Goal: Task Accomplishment & Management: Complete application form

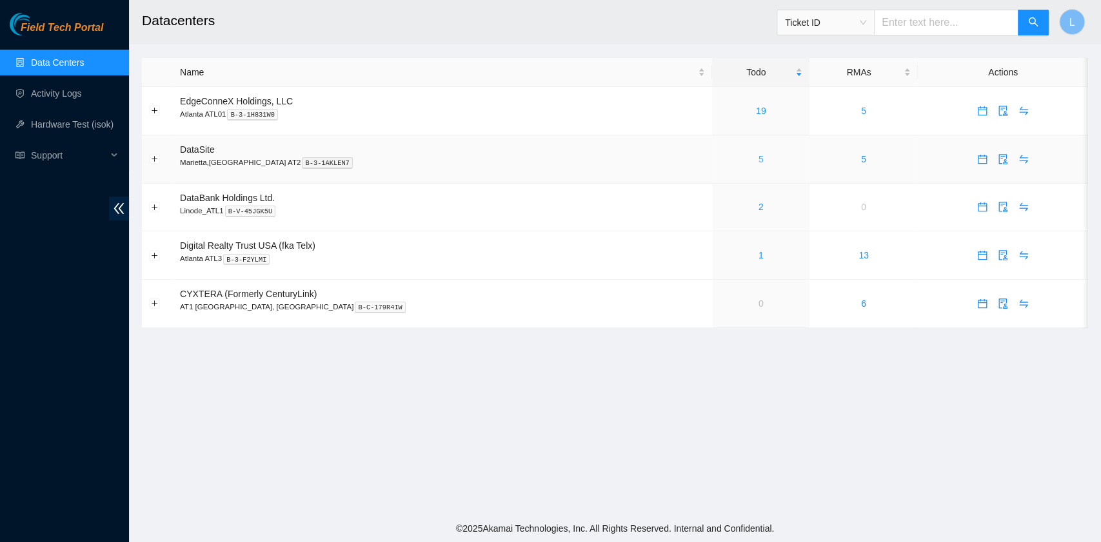
click at [758, 161] on link "5" at bounding box center [760, 159] width 5 height 10
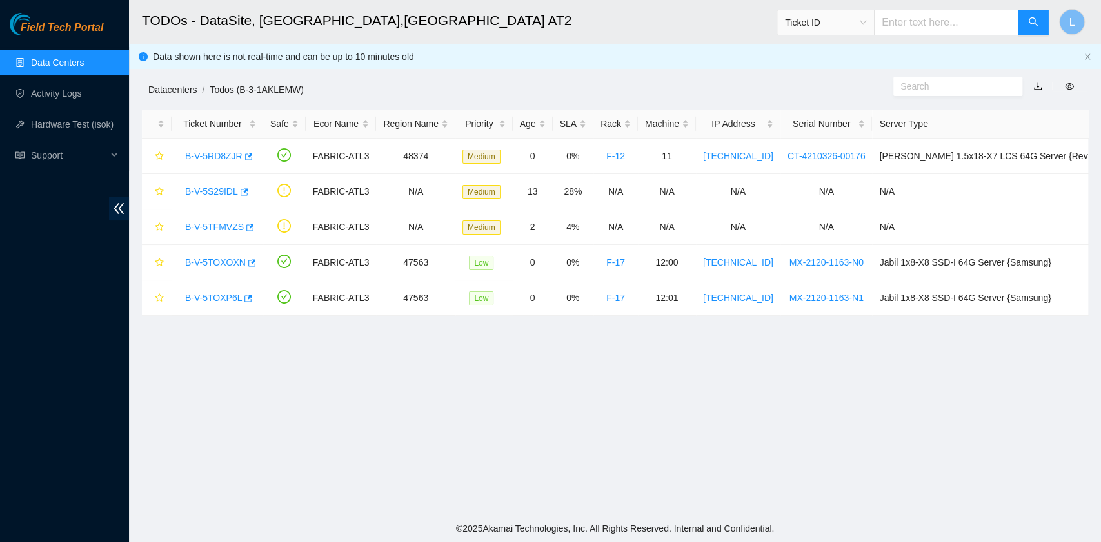
click at [184, 88] on link "Datacenters" at bounding box center [172, 89] width 48 height 10
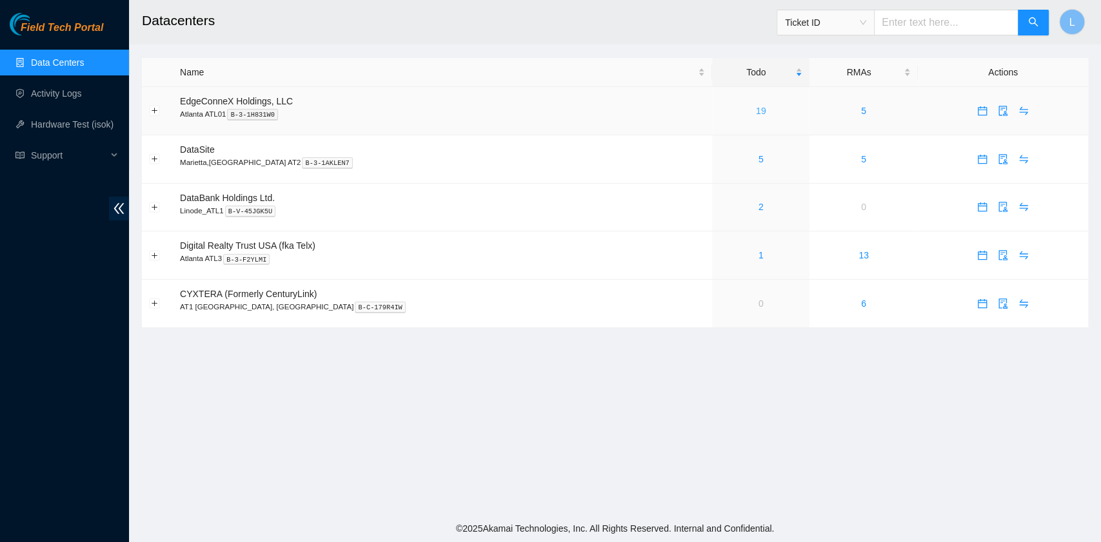
click at [756, 112] on link "19" at bounding box center [761, 111] width 10 height 10
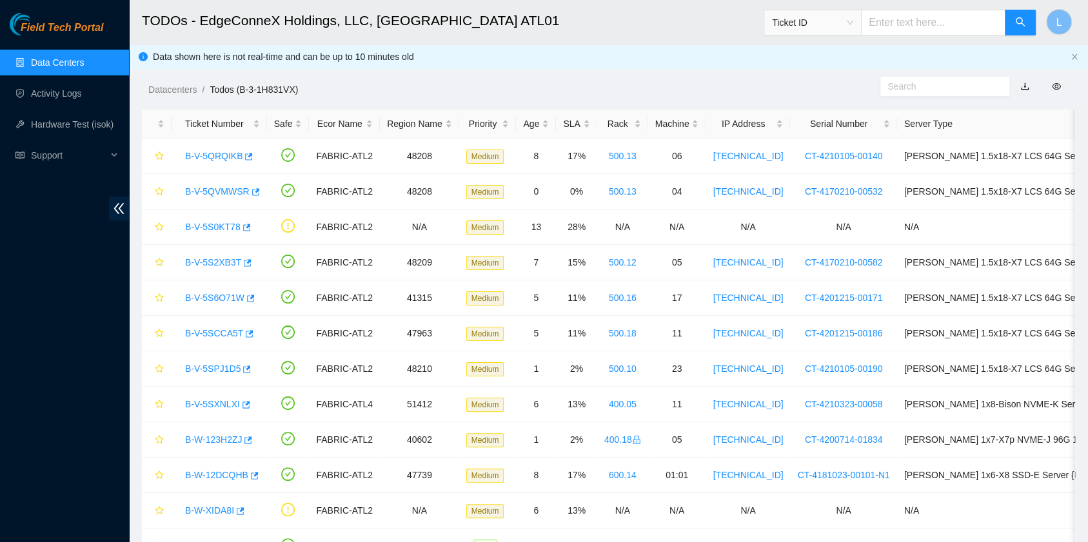
click at [680, 13] on h2 "TODOs - EdgeConneX Holdings, LLC, [GEOGRAPHIC_DATA] ATL01" at bounding box center [514, 20] width 744 height 41
click at [853, 22] on span "Ticket ID" at bounding box center [812, 22] width 81 height 19
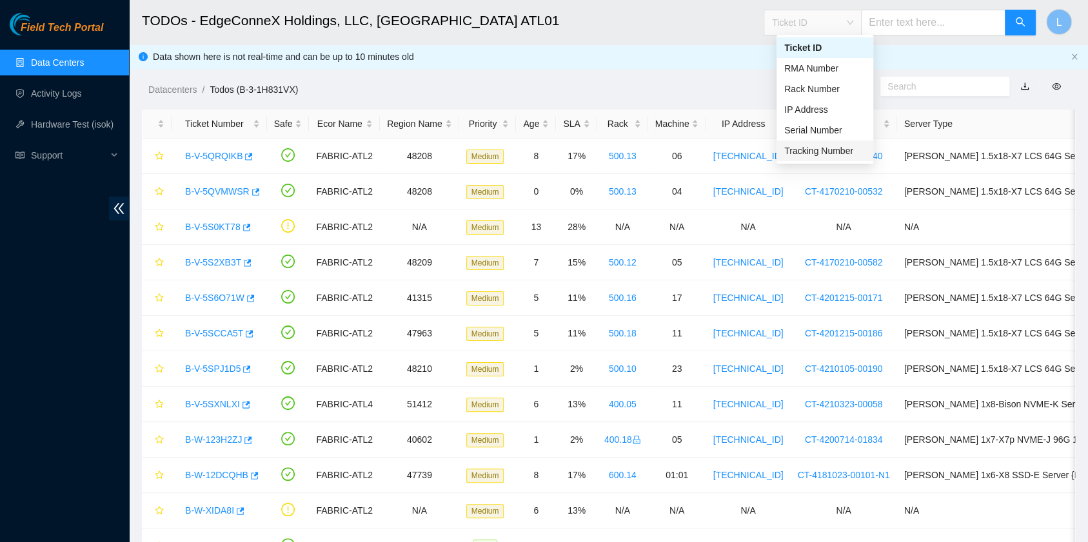
click at [824, 148] on div "Tracking Number" at bounding box center [824, 151] width 81 height 14
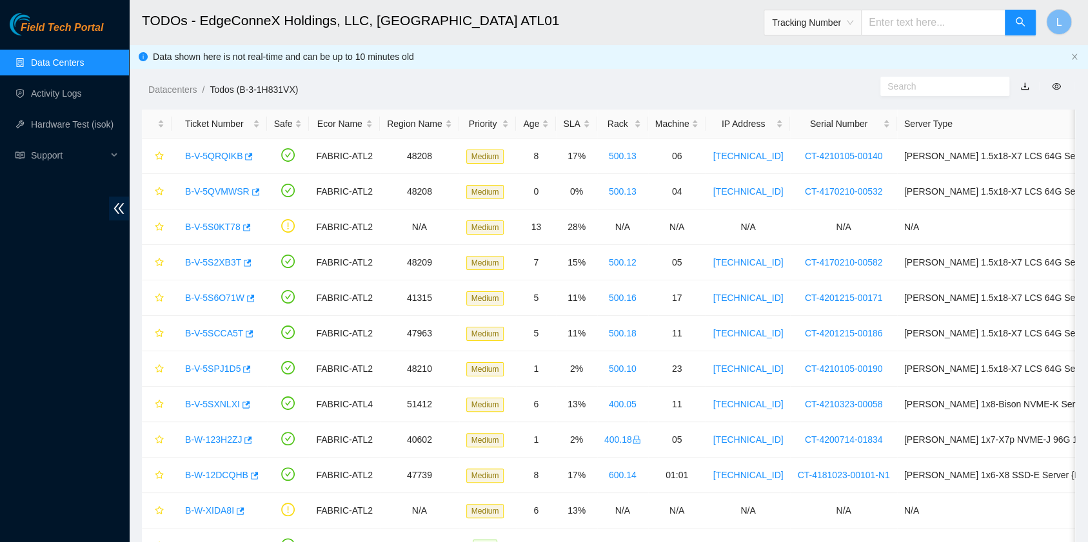
click at [898, 24] on input "text" at bounding box center [933, 23] width 144 height 26
type input "463470039816"
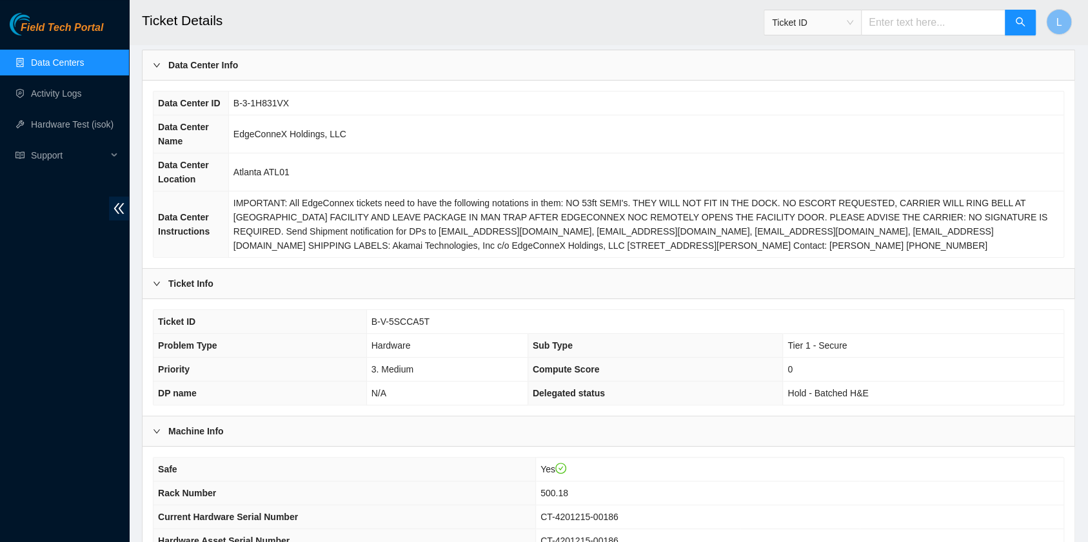
scroll to position [86, 0]
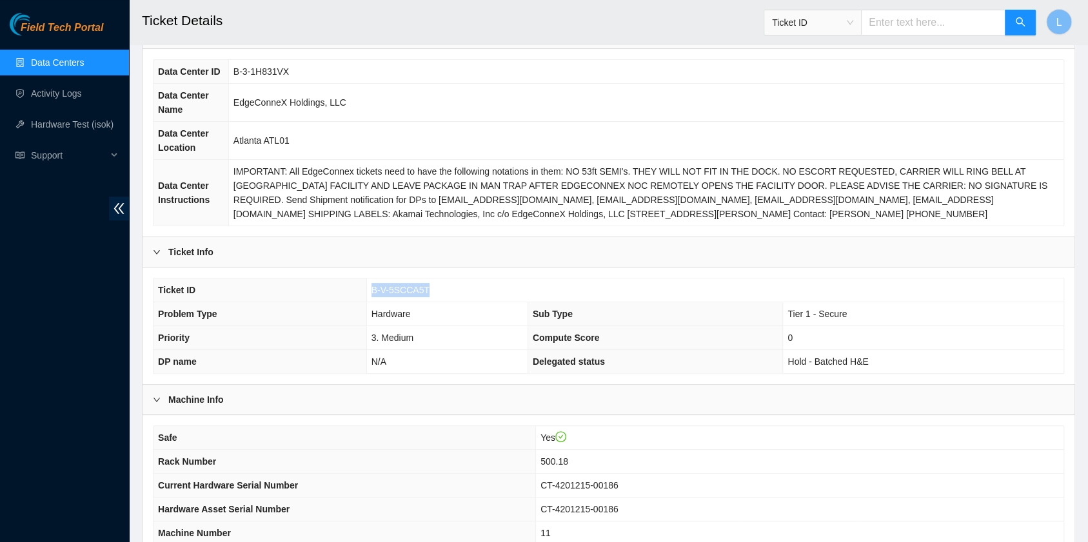
drag, startPoint x: 370, startPoint y: 287, endPoint x: 432, endPoint y: 288, distance: 61.9
click at [432, 288] on td "B-V-5SCCA5T" at bounding box center [714, 291] width 697 height 24
copy span "B-V-5SCCA5T"
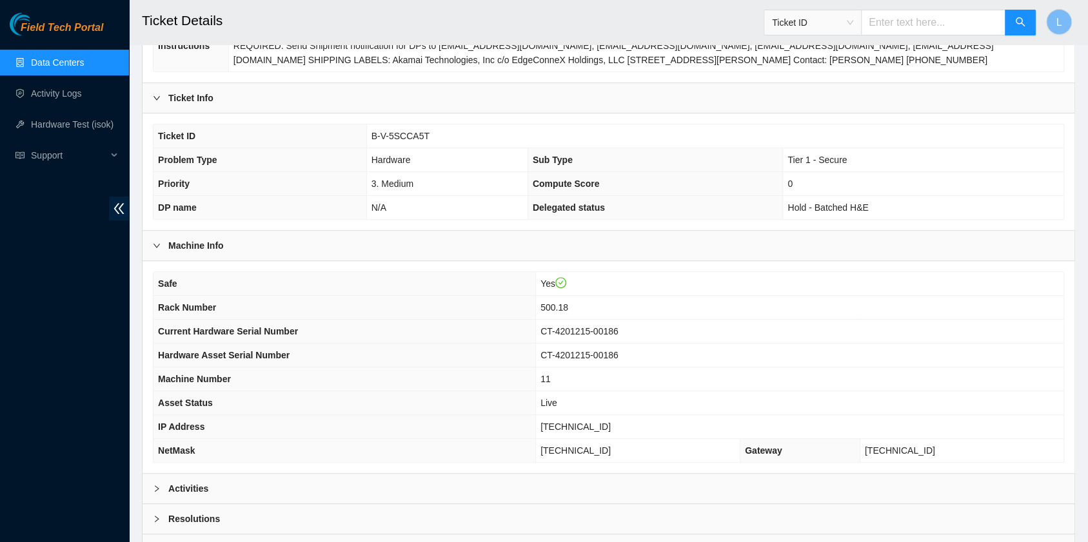
click at [755, 237] on div "Machine Info" at bounding box center [609, 246] width 932 height 30
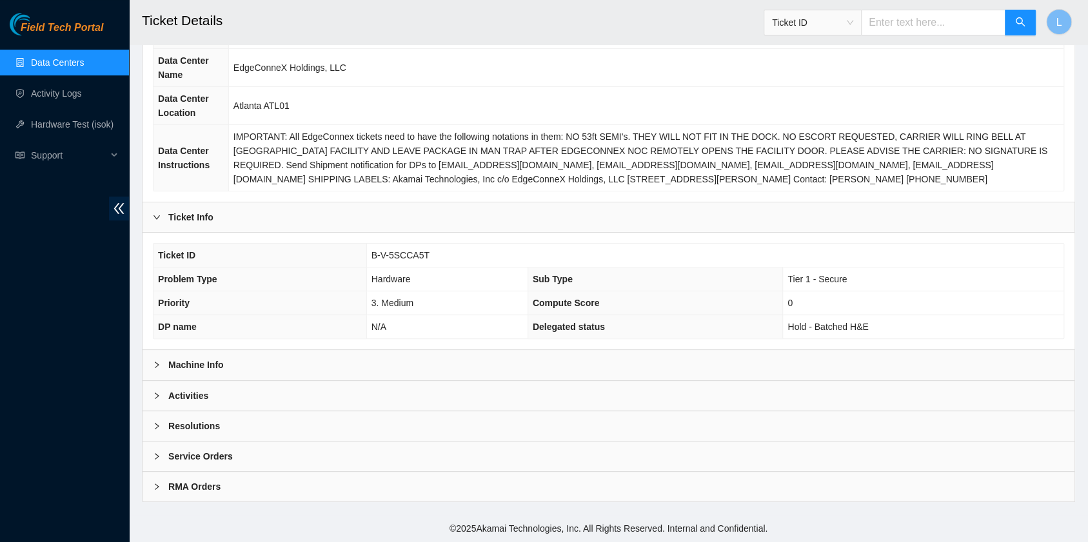
scroll to position [115, 0]
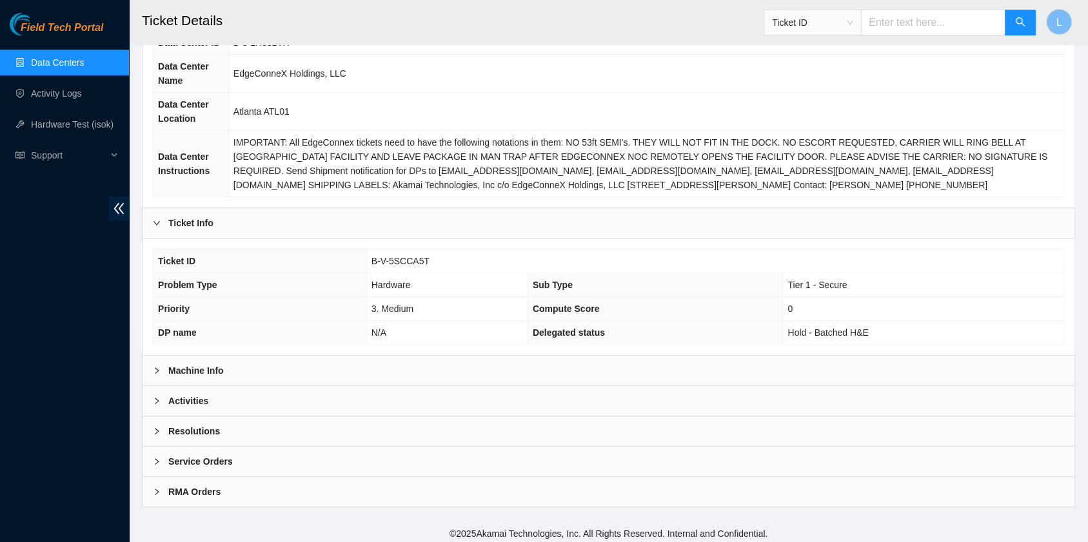
click at [161, 364] on div at bounding box center [160, 371] width 15 height 14
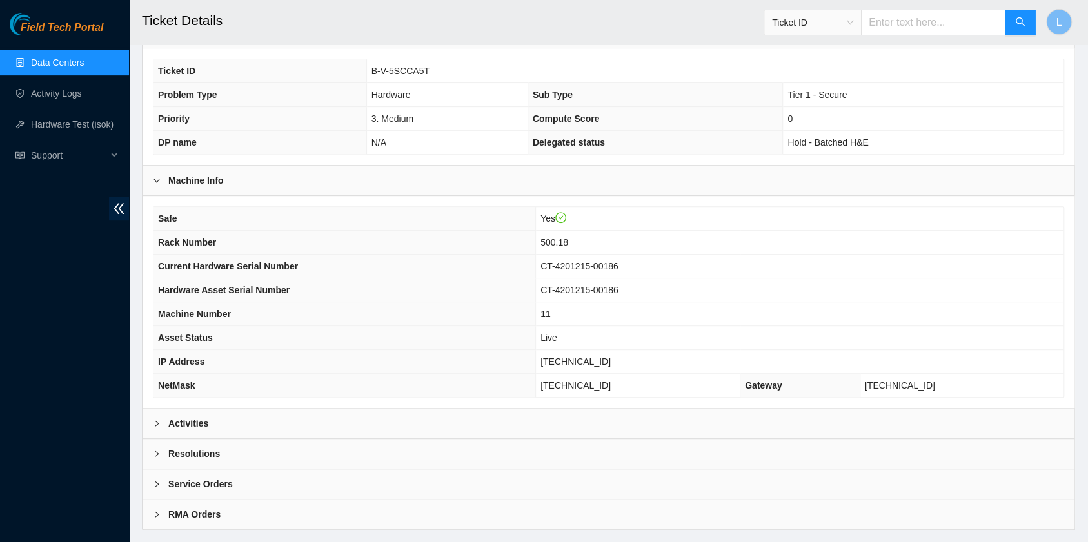
scroll to position [326, 0]
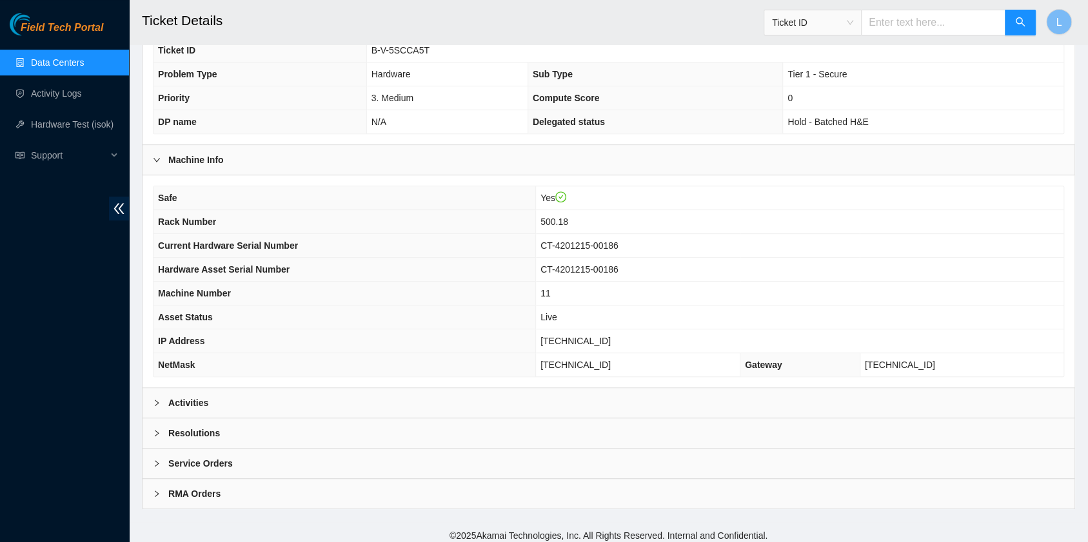
click at [155, 400] on icon "right" at bounding box center [157, 403] width 4 height 6
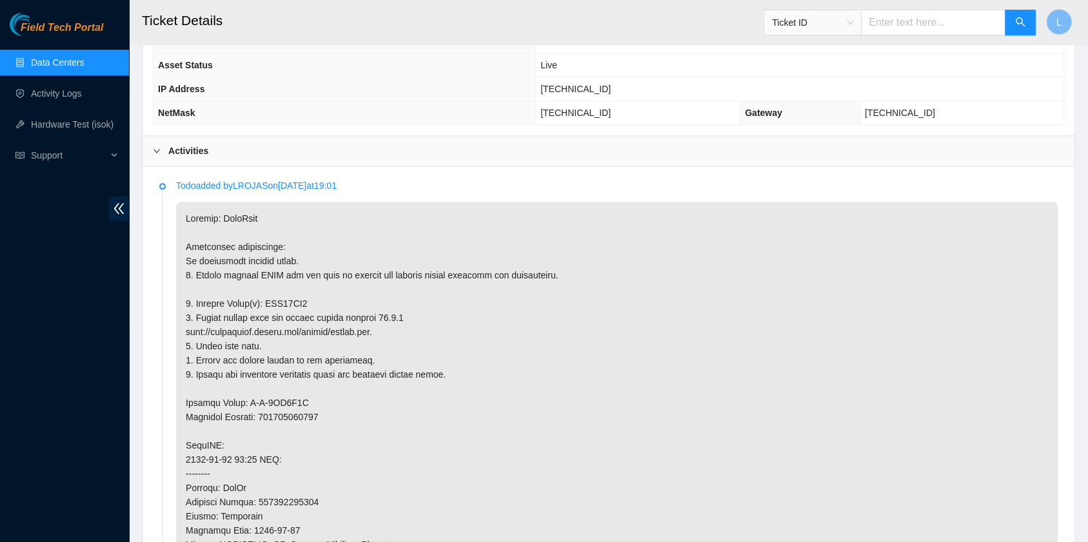
scroll to position [584, 0]
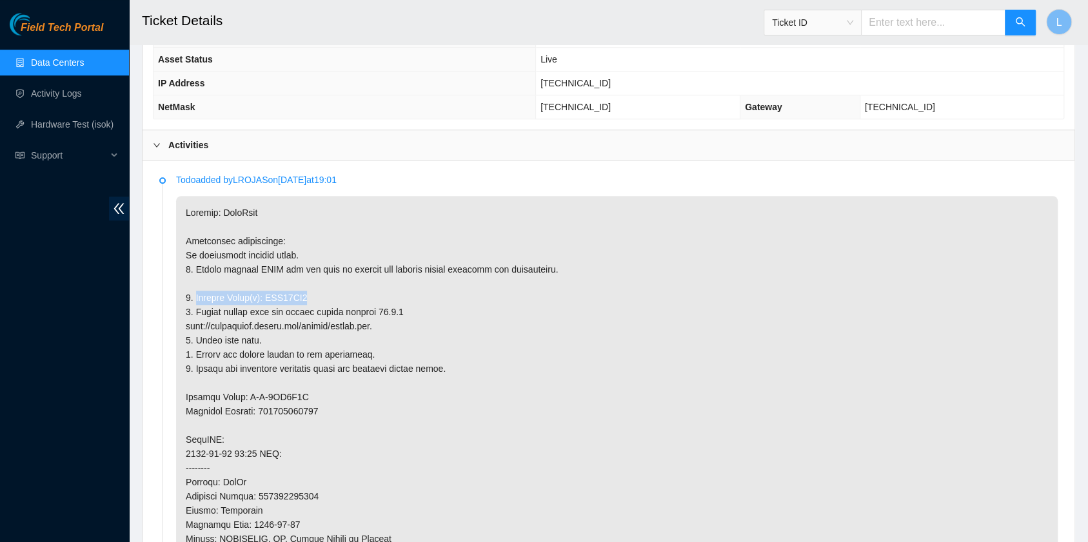
drag, startPoint x: 311, startPoint y: 295, endPoint x: 197, endPoint y: 294, distance: 113.5
click at [197, 294] on p at bounding box center [617, 496] width 882 height 601
copy p "Replace Drive(s): WJG12HA8"
drag, startPoint x: 651, startPoint y: 255, endPoint x: 634, endPoint y: 240, distance: 23.3
click at [652, 255] on p at bounding box center [617, 496] width 882 height 601
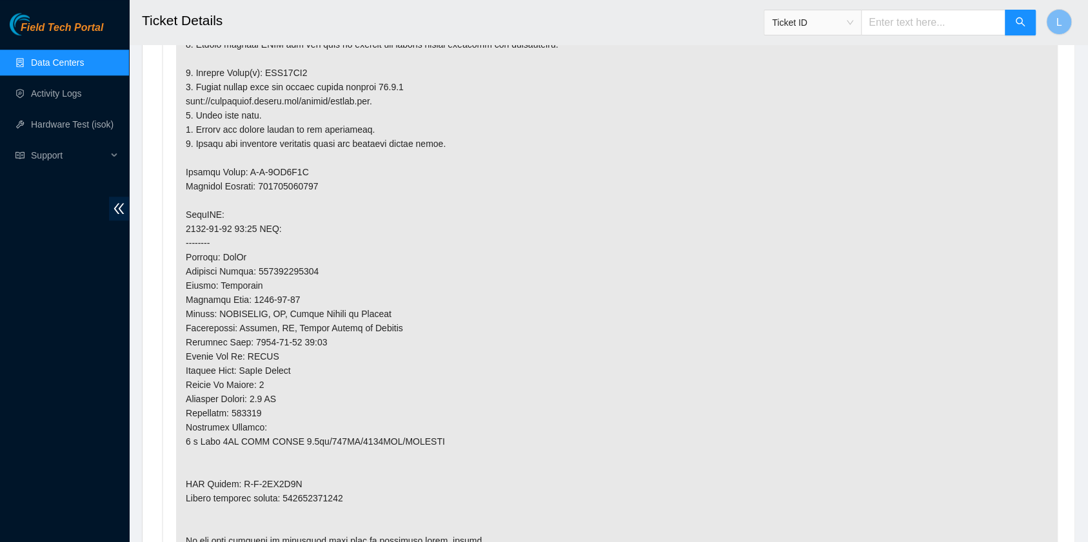
scroll to position [842, 0]
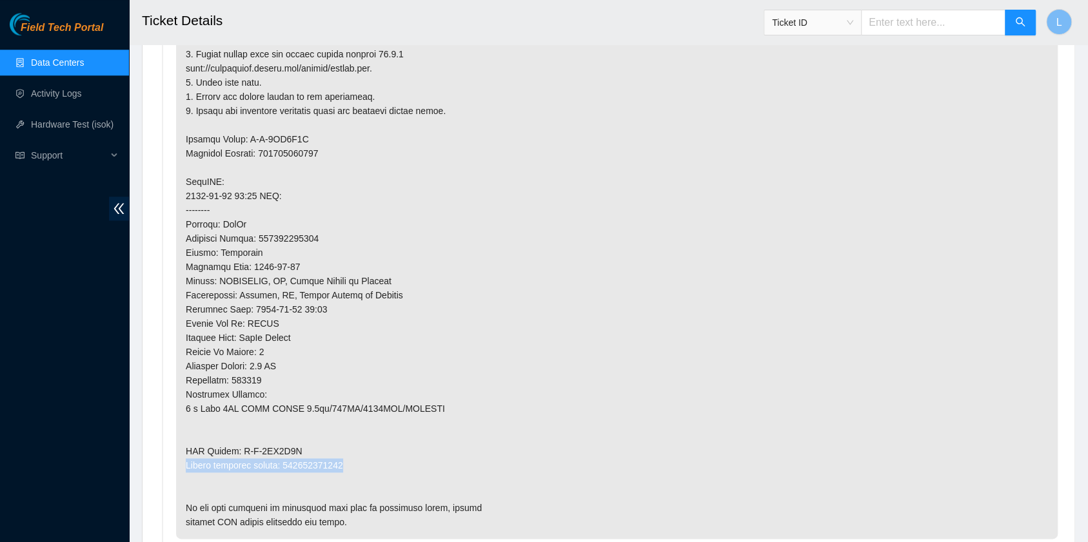
drag, startPoint x: 186, startPoint y: 458, endPoint x: 346, endPoint y: 459, distance: 159.3
click at [346, 459] on p at bounding box center [617, 238] width 882 height 601
copy p "Return tracking number: 463470039827"
drag, startPoint x: 644, startPoint y: 220, endPoint x: 635, endPoint y: 203, distance: 19.9
click at [641, 214] on p at bounding box center [617, 238] width 882 height 601
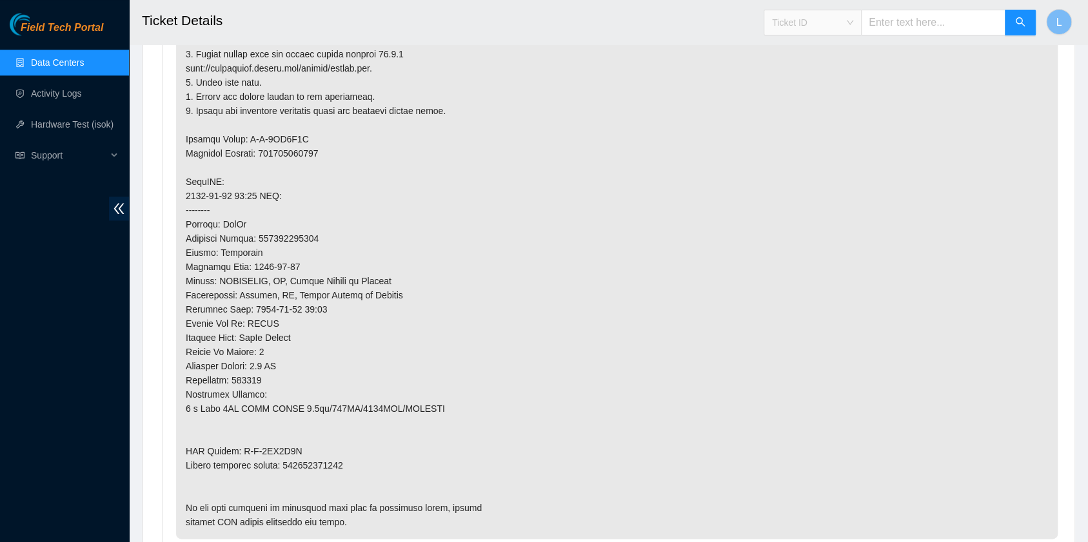
click at [861, 23] on div "Ticket ID" at bounding box center [812, 22] width 97 height 21
drag, startPoint x: 840, startPoint y: 153, endPoint x: 844, endPoint y: 144, distance: 10.1
click at [839, 152] on div "Tracking Number" at bounding box center [824, 151] width 81 height 14
click at [912, 17] on input "text" at bounding box center [933, 23] width 144 height 26
type input "463470038647"
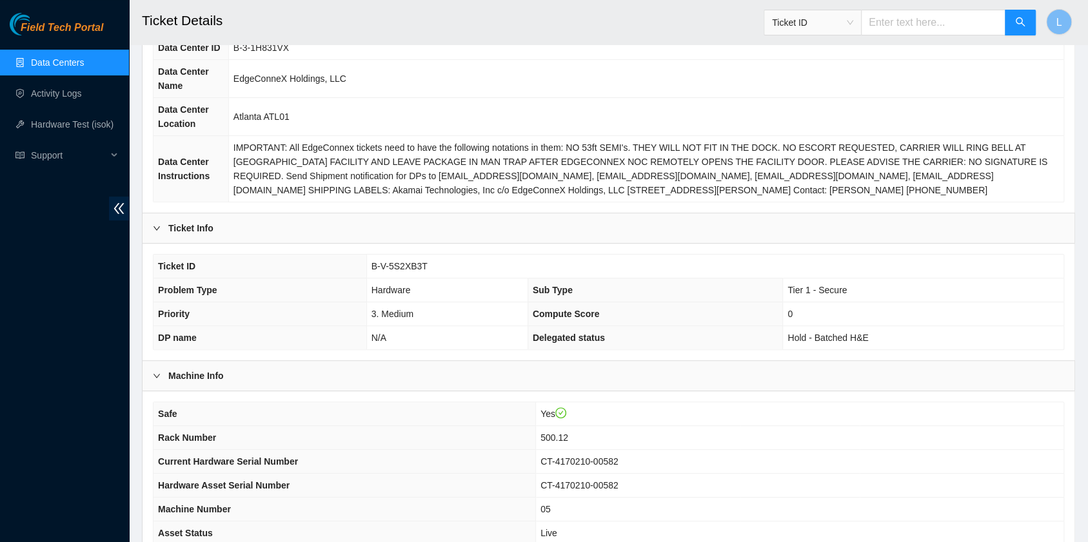
scroll to position [137, 0]
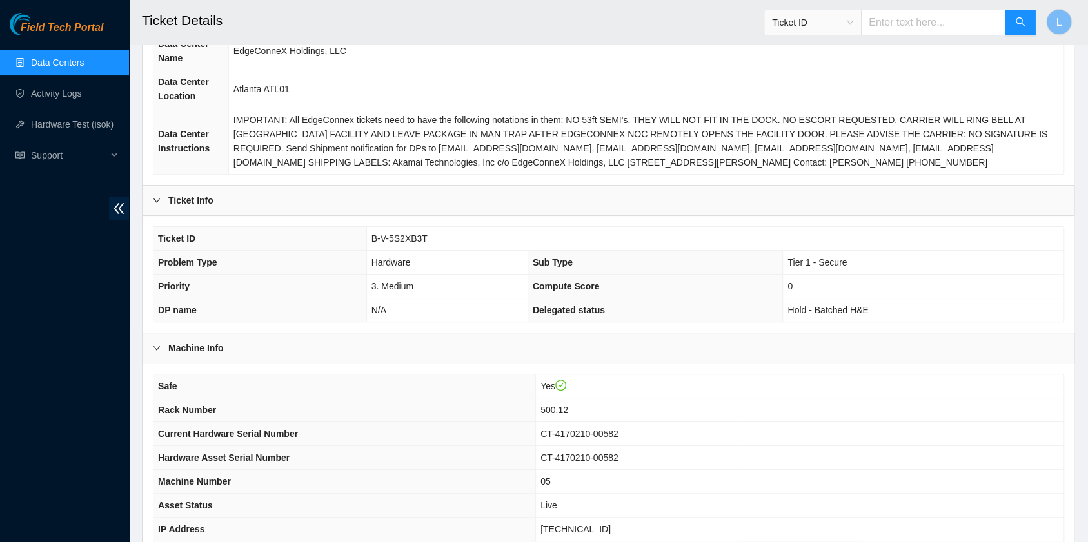
click at [816, 384] on td "Yes" at bounding box center [799, 387] width 528 height 24
drag, startPoint x: 373, startPoint y: 237, endPoint x: 422, endPoint y: 236, distance: 48.4
click at [422, 236] on td "B-V-5S2XB3T" at bounding box center [714, 239] width 697 height 24
copy span "B-V-5S2XB3T"
click at [642, 251] on th "Sub Type" at bounding box center [655, 263] width 255 height 24
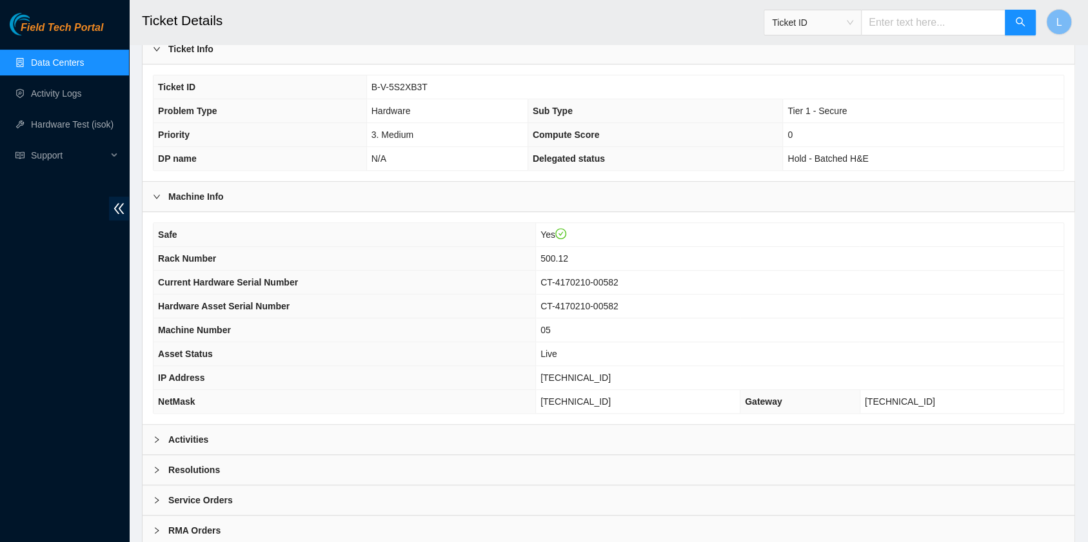
scroll to position [310, 0]
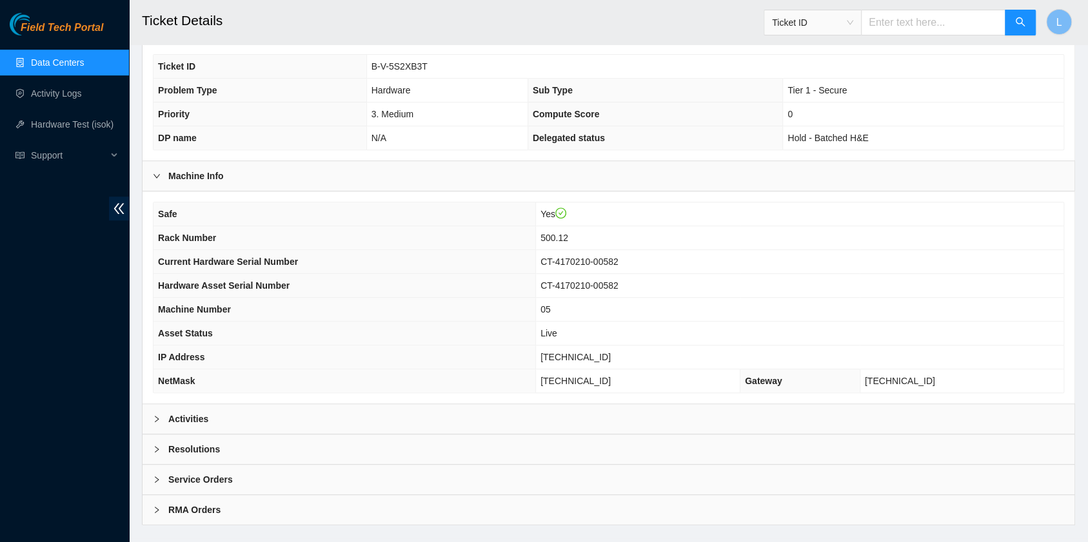
click at [791, 349] on td "[TECHNICAL_ID]" at bounding box center [799, 358] width 528 height 24
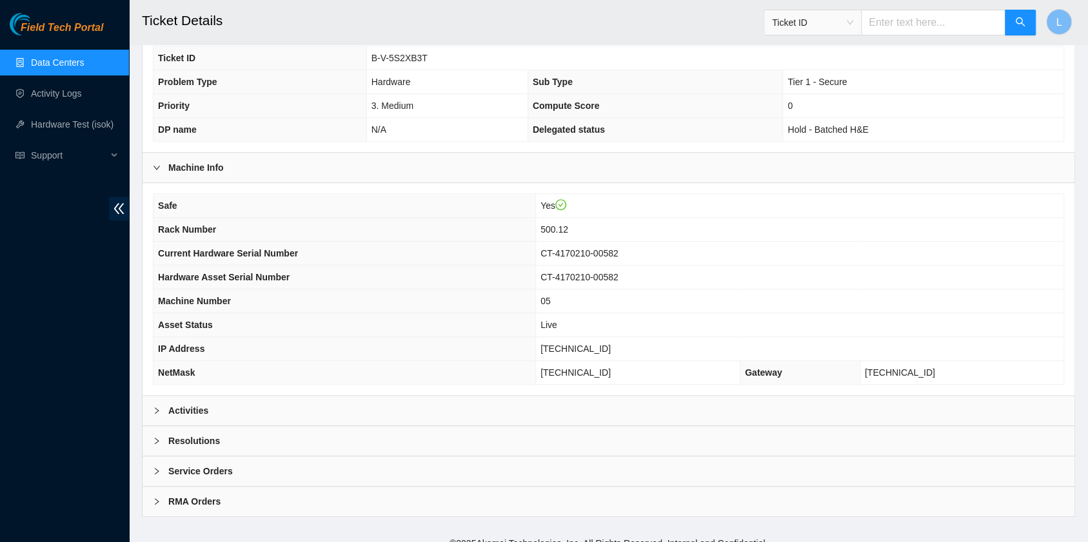
scroll to position [326, 0]
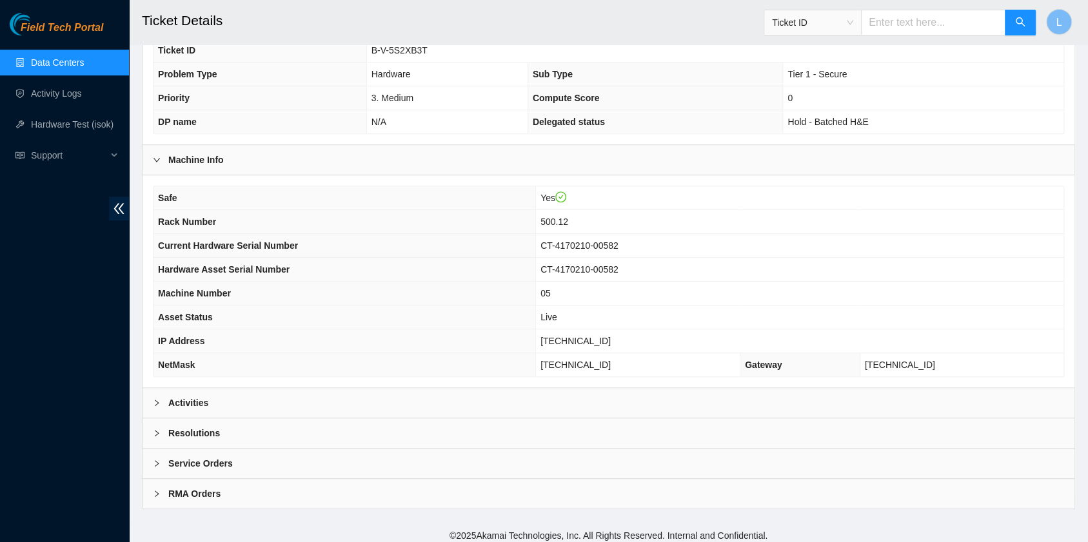
click at [156, 399] on icon "right" at bounding box center [157, 403] width 8 height 8
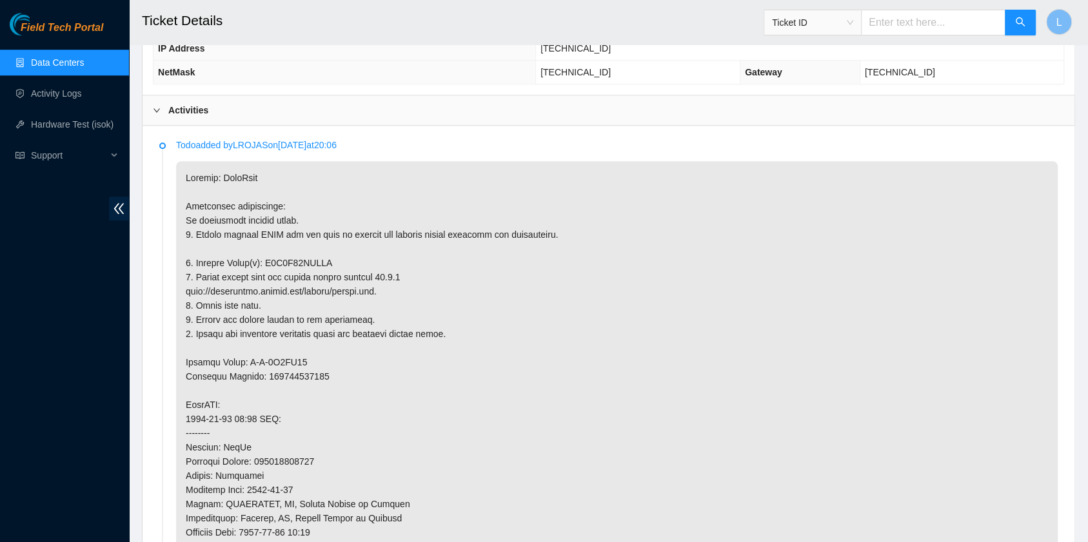
scroll to position [669, 0]
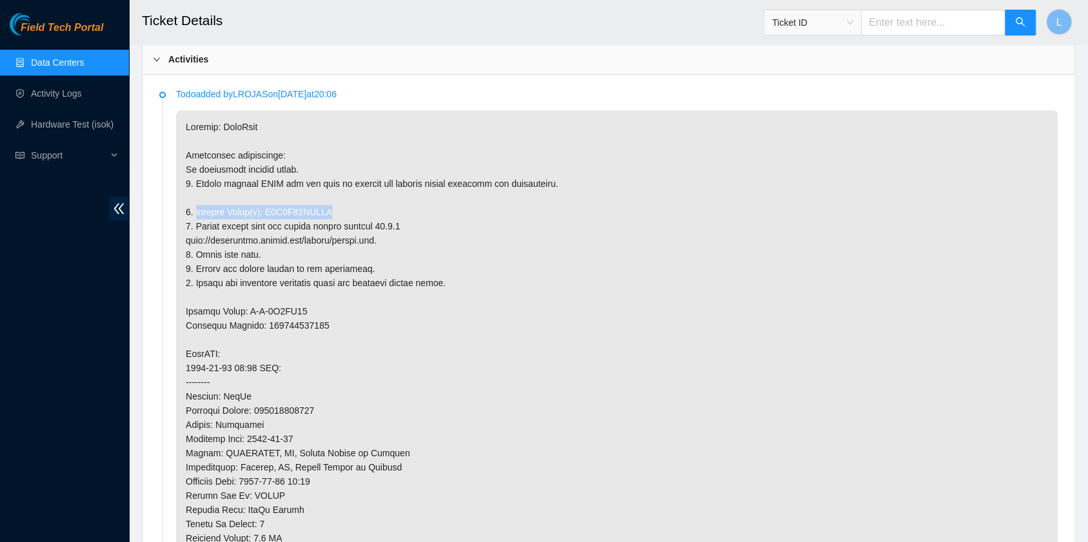
drag, startPoint x: 196, startPoint y: 205, endPoint x: 328, endPoint y: 210, distance: 131.7
click at [328, 210] on p at bounding box center [617, 410] width 882 height 601
copy p "Replace Drive(s): Z6A1K27UFSYC"
click at [767, 251] on p at bounding box center [617, 410] width 882 height 601
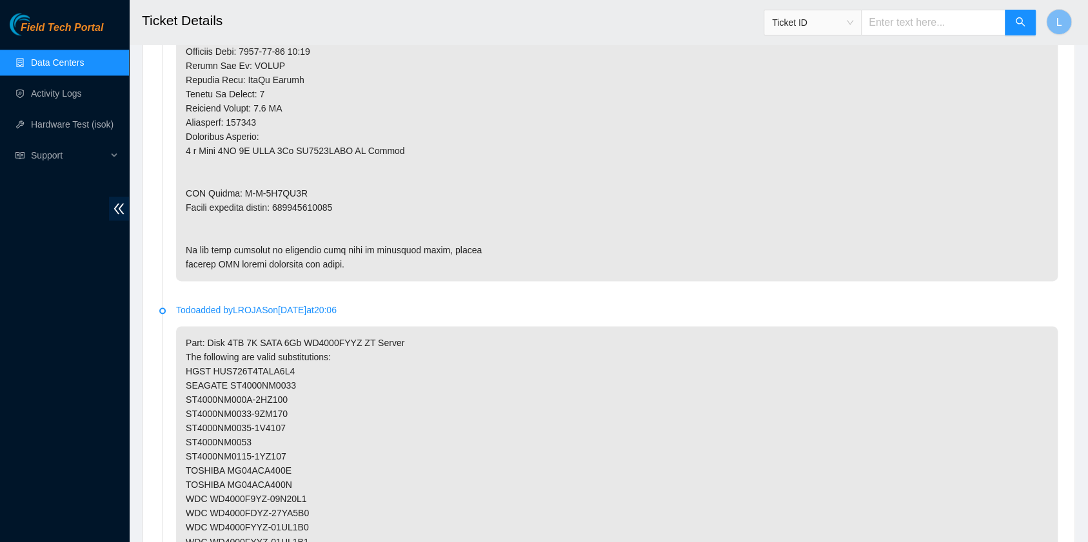
scroll to position [1014, 0]
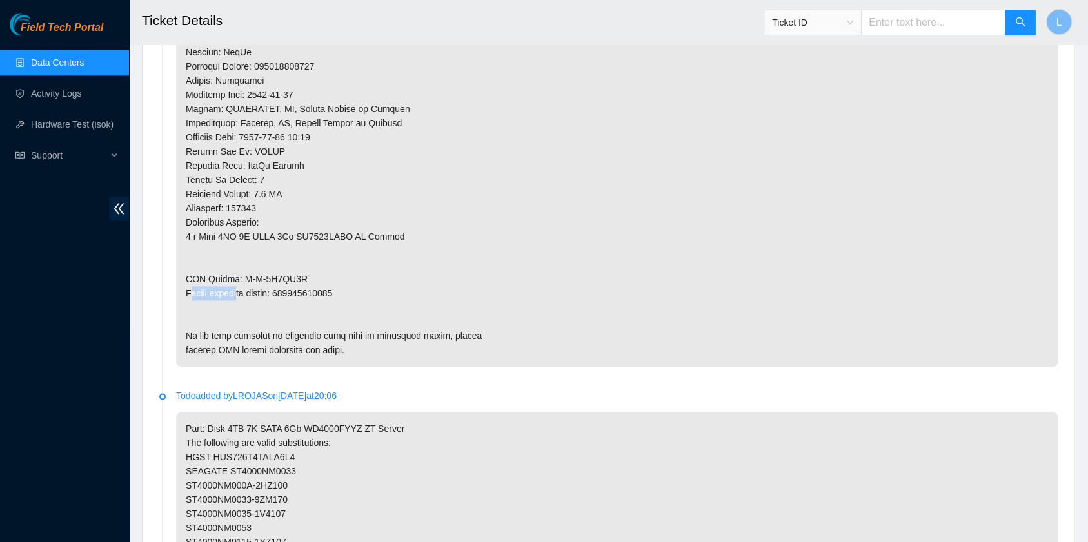
drag, startPoint x: 197, startPoint y: 288, endPoint x: 237, endPoint y: 288, distance: 40.0
click at [237, 288] on p at bounding box center [617, 66] width 882 height 601
click at [210, 293] on p at bounding box center [617, 66] width 882 height 601
drag, startPoint x: 185, startPoint y: 288, endPoint x: 344, endPoint y: 292, distance: 158.7
click at [344, 292] on p at bounding box center [617, 66] width 882 height 601
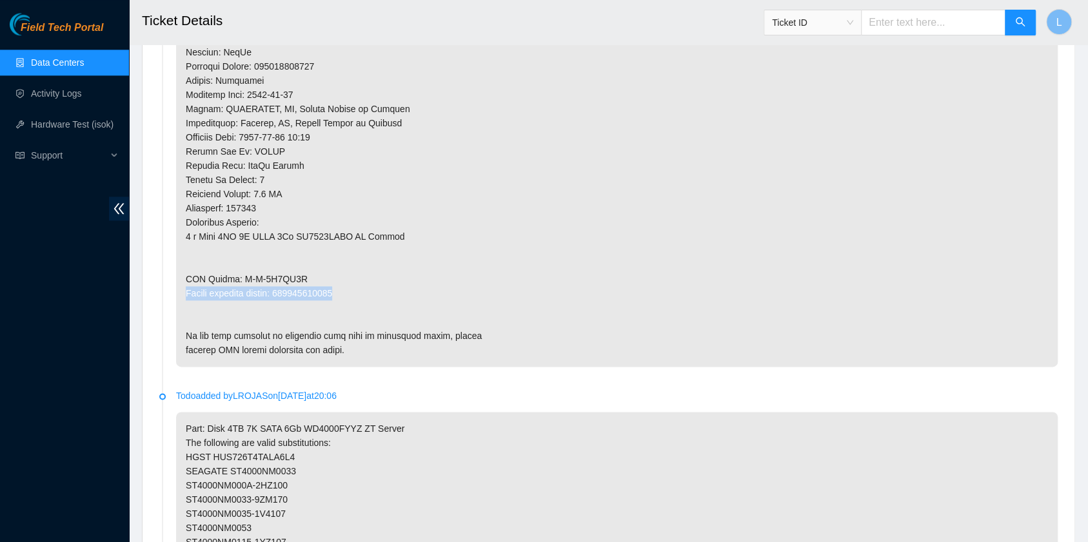
copy p "Return tracking number: 463470038658"
click at [673, 239] on p at bounding box center [617, 66] width 882 height 601
click at [861, 25] on div "Ticket ID" at bounding box center [812, 22] width 97 height 21
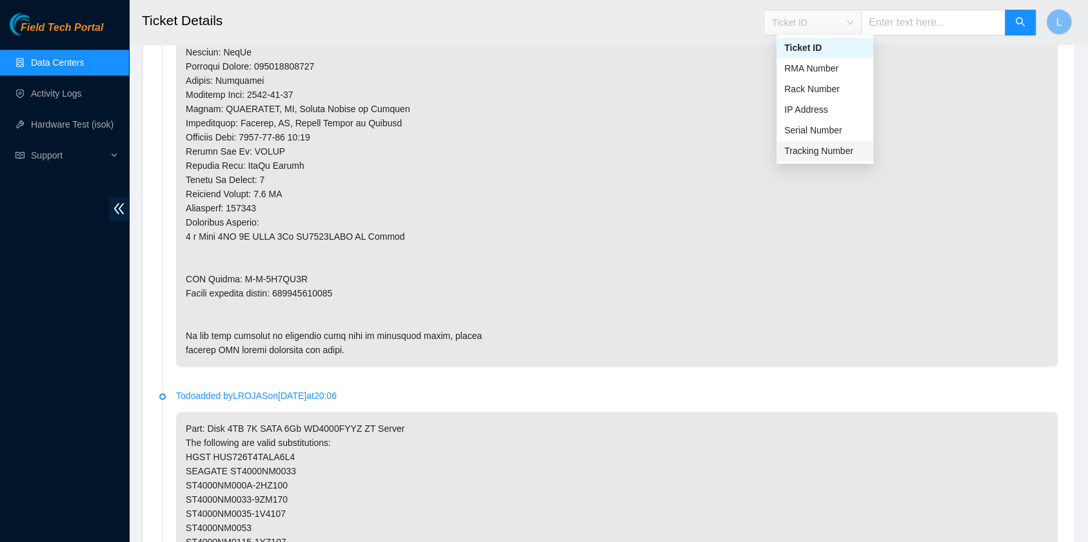
click at [839, 146] on div "Tracking Number" at bounding box center [824, 151] width 81 height 14
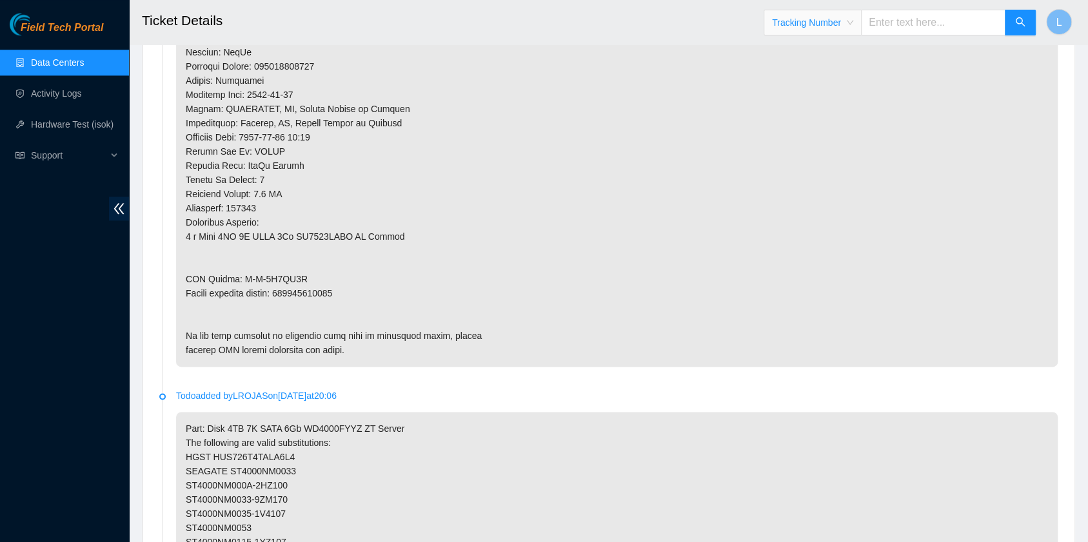
click at [926, 23] on input "text" at bounding box center [933, 23] width 144 height 26
type input "463470039481"
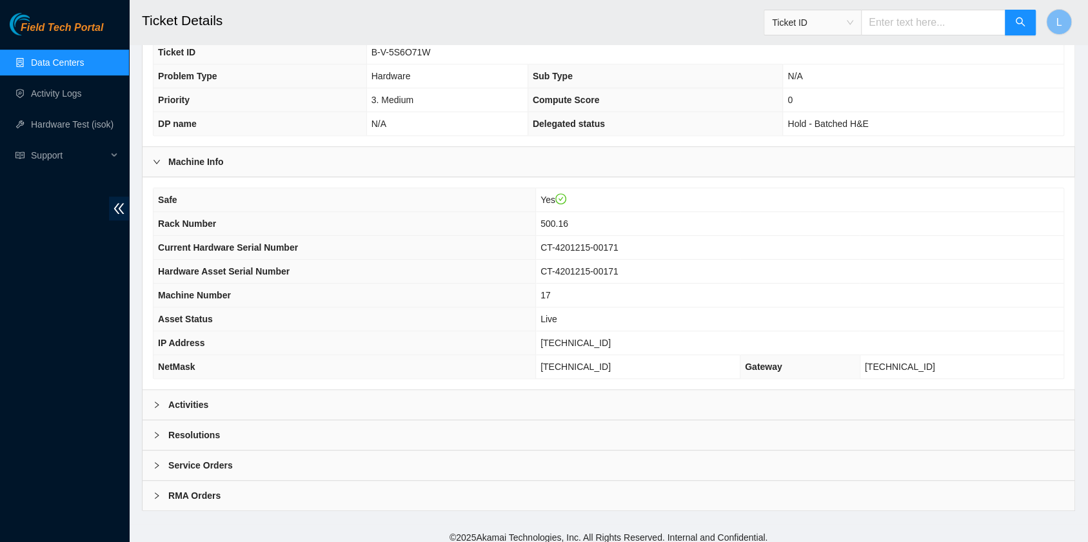
scroll to position [326, 0]
click at [159, 399] on icon "right" at bounding box center [157, 403] width 8 height 8
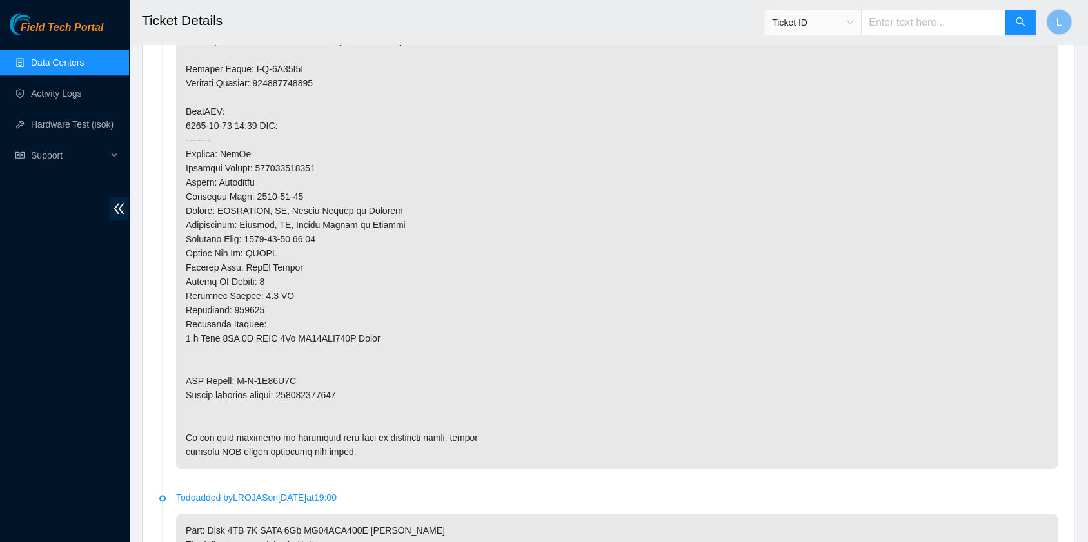
scroll to position [927, 0]
drag, startPoint x: 344, startPoint y: 386, endPoint x: 186, endPoint y: 393, distance: 158.2
click at [186, 393] on p at bounding box center [617, 159] width 882 height 615
copy p "Return tracking number: 463470039492"
click at [812, 426] on p at bounding box center [617, 159] width 882 height 615
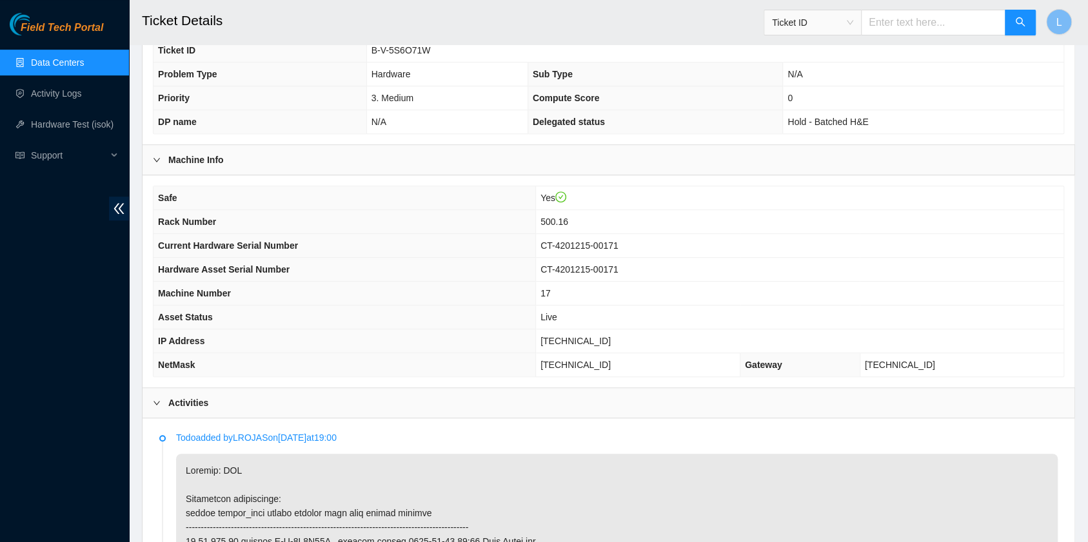
scroll to position [0, 0]
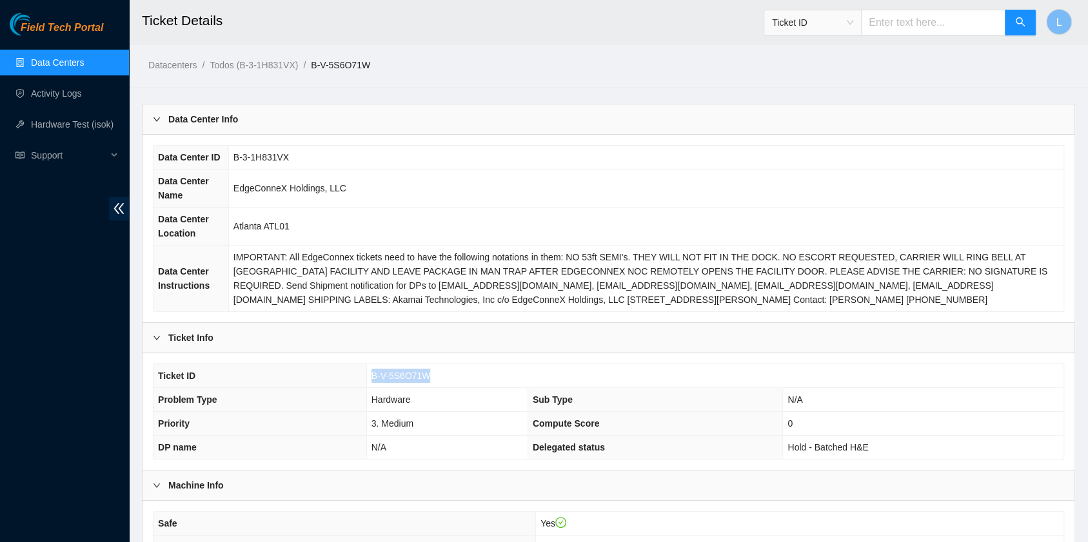
drag, startPoint x: 371, startPoint y: 375, endPoint x: 433, endPoint y: 373, distance: 61.9
click at [433, 373] on td "B-V-5S6O71W" at bounding box center [714, 376] width 697 height 24
copy span "B-V-5S6O71W"
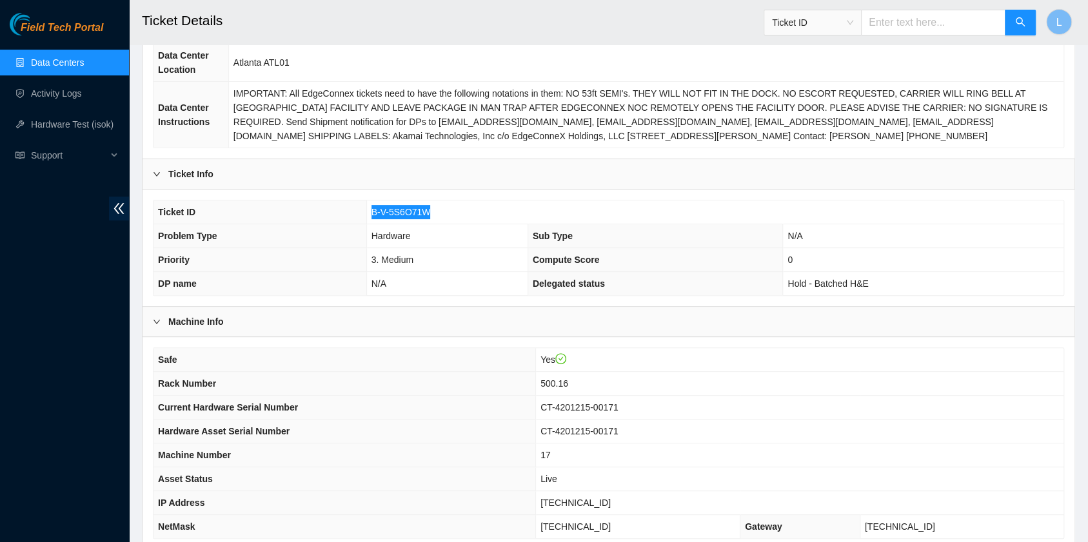
scroll to position [172, 0]
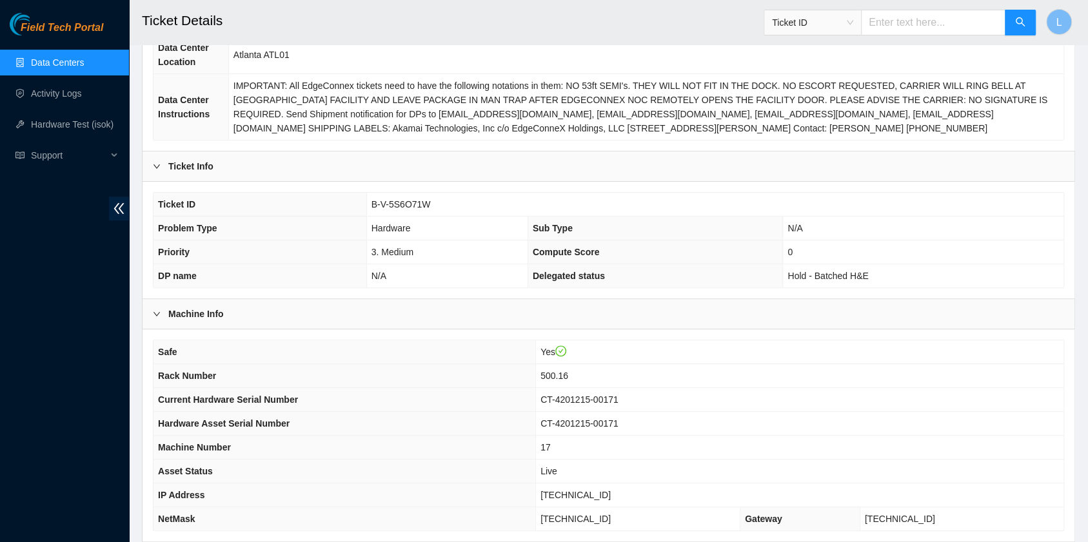
click at [680, 357] on td "Yes" at bounding box center [799, 353] width 528 height 24
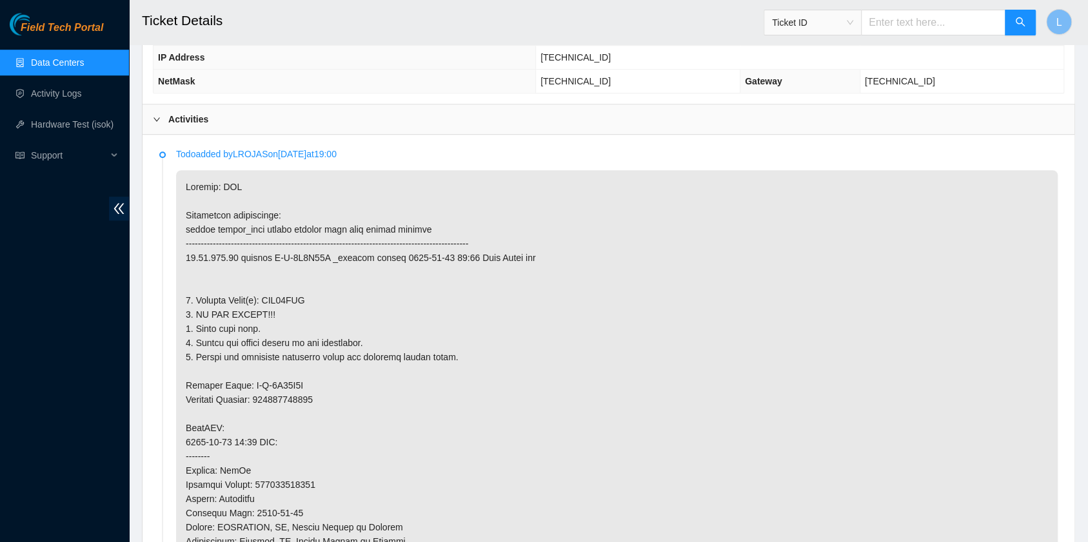
scroll to position [688, 0]
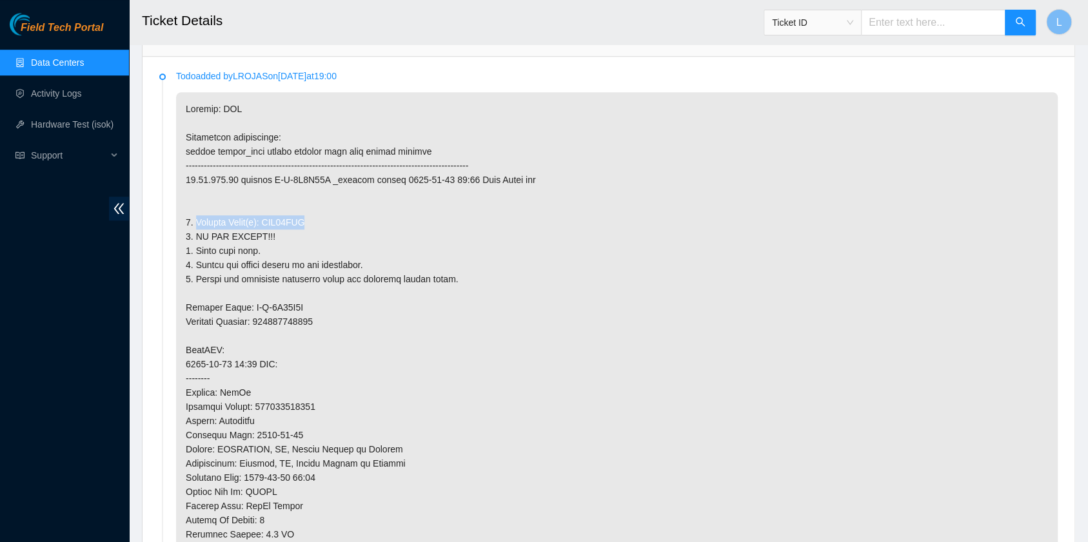
drag, startPoint x: 196, startPoint y: 214, endPoint x: 315, endPoint y: 218, distance: 118.7
click at [315, 218] on p at bounding box center [617, 399] width 882 height 615
copy p "Replace Drive(s): WJG13RRQ"
click at [713, 389] on p at bounding box center [617, 399] width 882 height 615
click at [853, 20] on span "Ticket ID" at bounding box center [812, 22] width 81 height 19
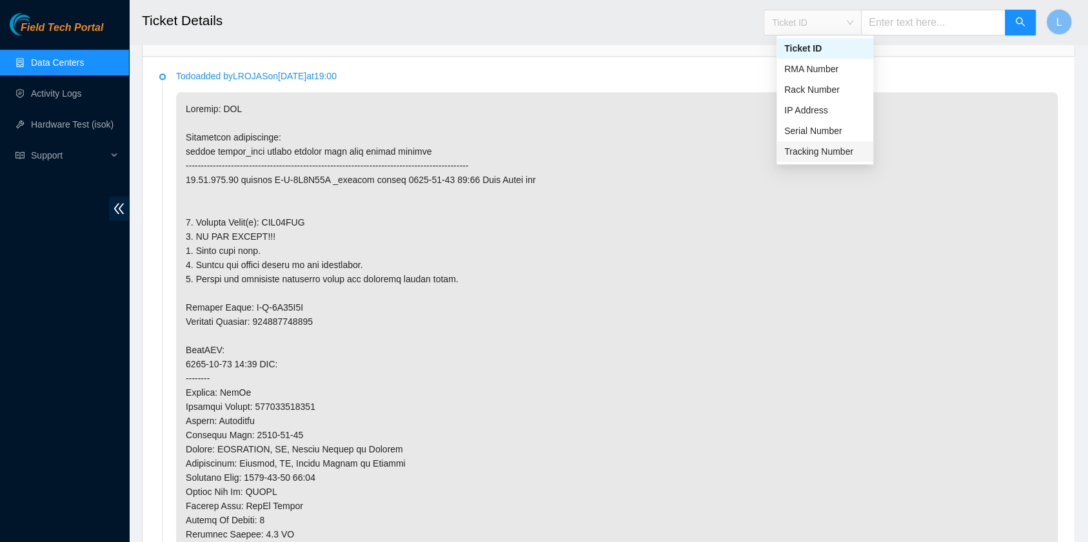
click at [820, 156] on div "Tracking Number" at bounding box center [824, 151] width 81 height 14
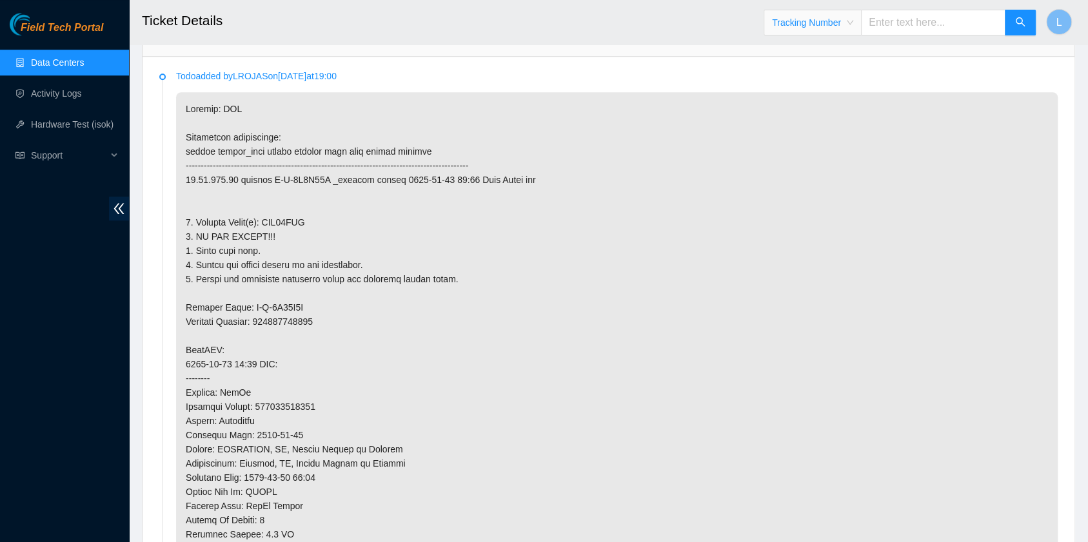
click at [907, 27] on input "text" at bounding box center [933, 23] width 144 height 26
type input "463470040897"
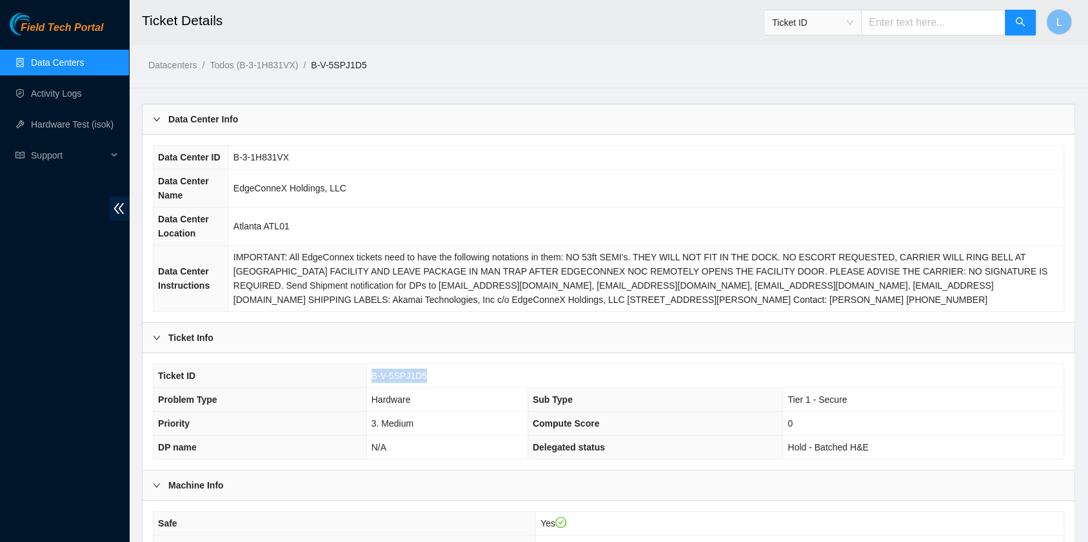
drag, startPoint x: 430, startPoint y: 371, endPoint x: 371, endPoint y: 373, distance: 58.7
click at [371, 373] on td "B-V-5SPJ1D5" at bounding box center [714, 376] width 697 height 24
copy span "B-V-5SPJ1D5"
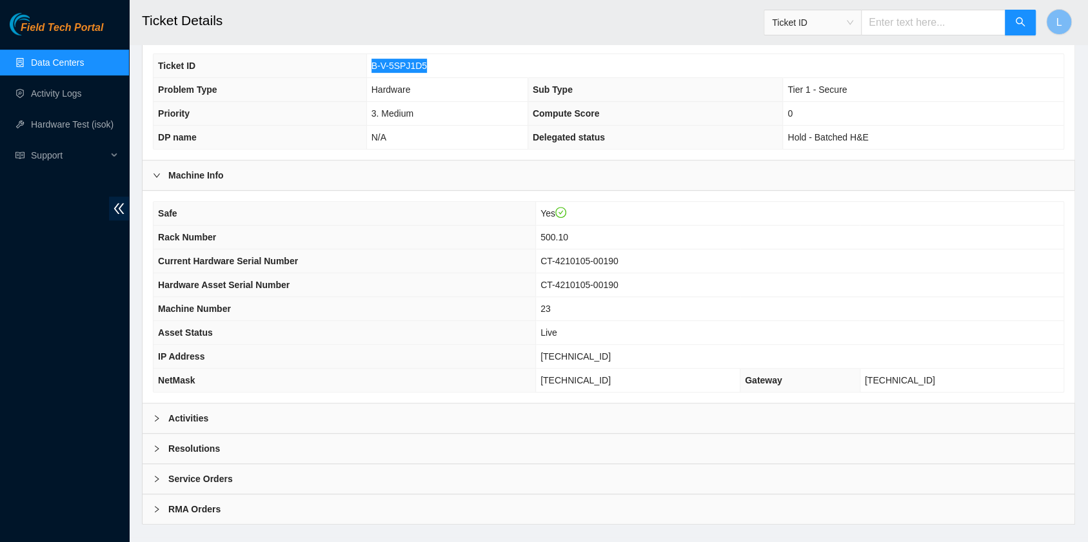
scroll to position [326, 0]
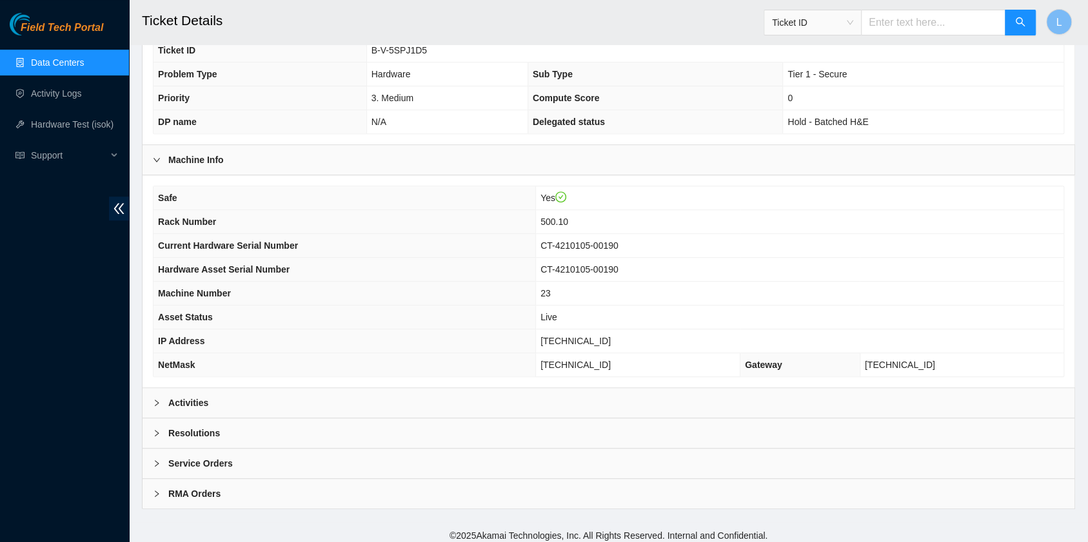
click at [709, 307] on td "Live" at bounding box center [799, 318] width 528 height 24
click at [157, 400] on icon "right" at bounding box center [157, 403] width 8 height 8
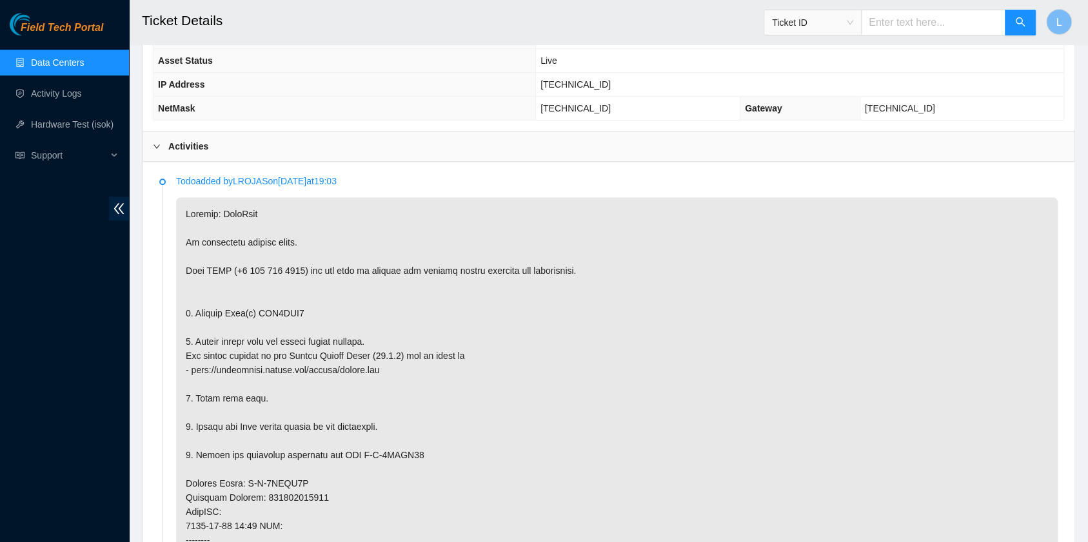
scroll to position [584, 0]
click at [714, 298] on p at bounding box center [617, 518] width 882 height 644
click at [829, 348] on p at bounding box center [617, 518] width 882 height 644
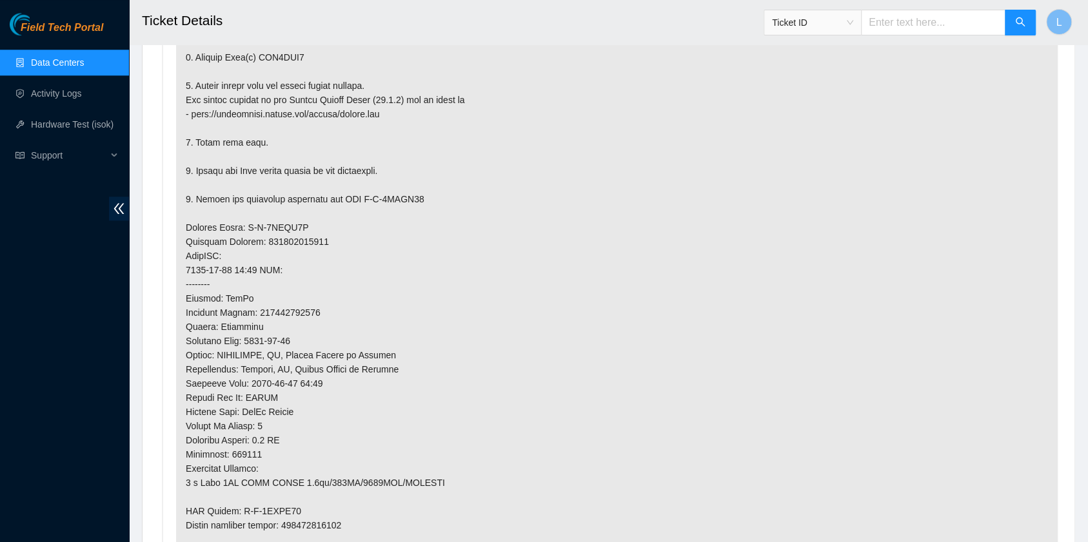
scroll to position [927, 0]
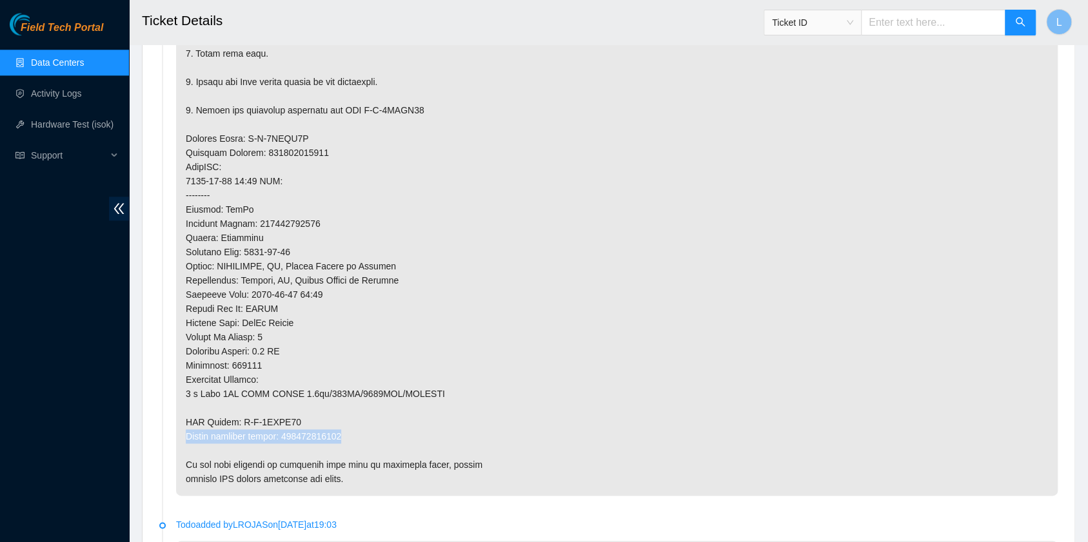
drag, startPoint x: 186, startPoint y: 430, endPoint x: 361, endPoint y: 431, distance: 175.4
click at [361, 431] on p at bounding box center [617, 174] width 882 height 644
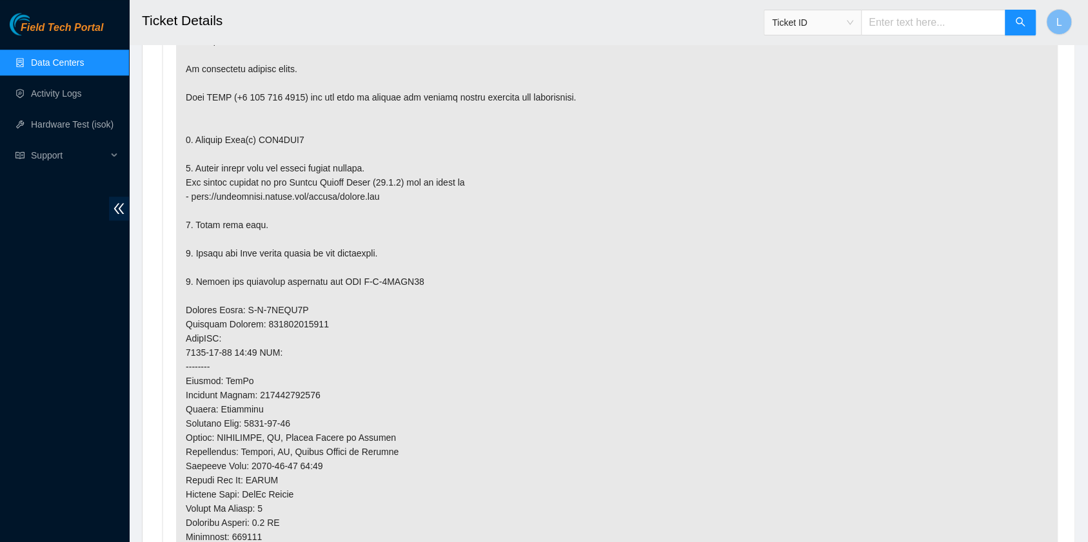
scroll to position [669, 0]
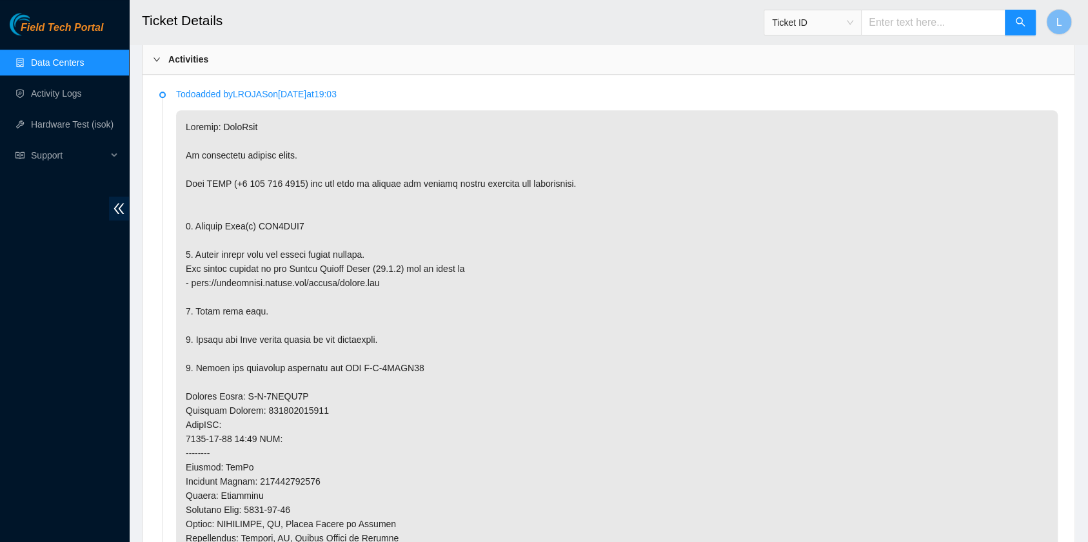
drag, startPoint x: 547, startPoint y: 476, endPoint x: 345, endPoint y: 495, distance: 202.7
drag, startPoint x: 345, startPoint y: 495, endPoint x: 68, endPoint y: 427, distance: 284.8
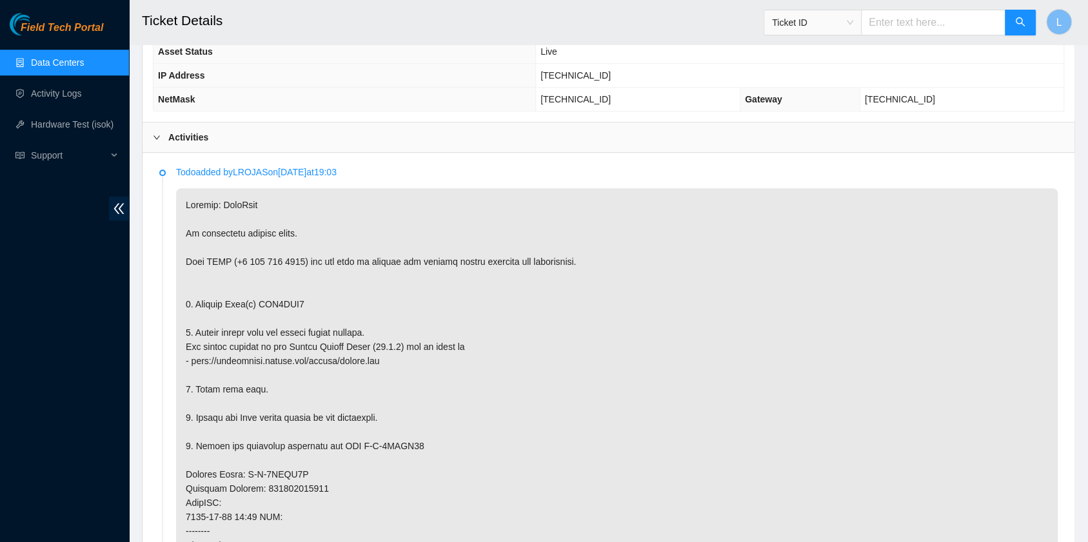
scroll to position [584, 0]
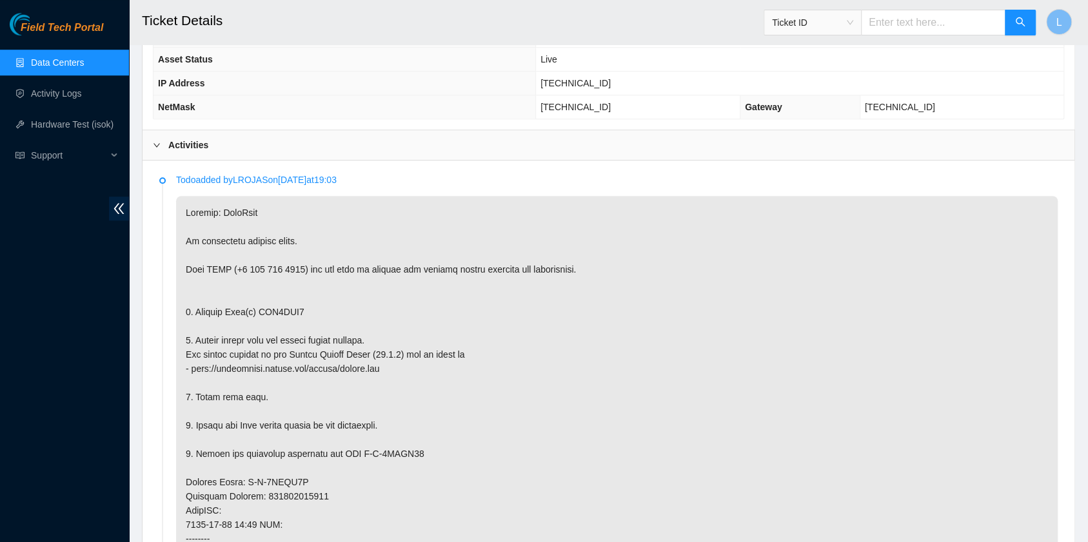
drag, startPoint x: 68, startPoint y: 427, endPoint x: 50, endPoint y: 461, distance: 38.7
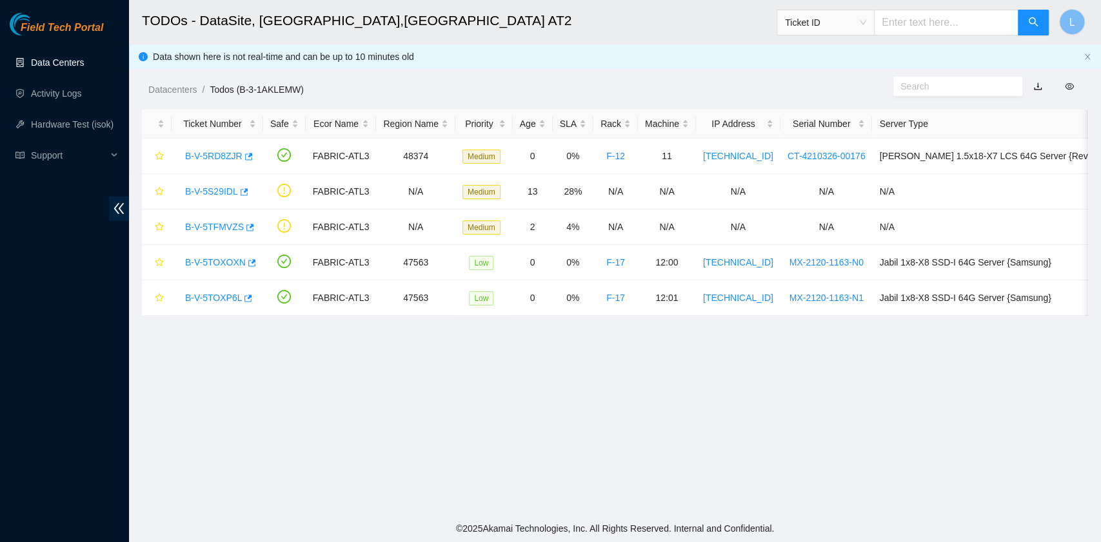
click at [63, 62] on link "Data Centers" at bounding box center [57, 62] width 53 height 10
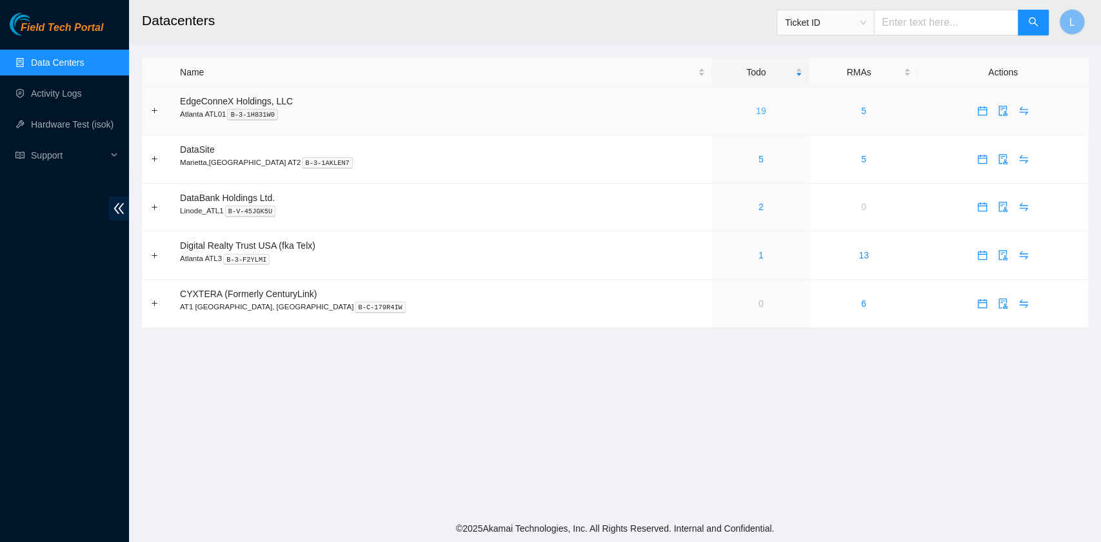
click at [756, 114] on link "19" at bounding box center [761, 111] width 10 height 10
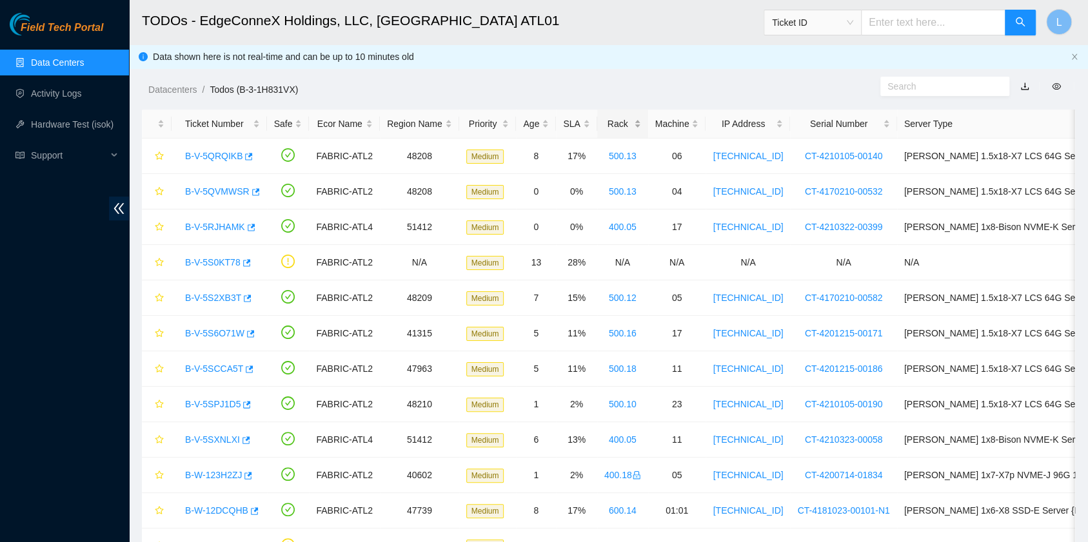
click at [610, 124] on div "Rack" at bounding box center [622, 124] width 37 height 14
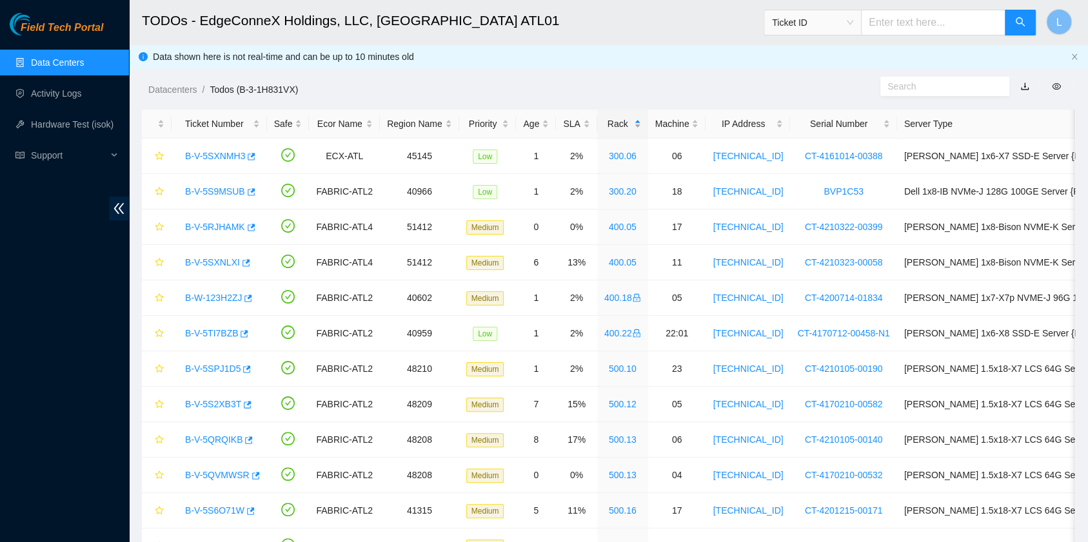
click at [610, 124] on div "Rack" at bounding box center [622, 124] width 37 height 14
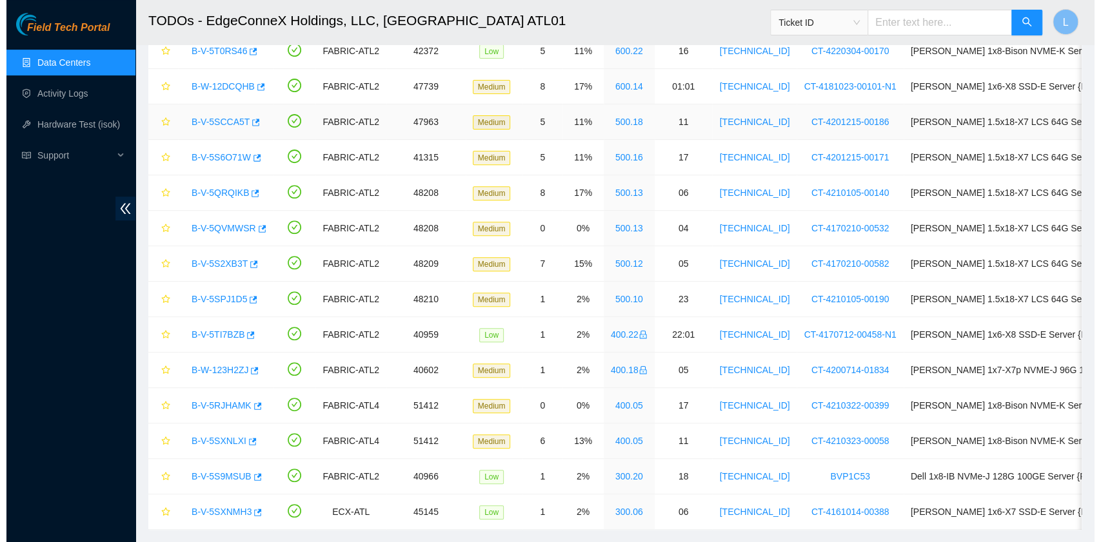
scroll to position [258, 0]
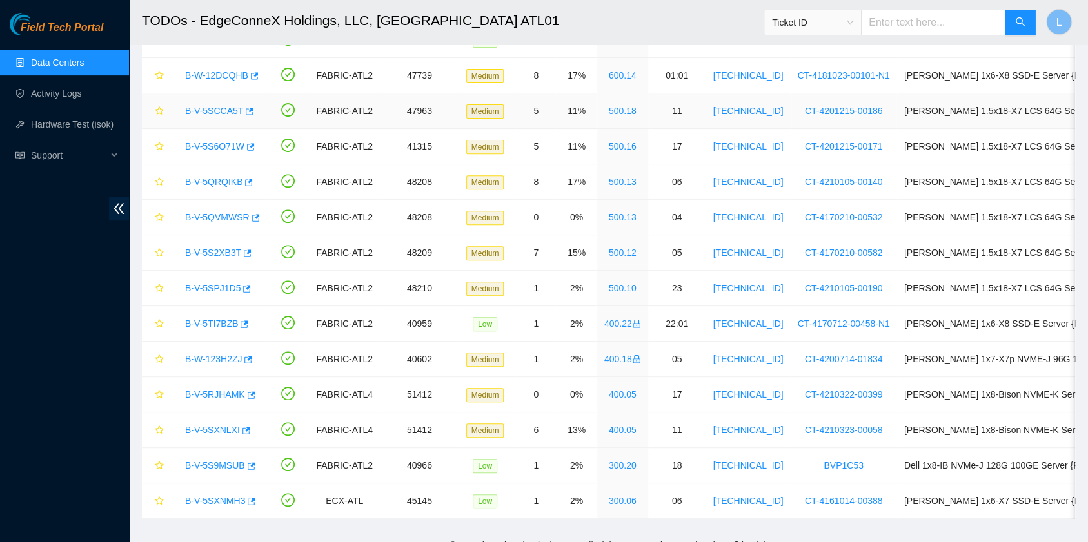
click at [225, 111] on link "B-V-5SCCA5T" at bounding box center [214, 111] width 58 height 10
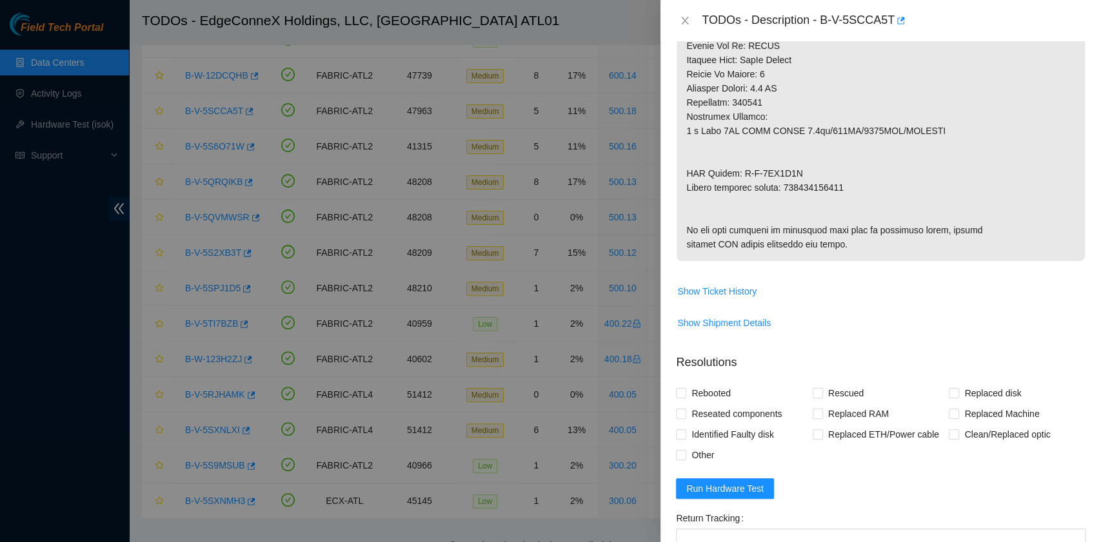
scroll to position [688, 0]
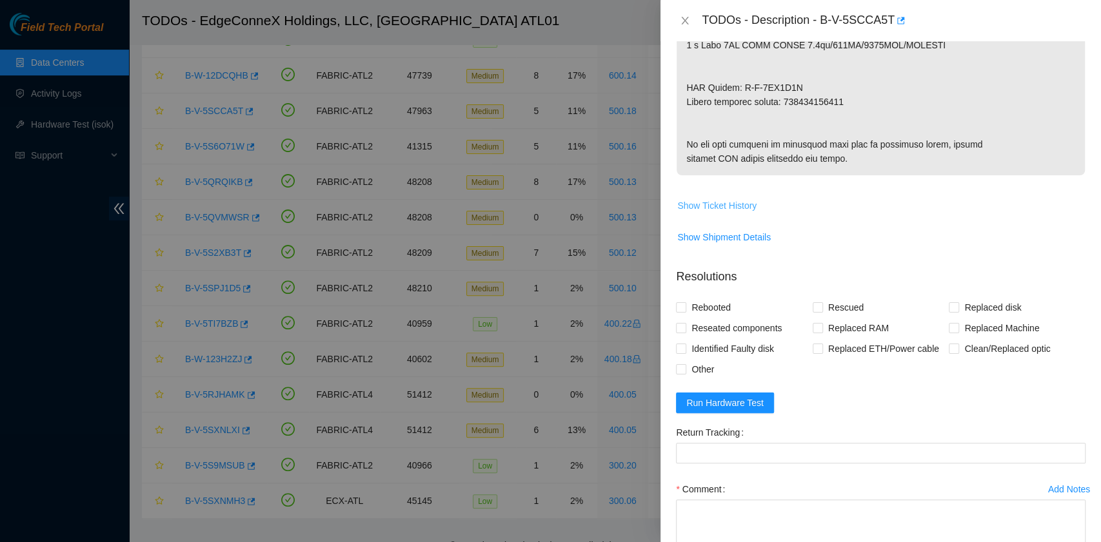
click at [737, 213] on span "Show Ticket History" at bounding box center [716, 206] width 79 height 14
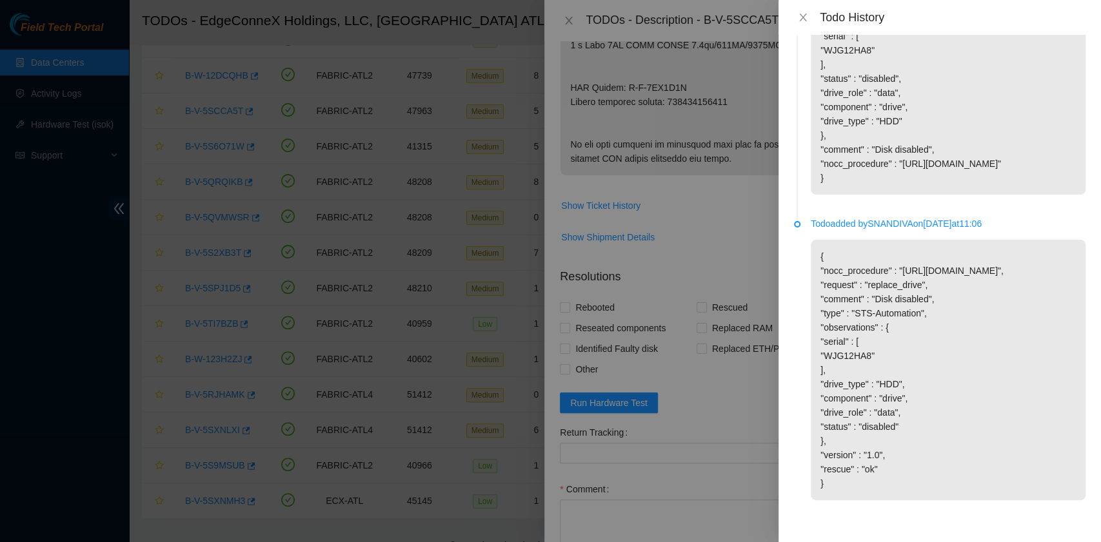
scroll to position [1718, 0]
click at [802, 14] on icon "close" at bounding box center [803, 17] width 10 height 10
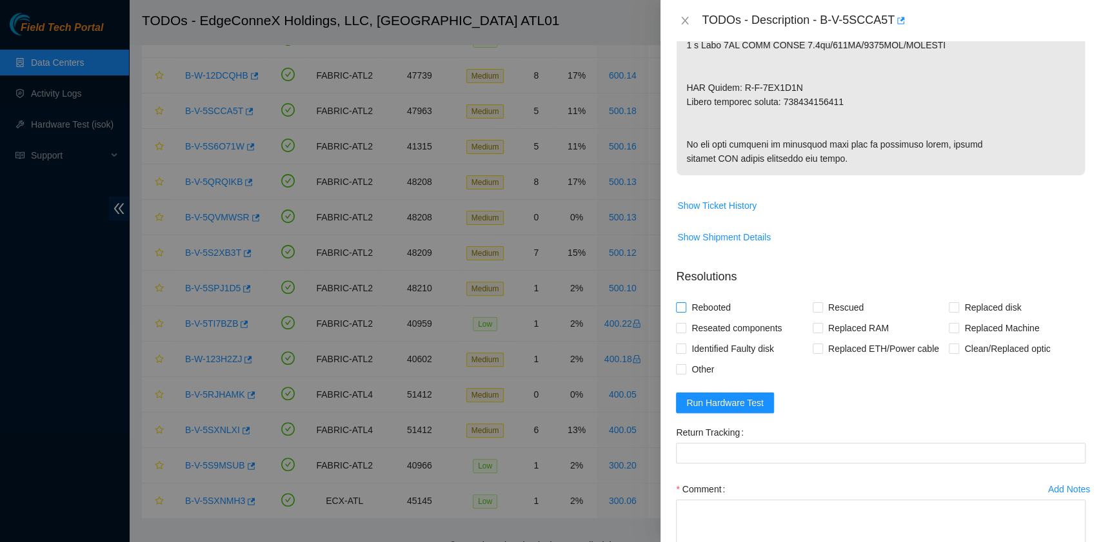
click at [703, 318] on span "Rebooted" at bounding box center [711, 307] width 50 height 21
click at [685, 312] on input "Rebooted" at bounding box center [680, 306] width 9 height 9
checkbox input "true"
click at [708, 339] on span "Reseated components" at bounding box center [736, 328] width 101 height 21
click at [685, 332] on input "Reseated components" at bounding box center [680, 327] width 9 height 9
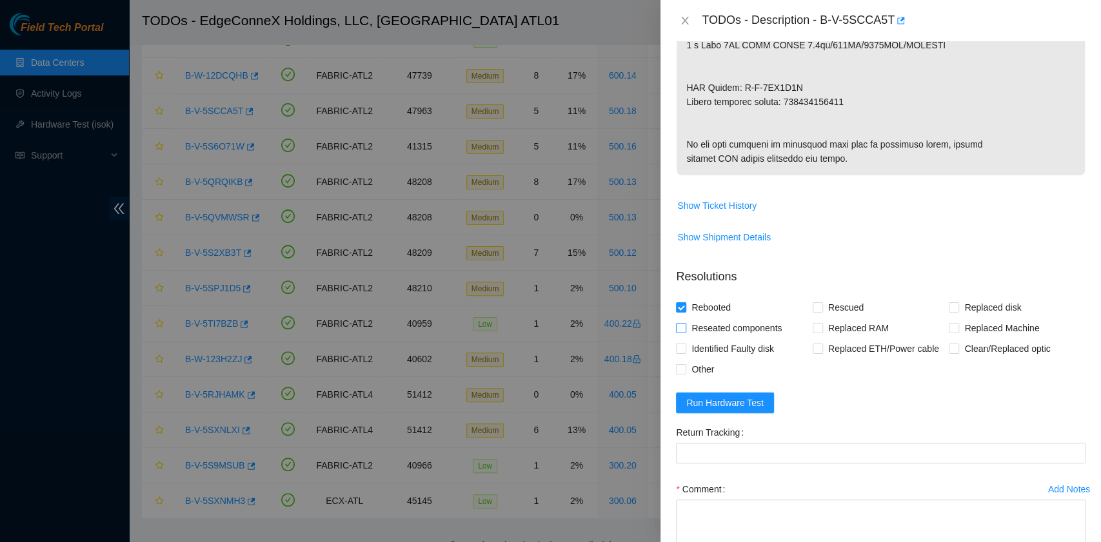
checkbox input "true"
click at [813, 312] on input "Rescued" at bounding box center [817, 306] width 9 height 9
checkbox input "true"
click at [949, 312] on input "Replaced disk" at bounding box center [953, 306] width 9 height 9
checkbox input "true"
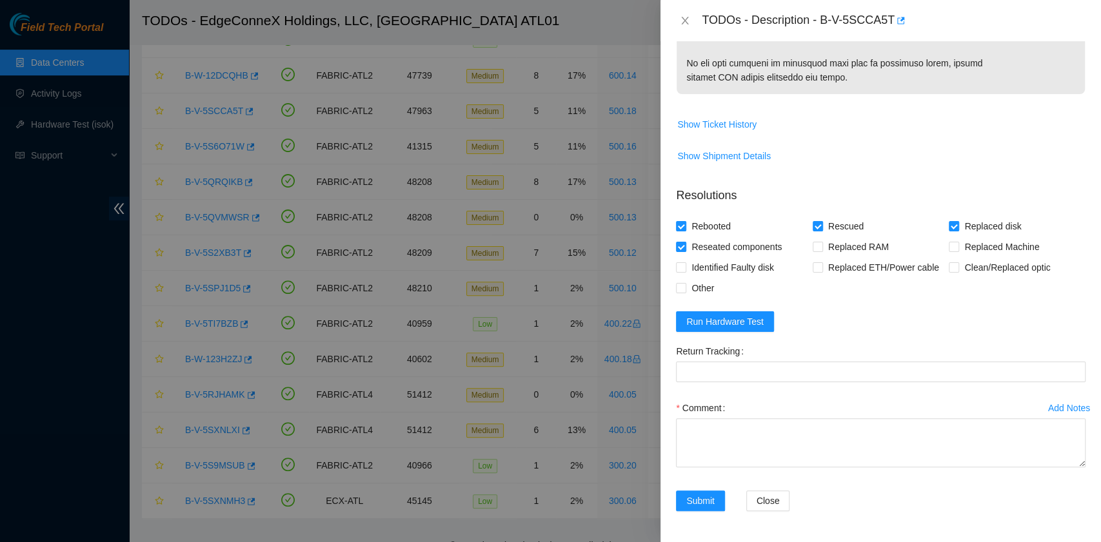
scroll to position [837, 0]
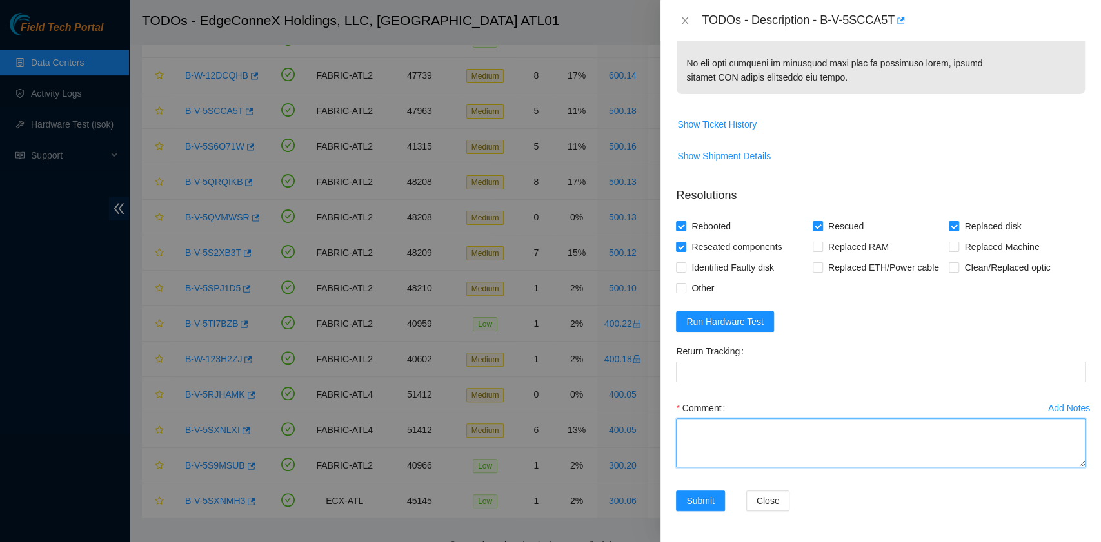
click at [744, 424] on textarea "Comment" at bounding box center [881, 443] width 410 height 49
paste textarea "B-V-5SCCA5T R:500.18 M:11 Replaced Drive WJG12HA8 with Z1Z6P2V7 Return tracking…"
drag, startPoint x: 844, startPoint y: 450, endPoint x: 782, endPoint y: 448, distance: 61.3
click at [782, 448] on textarea "B-V-5SCCA5T R:500.18 M:11 Replaced Drive WJG12HA8 with Z1Z6P2V7 Return tracking…" at bounding box center [881, 443] width 410 height 49
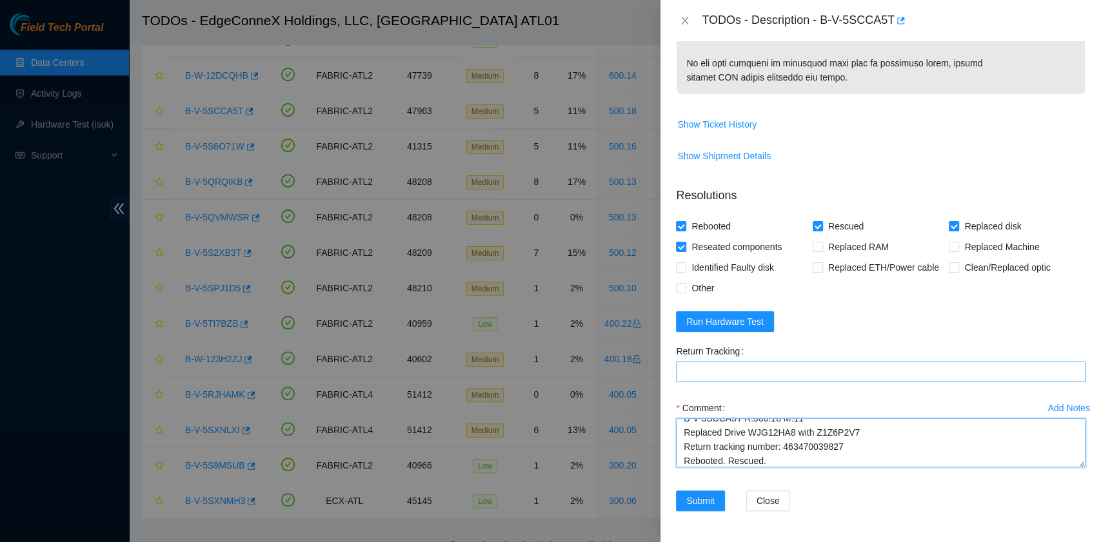
type textarea "B-V-5SCCA5T R:500.18 M:11 Replaced Drive WJG12HA8 with Z1Z6P2V7 Return tracking…"
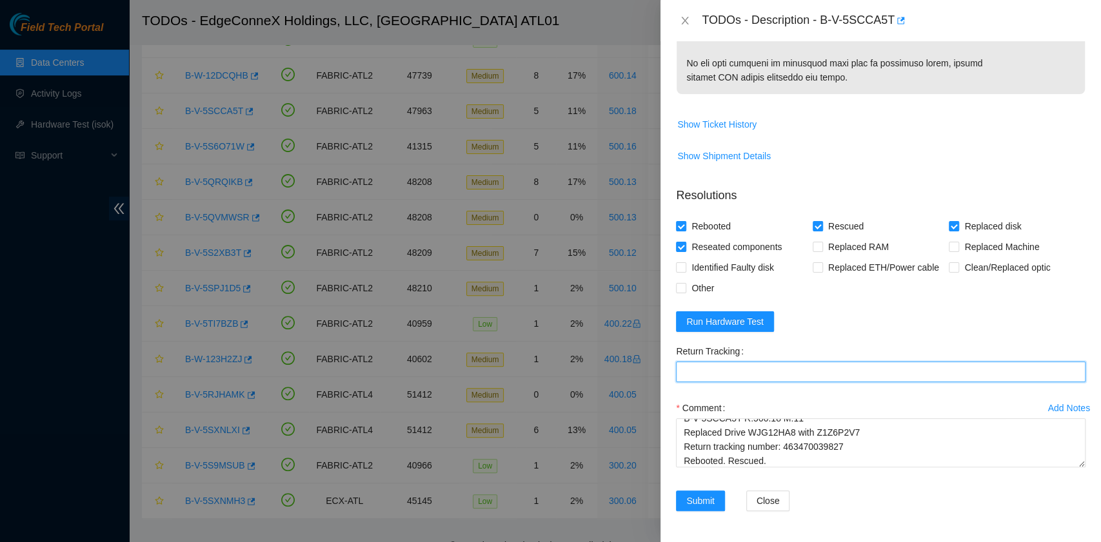
click at [788, 374] on Tracking "Return Tracking" at bounding box center [881, 372] width 410 height 21
paste Tracking "463470039827"
click at [788, 374] on Tracking "463470039827" at bounding box center [881, 372] width 410 height 21
type Tracking "463470039827"
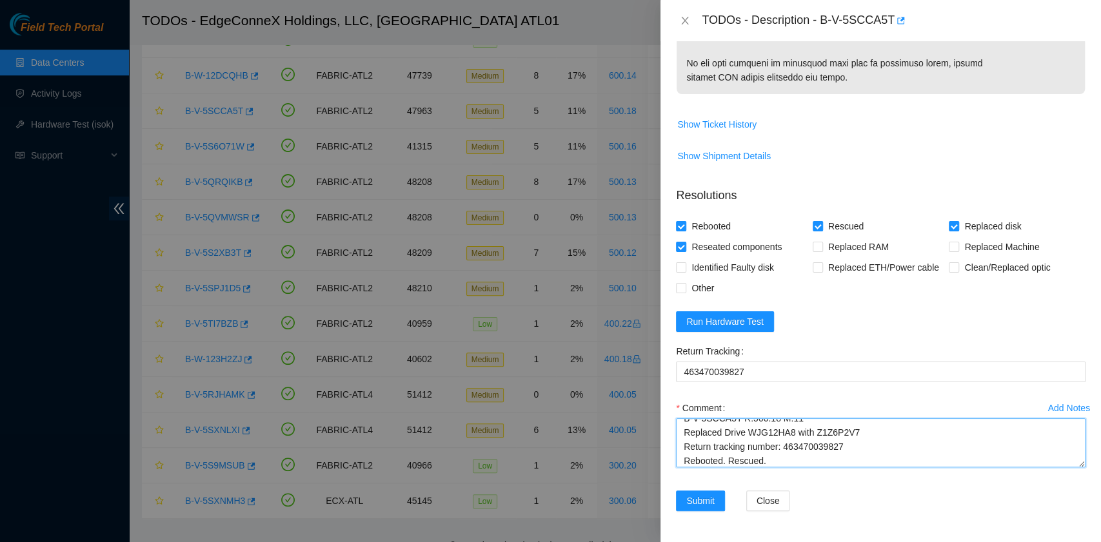
click at [822, 464] on textarea "B-V-5SCCA5T R:500.18 M:11 Replaced Drive WJG12HA8 with Z1Z6P2V7 Return tracking…" at bounding box center [881, 443] width 410 height 49
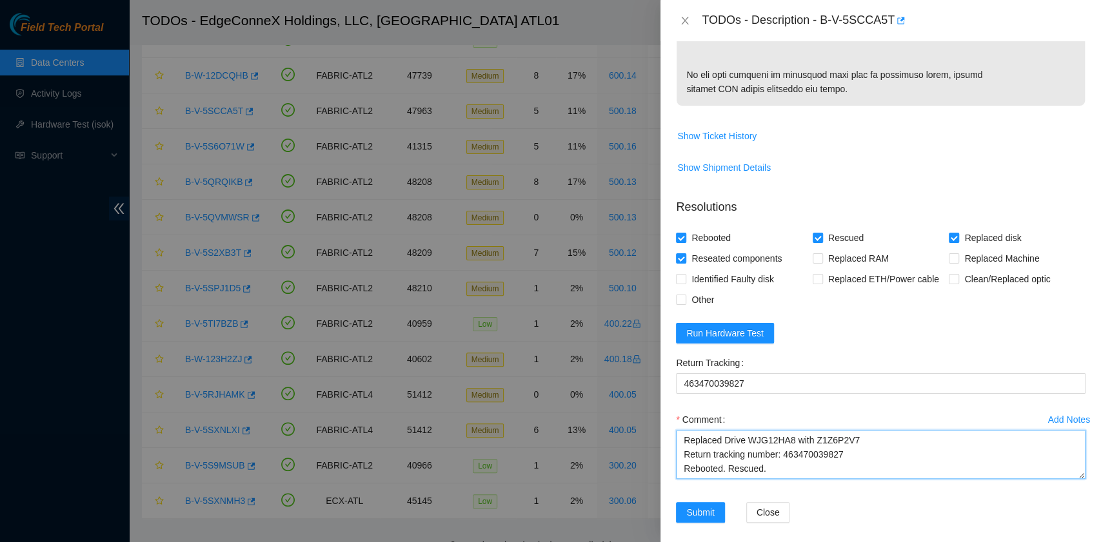
scroll to position [774, 0]
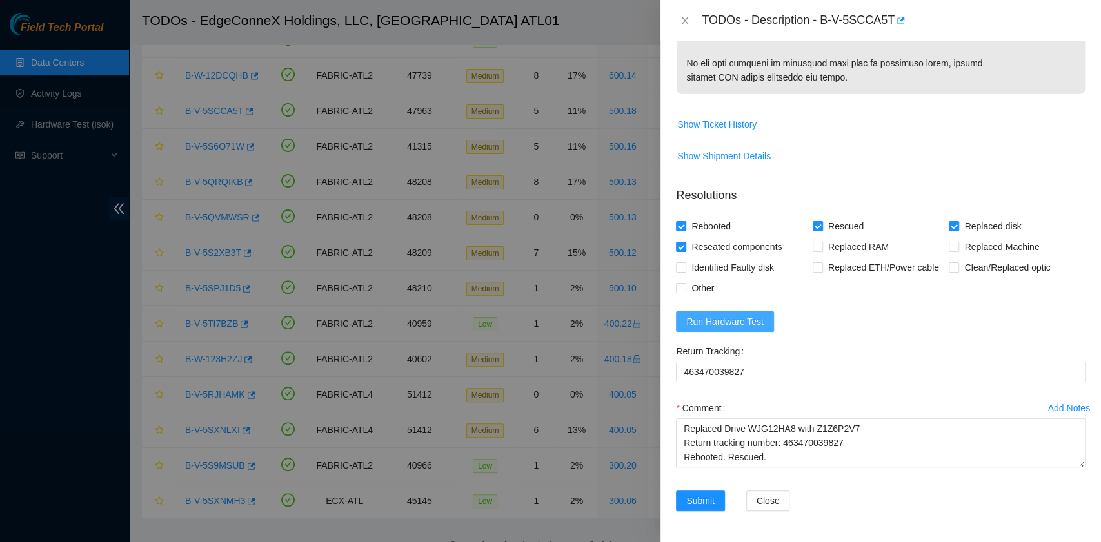
click at [730, 329] on span "Run Hardware Test" at bounding box center [724, 322] width 77 height 14
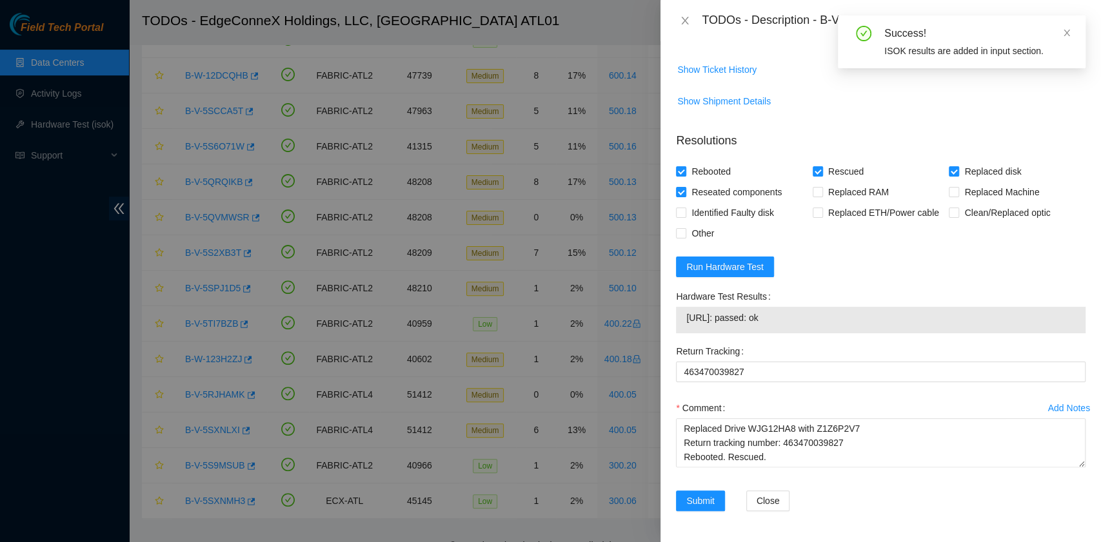
drag, startPoint x: 802, startPoint y: 375, endPoint x: 680, endPoint y: 374, distance: 122.5
click at [680, 333] on div "96.17.165.206: passed: ok" at bounding box center [881, 320] width 410 height 26
copy tbody "96.17.165.206: passed: ok"
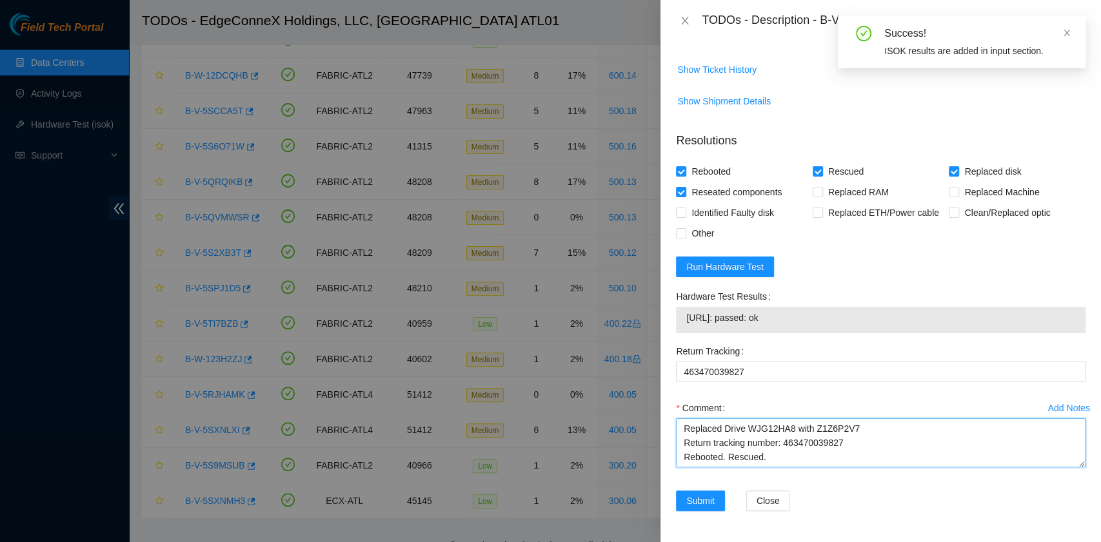
click at [712, 468] on textarea "B-V-5SCCA5T R:500.18 M:11 Replaced Drive WJG12HA8 with Z1Z6P2V7 Return tracking…" at bounding box center [881, 443] width 410 height 49
paste textarea "96.17.165.206: passed: ok"
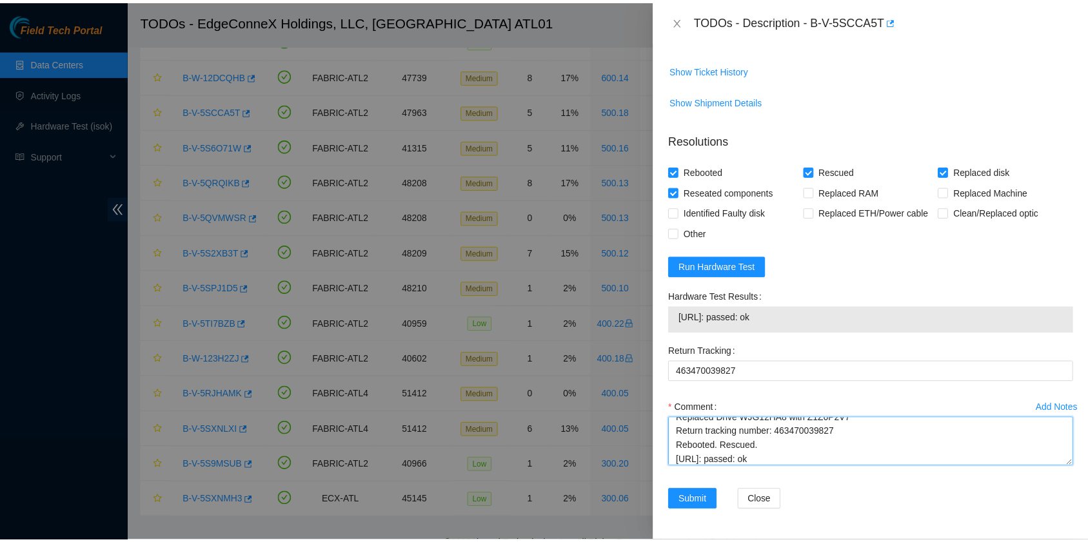
scroll to position [892, 0]
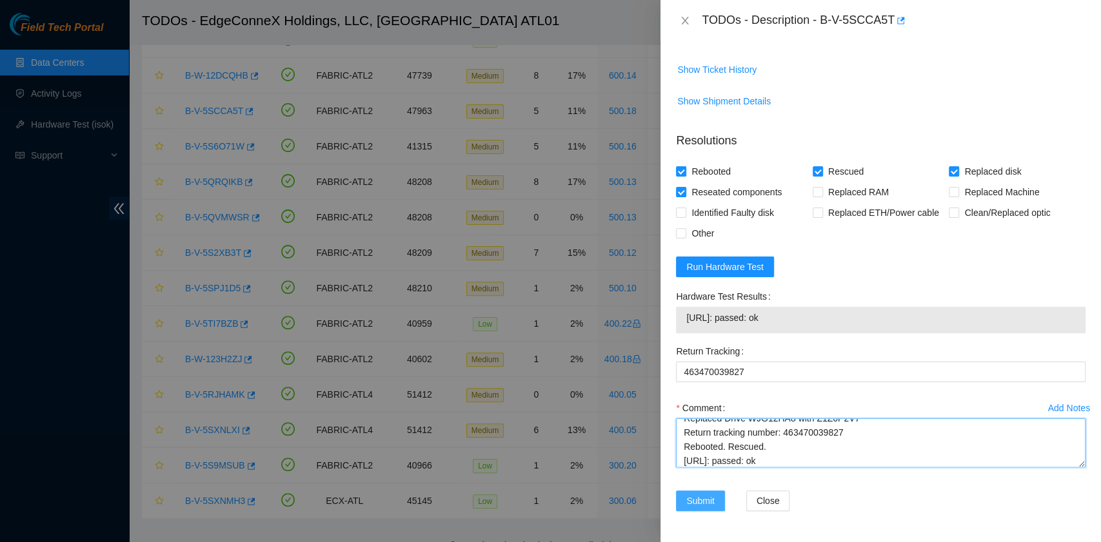
type textarea "B-V-5SCCA5T R:500.18 M:11 Replaced Drive WJG12HA8 with Z1Z6P2V7 Return tracking…"
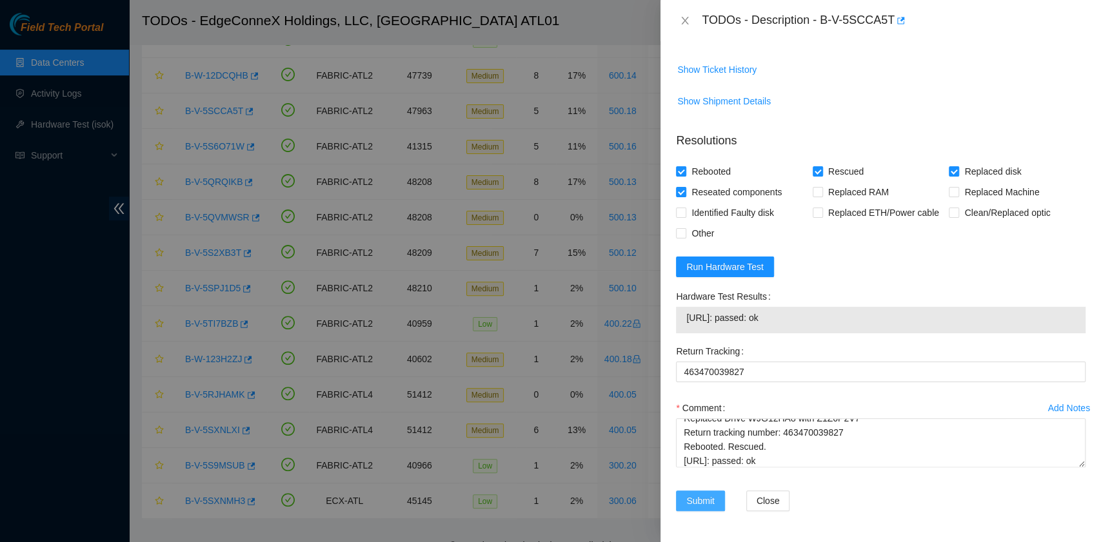
click at [686, 501] on span "Submit" at bounding box center [700, 501] width 28 height 14
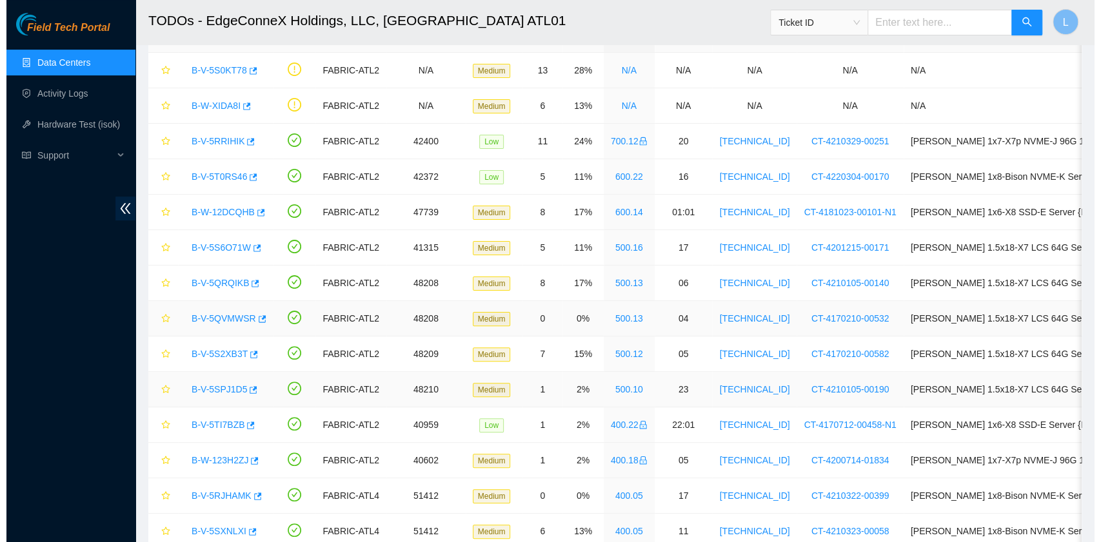
scroll to position [0, 0]
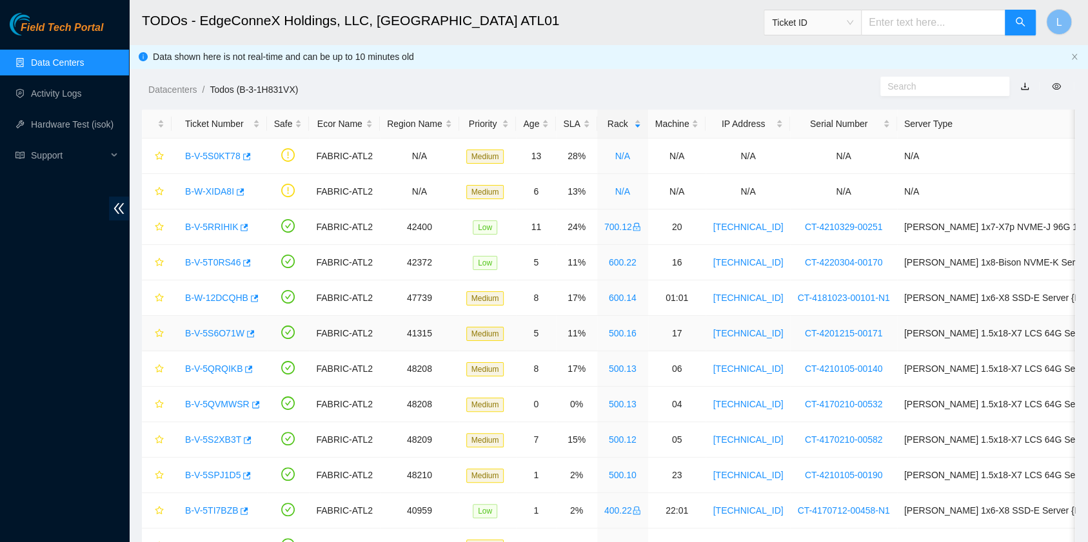
click at [228, 329] on link "B-V-5S6O71W" at bounding box center [214, 333] width 59 height 10
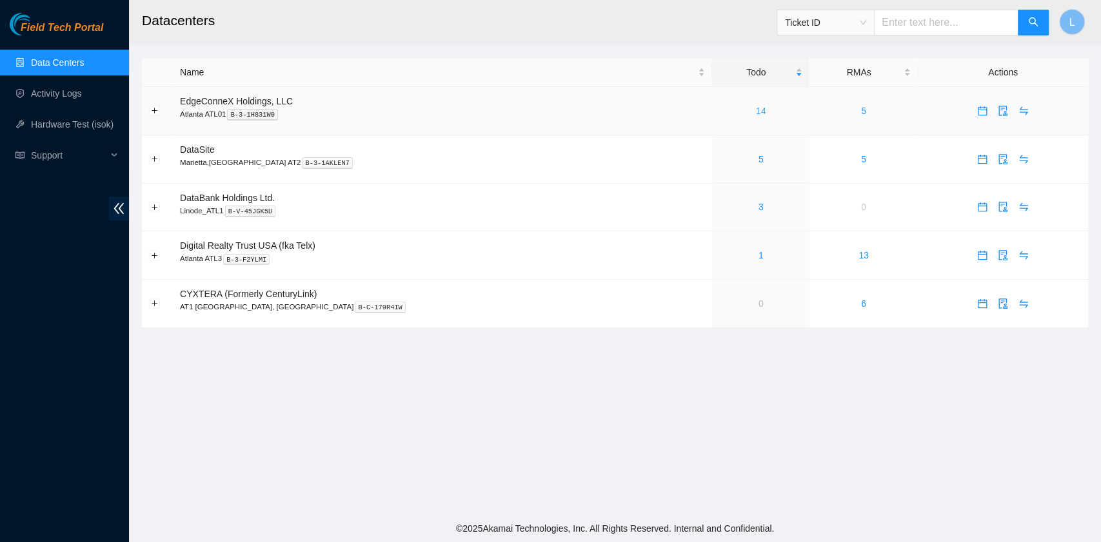
click at [756, 112] on link "14" at bounding box center [761, 111] width 10 height 10
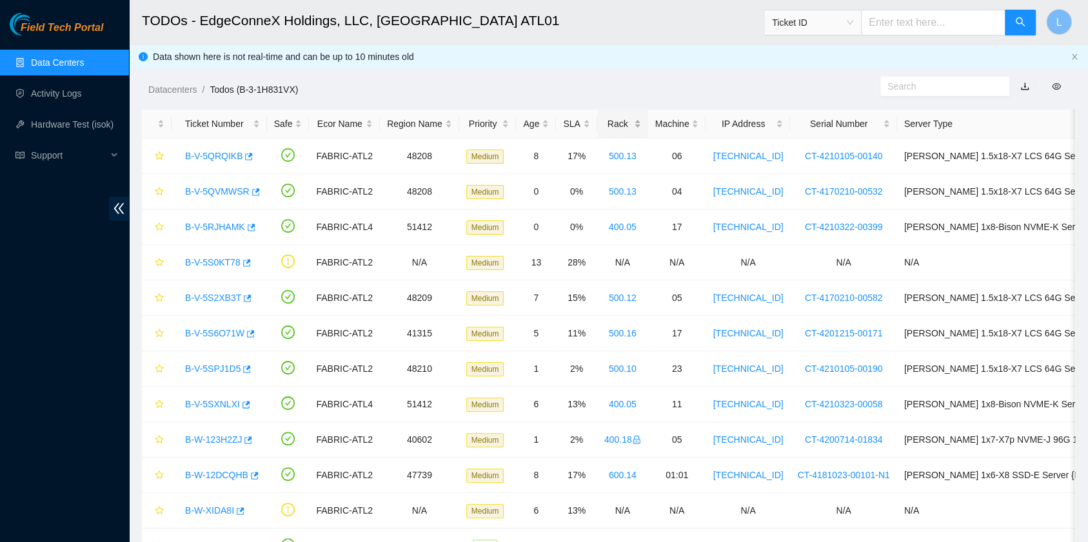
click at [615, 124] on div "Rack" at bounding box center [622, 124] width 37 height 14
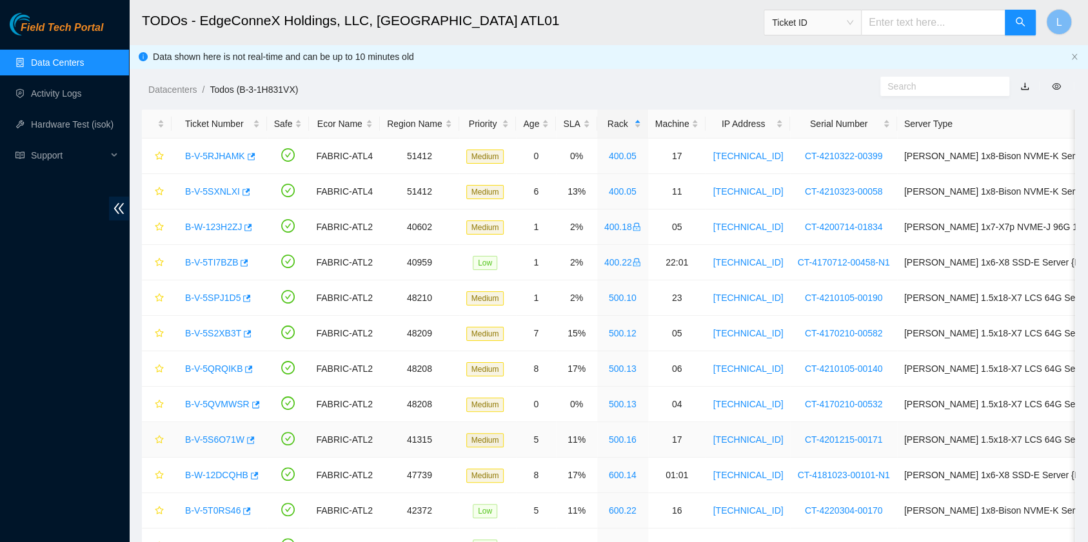
click at [217, 438] on link "B-V-5S6O71W" at bounding box center [214, 440] width 59 height 10
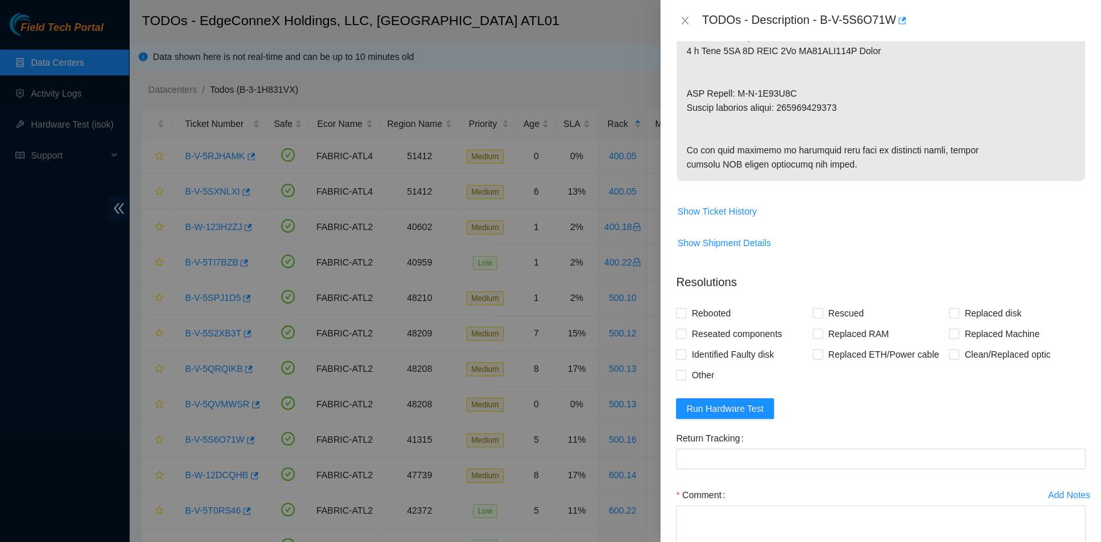
scroll to position [688, 0]
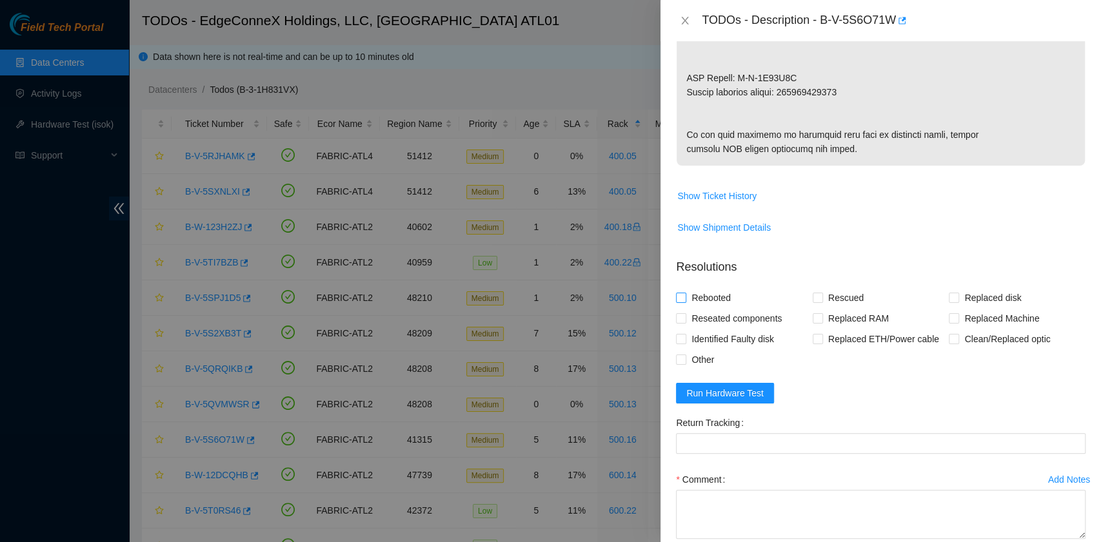
click at [721, 308] on span "Rebooted" at bounding box center [711, 298] width 50 height 21
click at [685, 302] on input "Rebooted" at bounding box center [680, 297] width 9 height 9
checkbox input "true"
click at [719, 329] on span "Reseated components" at bounding box center [736, 318] width 101 height 21
click at [685, 322] on input "Reseated components" at bounding box center [680, 317] width 9 height 9
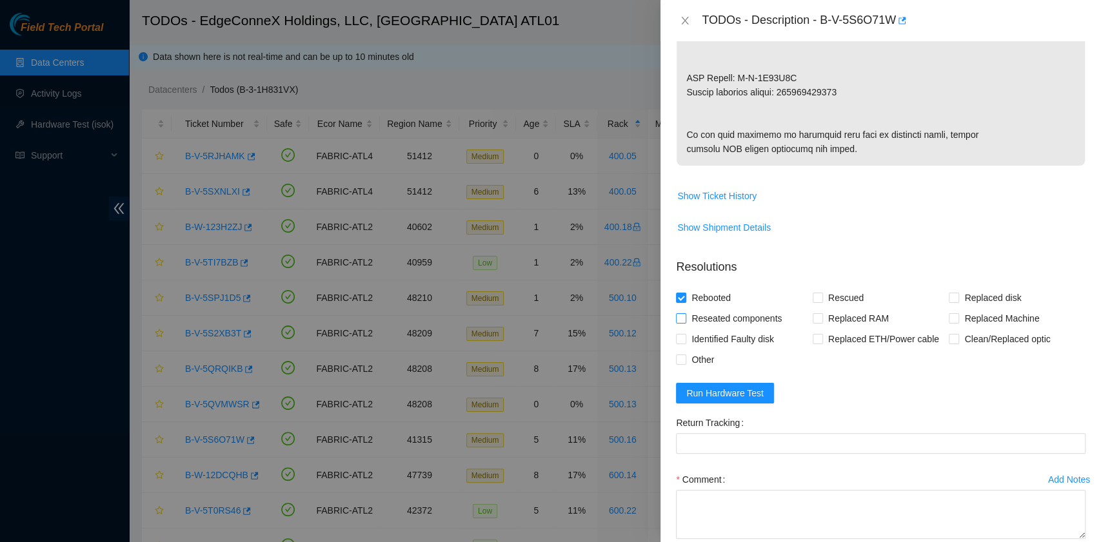
checkbox input "true"
click at [949, 302] on input "Replaced disk" at bounding box center [953, 297] width 9 height 9
checkbox input "true"
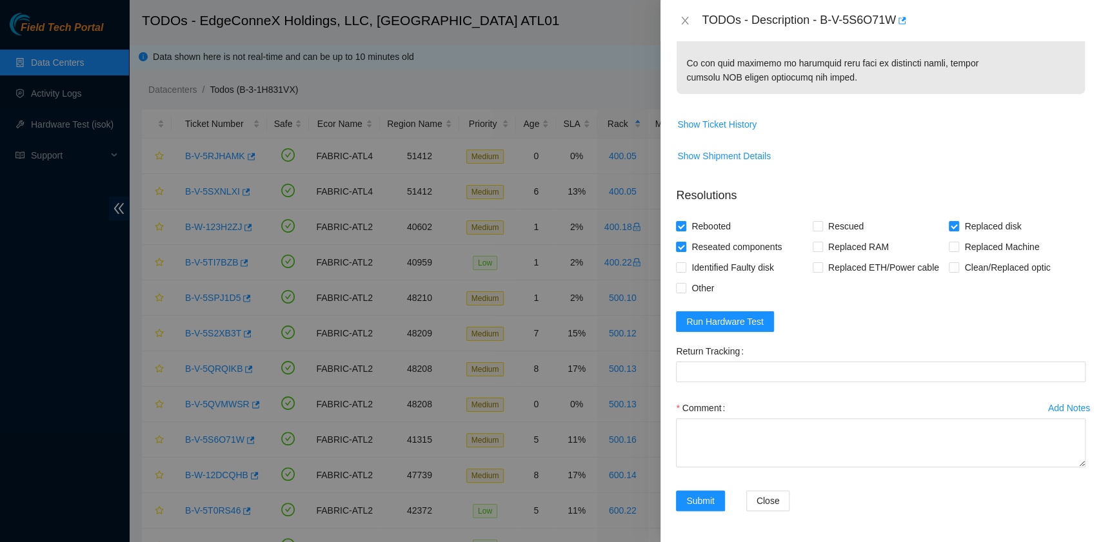
scroll to position [813, 0]
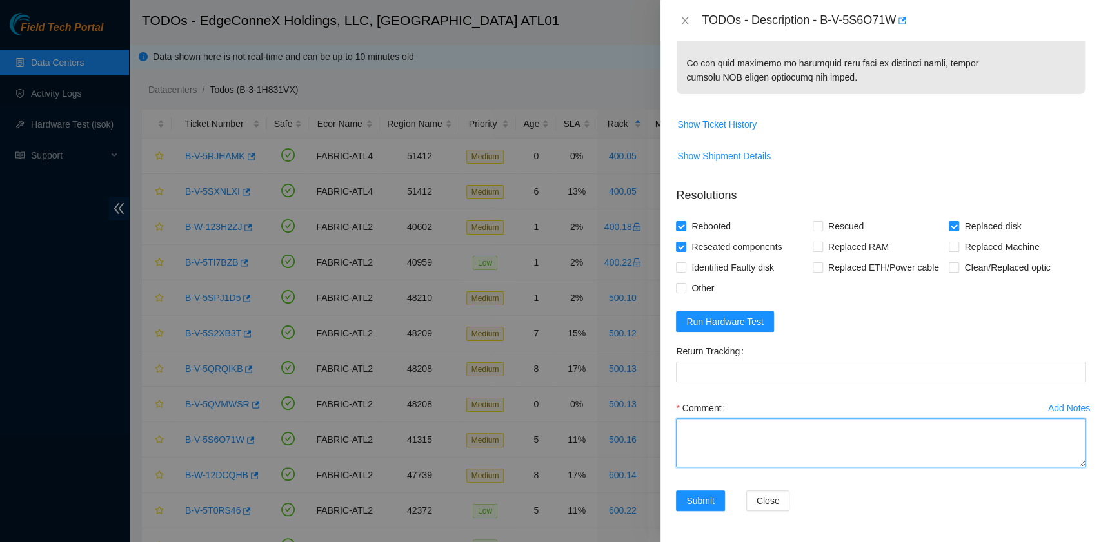
click at [782, 440] on textarea "Comment" at bounding box center [881, 443] width 410 height 49
paste textarea "B-V-5S6O71W R:500.16 M:17 Replaced drive WJG13RRQ with Y9QYK94TFJKA Return trac…"
drag, startPoint x: 846, startPoint y: 447, endPoint x: 784, endPoint y: 449, distance: 61.9
click at [784, 449] on textarea "B-V-5S6O71W R:500.16 M:17 Replaced drive WJG13RRQ with Y9QYK94TFJKA Return trac…" at bounding box center [881, 443] width 410 height 49
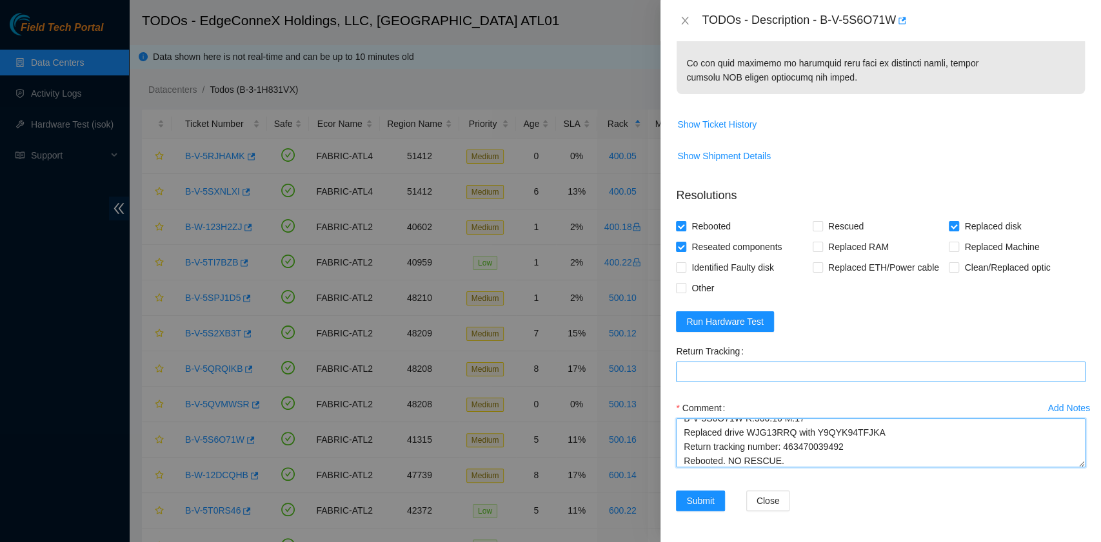
type textarea "B-V-5S6O71W R:500.16 M:17 Replaced drive WJG13RRQ with Y9QYK94TFJKA Return trac…"
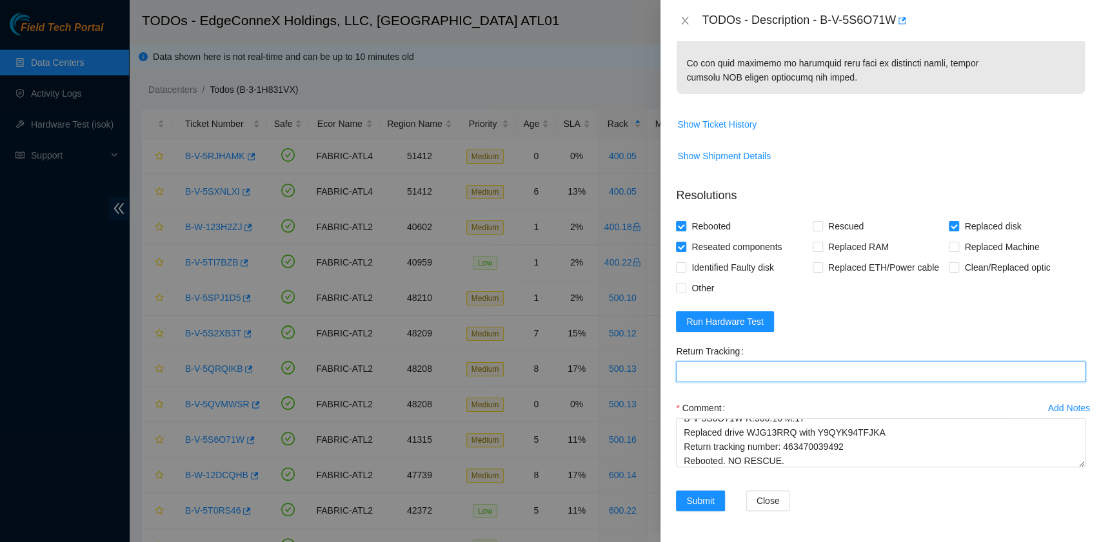
click at [755, 371] on Tracking "Return Tracking" at bounding box center [881, 372] width 410 height 21
paste Tracking "463470039492"
type Tracking "463470039492"
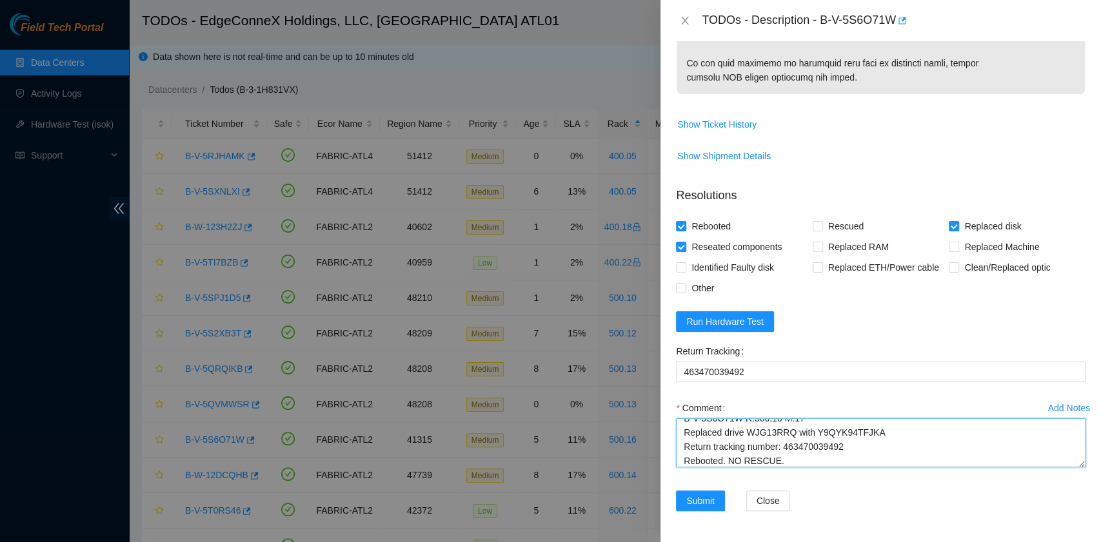
click at [814, 459] on textarea "B-V-5S6O71W R:500.16 M:17 Replaced drive WJG13RRQ with Y9QYK94TFJKA Return trac…" at bounding box center [881, 443] width 410 height 49
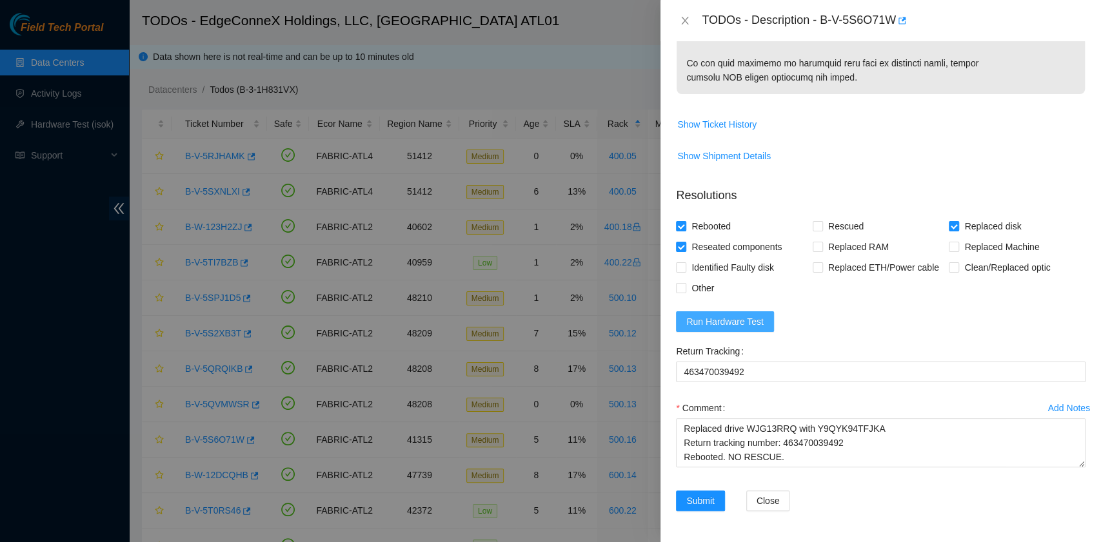
click at [728, 329] on span "Run Hardware Test" at bounding box center [724, 322] width 77 height 14
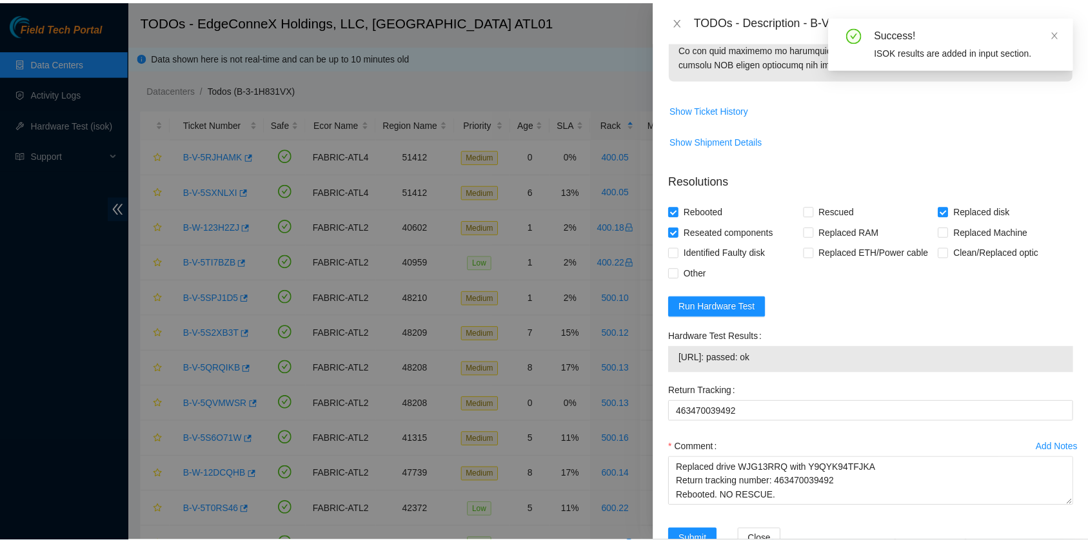
scroll to position [868, 0]
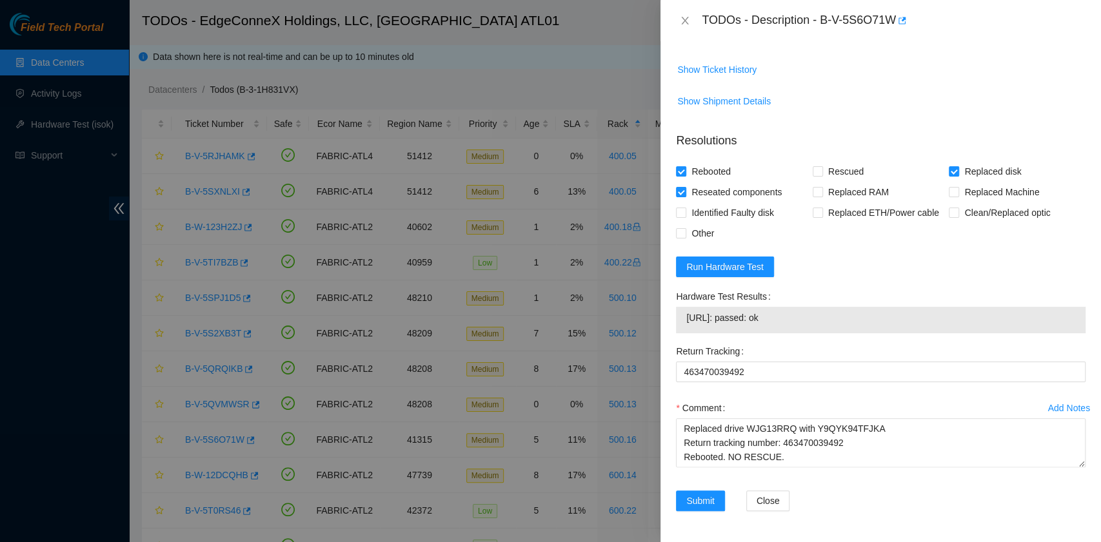
drag, startPoint x: 786, startPoint y: 314, endPoint x: 685, endPoint y: 322, distance: 101.6
click at [685, 322] on div "23.46.177.84: passed: ok" at bounding box center [881, 320] width 410 height 26
copy tbody "23.46.177.84: passed: ok"
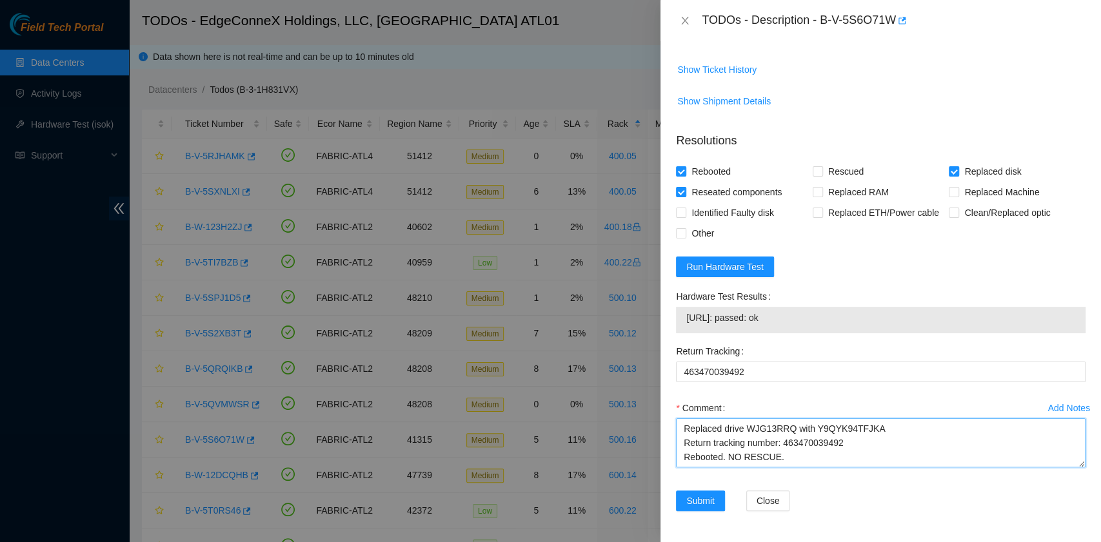
click at [711, 455] on textarea "B-V-5S6O71W R:500.16 M:17 Replaced drive WJG13RRQ with Y9QYK94TFJKA Return trac…" at bounding box center [881, 443] width 410 height 49
paste textarea "23.46.177.84: passed: ok"
type textarea "B-V-5S6O71W R:500.16 M:17 Replaced drive WJG13RRQ with Y9QYK94TFJKA Return trac…"
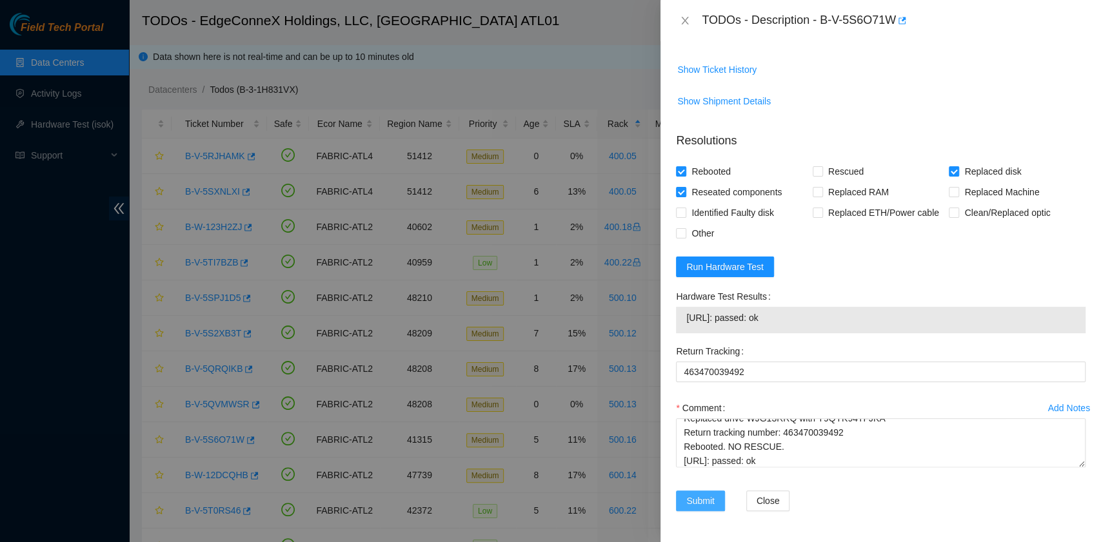
click at [699, 499] on span "Submit" at bounding box center [700, 501] width 28 height 14
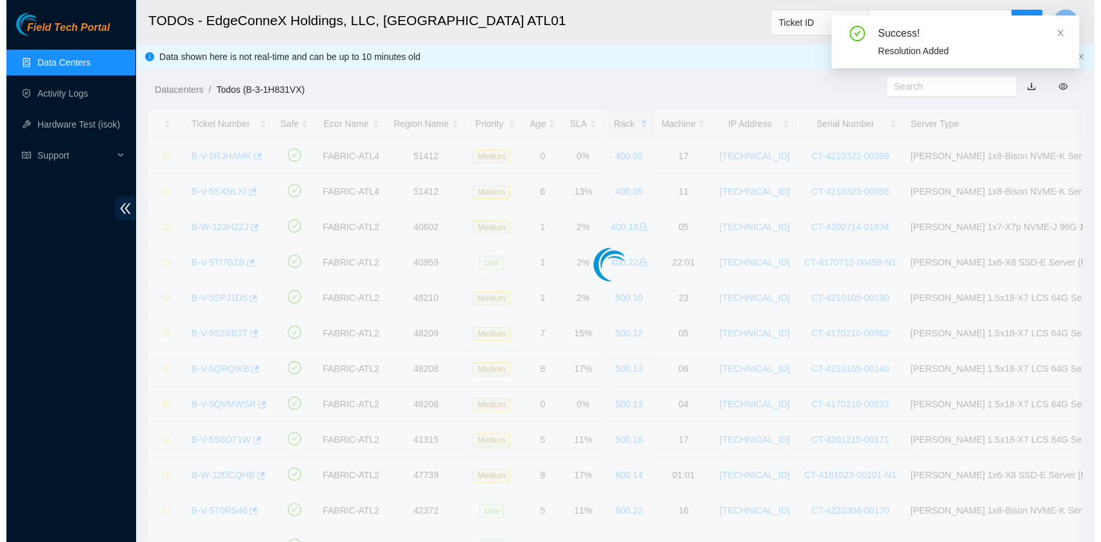
scroll to position [327, 0]
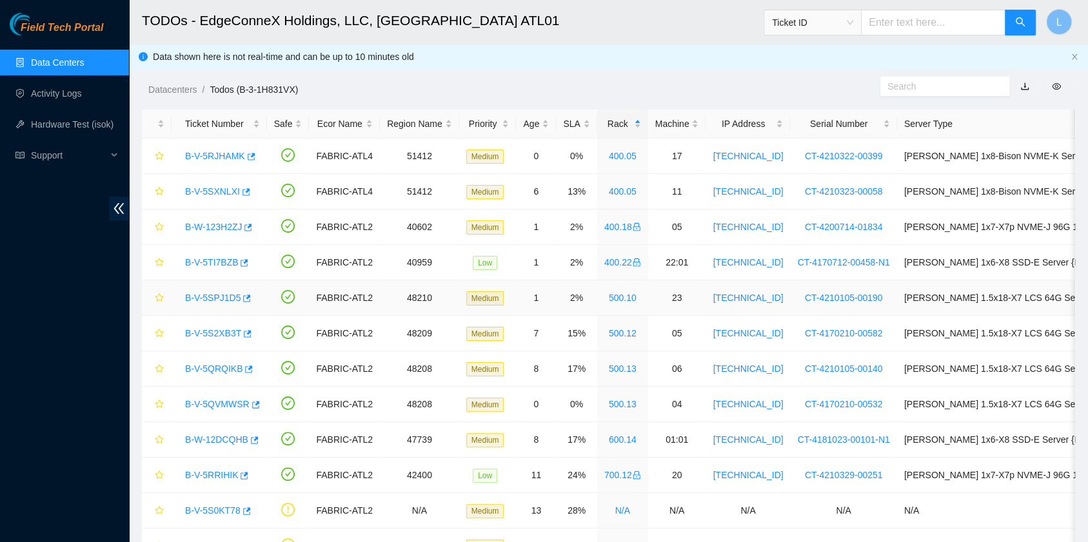
click at [216, 293] on link "B-V-5SPJ1D5" at bounding box center [212, 298] width 55 height 10
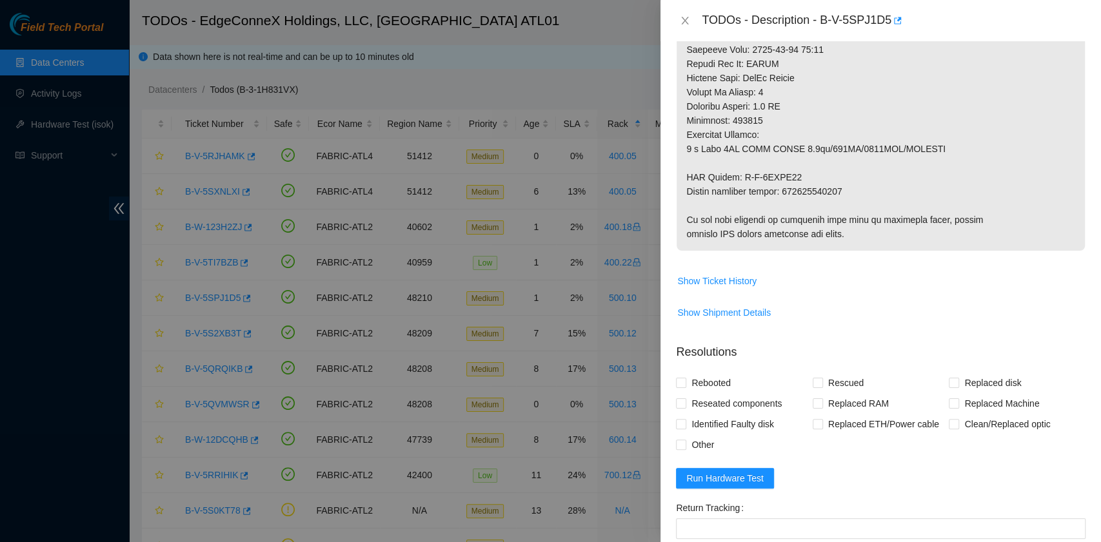
scroll to position [688, 0]
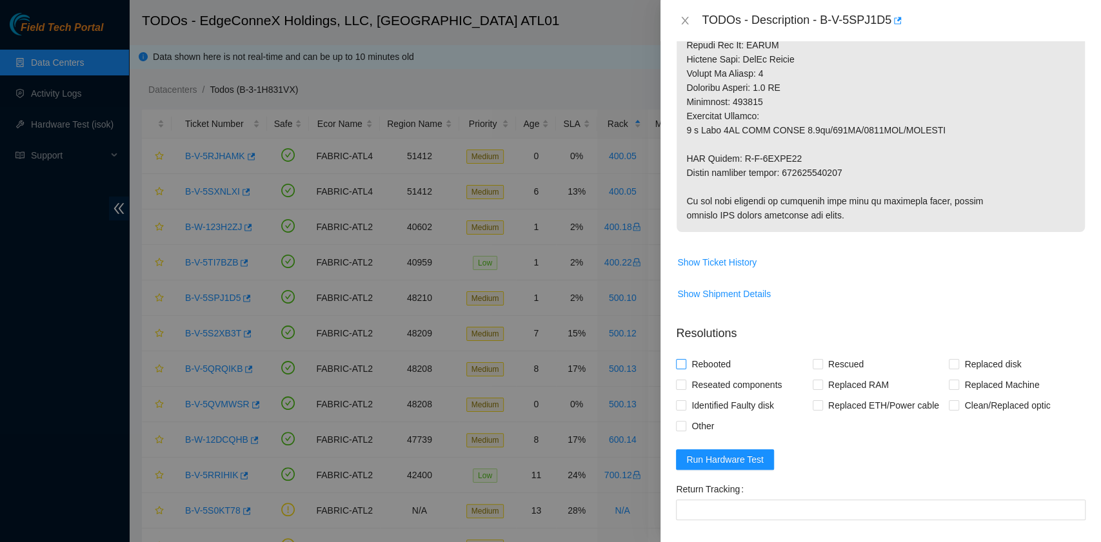
click at [725, 365] on span "Rebooted" at bounding box center [711, 364] width 50 height 21
click at [685, 365] on input "Rebooted" at bounding box center [680, 363] width 9 height 9
checkbox input "true"
click at [726, 389] on span "Reseated components" at bounding box center [736, 385] width 101 height 21
click at [685, 389] on input "Reseated components" at bounding box center [680, 384] width 9 height 9
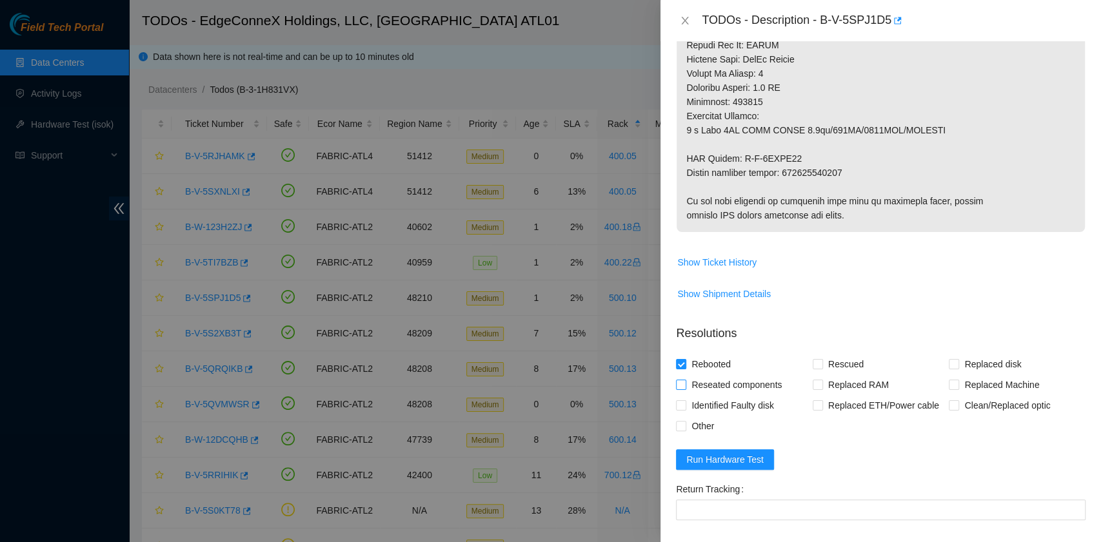
checkbox input "true"
click at [813, 362] on input "Rescued" at bounding box center [817, 363] width 9 height 9
checkbox input "true"
click at [959, 360] on span "Replaced disk" at bounding box center [992, 364] width 67 height 21
click at [951, 360] on input "Replaced disk" at bounding box center [953, 363] width 9 height 9
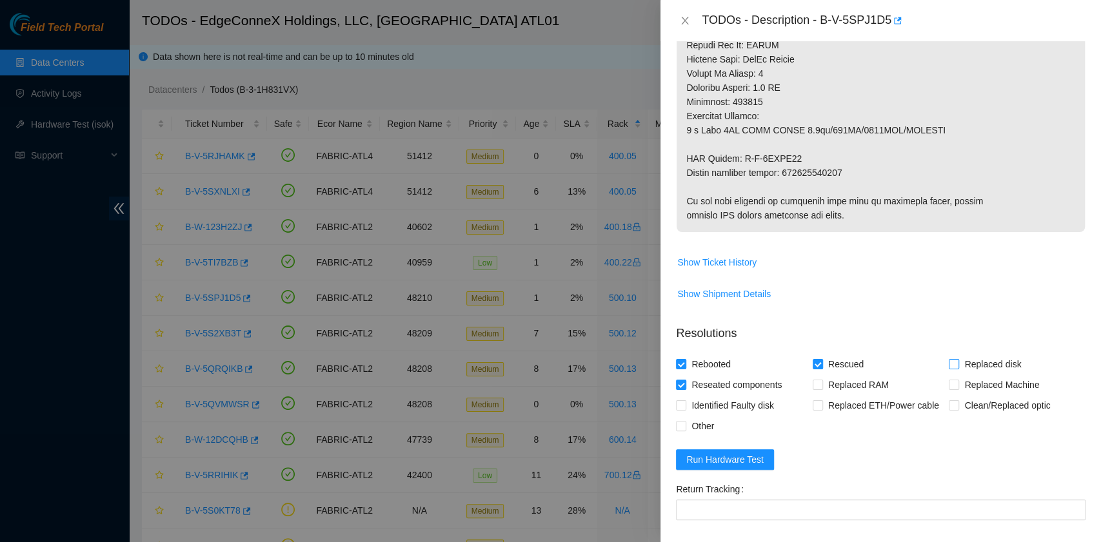
checkbox input "true"
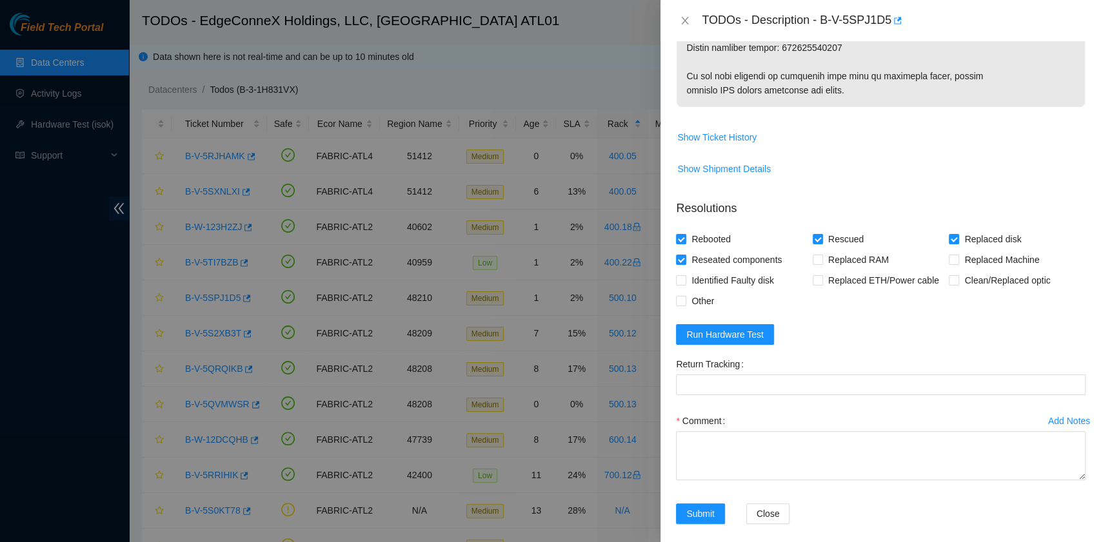
scroll to position [823, 0]
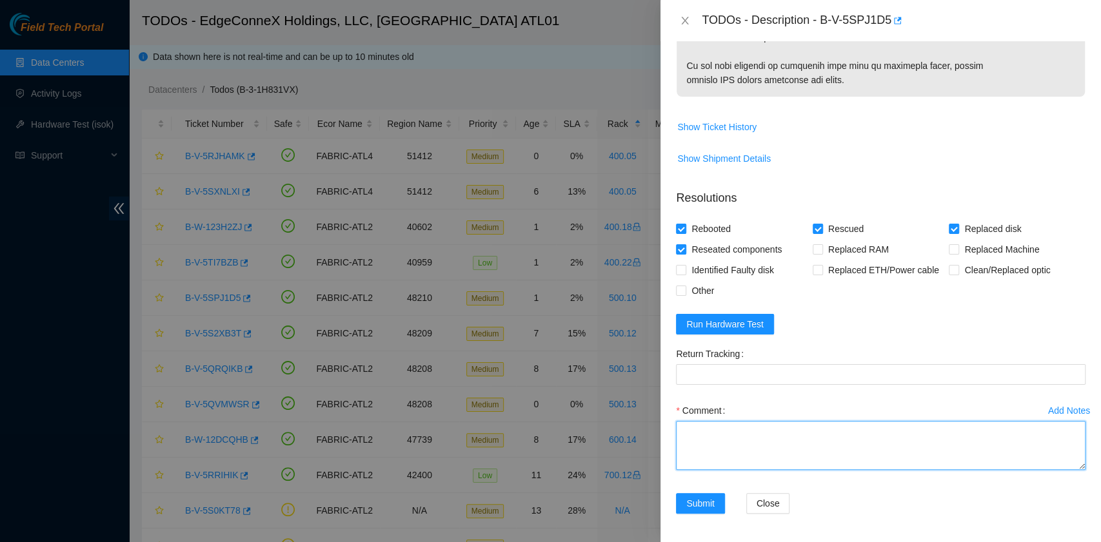
click at [744, 457] on textarea "Comment" at bounding box center [881, 445] width 410 height 49
paste textarea "B-V-5SPJ1D5 R:500.10 M:23 Replaced disk WJG1XKX6 with Z1Z455YZ Rebooted. Rescue…"
drag, startPoint x: 846, startPoint y: 443, endPoint x: 784, endPoint y: 446, distance: 62.6
click at [784, 446] on textarea "B-V-5SPJ1D5 R:500.10 M:23 Replaced disk WJG1XKX6 with Z1Z455YZ Rebooted. Rescue…" at bounding box center [881, 445] width 410 height 49
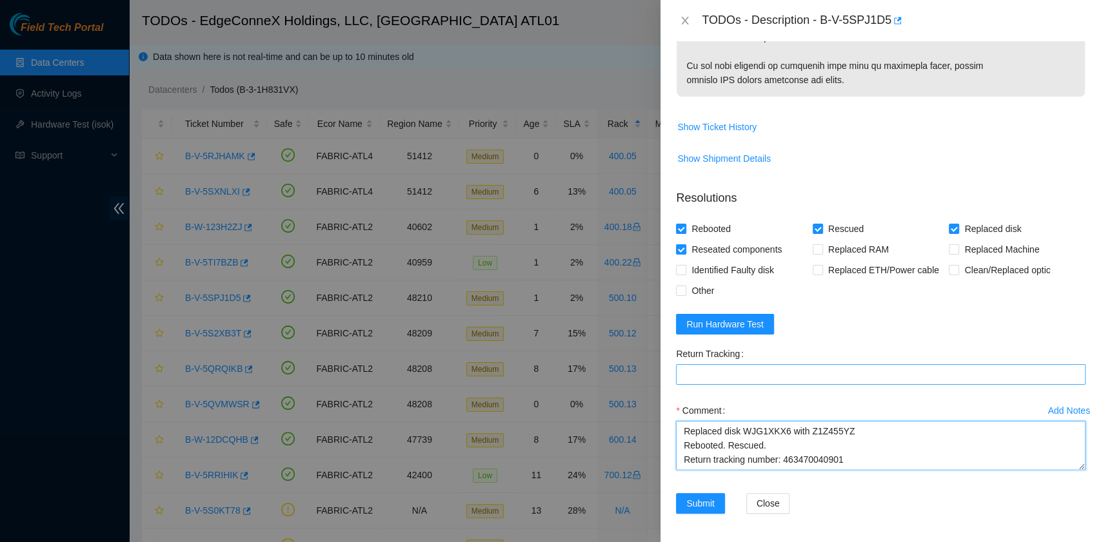
type textarea "B-V-5SPJ1D5 R:500.10 M:23 Replaced disk WJG1XKX6 with Z1Z455YZ Rebooted. Rescue…"
click at [770, 374] on Tracking "Return Tracking" at bounding box center [881, 374] width 410 height 21
paste Tracking "463470040901"
type Tracking "463470040901"
click at [738, 458] on textarea "B-V-5SPJ1D5 R:500.10 M:23 Replaced disk WJG1XKX6 with Z1Z455YZ Rebooted. Rescue…" at bounding box center [881, 445] width 410 height 49
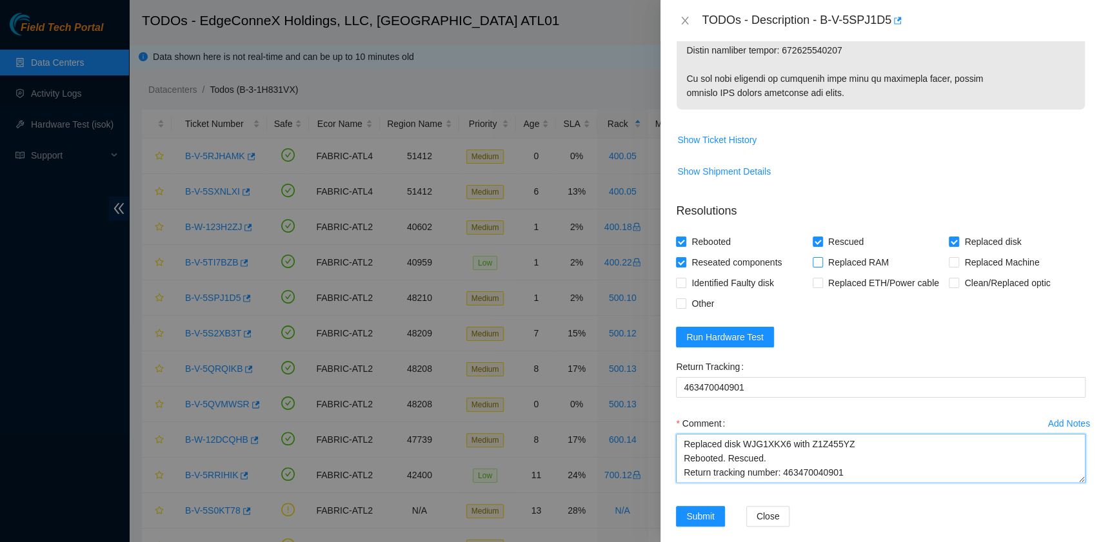
scroll to position [823, 0]
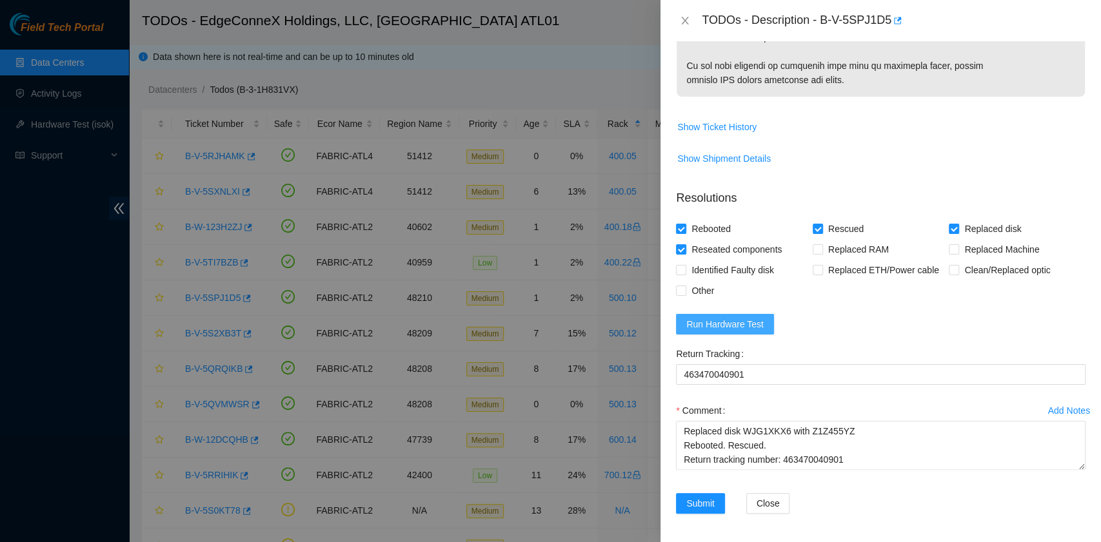
click at [760, 314] on button "Run Hardware Test" at bounding box center [725, 324] width 98 height 21
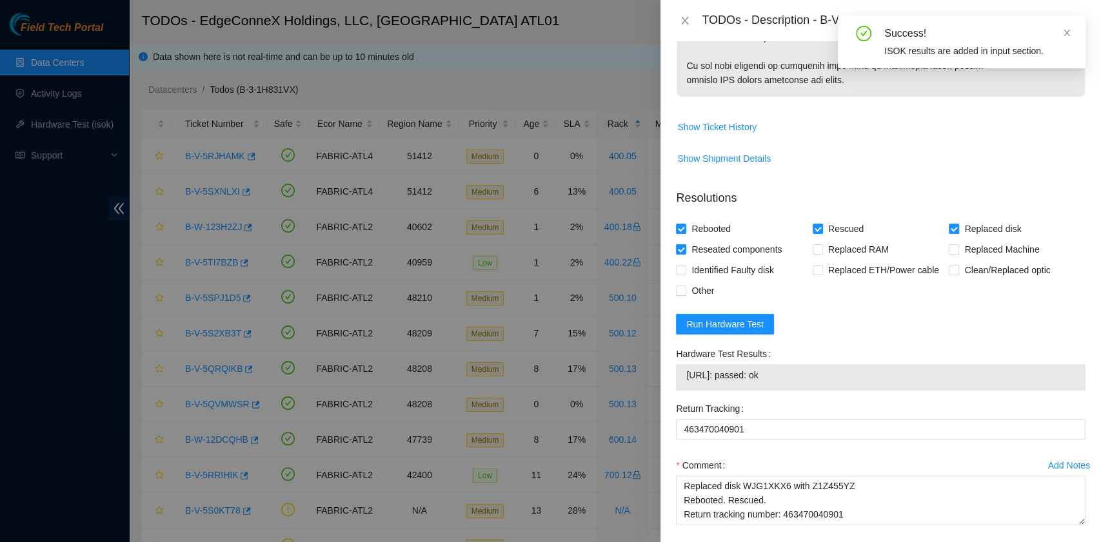
drag, startPoint x: 783, startPoint y: 371, endPoint x: 684, endPoint y: 380, distance: 99.7
click at [684, 380] on div "23.52.90.245: passed: ok" at bounding box center [881, 377] width 410 height 26
copy tbody "23.52.90.245: passed: ok"
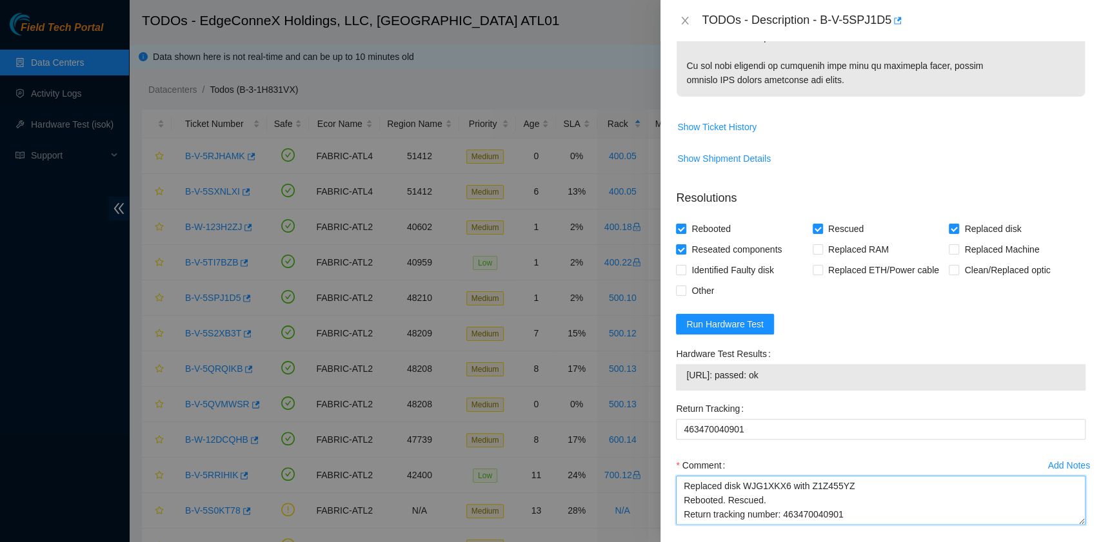
click at [727, 513] on textarea "B-V-5SPJ1D5 R:500.10 M:23 Replaced disk WJG1XKX6 with Z1Z455YZ Rebooted. Rescue…" at bounding box center [881, 500] width 410 height 49
paste textarea "23.52.90.245: passed: ok"
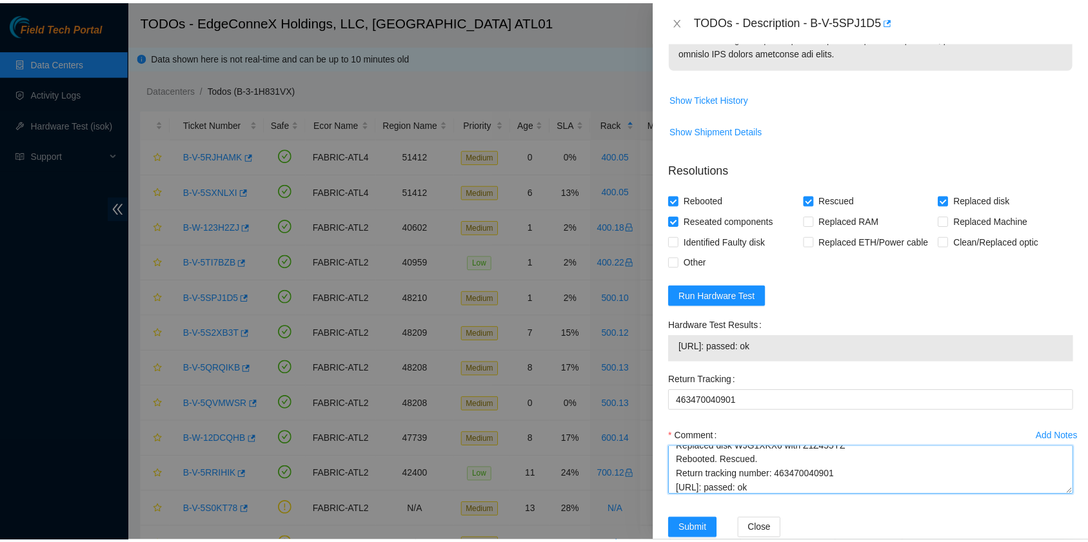
scroll to position [878, 0]
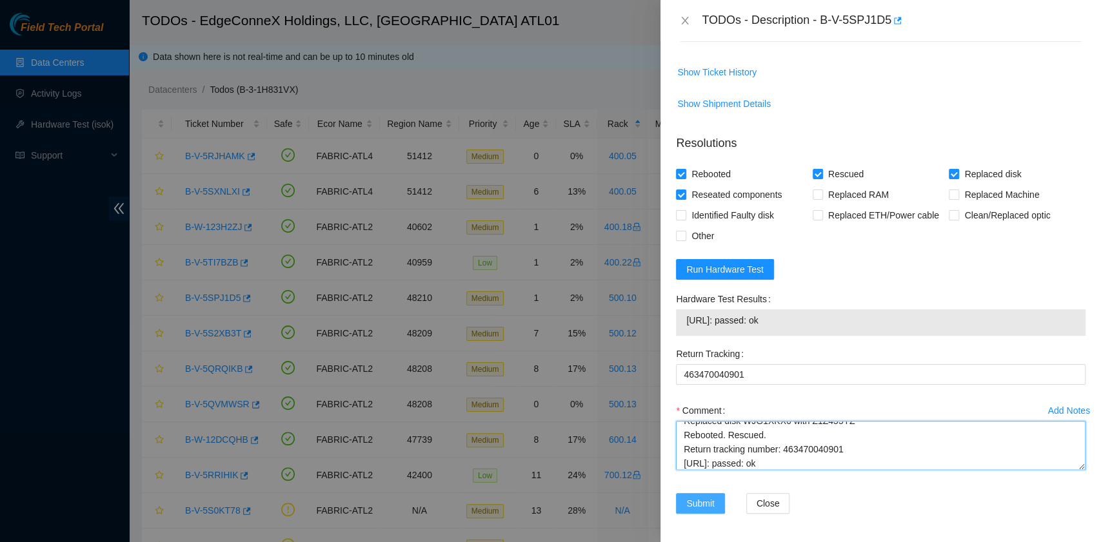
type textarea "B-V-5SPJ1D5 R:500.10 M:23 Replaced disk WJG1XKX6 with Z1Z455YZ Rebooted. Rescue…"
click at [714, 497] on span "Submit" at bounding box center [700, 504] width 28 height 14
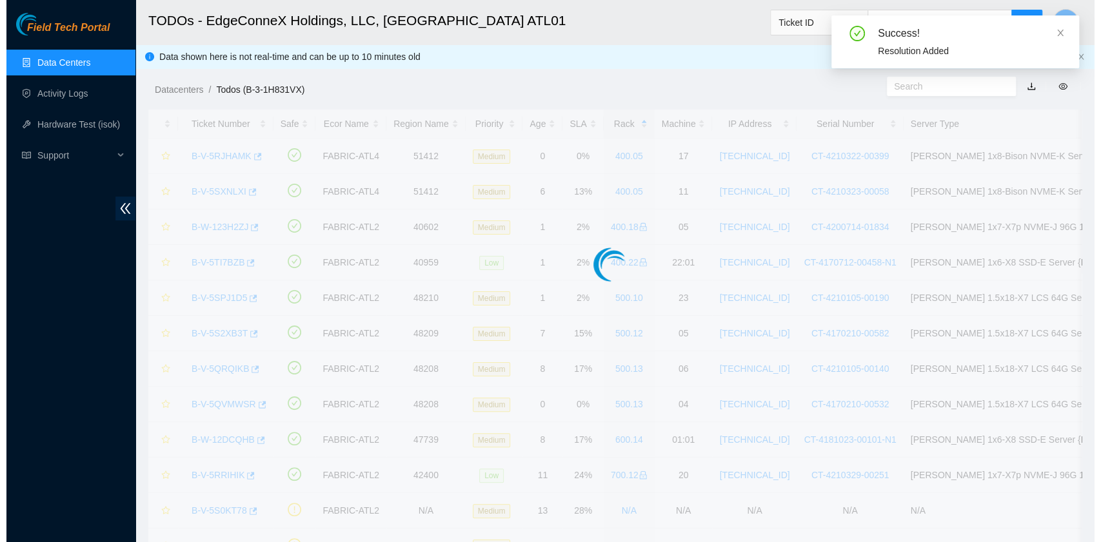
scroll to position [327, 0]
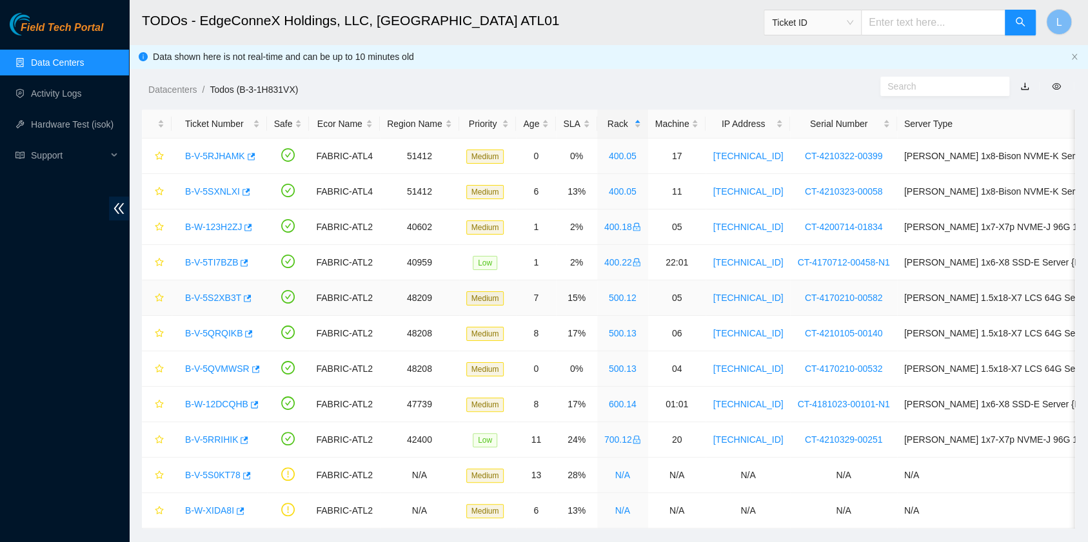
click at [212, 290] on div "B-V-5S2XB3T" at bounding box center [219, 298] width 81 height 21
click at [217, 297] on link "B-V-5S2XB3T" at bounding box center [213, 298] width 56 height 10
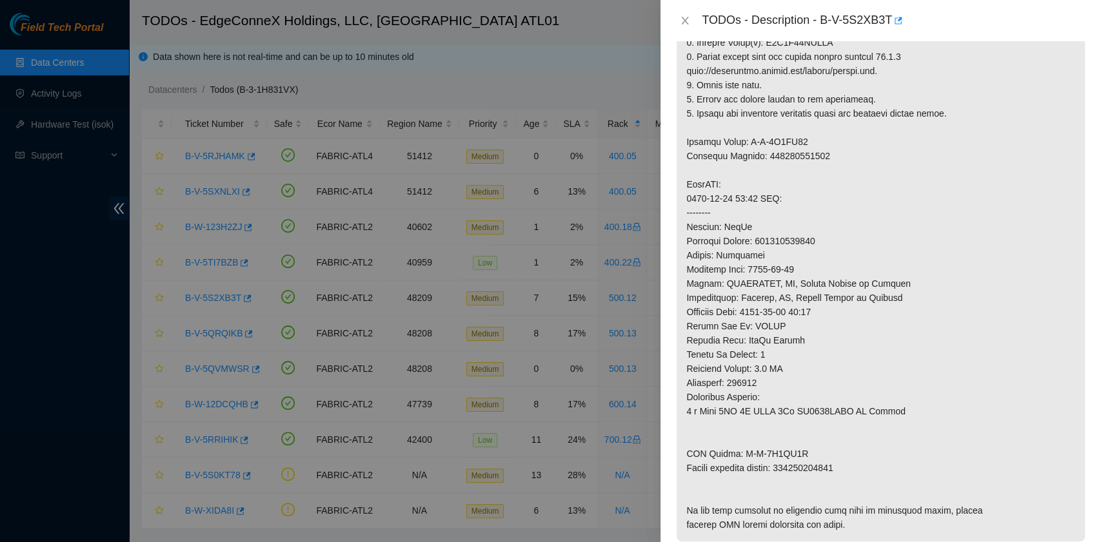
scroll to position [0, 0]
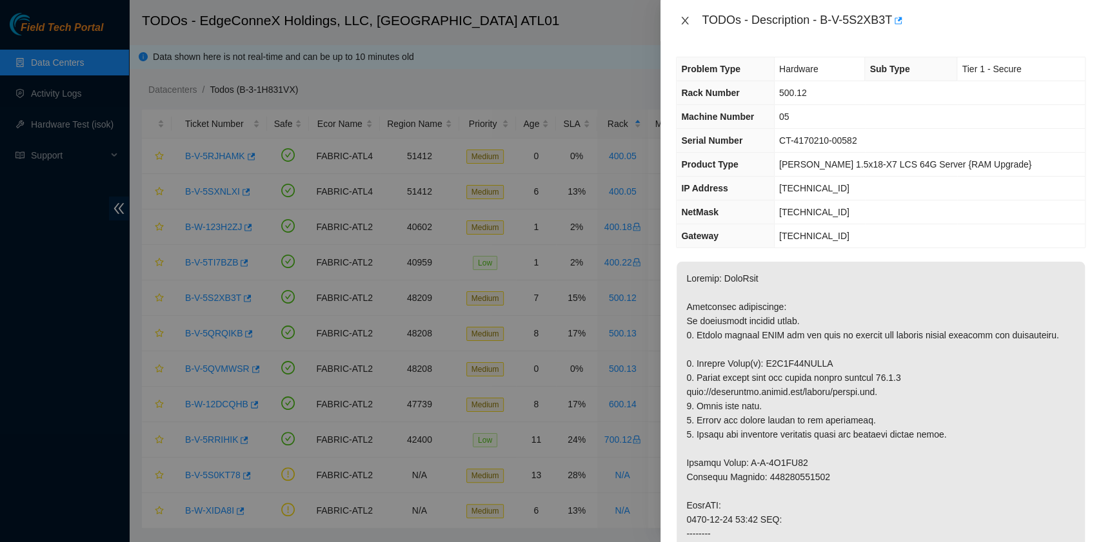
click at [682, 24] on icon "close" at bounding box center [685, 21] width 7 height 8
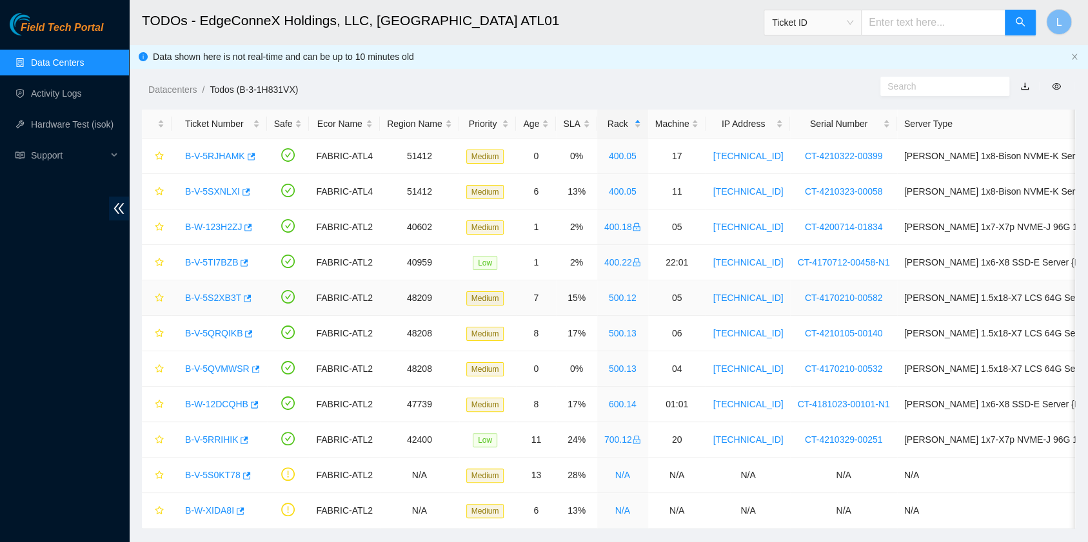
click at [225, 296] on link "B-V-5S2XB3T" at bounding box center [213, 298] width 56 height 10
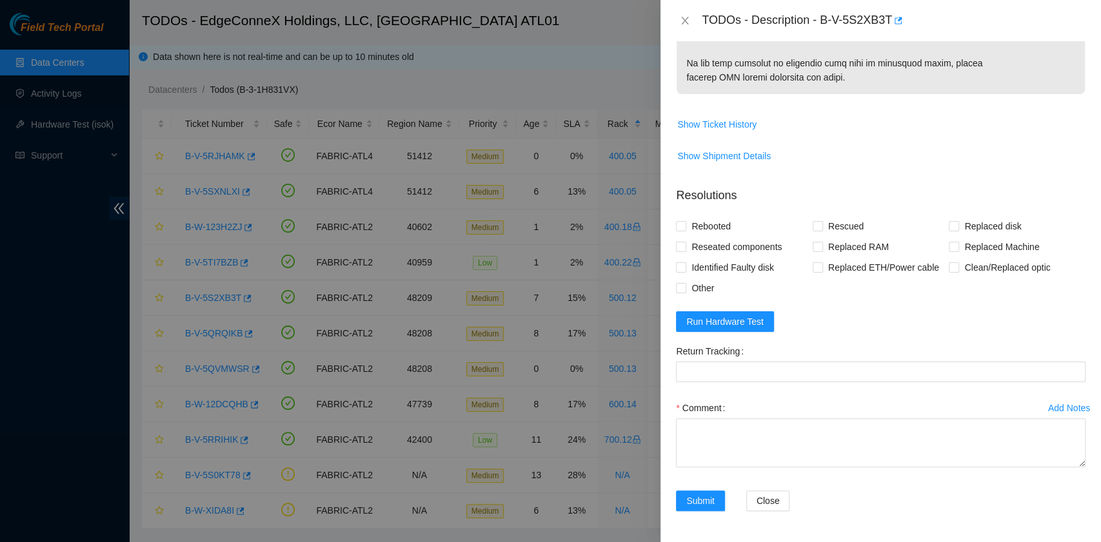
scroll to position [837, 0]
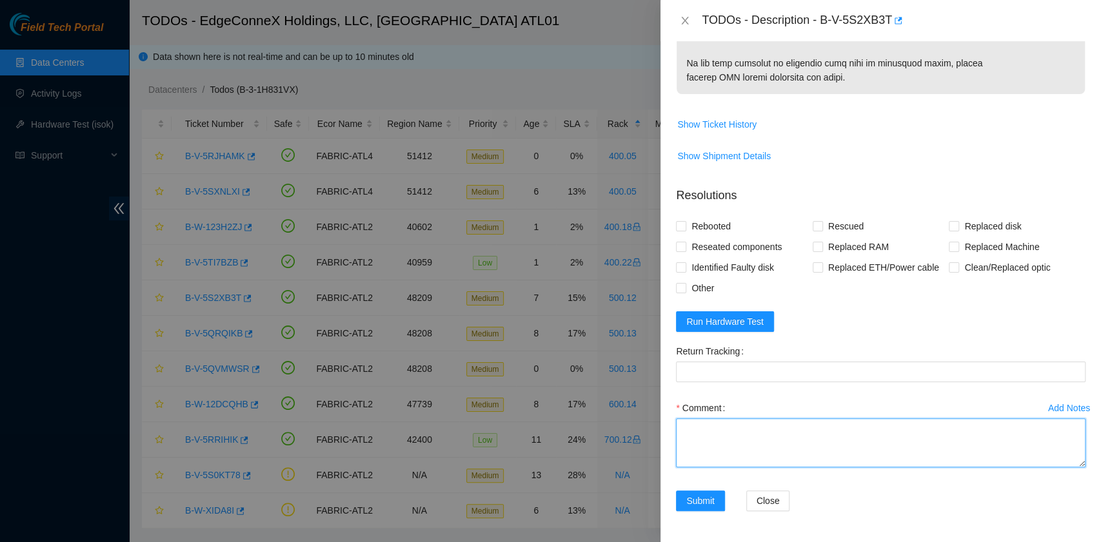
click at [722, 428] on textarea "Comment" at bounding box center [881, 443] width 410 height 49
paste textarea "B-V-5S2XB3T R:500.12 M:05 Replaced drive Z6A1K27UFSYC with WCC132SHU9A7 Return …"
drag, startPoint x: 855, startPoint y: 446, endPoint x: 782, endPoint y: 453, distance: 73.2
click at [782, 453] on textarea "B-V-5S2XB3T R:500.12 M:05 Replaced drive Z6A1K27UFSYC with WCC132SHU9A7 Return …" at bounding box center [881, 443] width 410 height 49
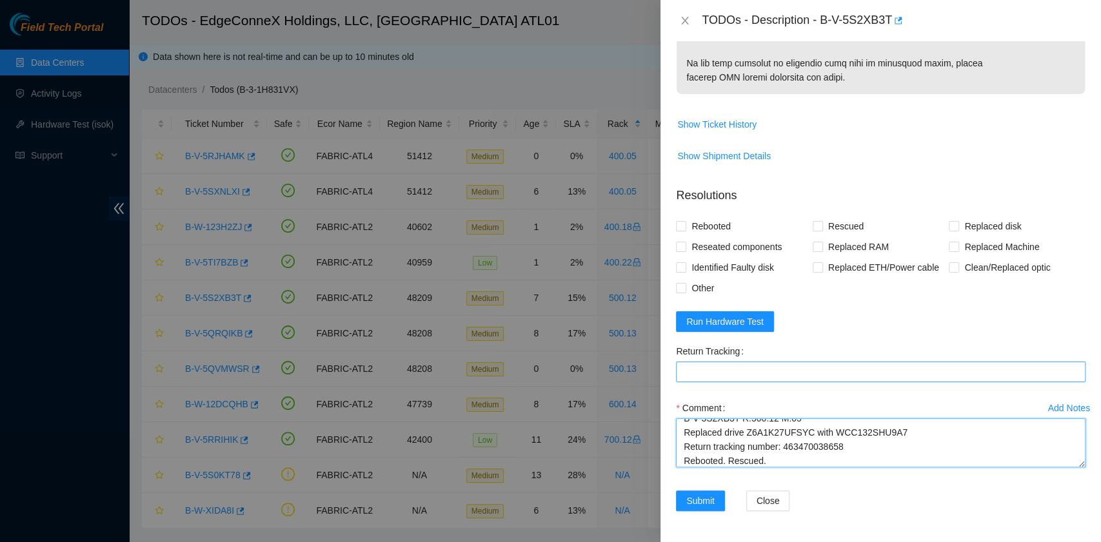
type textarea "B-V-5S2XB3T R:500.12 M:05 Replaced drive Z6A1K27UFSYC with WCC132SHU9A7 Return …"
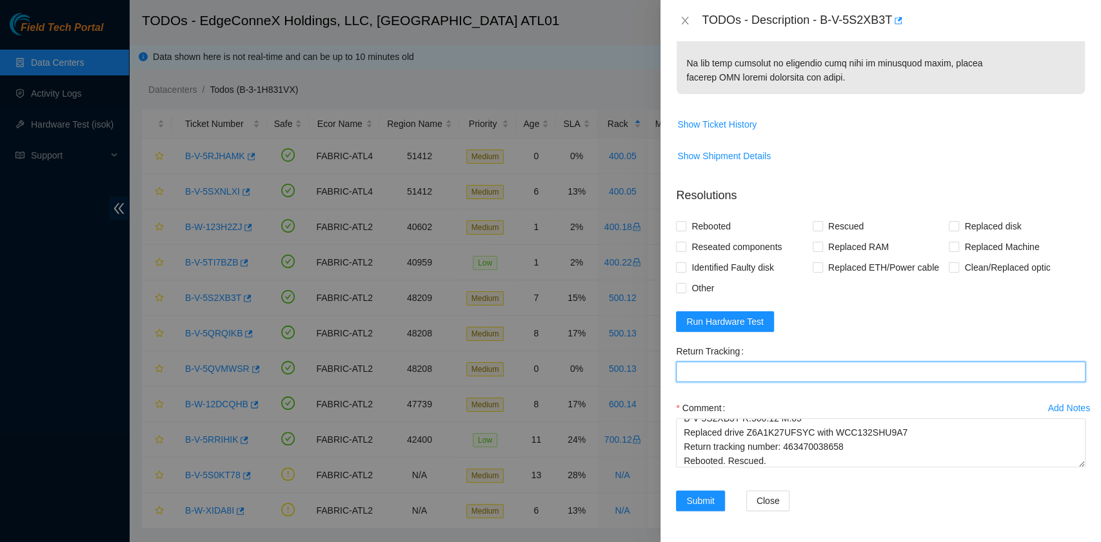
click at [754, 369] on Tracking "Return Tracking" at bounding box center [881, 372] width 410 height 21
paste Tracking "463470038658"
type Tracking "463470038658"
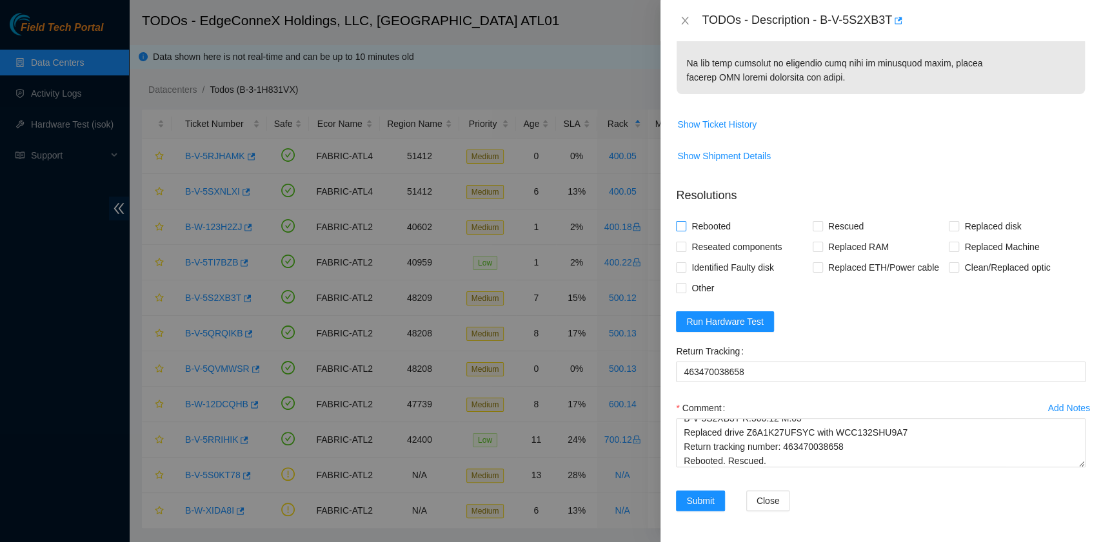
click at [718, 224] on span "Rebooted" at bounding box center [711, 226] width 50 height 21
click at [685, 224] on input "Rebooted" at bounding box center [680, 225] width 9 height 9
checkbox input "true"
click at [722, 253] on span "Reseated components" at bounding box center [736, 247] width 101 height 21
click at [685, 251] on input "Reseated components" at bounding box center [680, 246] width 9 height 9
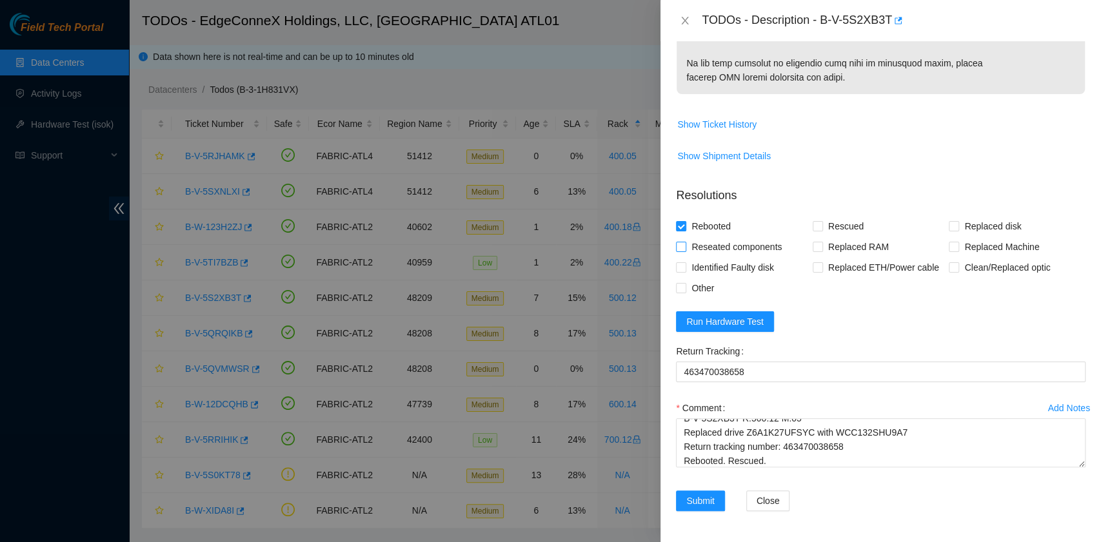
checkbox input "true"
click at [813, 228] on input "Rescued" at bounding box center [817, 225] width 9 height 9
checkbox input "true"
click at [949, 229] on span at bounding box center [954, 226] width 10 height 10
click at [949, 229] on input "Replaced disk" at bounding box center [953, 225] width 9 height 9
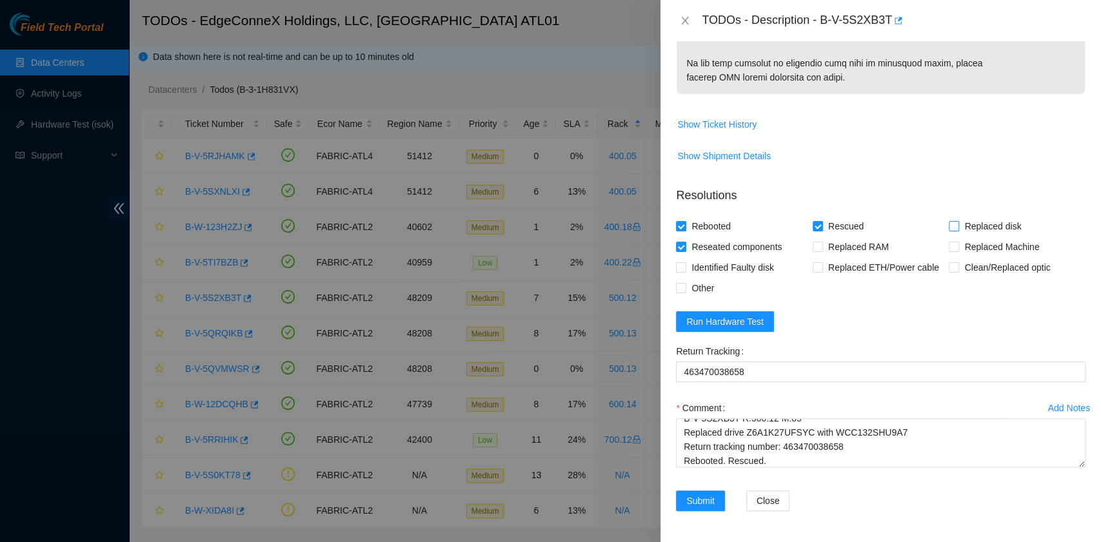
checkbox input "true"
click at [737, 322] on span "Run Hardware Test" at bounding box center [724, 322] width 77 height 14
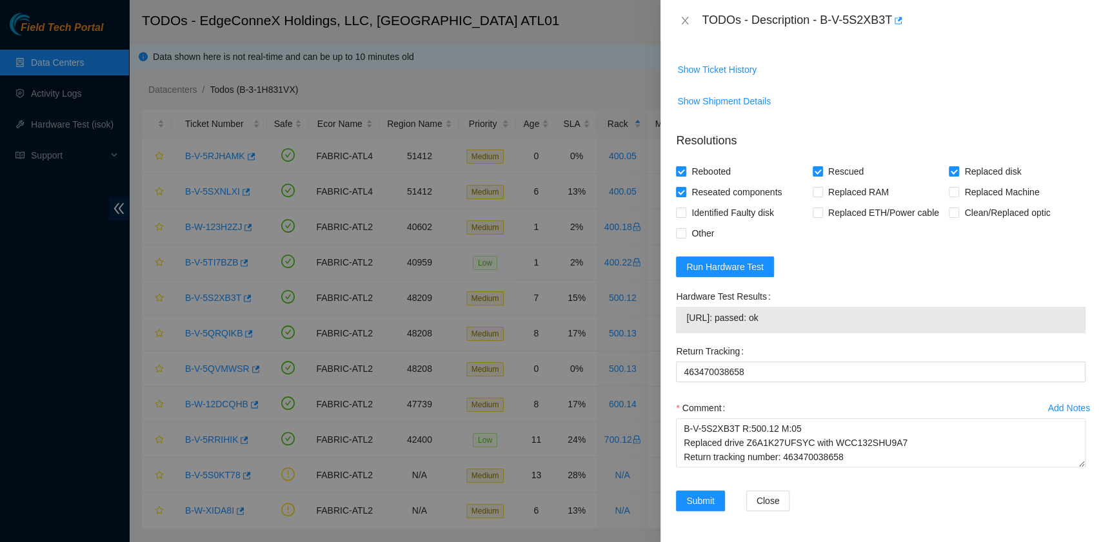
drag, startPoint x: 811, startPoint y: 374, endPoint x: 685, endPoint y: 373, distance: 126.4
click at [686, 330] on td "23.46.177.227: passed: ok" at bounding box center [881, 320] width 390 height 20
copy span "23.46.177.227: passed: ok"
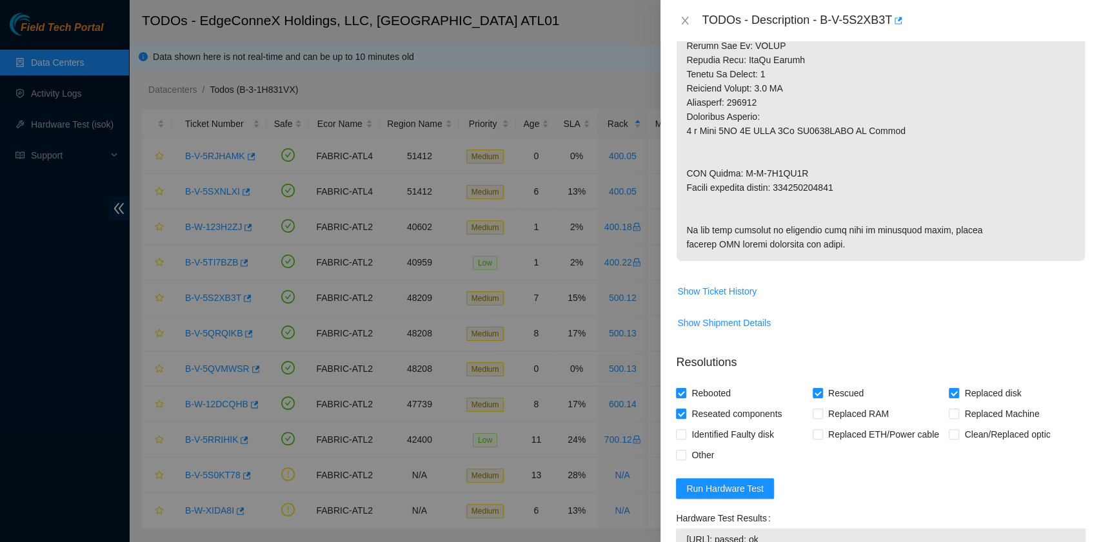
scroll to position [892, 0]
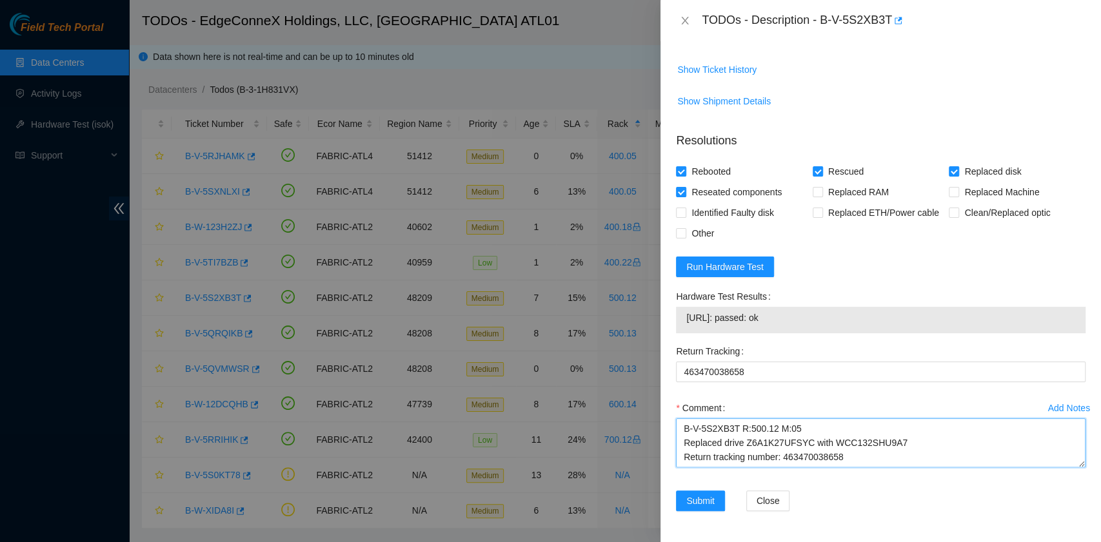
click at [860, 460] on textarea "B-V-5S2XB3T R:500.12 M:05 Replaced drive Z6A1K27UFSYC with WCC132SHU9A7 Return …" at bounding box center [881, 443] width 410 height 49
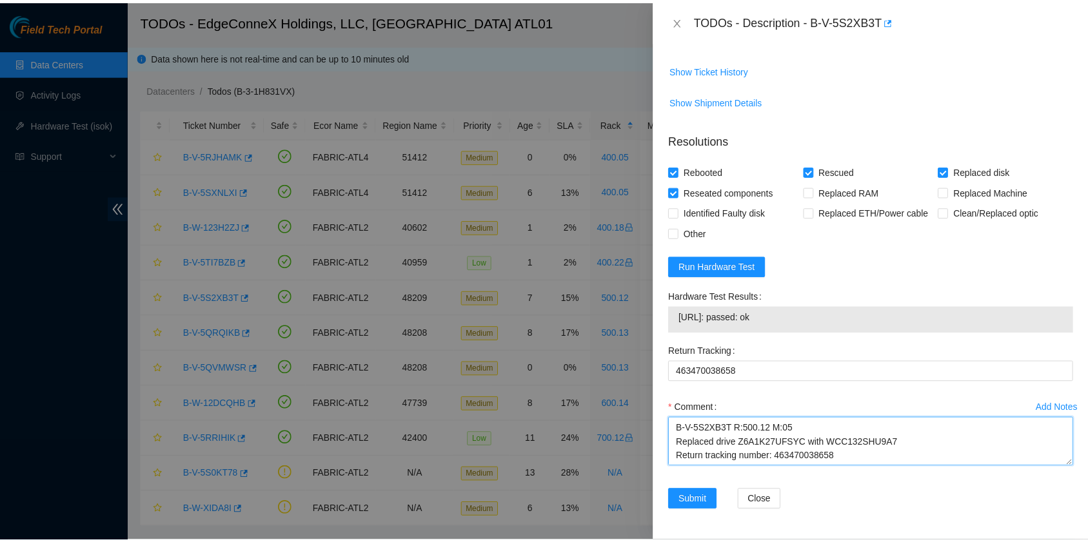
scroll to position [10, 0]
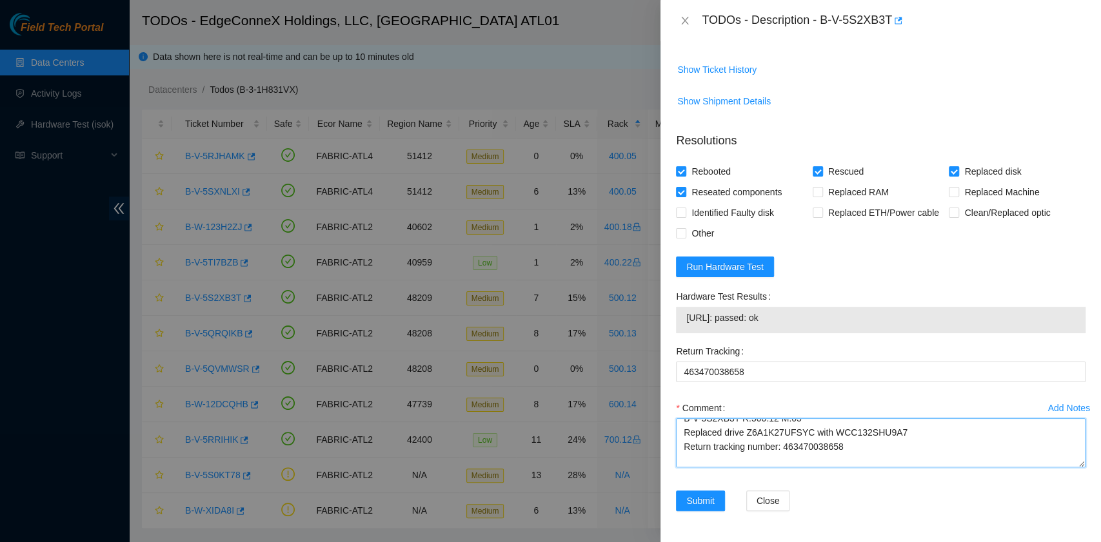
paste textarea "23.46.177.227: passed: ok"
type textarea "B-V-5S2XB3T R:500.12 M:05 Replaced drive Z6A1K27UFSYC with WCC132SHU9A7 Return …"
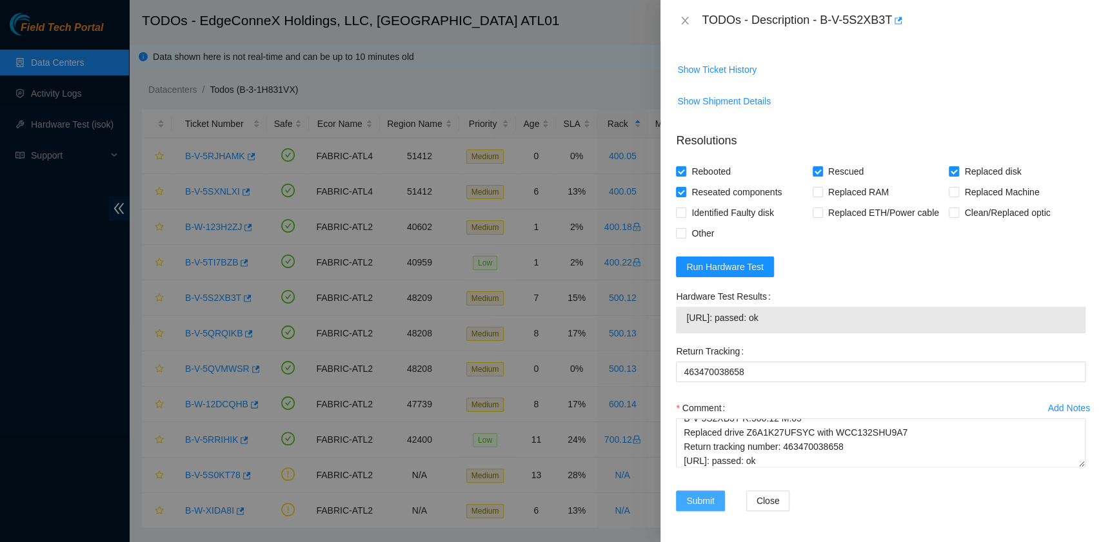
click at [691, 504] on span "Submit" at bounding box center [700, 501] width 28 height 14
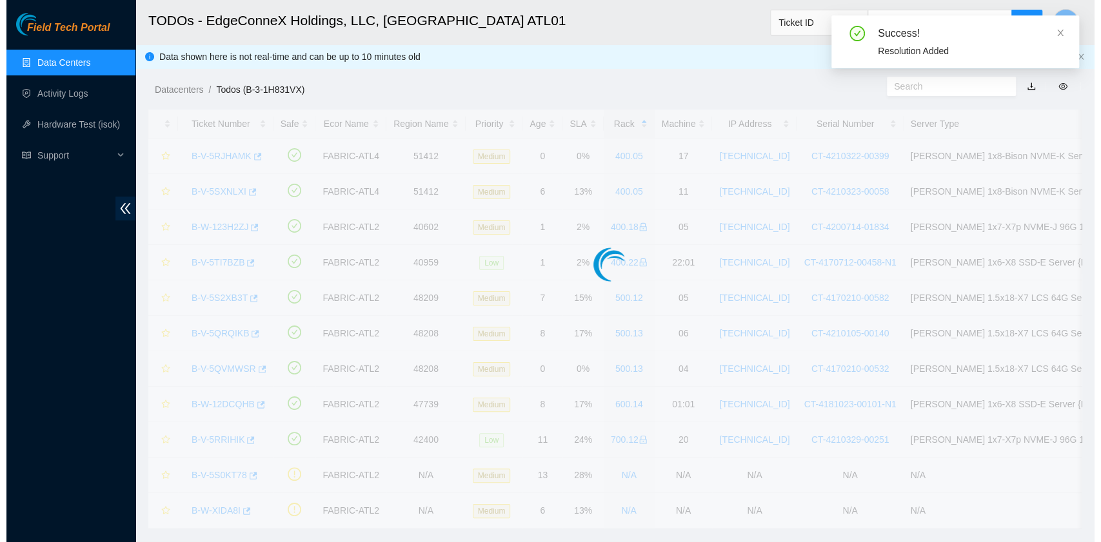
scroll to position [327, 0]
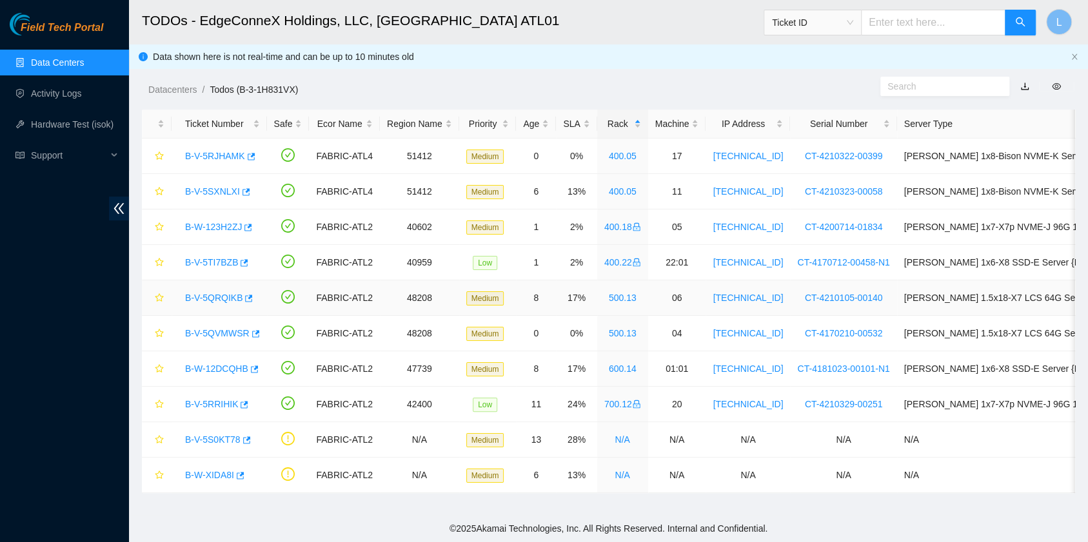
click at [232, 297] on link "B-V-5QRQIKB" at bounding box center [213, 298] width 57 height 10
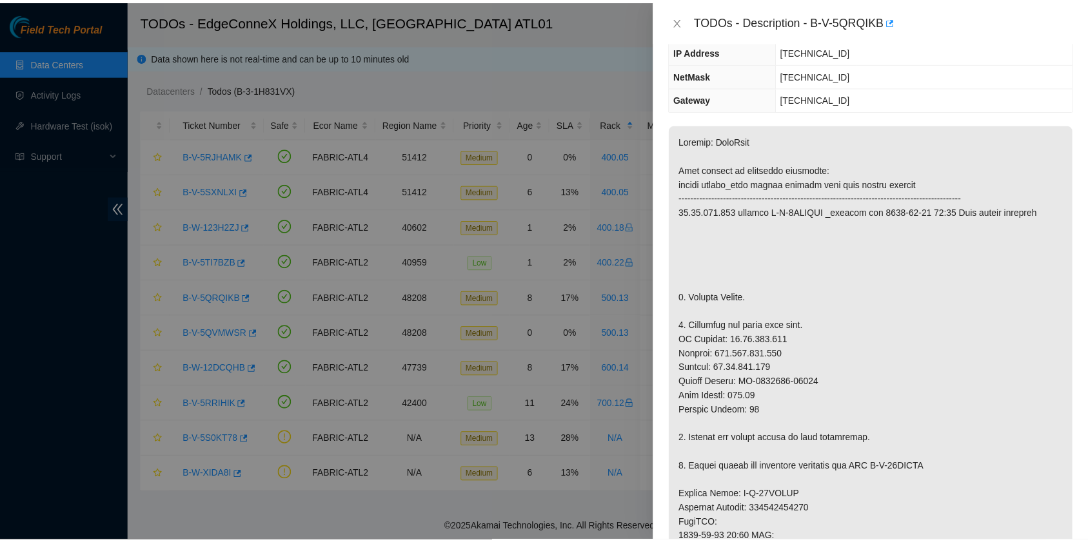
scroll to position [0, 0]
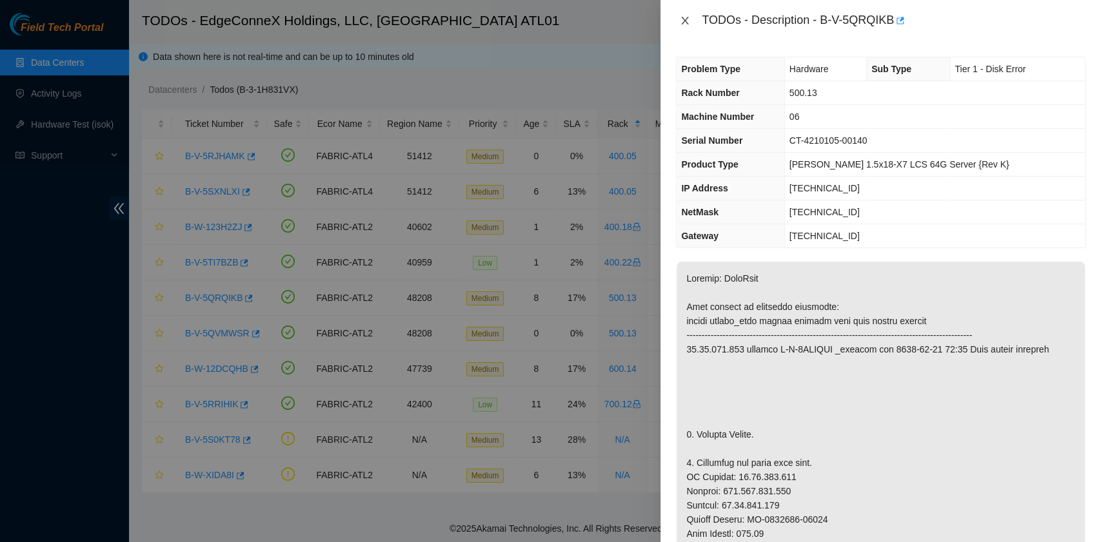
click at [684, 24] on icon "close" at bounding box center [685, 20] width 10 height 10
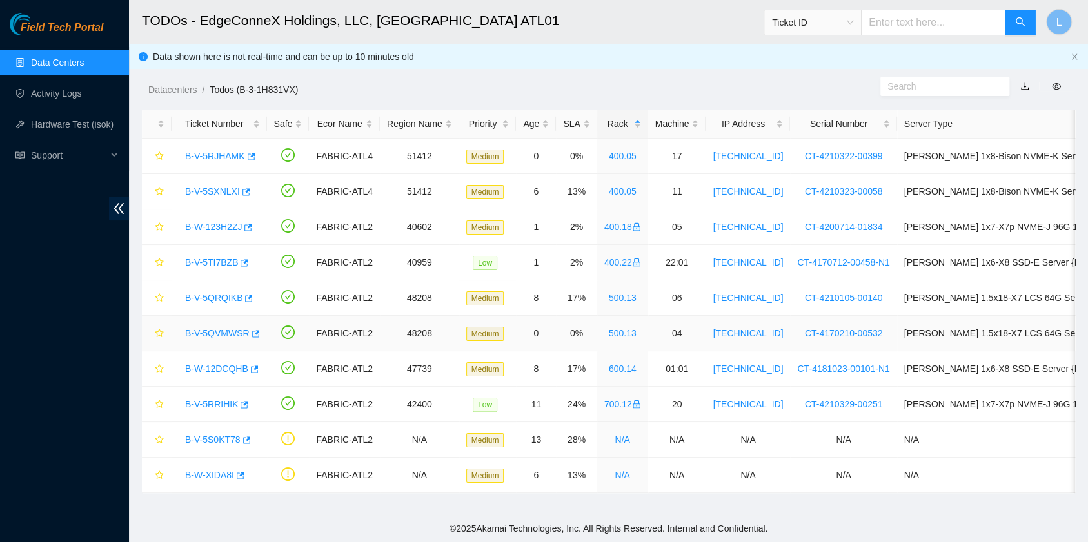
click at [233, 330] on link "B-V-5QVMWSR" at bounding box center [217, 333] width 64 height 10
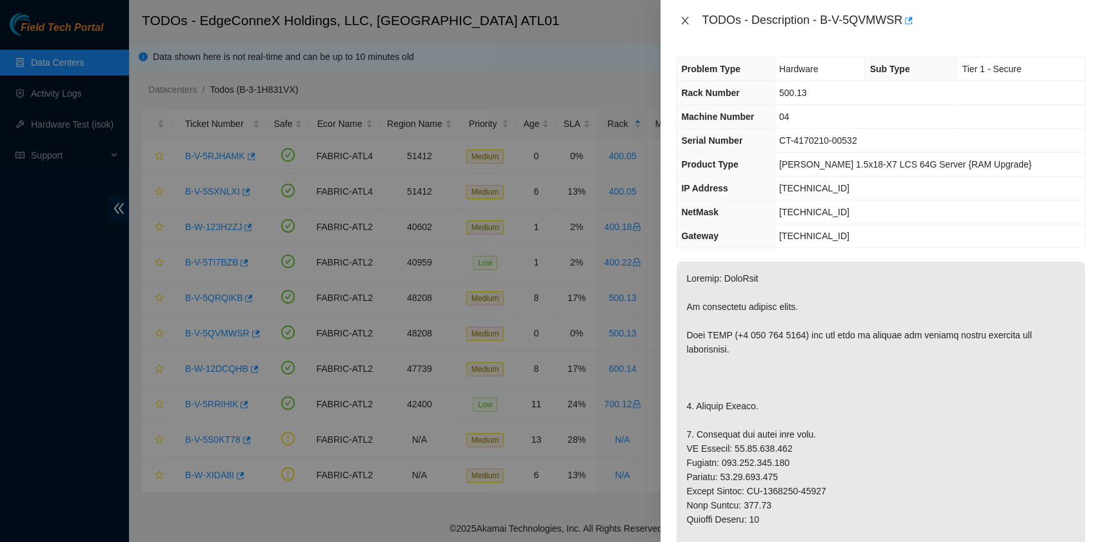
click at [686, 21] on icon "close" at bounding box center [685, 20] width 10 height 10
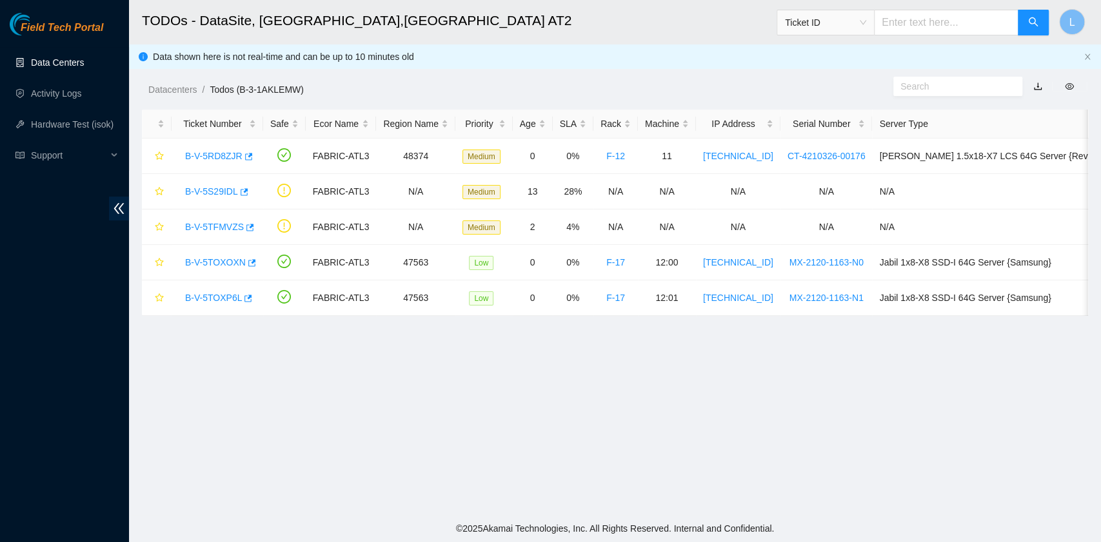
click at [74, 63] on link "Data Centers" at bounding box center [57, 62] width 53 height 10
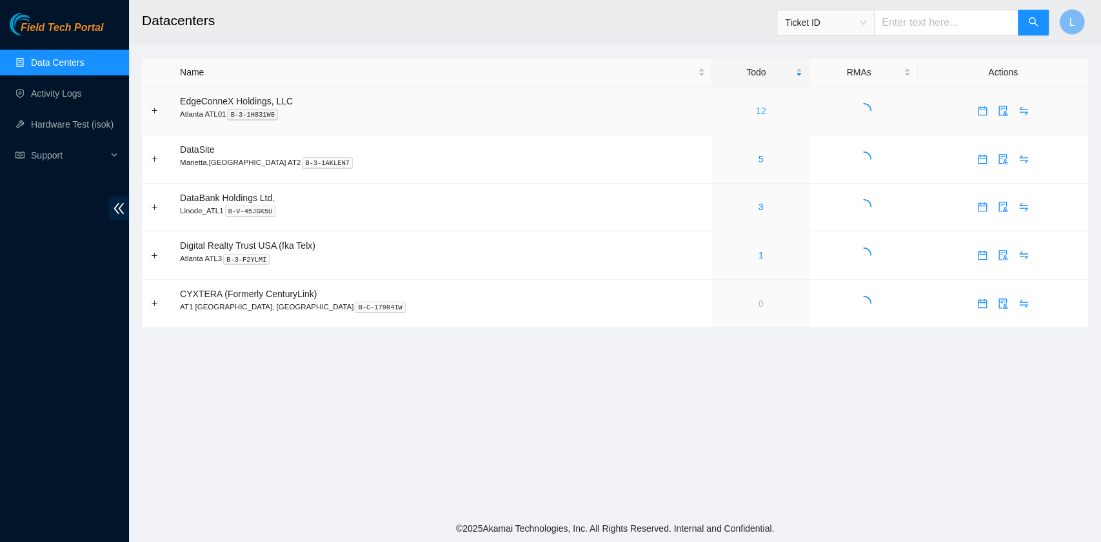
click at [756, 114] on link "12" at bounding box center [761, 111] width 10 height 10
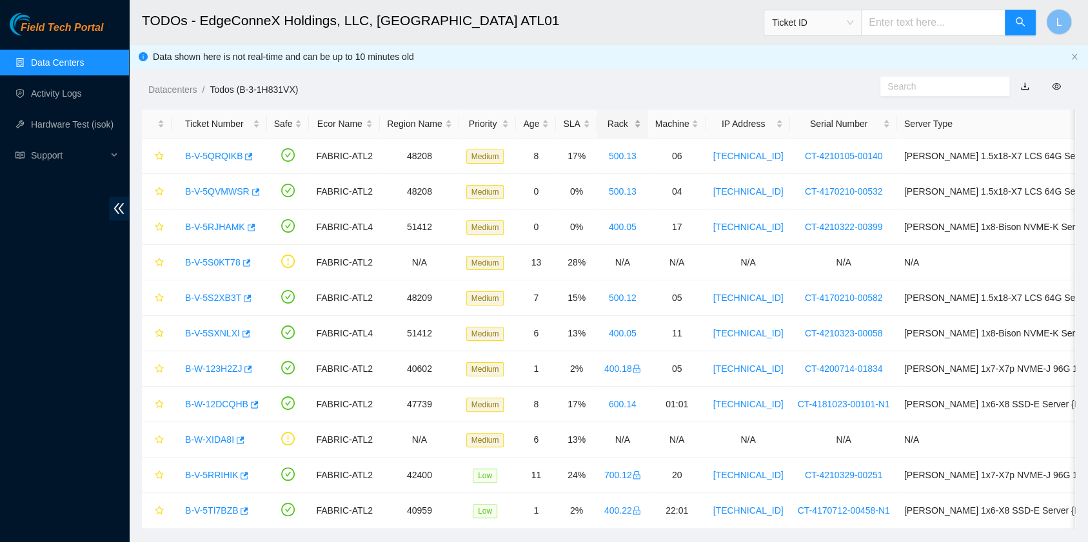
click at [611, 126] on div "Rack" at bounding box center [622, 124] width 37 height 14
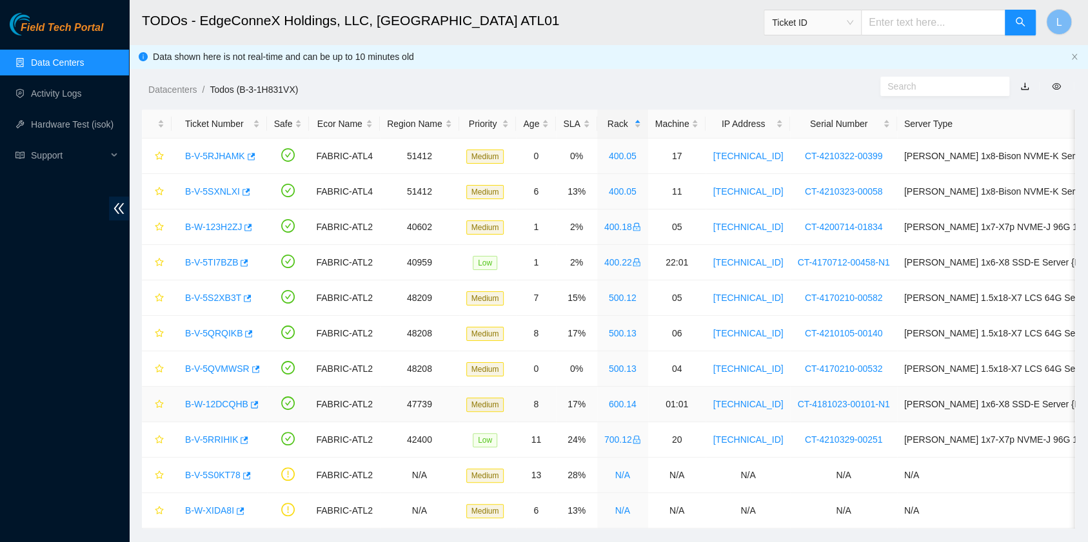
click at [213, 406] on link "B-W-12DCQHB" at bounding box center [216, 404] width 63 height 10
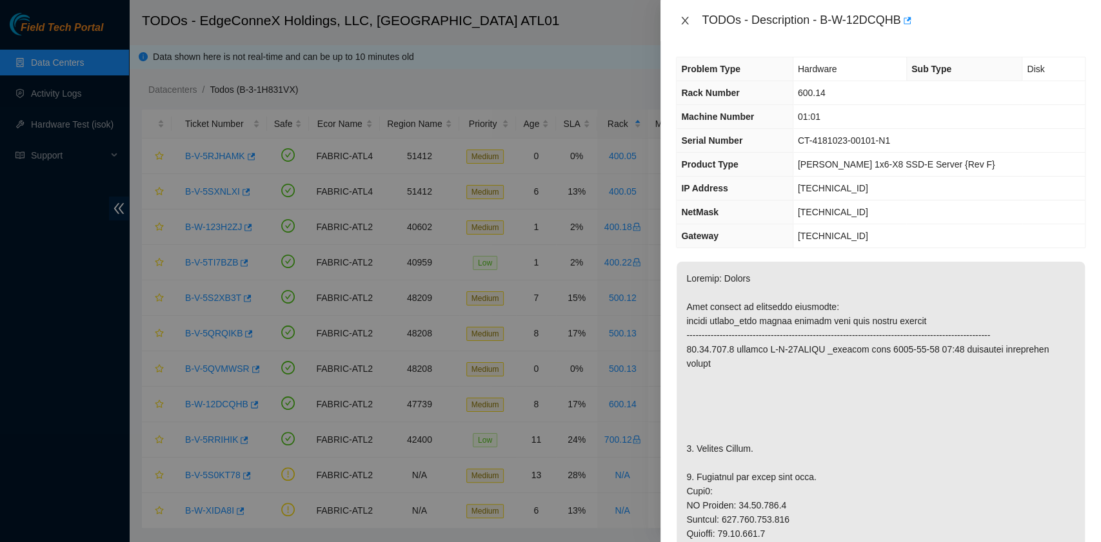
click at [682, 23] on icon "close" at bounding box center [685, 21] width 7 height 8
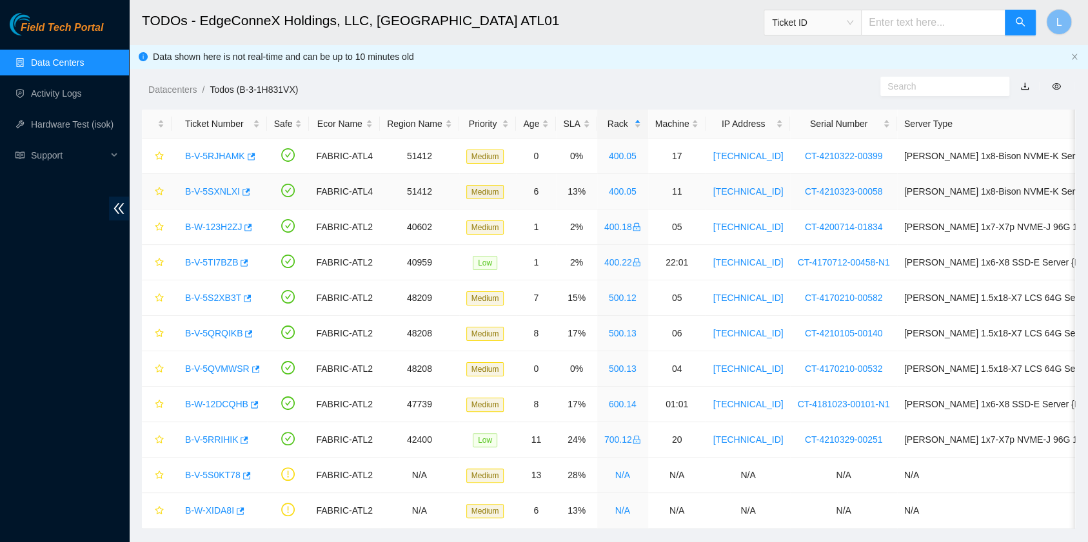
click at [218, 186] on link "B-V-5SXNLXI" at bounding box center [212, 191] width 55 height 10
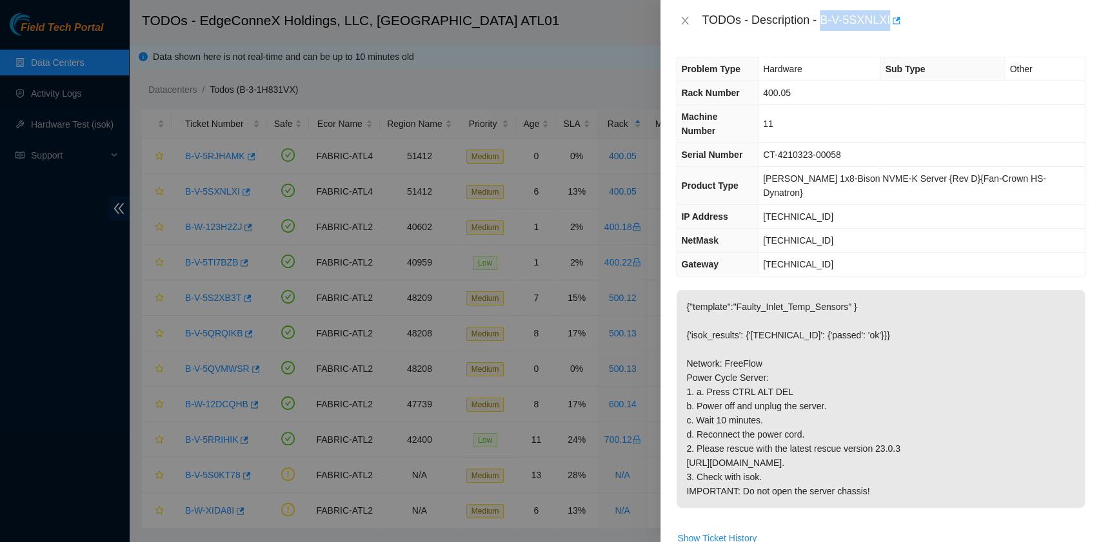
drag, startPoint x: 822, startPoint y: 22, endPoint x: 888, endPoint y: 33, distance: 67.3
click at [888, 33] on div "TODOs - Description - B-V-5SXNLXI" at bounding box center [880, 20] width 440 height 41
copy div "B-V-5SXNLXI"
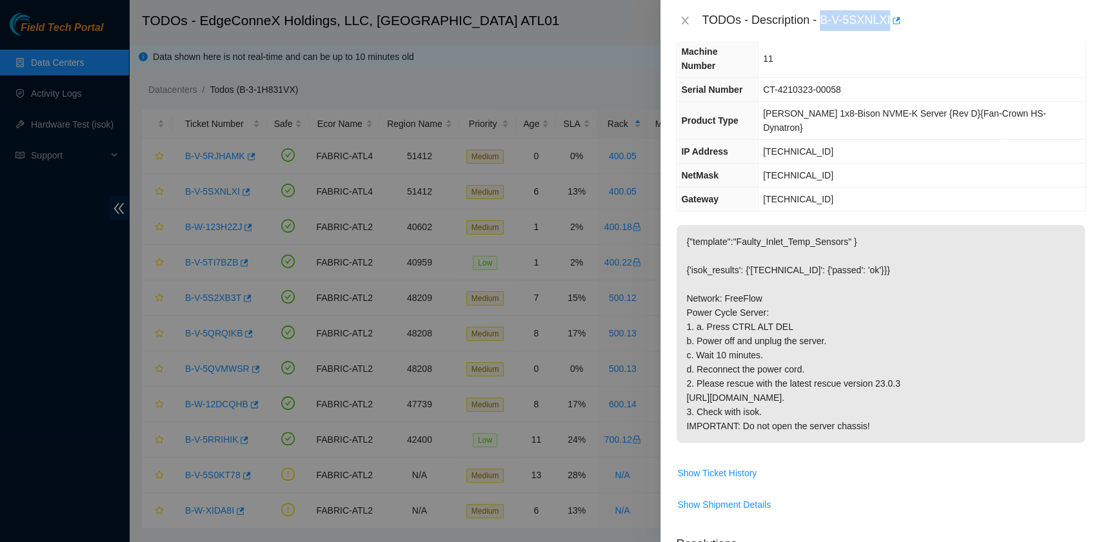
scroll to position [258, 0]
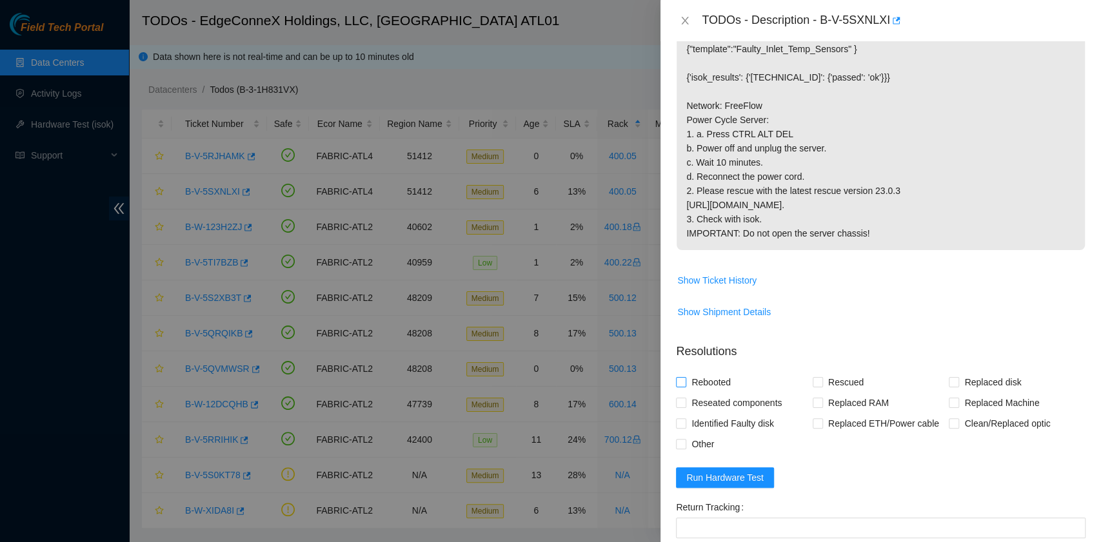
click at [731, 386] on span "Rebooted" at bounding box center [711, 382] width 50 height 21
click at [685, 386] on input "Rebooted" at bounding box center [680, 381] width 9 height 9
checkbox input "true"
click at [815, 382] on input "Rescued" at bounding box center [817, 381] width 9 height 9
checkbox input "true"
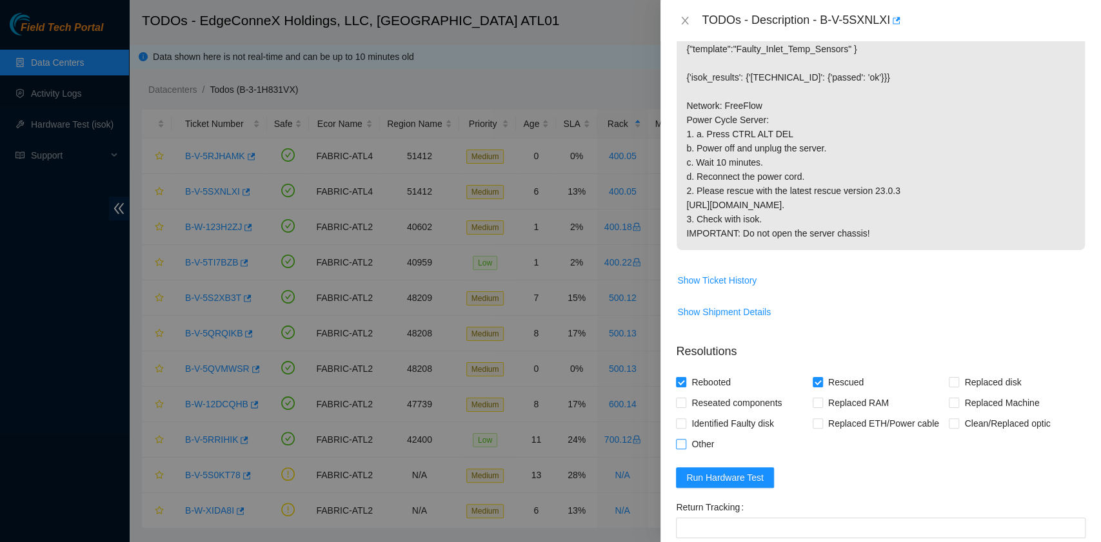
click at [699, 441] on span "Other" at bounding box center [702, 444] width 33 height 21
click at [685, 441] on input "Other" at bounding box center [680, 443] width 9 height 9
checkbox input "true"
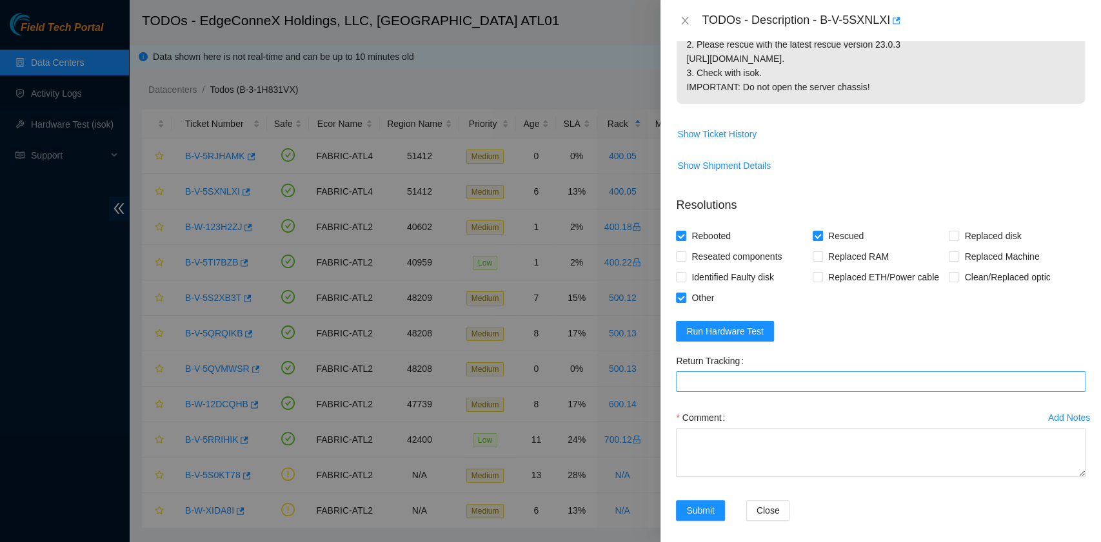
scroll to position [411, 0]
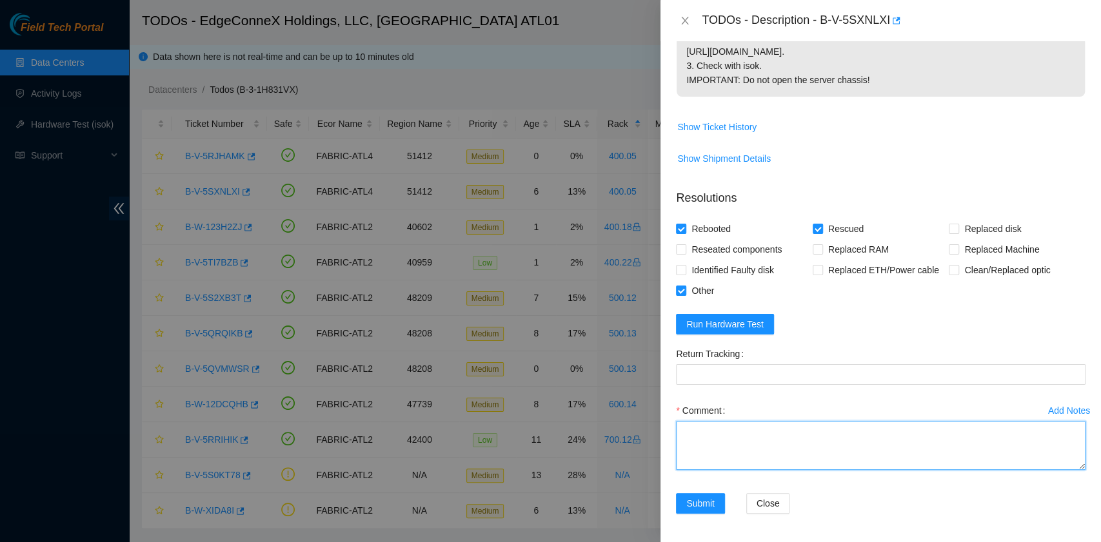
click at [720, 437] on textarea "Comment" at bounding box center [881, 445] width 410 height 49
paste textarea "B-V-5SXNLXI R:400.05 M:11 Powered cycle server, powered off and unplugged the s…"
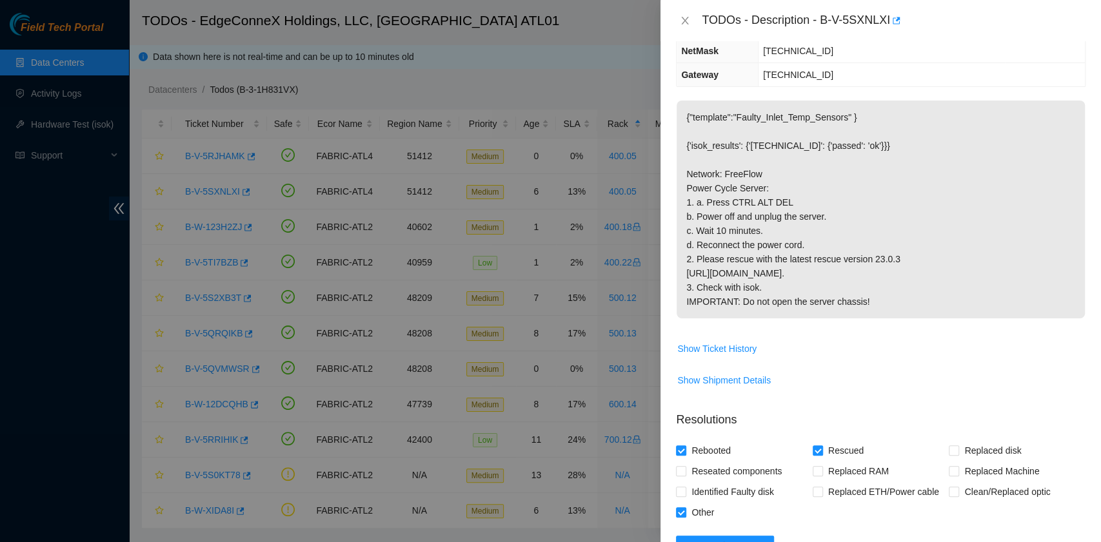
scroll to position [258, 0]
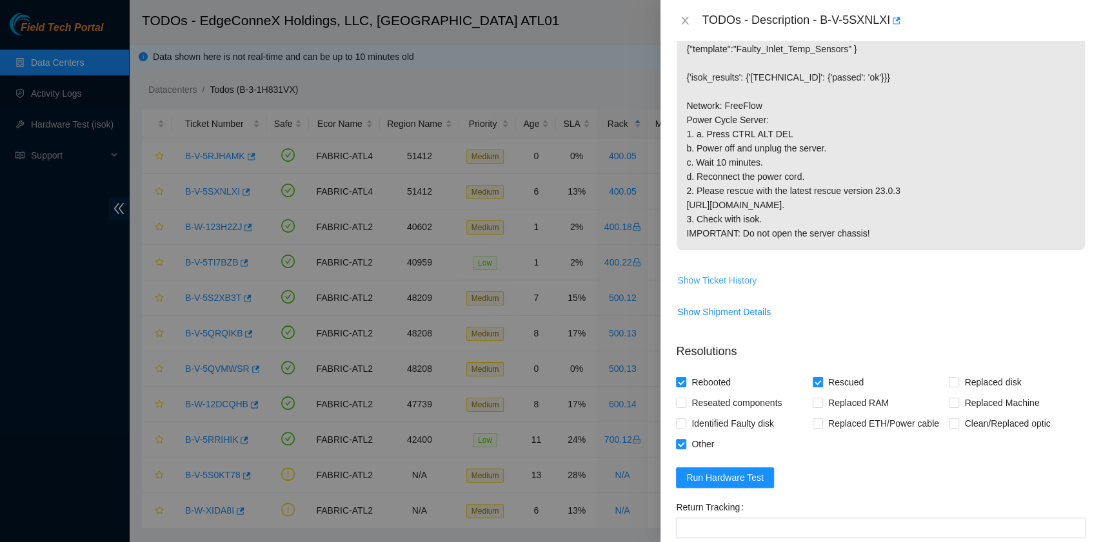
click at [742, 279] on span "Show Ticket History" at bounding box center [716, 280] width 79 height 14
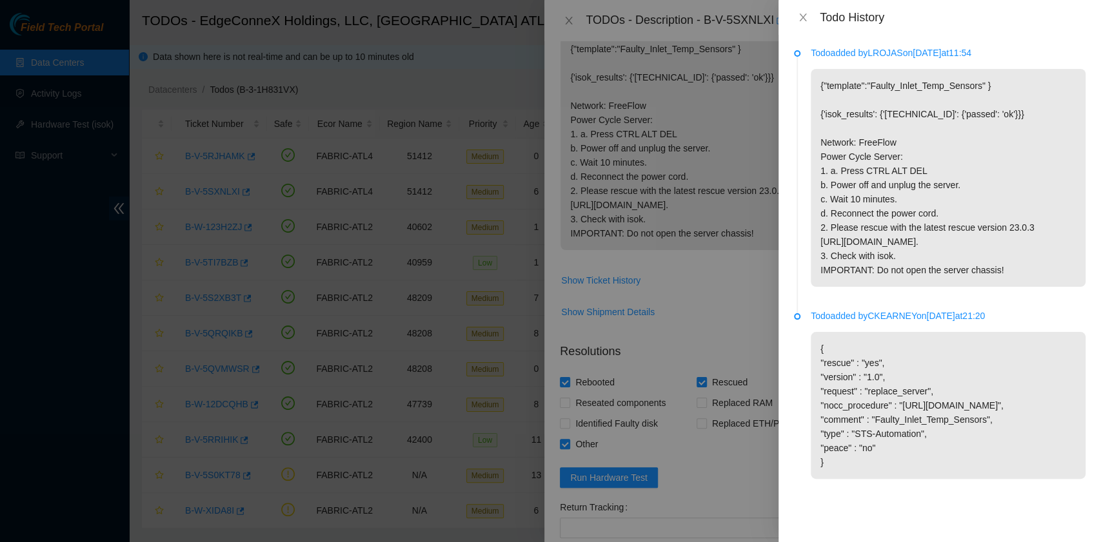
scroll to position [0, 0]
click at [802, 16] on icon "close" at bounding box center [802, 18] width 7 height 8
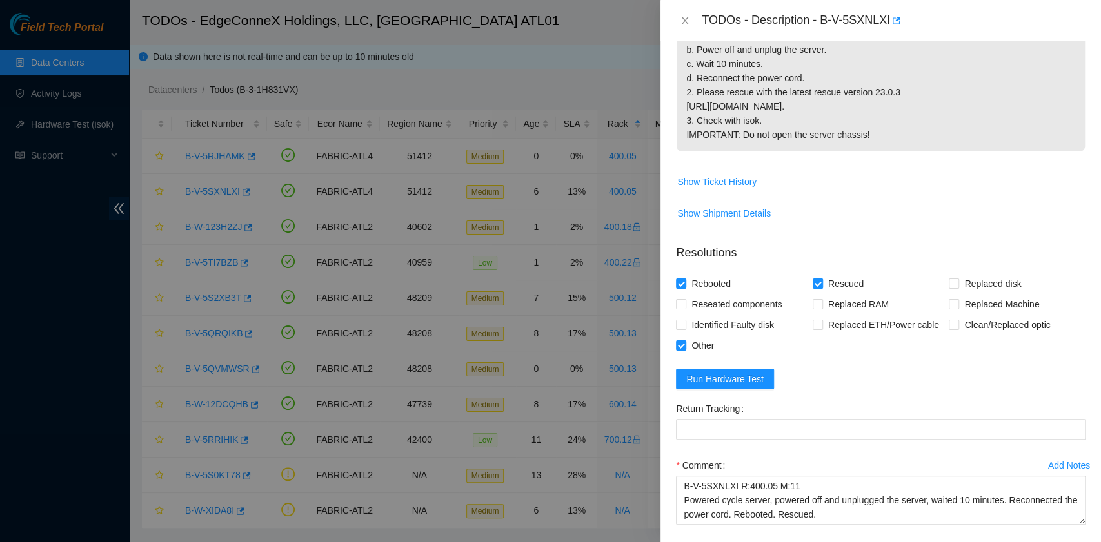
scroll to position [411, 0]
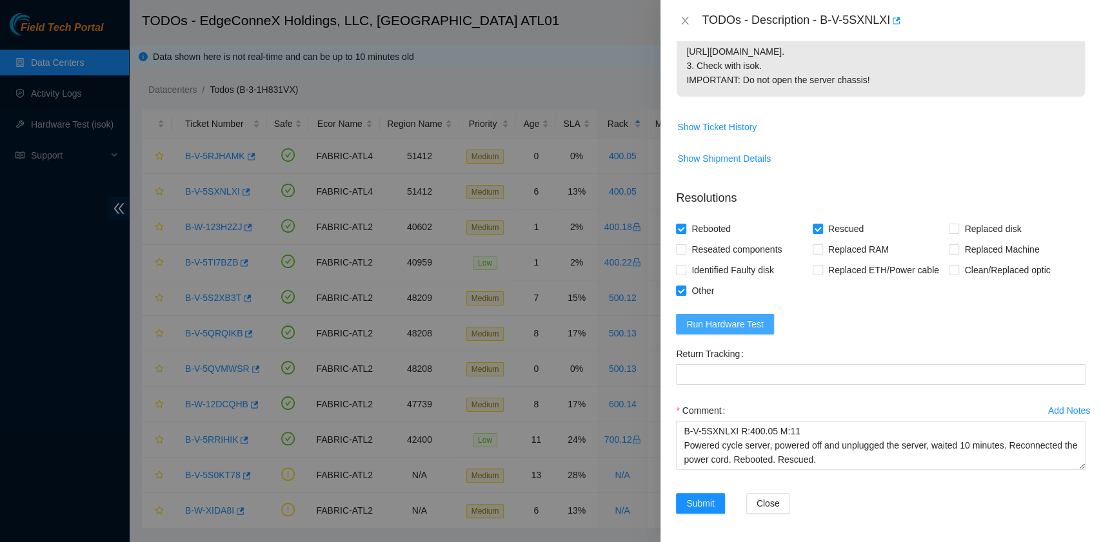
click at [735, 329] on span "Run Hardware Test" at bounding box center [724, 324] width 77 height 14
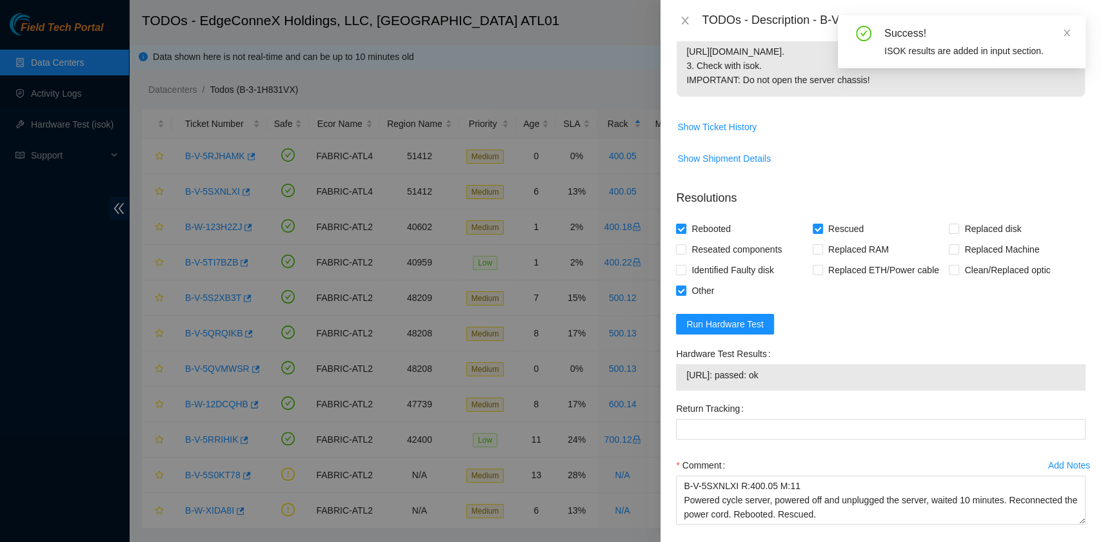
drag, startPoint x: 780, startPoint y: 375, endPoint x: 679, endPoint y: 375, distance: 101.3
click at [679, 375] on div "2.23.85.206: passed: ok" at bounding box center [881, 377] width 410 height 26
copy tbody "2.23.85.206: passed: ok"
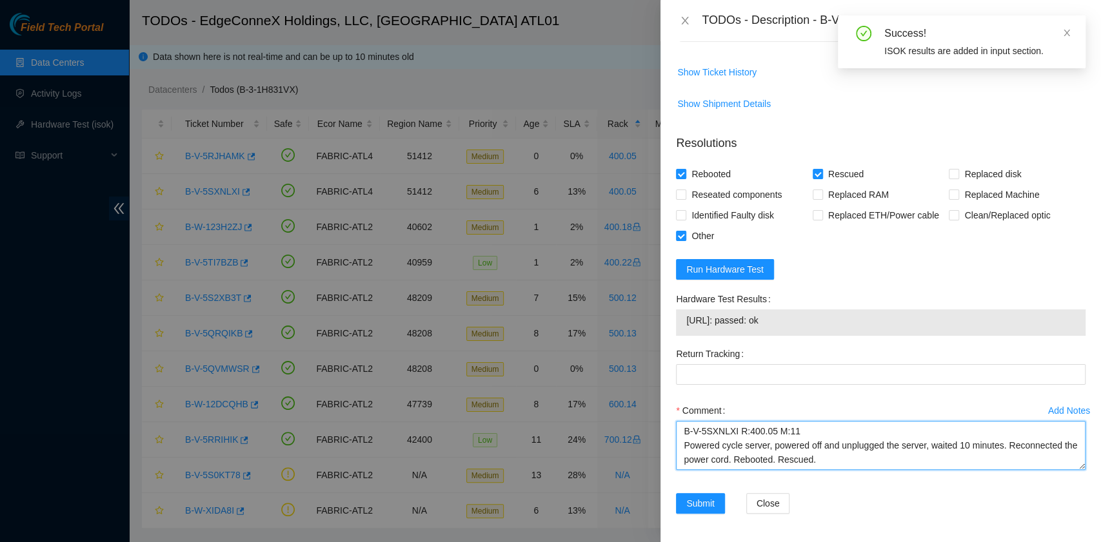
click at [753, 459] on textarea "B-V-5SXNLXI R:400.05 M:11 Powered cycle server, powered off and unplugged the s…" at bounding box center [881, 445] width 410 height 49
paste textarea "2.23.85.206: passed: ok"
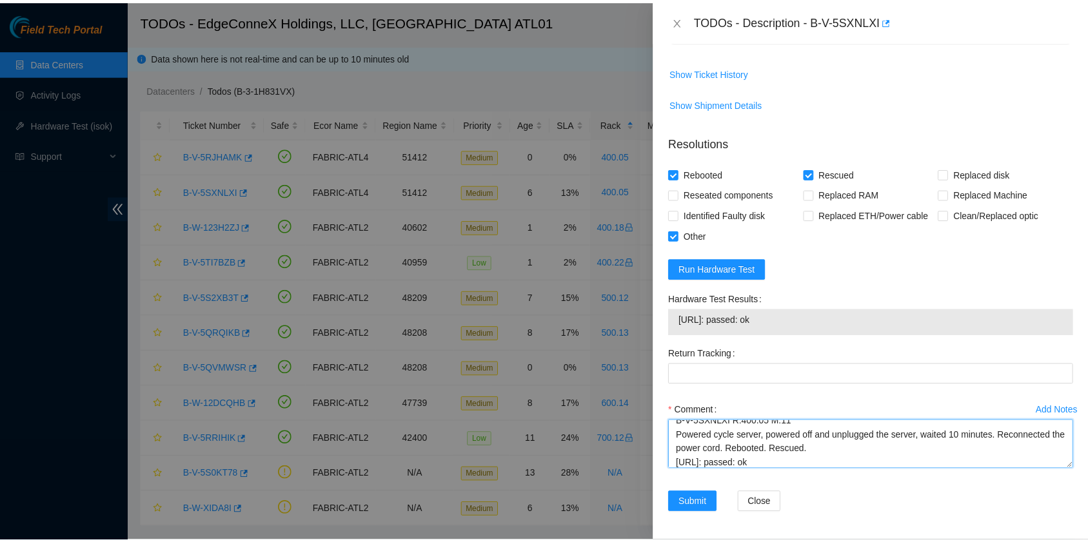
scroll to position [14, 0]
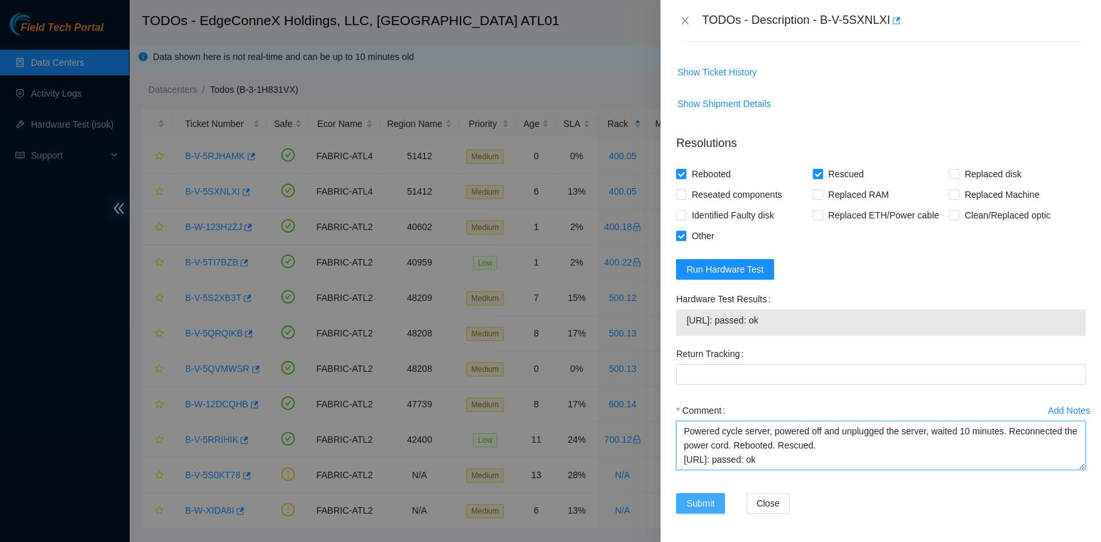
type textarea "B-V-5SXNLXI R:400.05 M:11 Powered cycle server, powered off and unplugged the s…"
click at [700, 499] on span "Submit" at bounding box center [700, 504] width 28 height 14
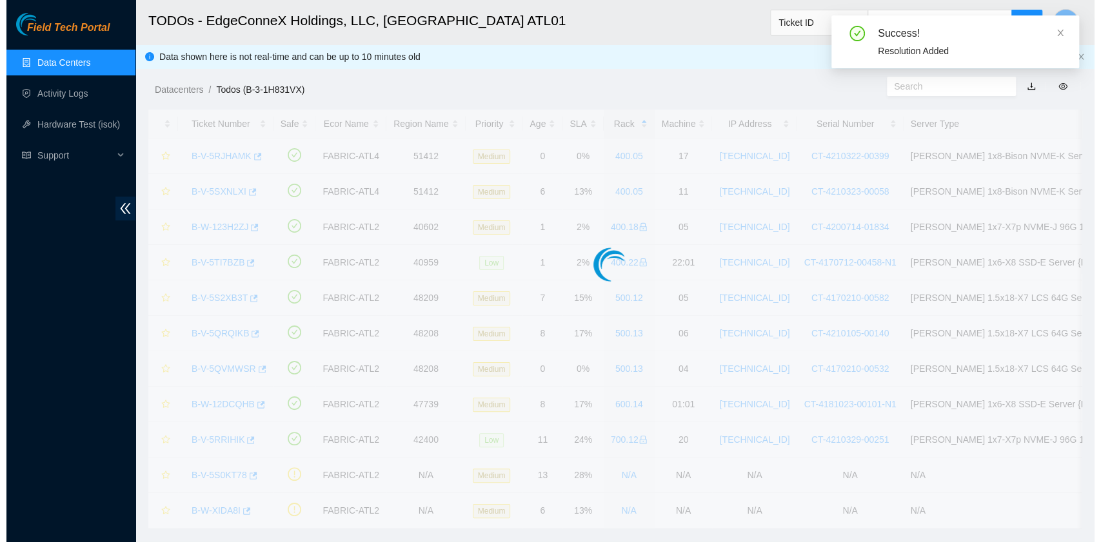
scroll to position [327, 0]
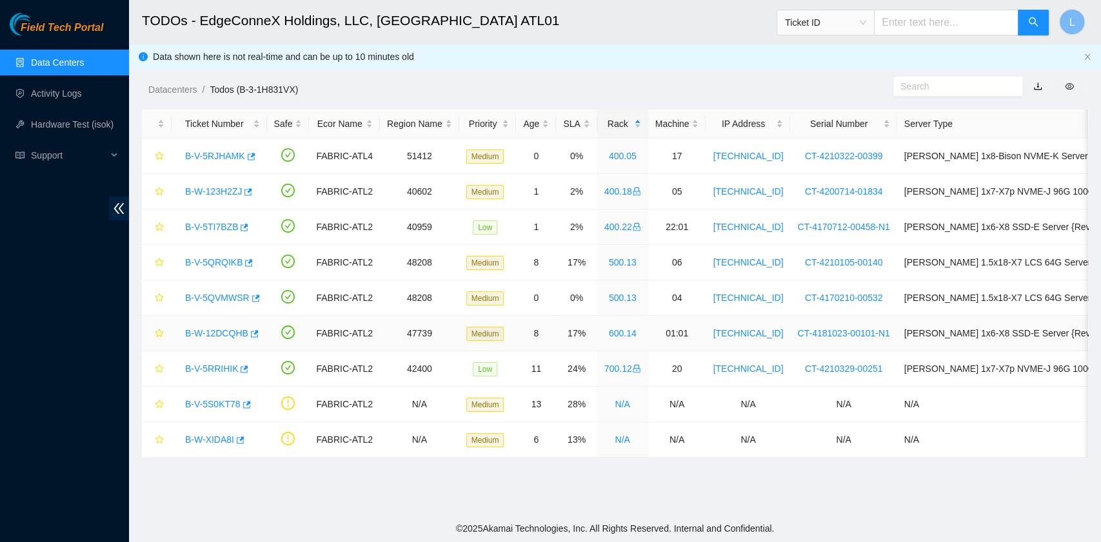
click at [217, 328] on link "B-W-12DCQHB" at bounding box center [216, 333] width 63 height 10
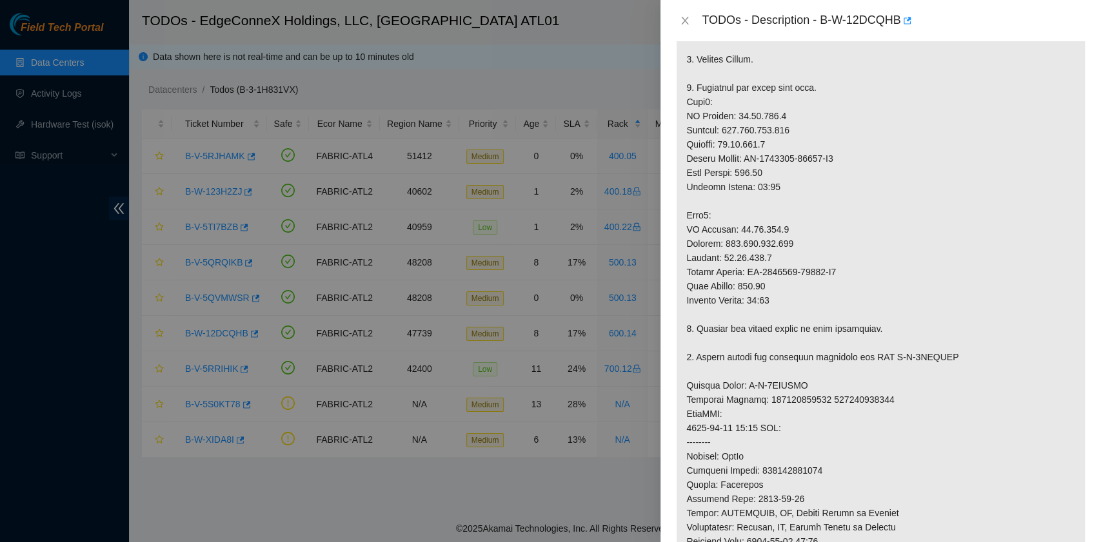
scroll to position [208, 0]
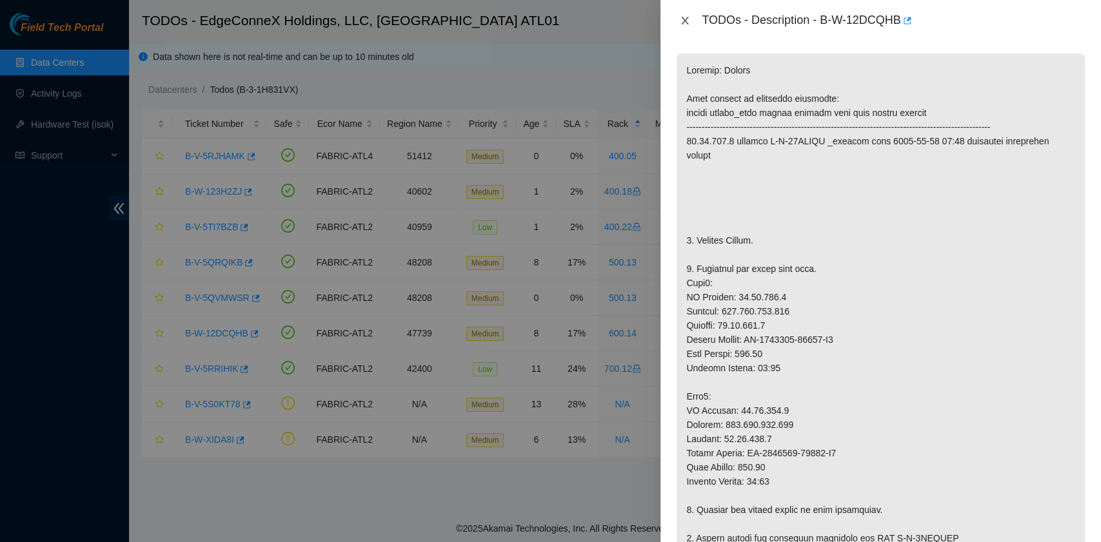
click at [687, 21] on icon "close" at bounding box center [685, 20] width 10 height 10
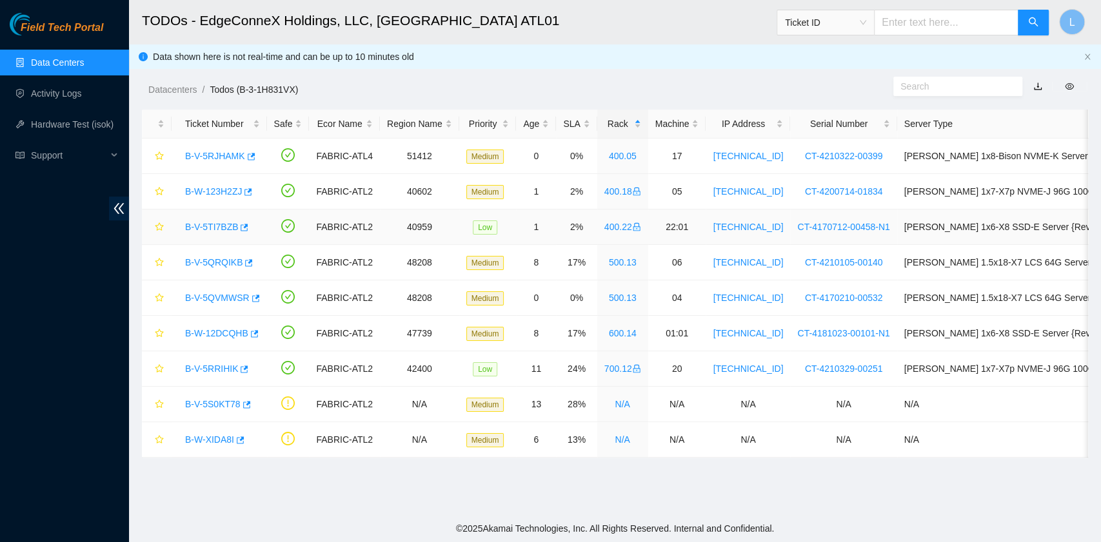
scroll to position [241, 0]
click at [225, 152] on link "B-V-5RJHAMK" at bounding box center [215, 156] width 60 height 10
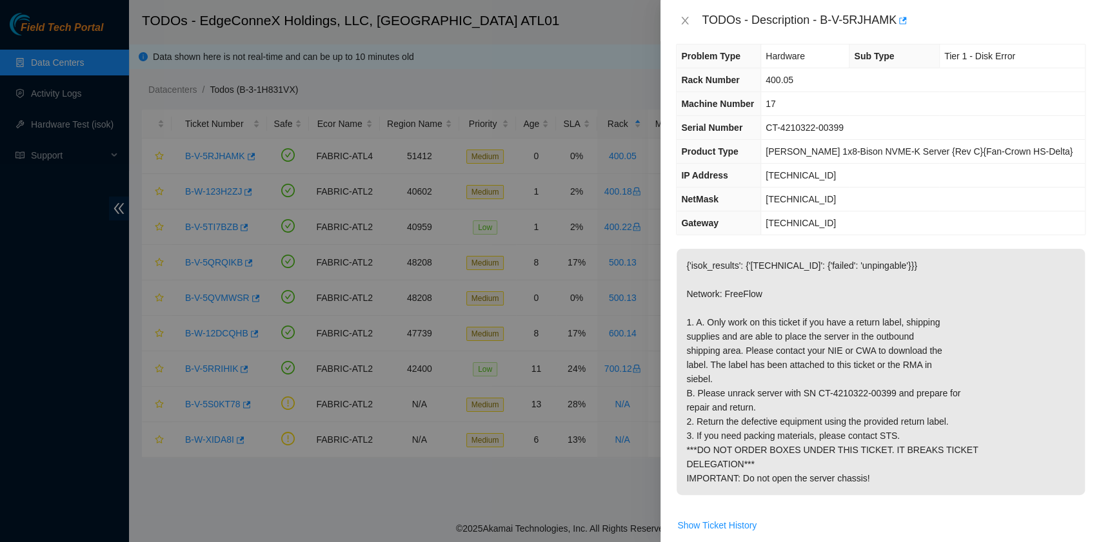
scroll to position [0, 0]
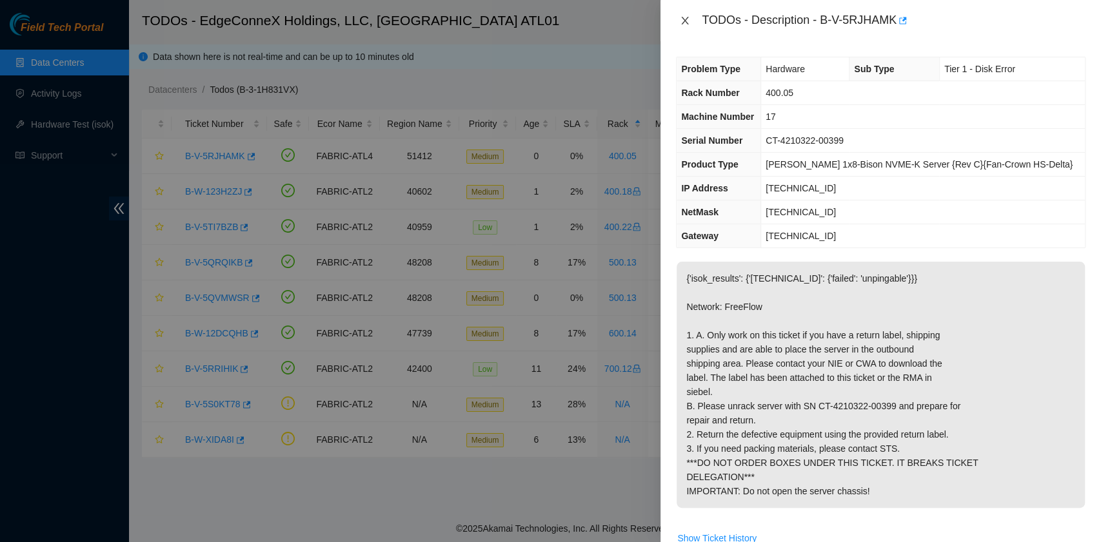
click at [683, 21] on icon "close" at bounding box center [685, 20] width 10 height 10
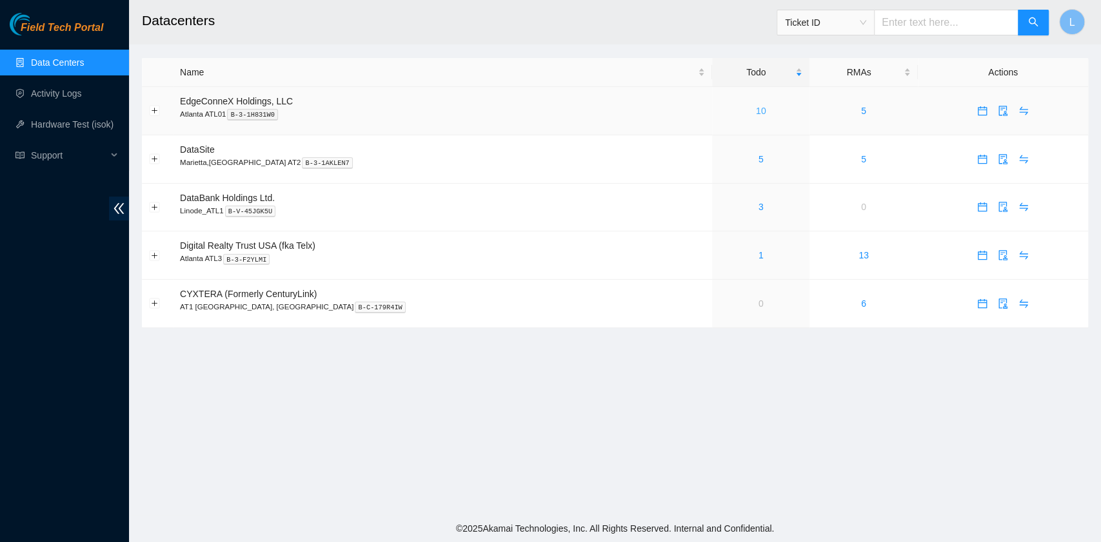
click at [756, 110] on link "10" at bounding box center [761, 111] width 10 height 10
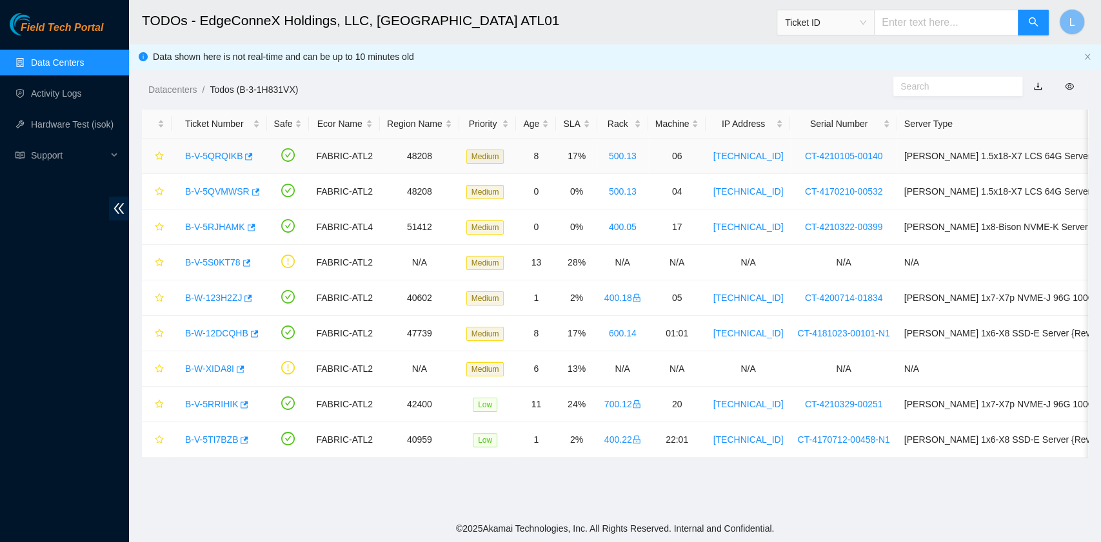
click at [213, 156] on link "B-V-5QRQIKB" at bounding box center [213, 156] width 57 height 10
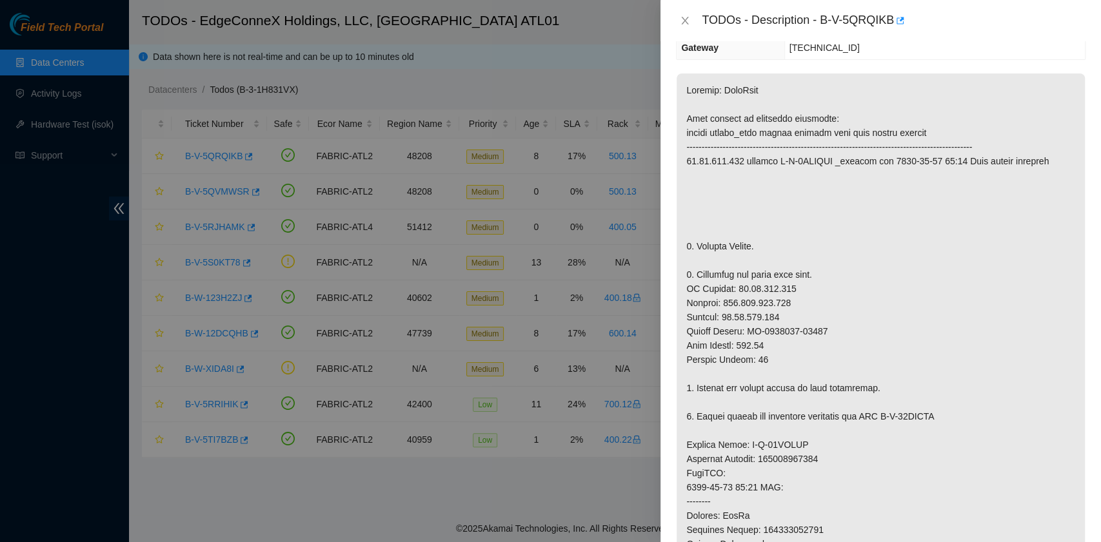
scroll to position [190, 0]
click at [688, 17] on icon "close" at bounding box center [685, 20] width 10 height 10
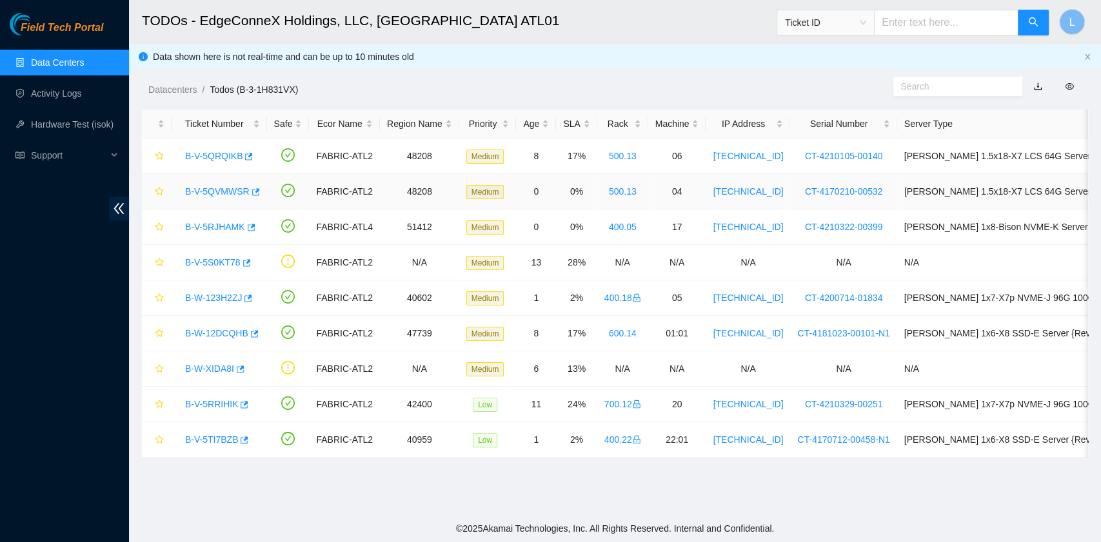
click at [221, 192] on link "B-V-5QVMWSR" at bounding box center [217, 191] width 64 height 10
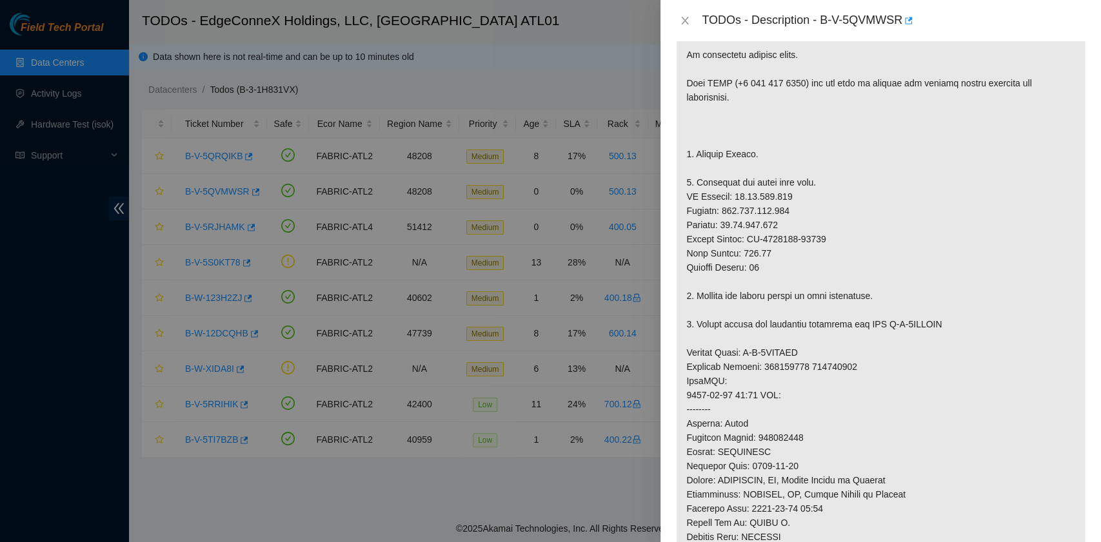
scroll to position [286, 0]
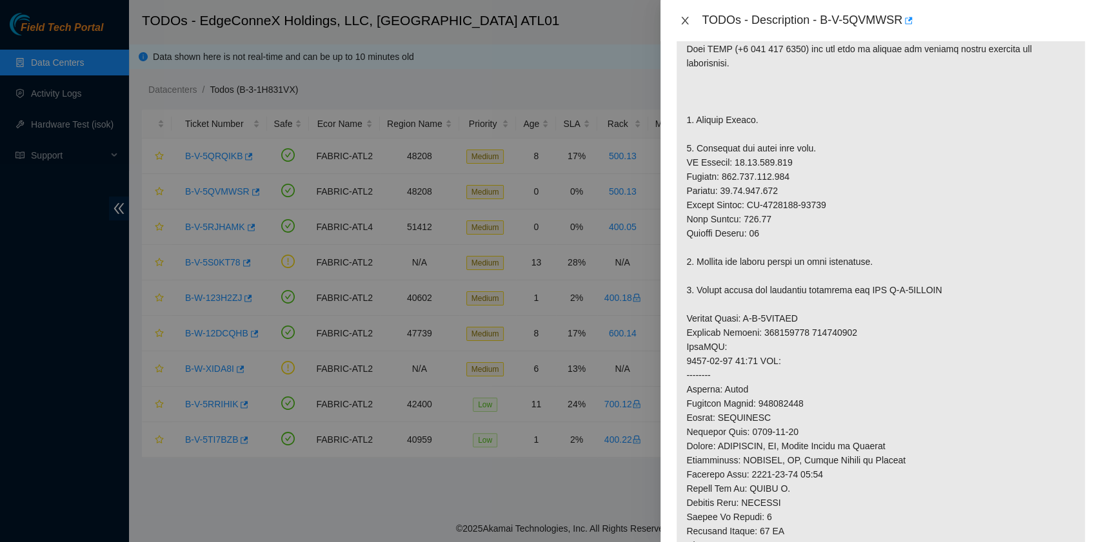
click at [680, 24] on icon "close" at bounding box center [685, 20] width 10 height 10
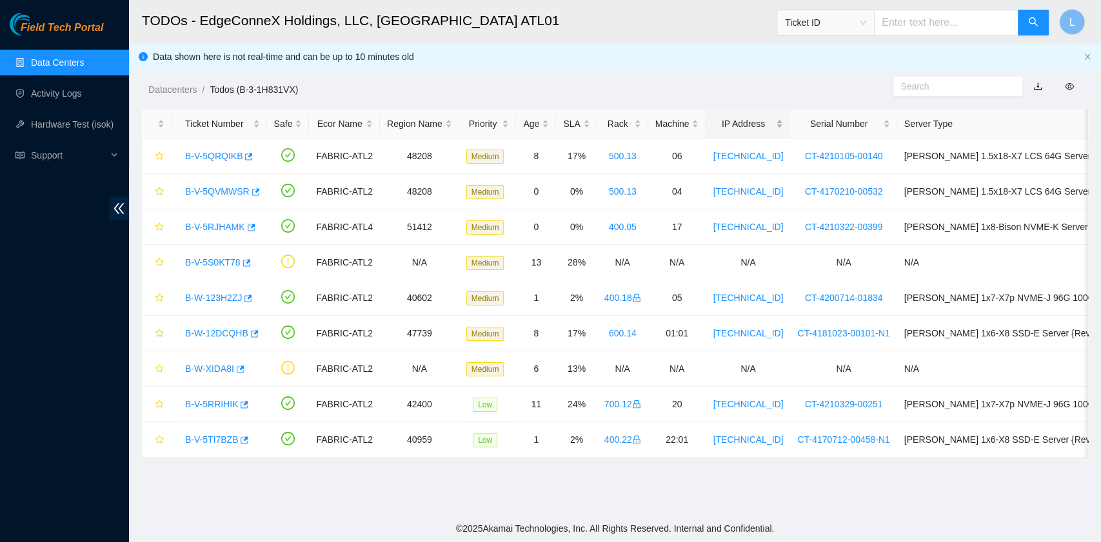
scroll to position [320, 0]
click at [60, 64] on link "Data Centers" at bounding box center [57, 62] width 53 height 10
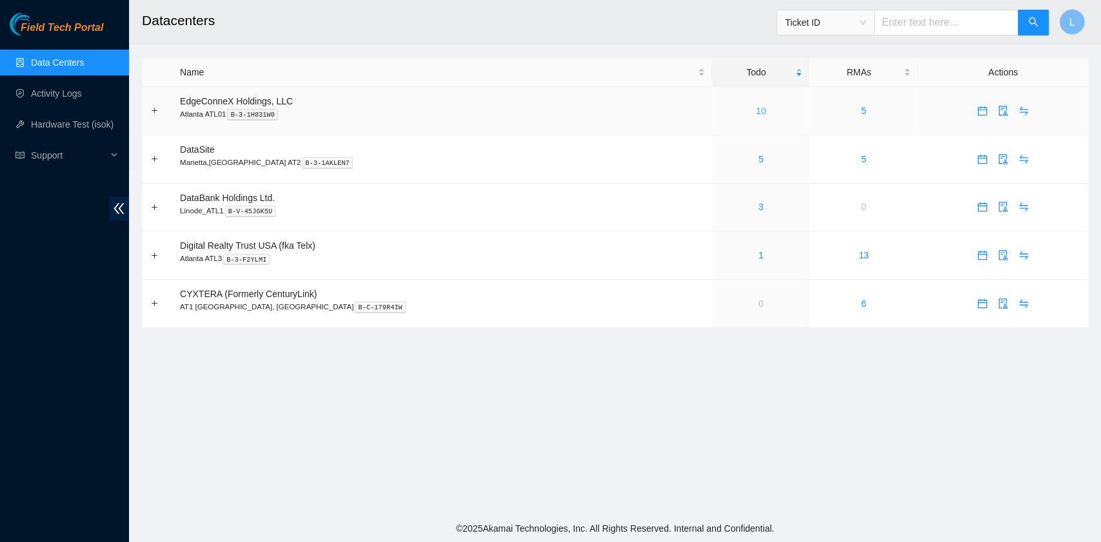
click at [756, 110] on link "10" at bounding box center [761, 111] width 10 height 10
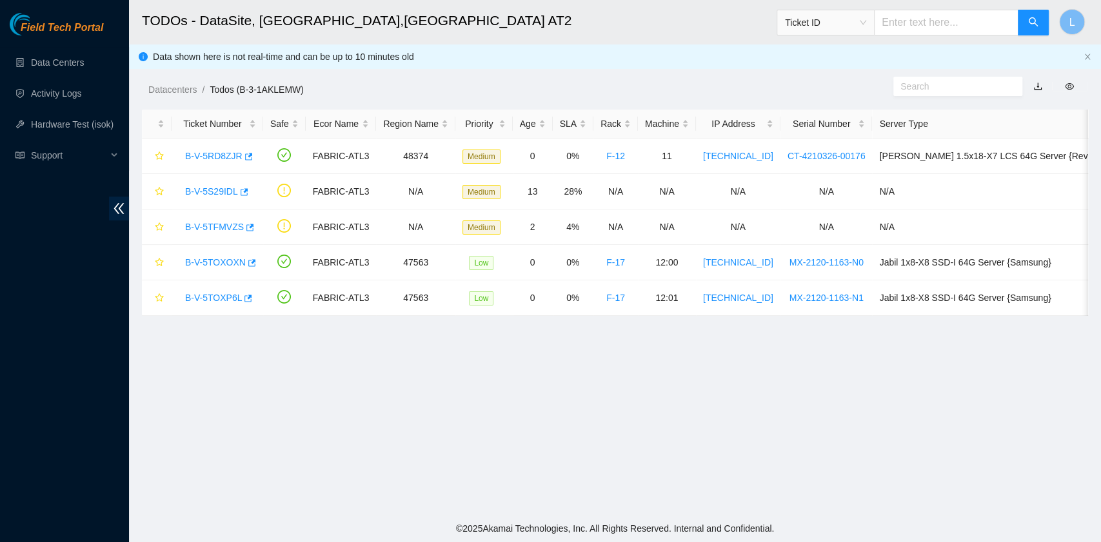
click at [67, 29] on span "Field Tech Portal" at bounding box center [62, 28] width 83 height 12
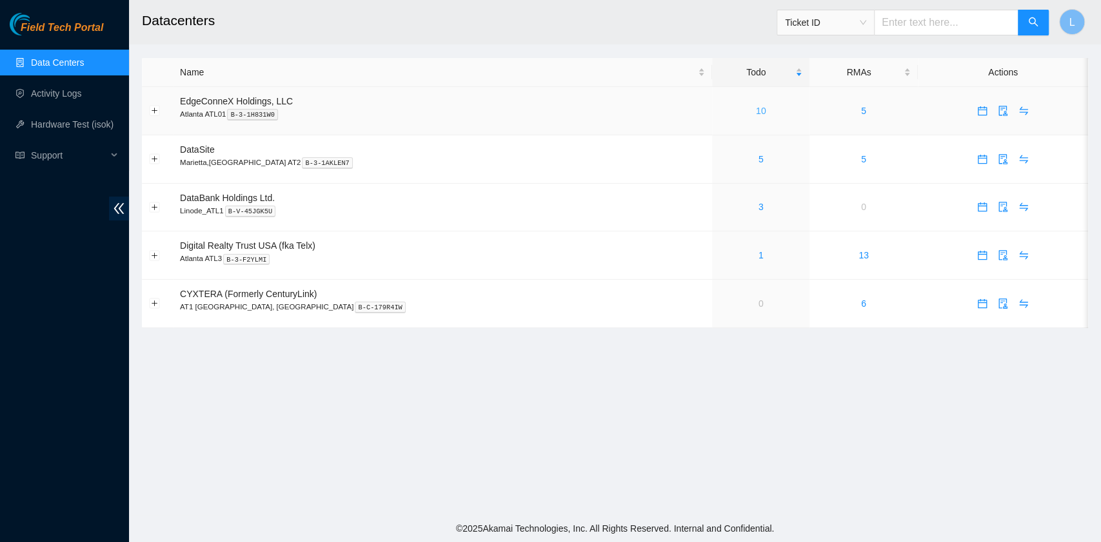
click at [756, 109] on link "10" at bounding box center [761, 111] width 10 height 10
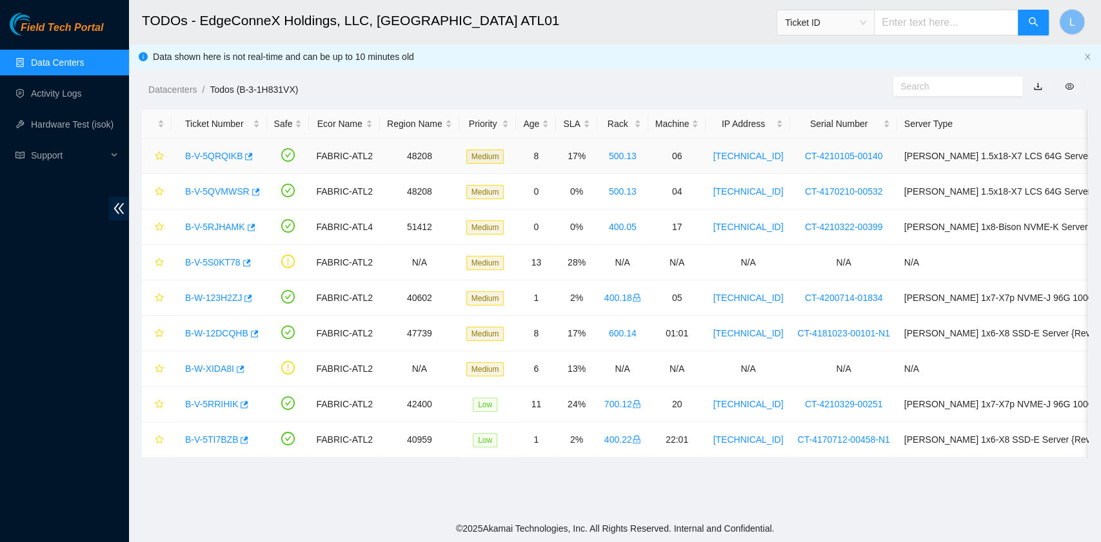
click at [206, 153] on link "B-V-5QRQIKB" at bounding box center [213, 156] width 57 height 10
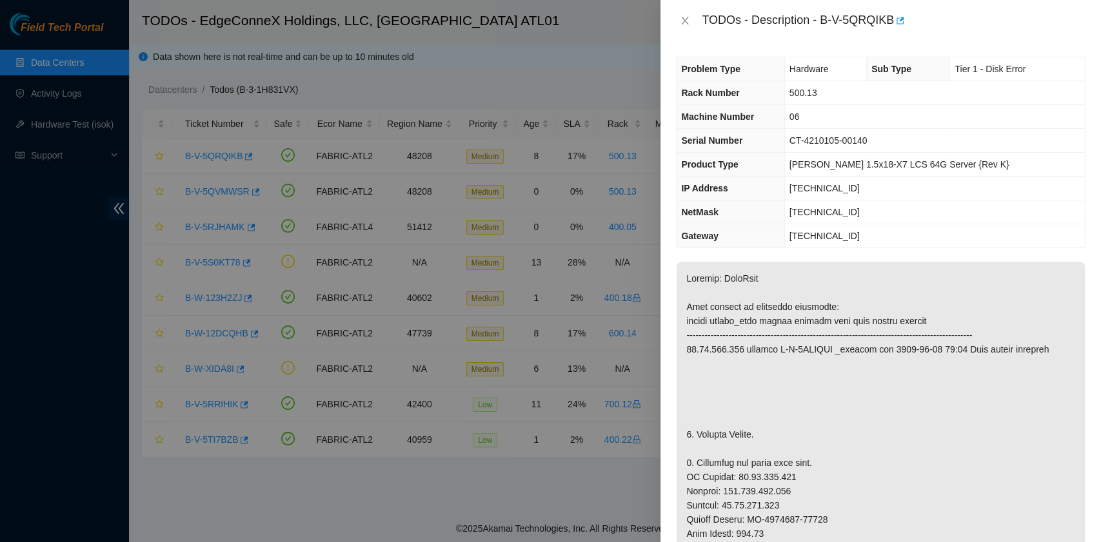
click at [763, 226] on th "Gateway" at bounding box center [731, 236] width 108 height 24
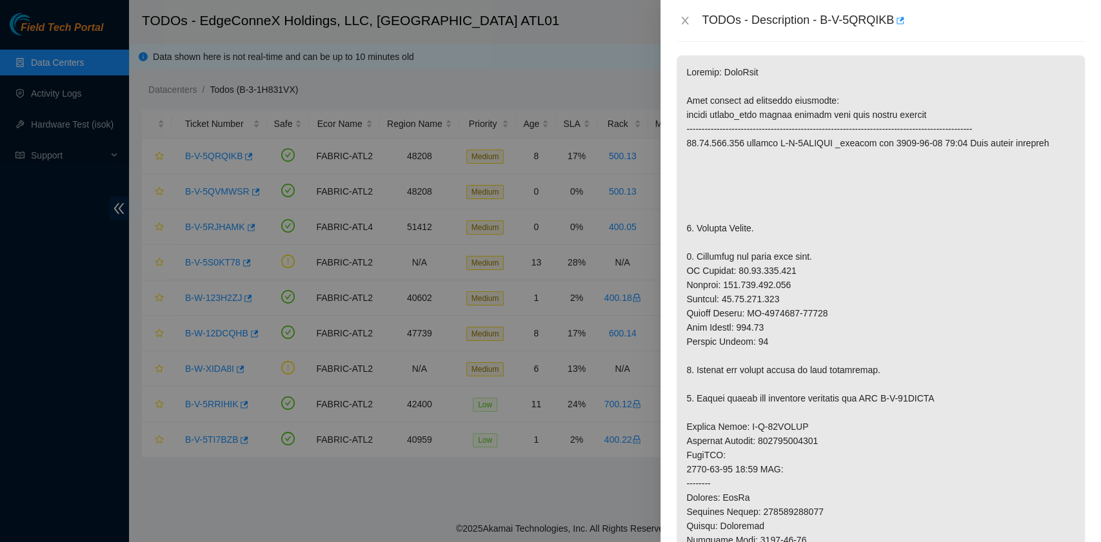
scroll to position [241, 0]
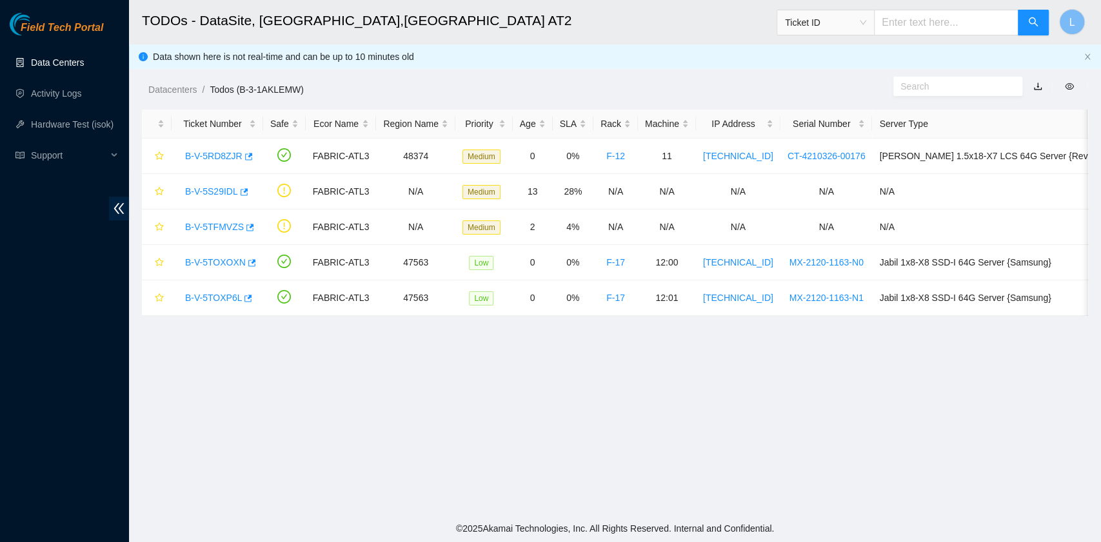
click at [57, 61] on link "Data Centers" at bounding box center [57, 62] width 53 height 10
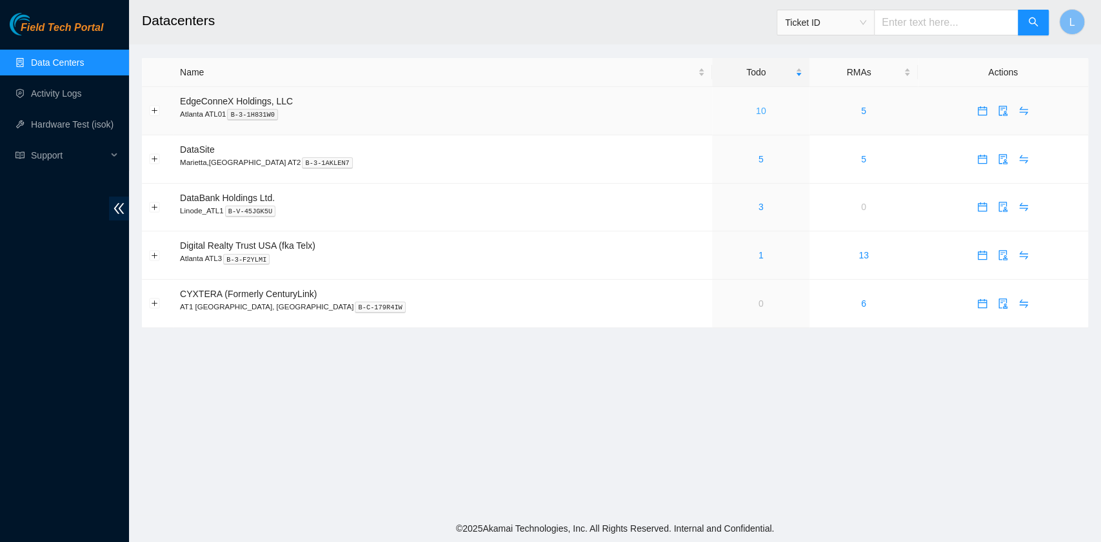
click at [756, 112] on link "10" at bounding box center [761, 111] width 10 height 10
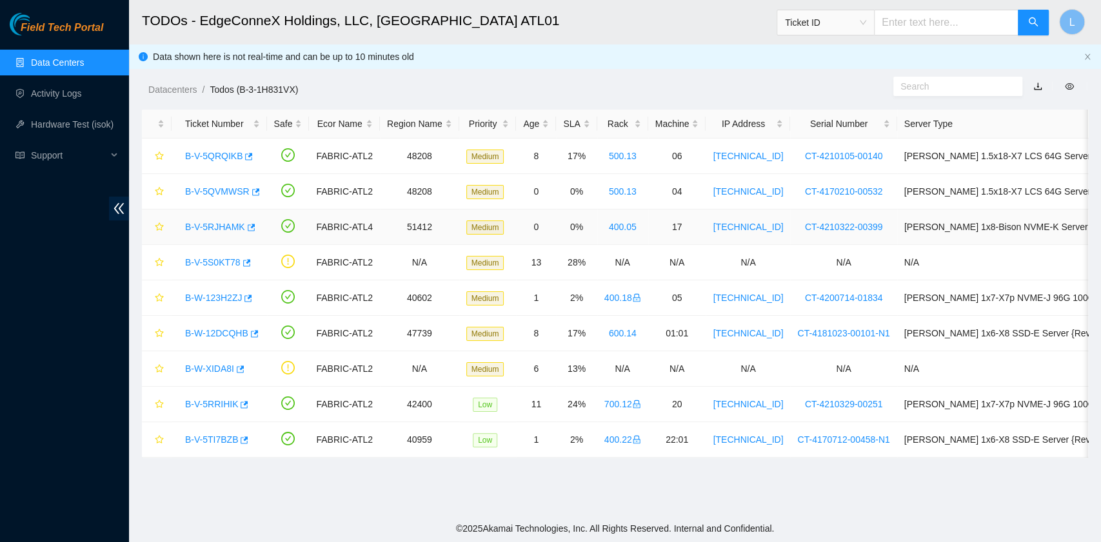
click at [217, 228] on link "B-V-5RJHAMK" at bounding box center [215, 227] width 60 height 10
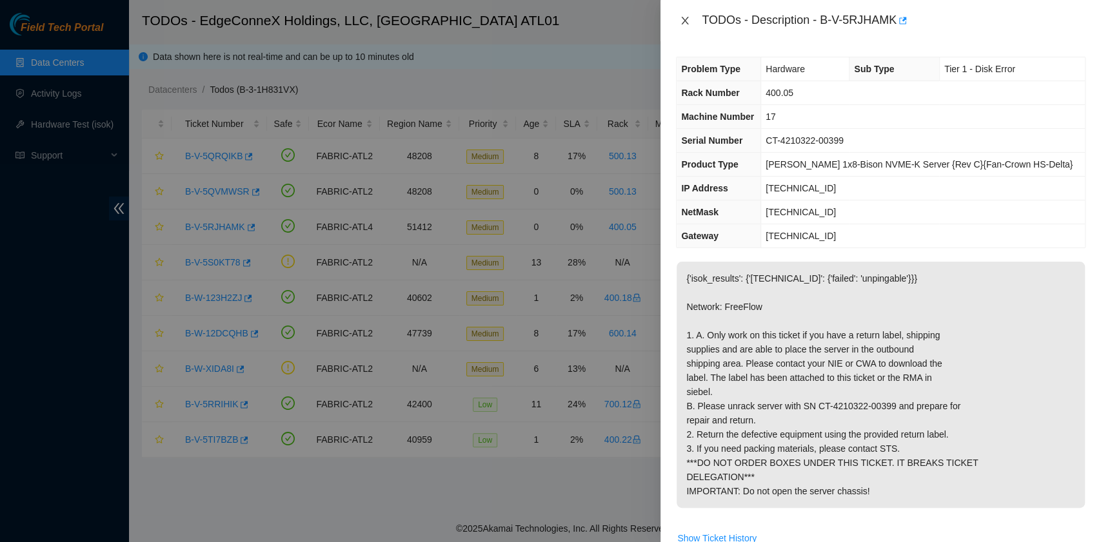
click at [686, 21] on icon "close" at bounding box center [685, 20] width 10 height 10
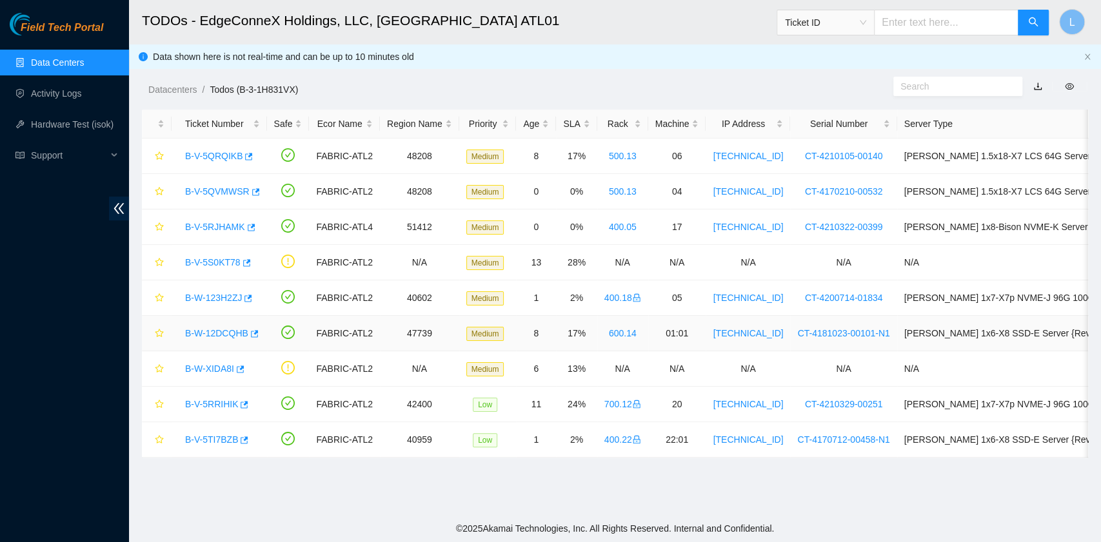
click at [222, 333] on link "B-W-12DCQHB" at bounding box center [216, 333] width 63 height 10
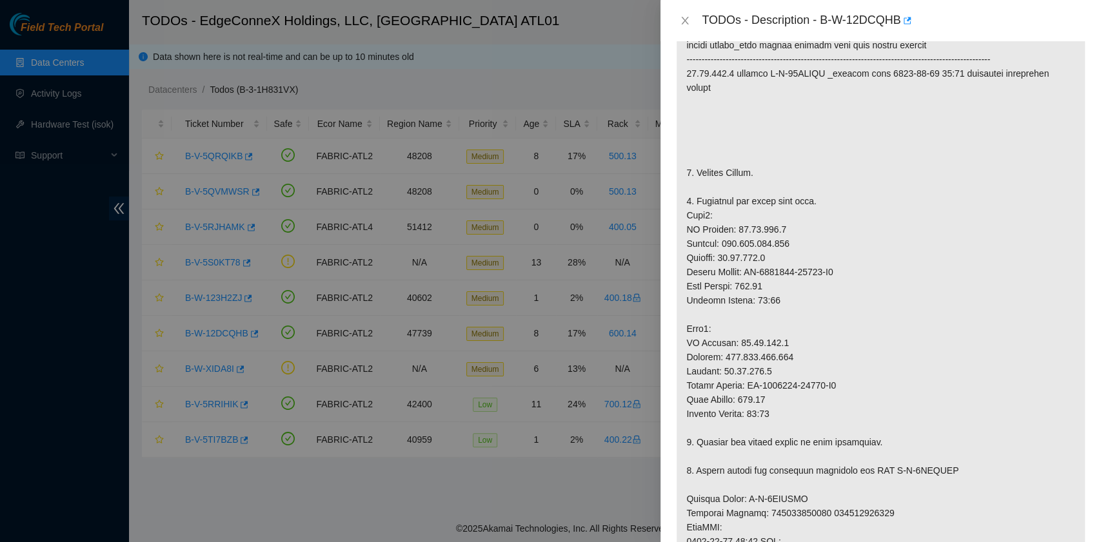
scroll to position [275, 0]
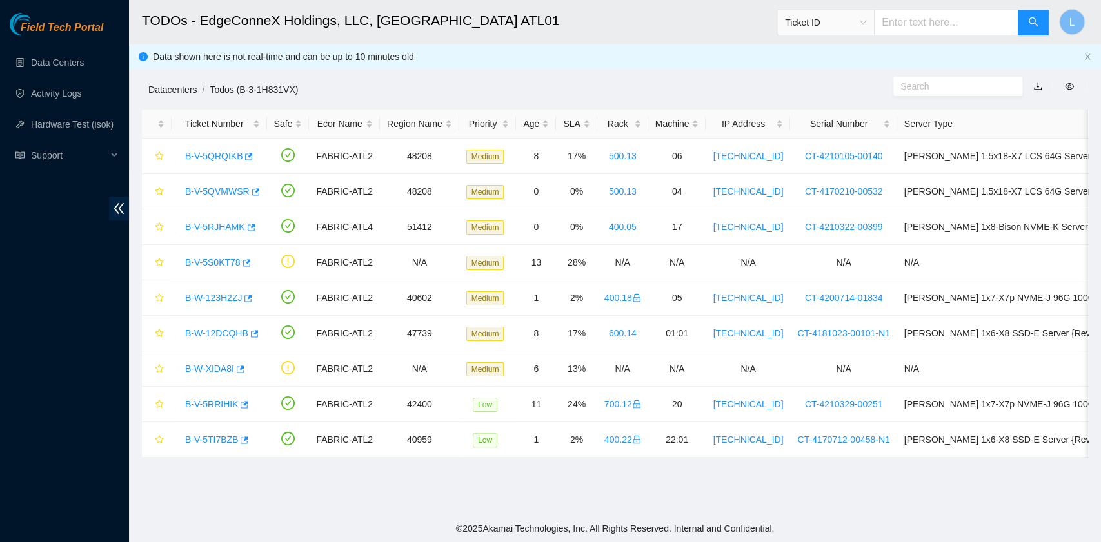
click at [184, 90] on link "Datacenters" at bounding box center [172, 89] width 48 height 10
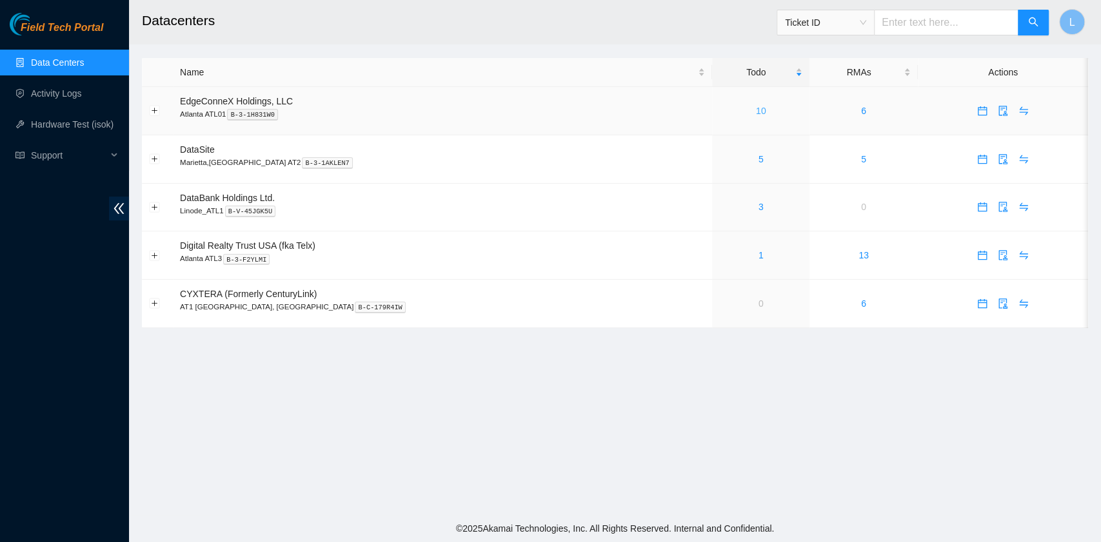
click at [756, 110] on link "10" at bounding box center [761, 111] width 10 height 10
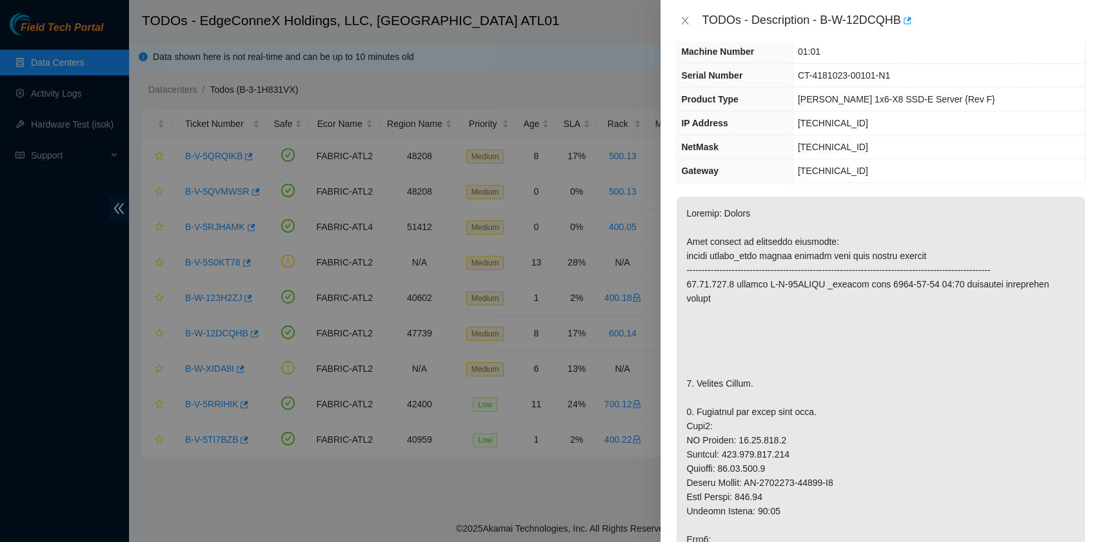
scroll to position [86, 0]
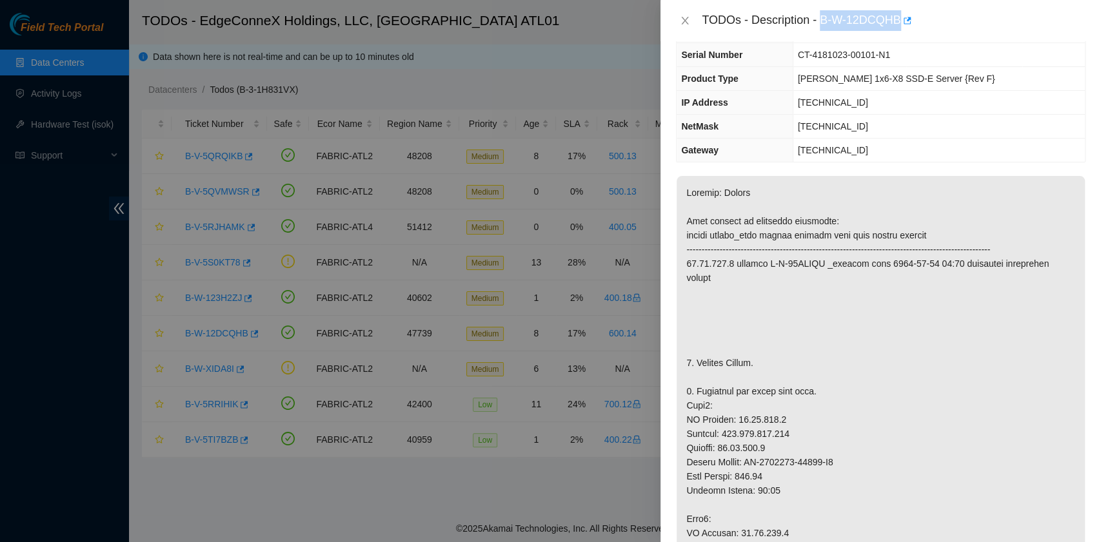
drag, startPoint x: 822, startPoint y: 20, endPoint x: 899, endPoint y: 26, distance: 77.6
click at [899, 26] on div "TODOs - Description - B-W-12DCQHB" at bounding box center [894, 20] width 384 height 21
copy div "B-W-12DCQHB"
drag, startPoint x: 696, startPoint y: 361, endPoint x: 753, endPoint y: 360, distance: 56.8
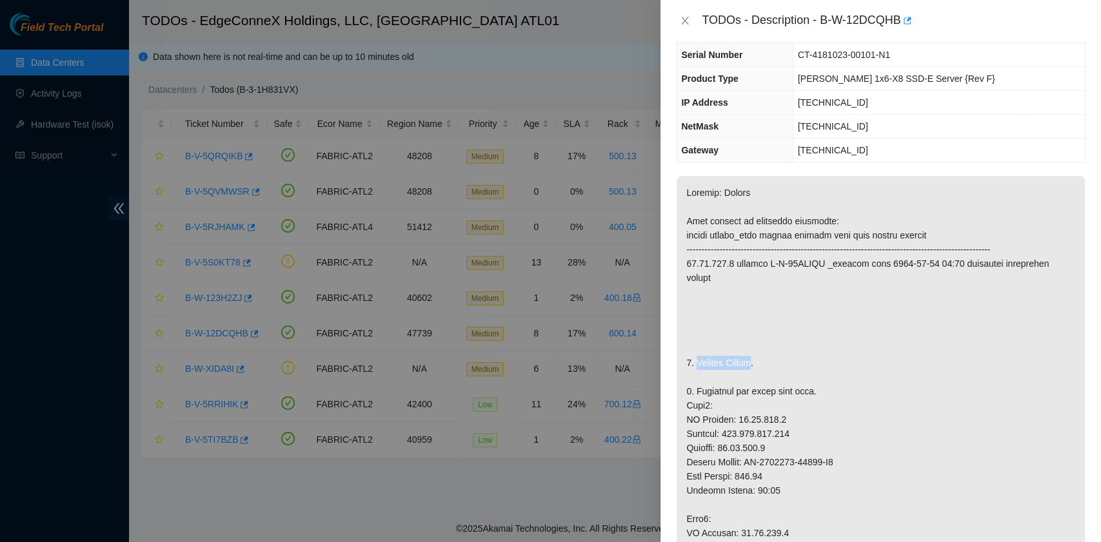
copy p "Replace Server"
drag, startPoint x: 840, startPoint y: 55, endPoint x: 847, endPoint y: 57, distance: 7.2
click at [847, 57] on span "CT-4181023-00101-N1" at bounding box center [844, 55] width 92 height 10
drag, startPoint x: 827, startPoint y: 57, endPoint x: 900, endPoint y: 55, distance: 73.5
click at [890, 55] on span "CT-4181023-00101-N1" at bounding box center [844, 55] width 92 height 10
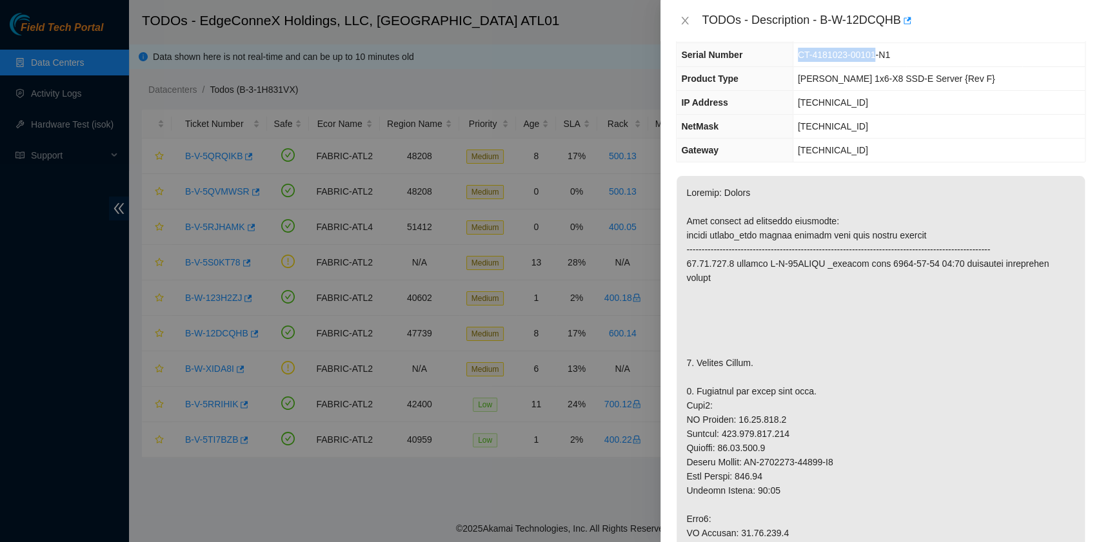
copy span "CT-4181023-00101"
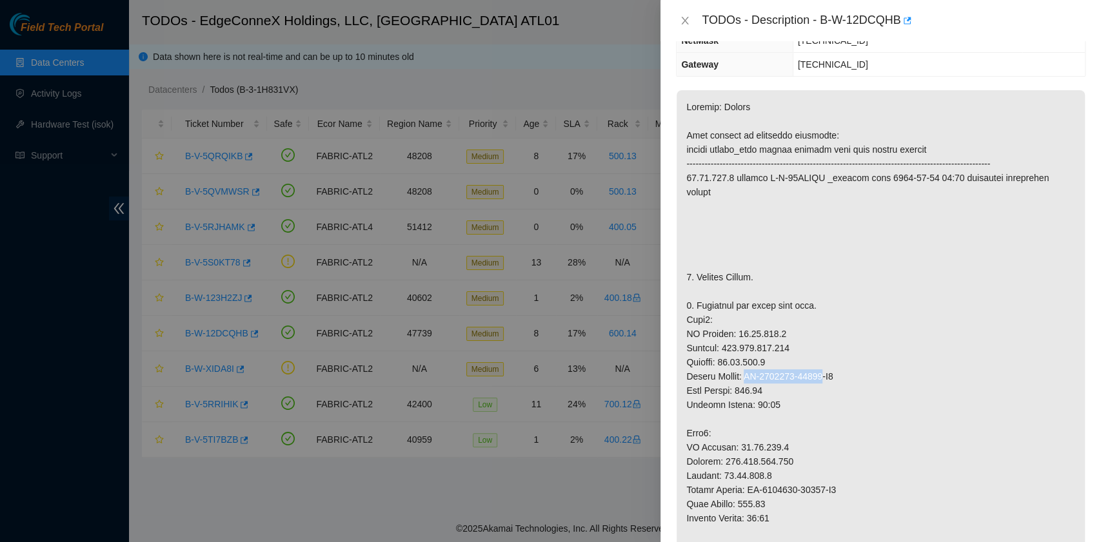
drag, startPoint x: 748, startPoint y: 370, endPoint x: 824, endPoint y: 378, distance: 75.9
click at [824, 378] on p at bounding box center [881, 539] width 408 height 899
copy p "CT-4180801-00551"
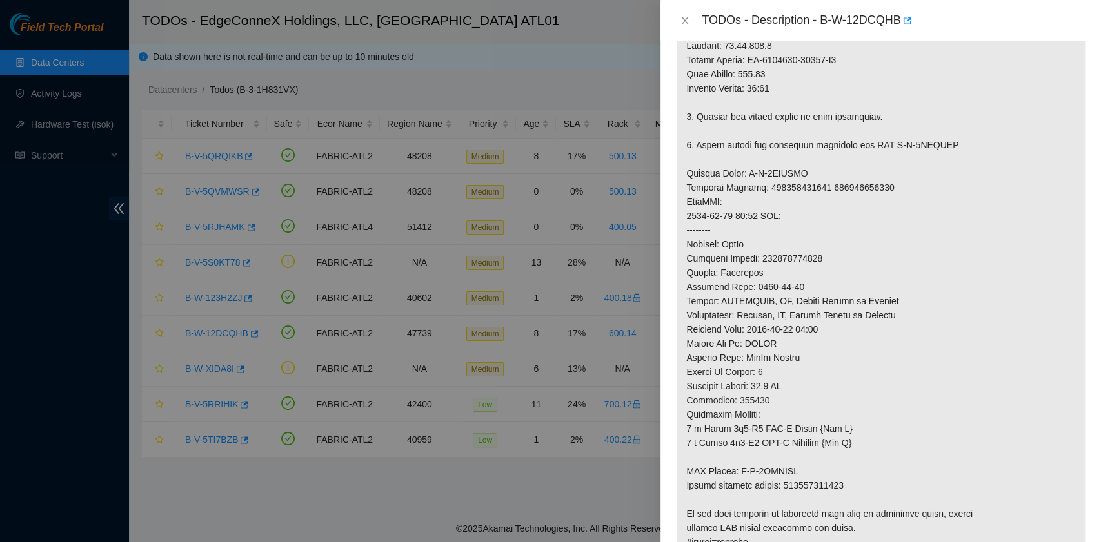
scroll to position [688, 0]
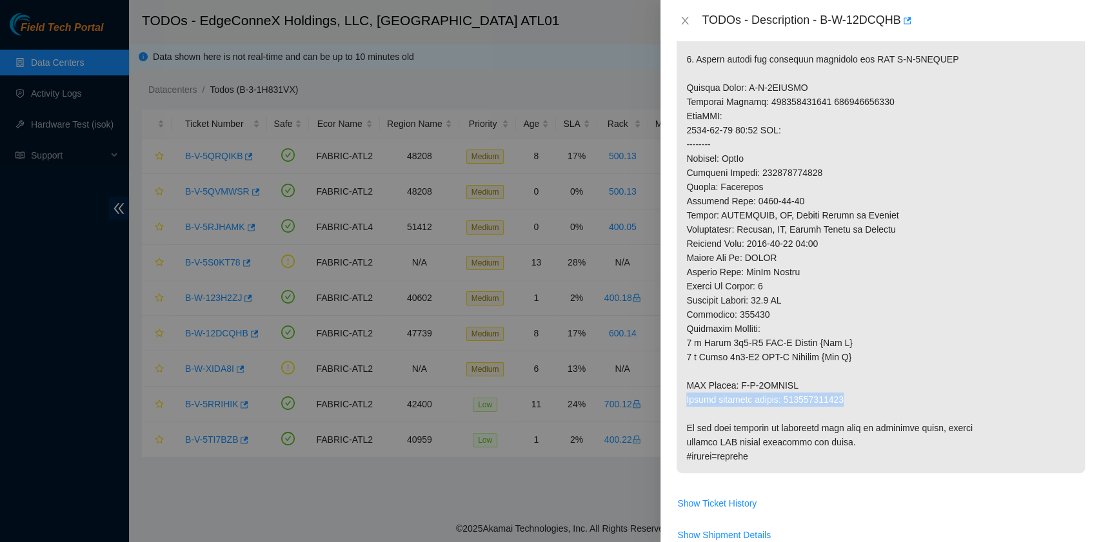
drag, startPoint x: 686, startPoint y: 399, endPoint x: 849, endPoint y: 402, distance: 162.6
click at [849, 402] on p at bounding box center [881, 23] width 408 height 899
copy p "Return tracking number: 417328419408"
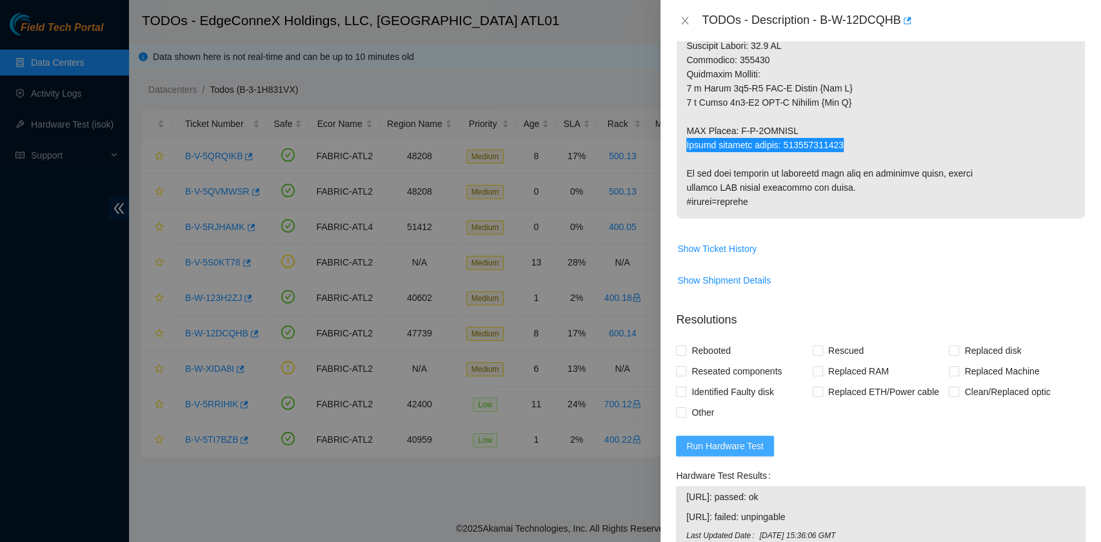
scroll to position [945, 0]
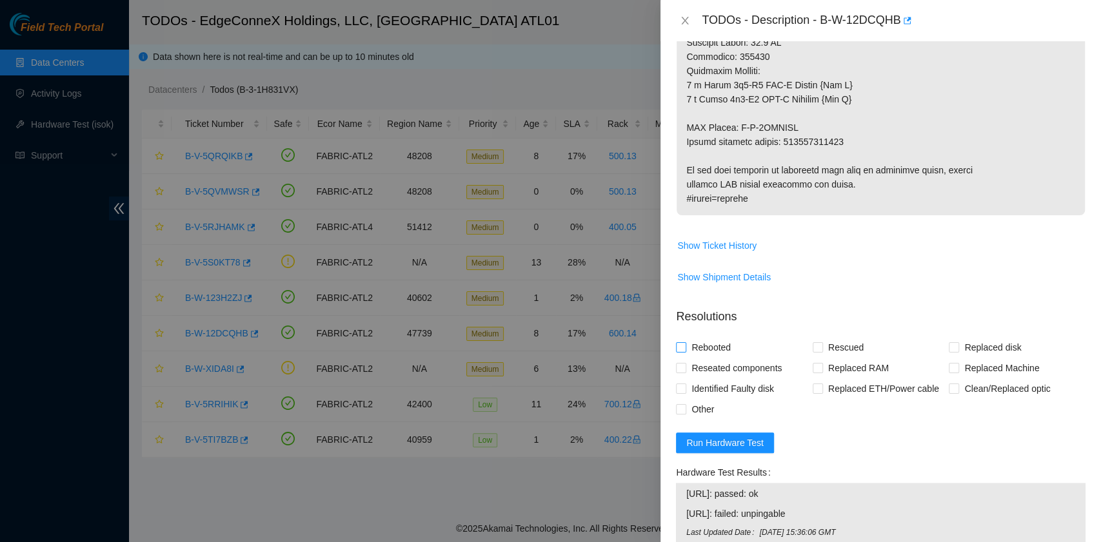
click at [721, 347] on span "Rebooted" at bounding box center [711, 347] width 50 height 21
click at [685, 347] on input "Rebooted" at bounding box center [680, 346] width 9 height 9
checkbox input "true"
click at [949, 369] on input "Replaced Machine" at bounding box center [953, 367] width 9 height 9
checkbox input "true"
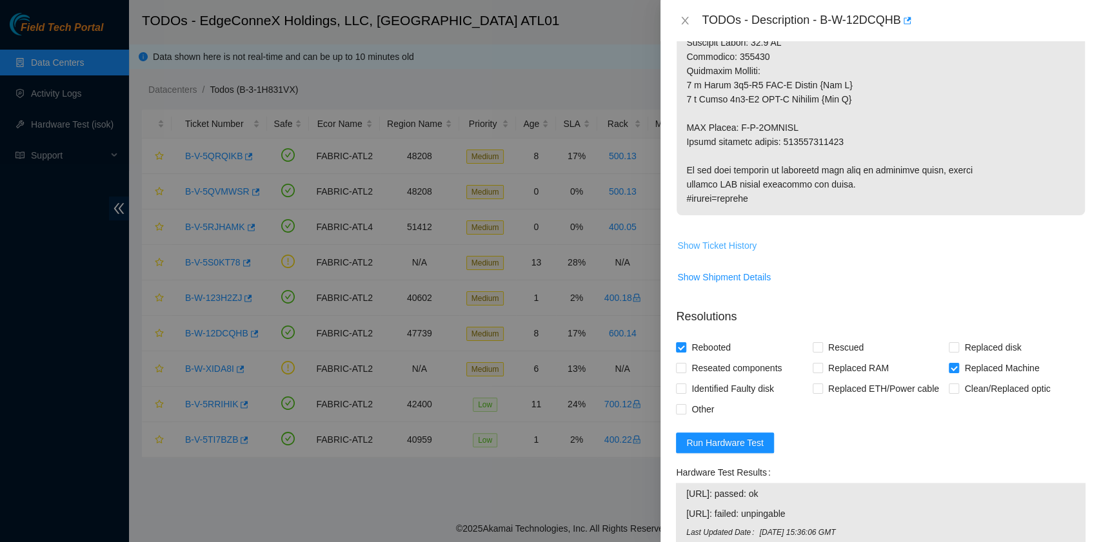
click at [751, 246] on span "Show Ticket History" at bounding box center [716, 246] width 79 height 14
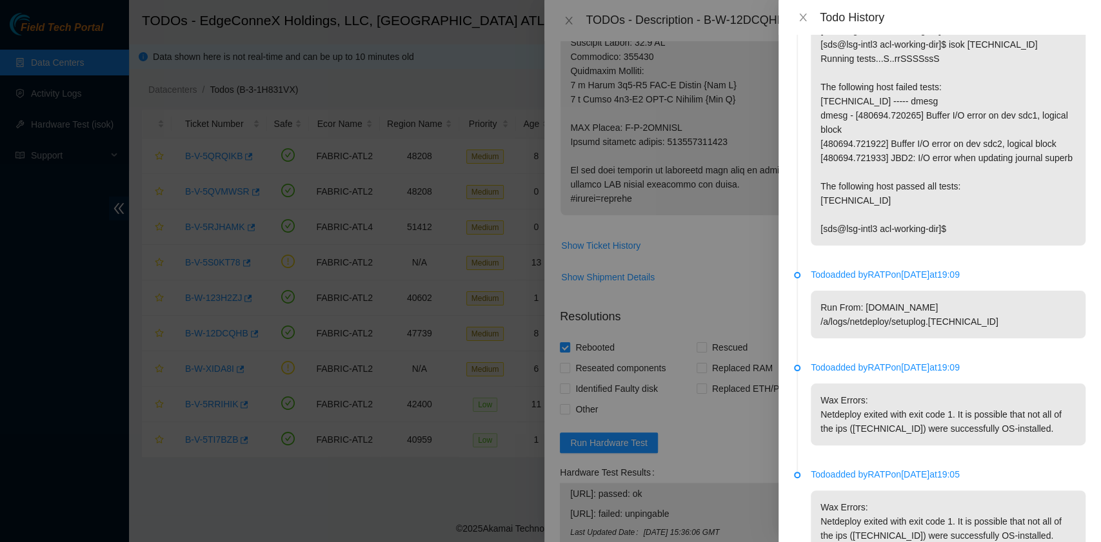
scroll to position [2444, 0]
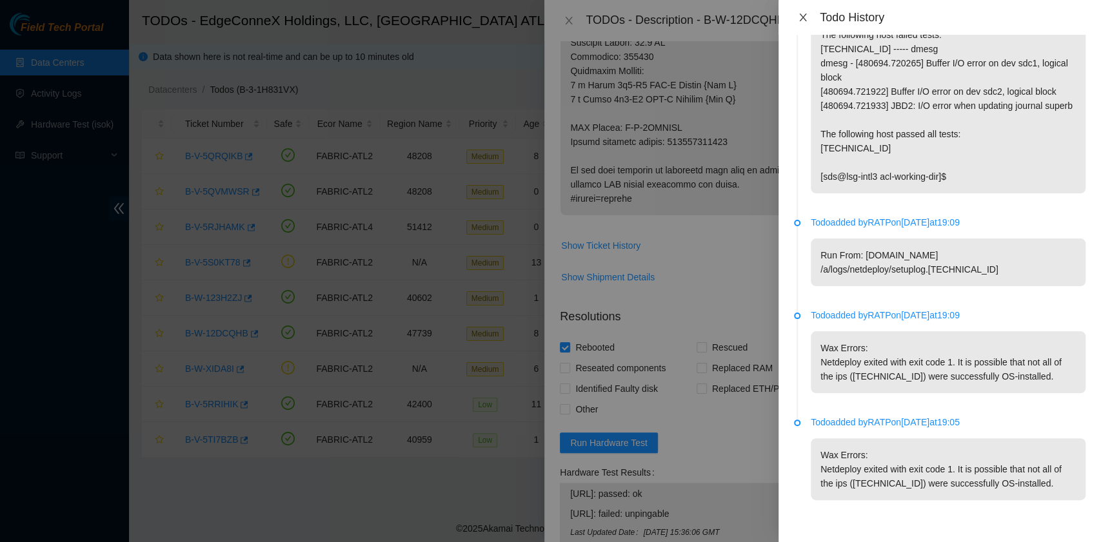
click at [804, 17] on icon "close" at bounding box center [803, 17] width 10 height 10
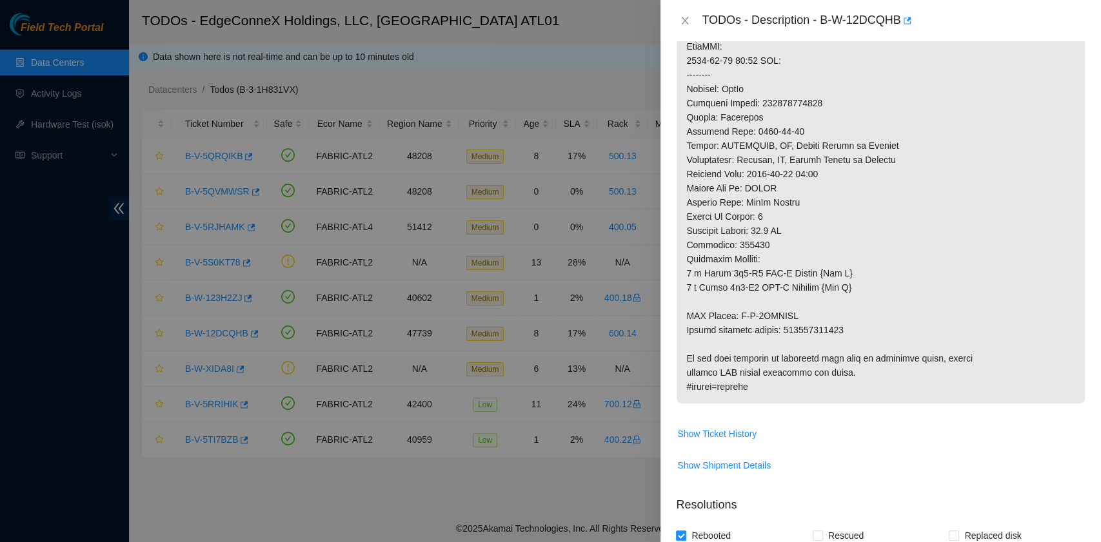
scroll to position [774, 0]
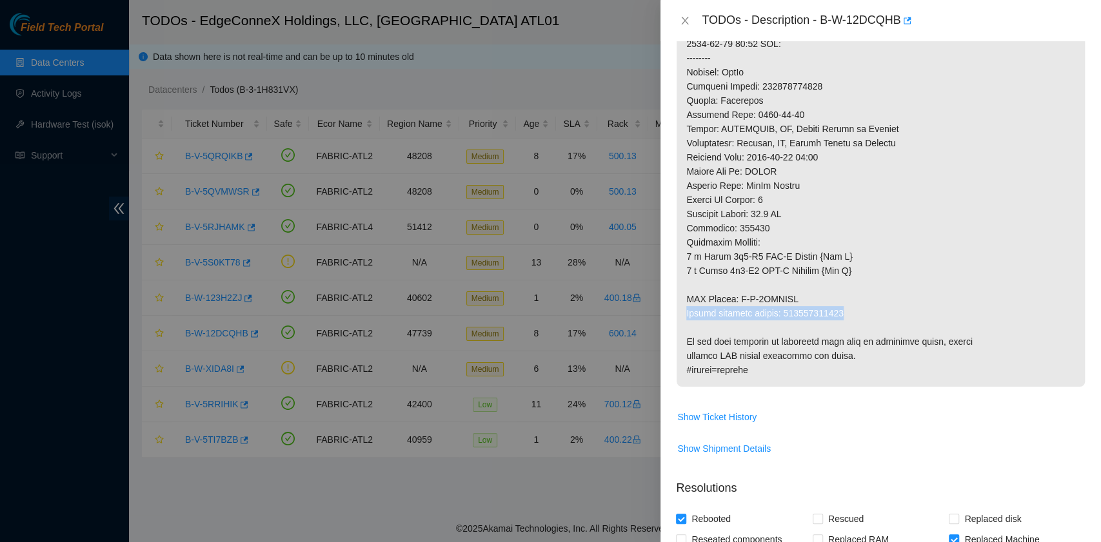
drag, startPoint x: 688, startPoint y: 313, endPoint x: 842, endPoint y: 310, distance: 154.2
copy p "Return tracking number: 417328419408"
click at [805, 422] on span "Show Ticket History" at bounding box center [881, 417] width 408 height 21
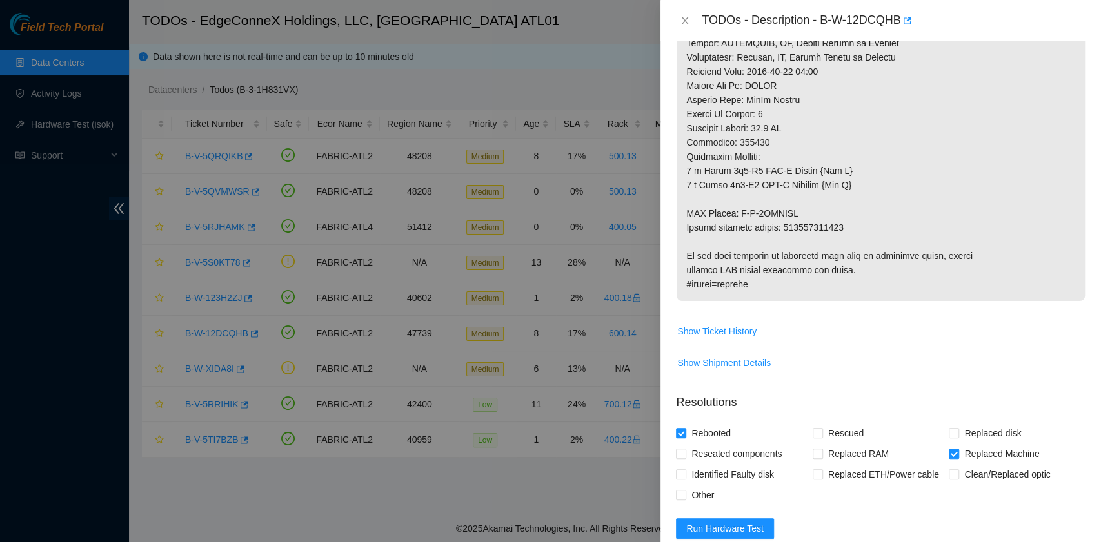
scroll to position [1118, 0]
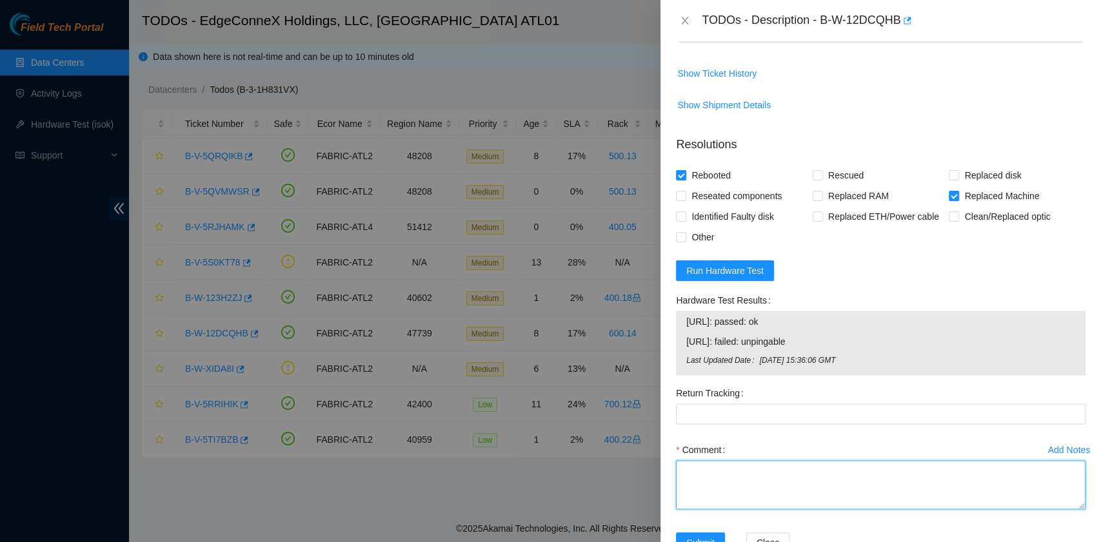
click at [757, 473] on textarea "Comment" at bounding box center [881, 484] width 410 height 49
paste textarea "B-W-12DCQHB R:600.14 M:01:01 Replaced server S/N CT-4181023-00101 with CT-41808…"
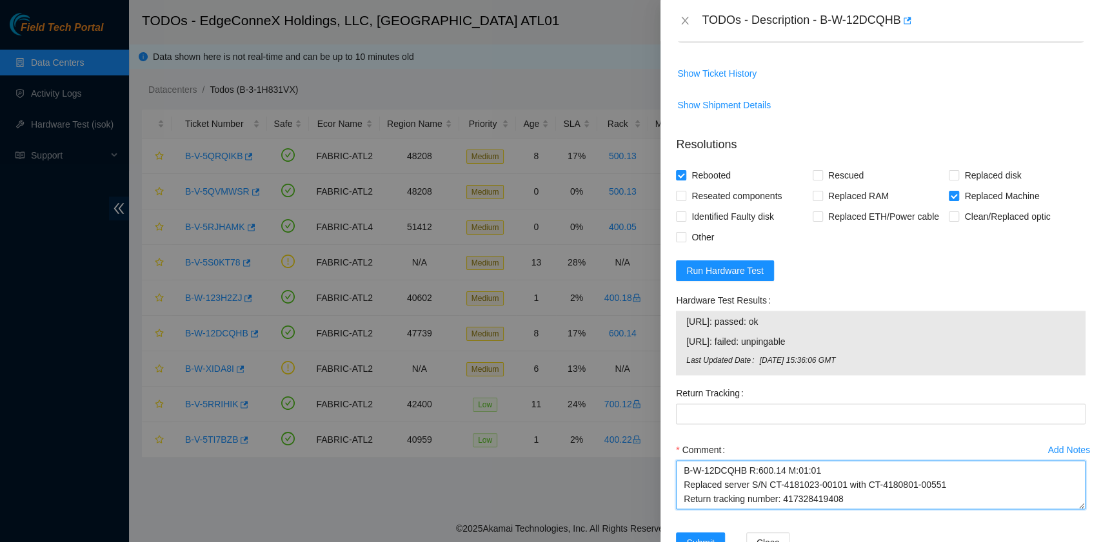
drag, startPoint x: 842, startPoint y: 499, endPoint x: 783, endPoint y: 497, distance: 58.7
click at [783, 497] on textarea "B-W-12DCQHB R:600.14 M:01:01 Replaced server S/N CT-4181023-00101 with CT-41808…" at bounding box center [881, 484] width 410 height 49
type textarea "B-W-12DCQHB R:600.14 M:01:01 Replaced server S/N CT-4181023-00101 with CT-41808…"
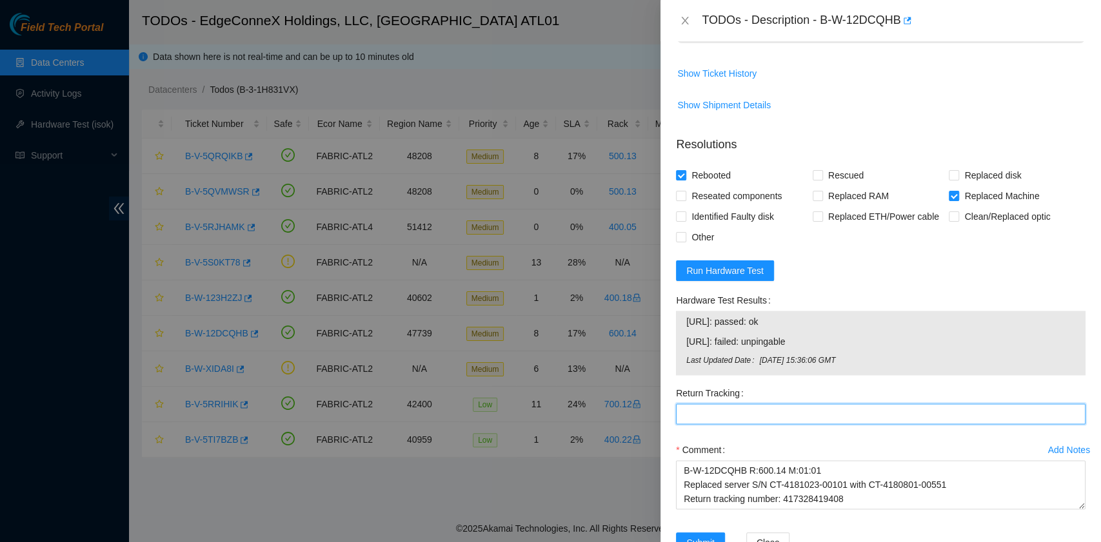
click at [734, 407] on Tracking "Return Tracking" at bounding box center [881, 414] width 410 height 21
paste Tracking "417328419408"
type Tracking "417328419408"
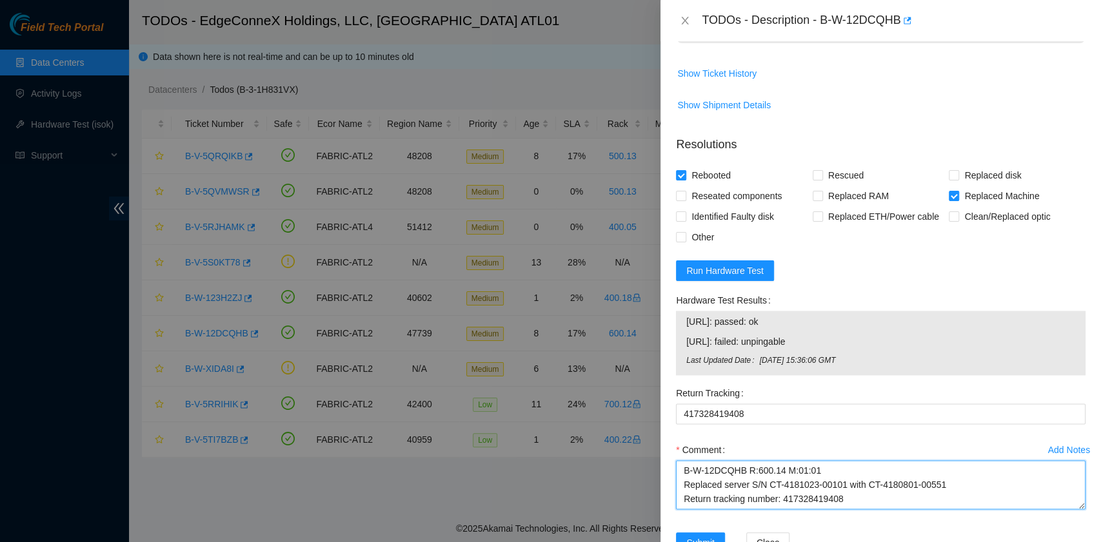
click at [853, 495] on textarea "B-W-12DCQHB R:600.14 M:01:01 Replaced server S/N CT-4181023-00101 with CT-41808…" at bounding box center [881, 484] width 410 height 49
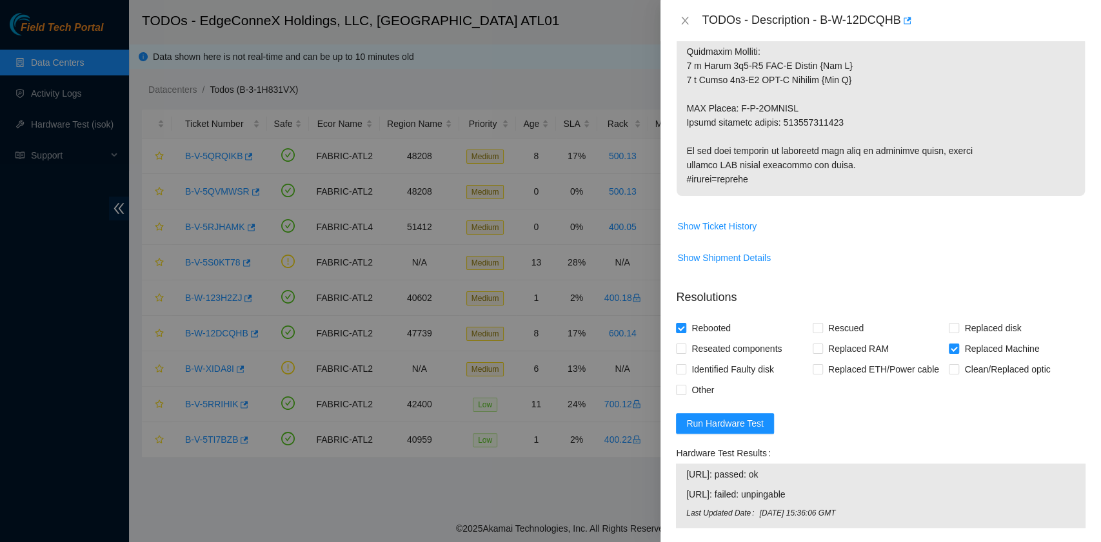
scroll to position [1032, 0]
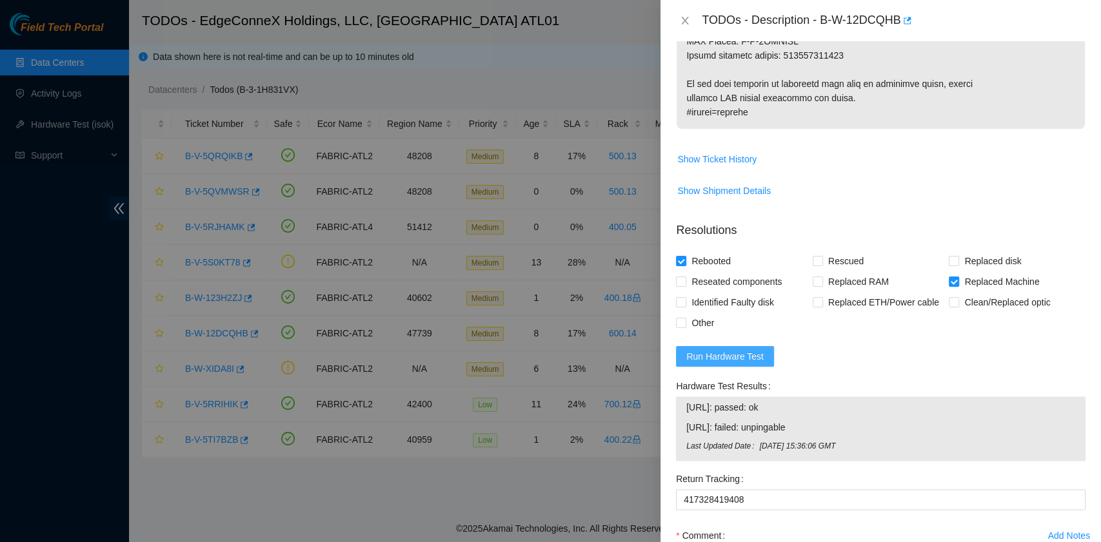
click at [747, 355] on span "Run Hardware Test" at bounding box center [724, 357] width 77 height 14
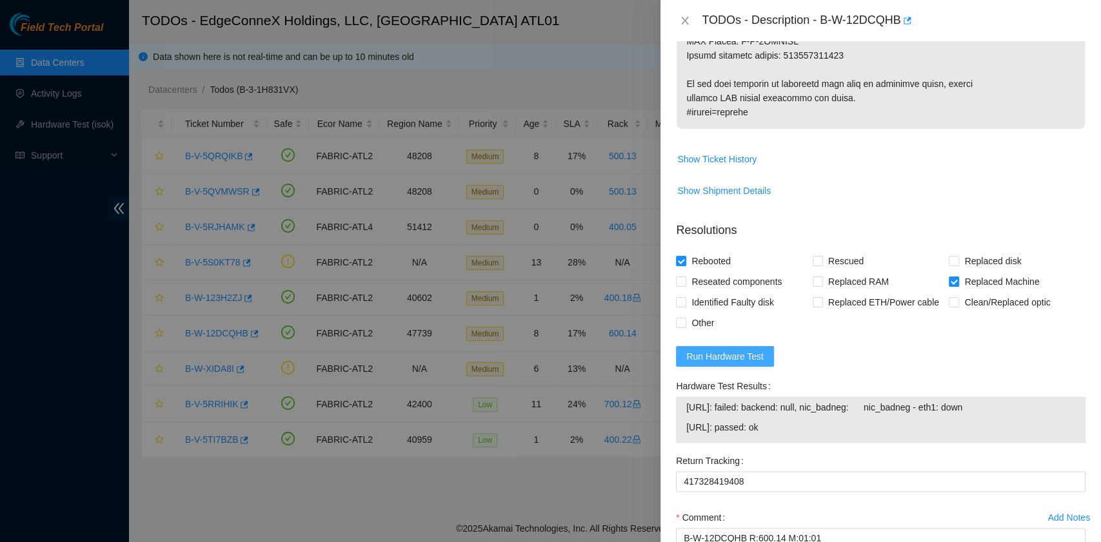
click at [697, 346] on button "Run Hardware Test" at bounding box center [725, 356] width 98 height 21
click at [682, 413] on div "23.61.254.4: passed: ok 23.61.254.5: passed: ok" at bounding box center [881, 420] width 410 height 46
drag, startPoint x: 689, startPoint y: 406, endPoint x: 712, endPoint y: 413, distance: 23.5
click at [721, 413] on td "23.61.254.4: passed: ok" at bounding box center [881, 410] width 390 height 20
drag, startPoint x: 678, startPoint y: 407, endPoint x: 780, endPoint y: 425, distance: 104.1
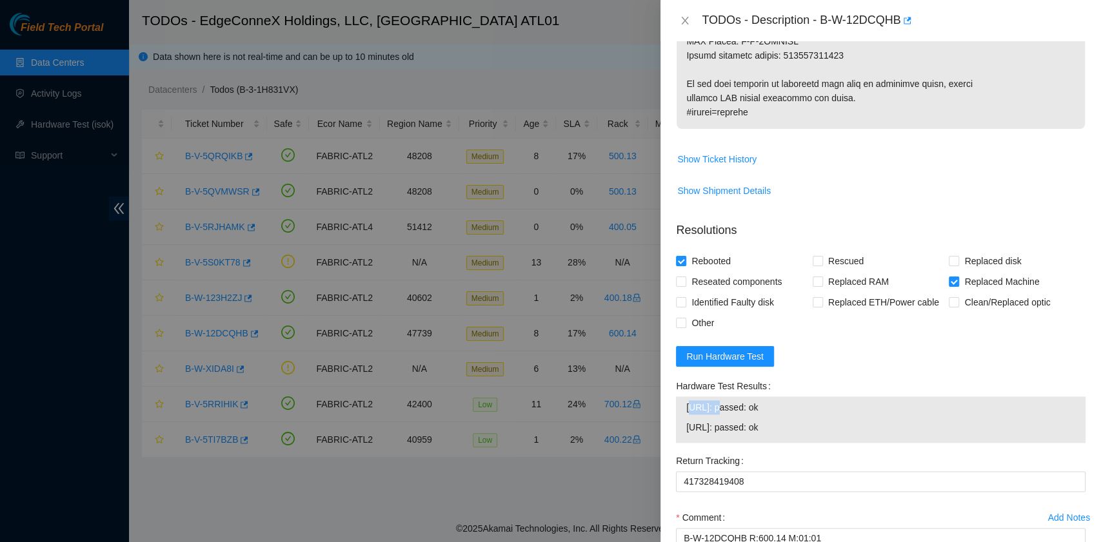
click at [780, 425] on div "23.61.254.4: passed: ok 23.61.254.5: passed: ok" at bounding box center [881, 420] width 410 height 46
copy tbody "23.61.254.4: passed: ok 23.61.254.5: passed: ok"
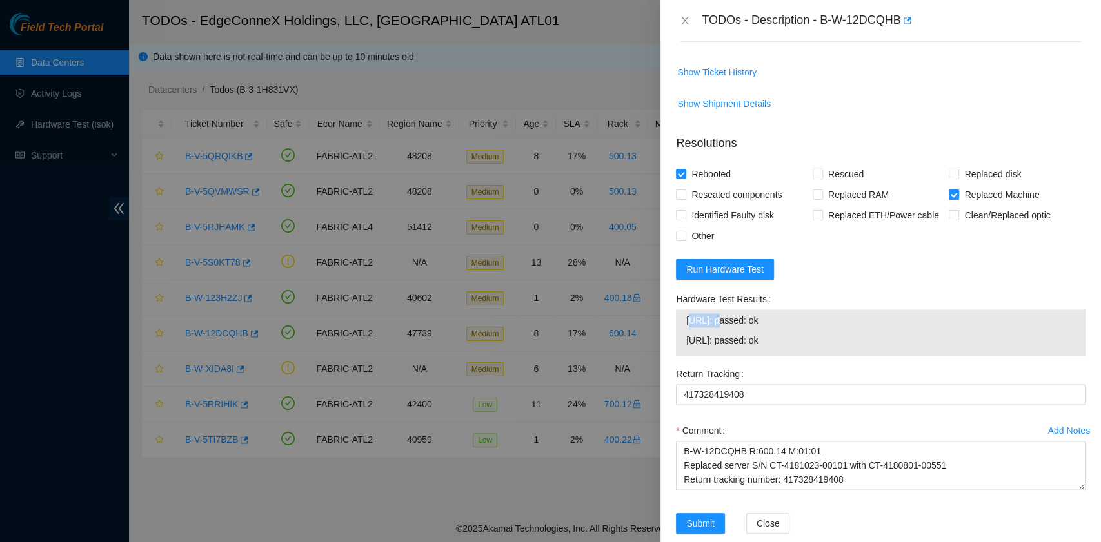
scroll to position [1139, 0]
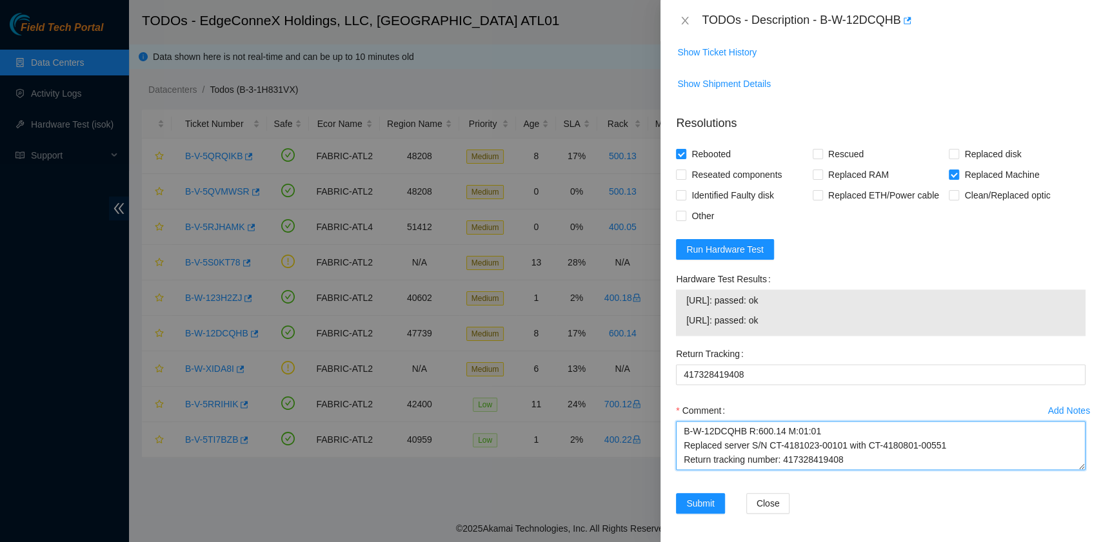
click at [795, 454] on textarea "B-W-12DCQHB R:600.14 M:01:01 Replaced server S/N CT-4181023-00101 with CT-41808…" at bounding box center [881, 445] width 410 height 49
paste textarea "23.61.254.4: passed: ok 23.61.254.5: passed: ok"
type textarea "B-W-12DCQHB R:600.14 M:01:01 Replaced server S/N CT-4181023-00101 with CT-41808…"
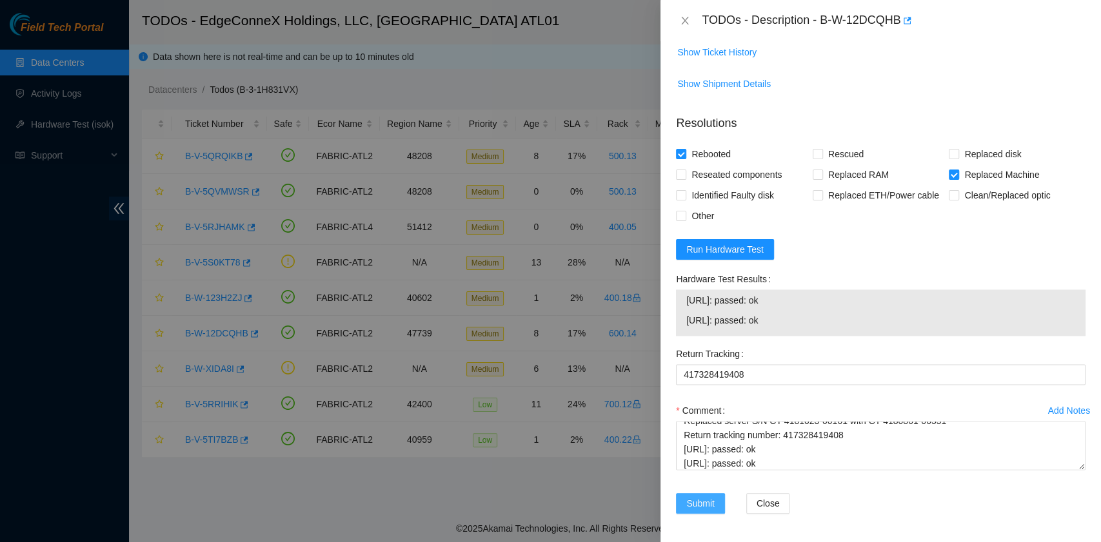
click at [708, 502] on span "Submit" at bounding box center [700, 504] width 28 height 14
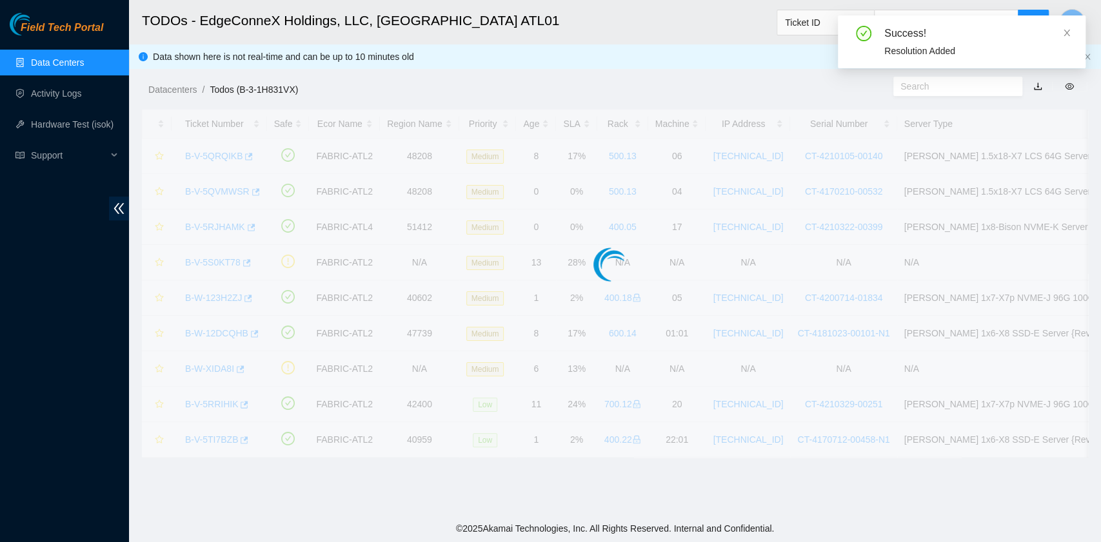
scroll to position [292, 0]
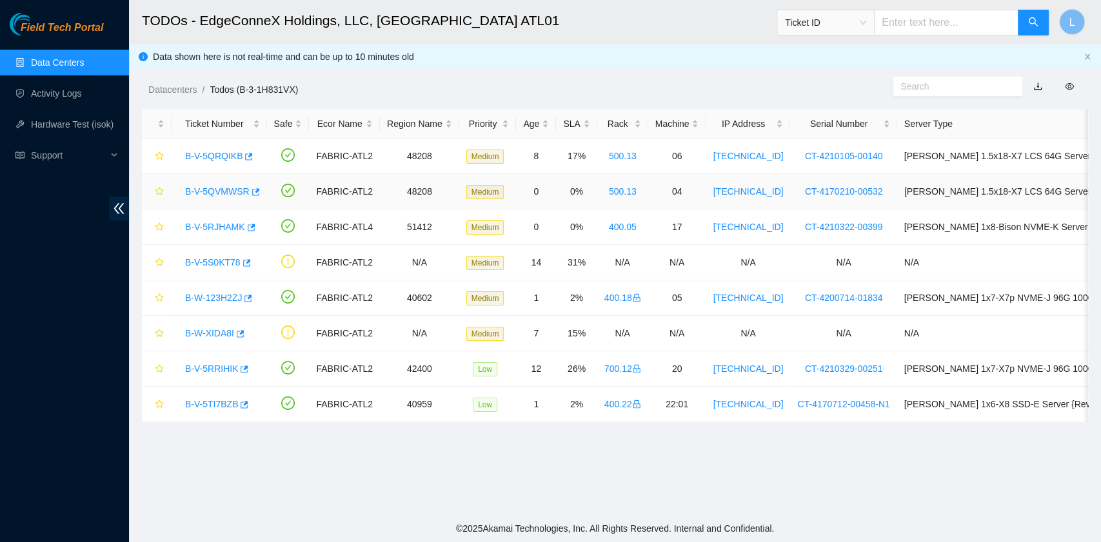
click at [236, 193] on link "B-V-5QVMWSR" at bounding box center [217, 191] width 64 height 10
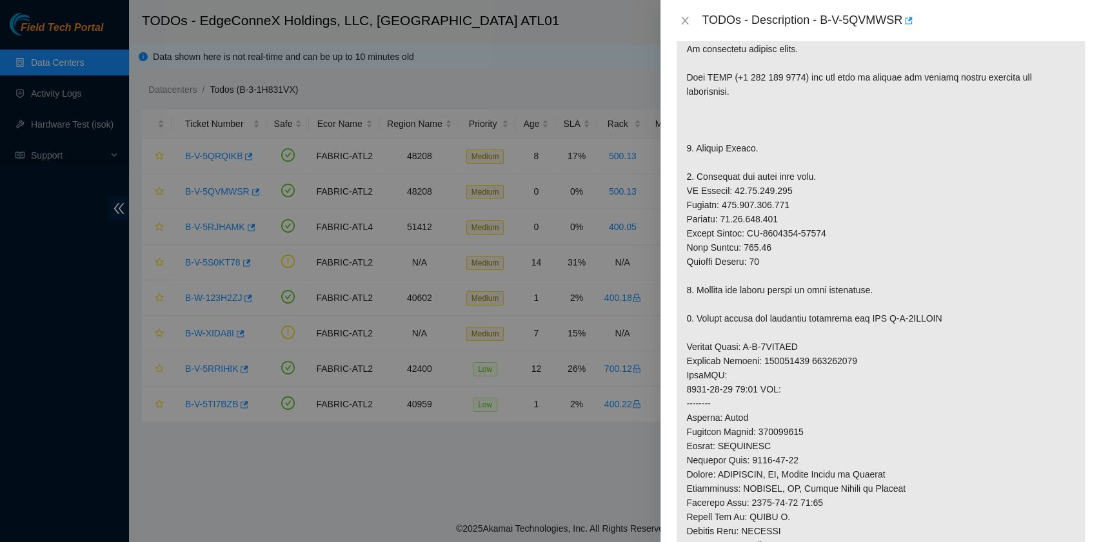
scroll to position [0, 0]
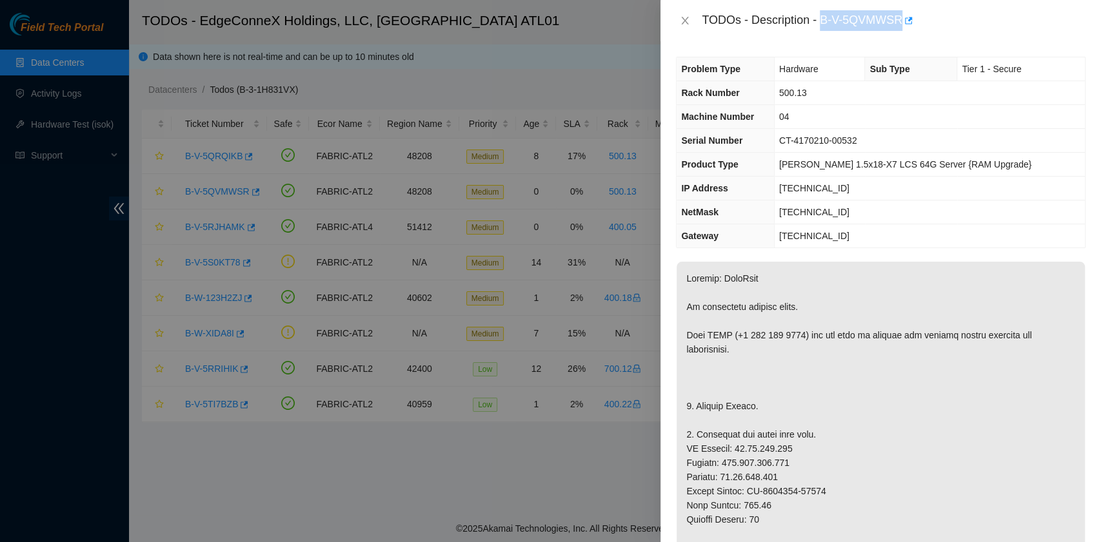
drag, startPoint x: 821, startPoint y: 22, endPoint x: 900, endPoint y: 26, distance: 78.8
click at [900, 26] on div "TODOs - Description - B-V-5QVMWSR" at bounding box center [894, 20] width 384 height 21
copy div "B-V-5QVMWSR"
drag, startPoint x: 800, startPoint y: 143, endPoint x: 873, endPoint y: 141, distance: 73.5
click at [857, 141] on span "CT-4170210-00532" at bounding box center [818, 140] width 78 height 10
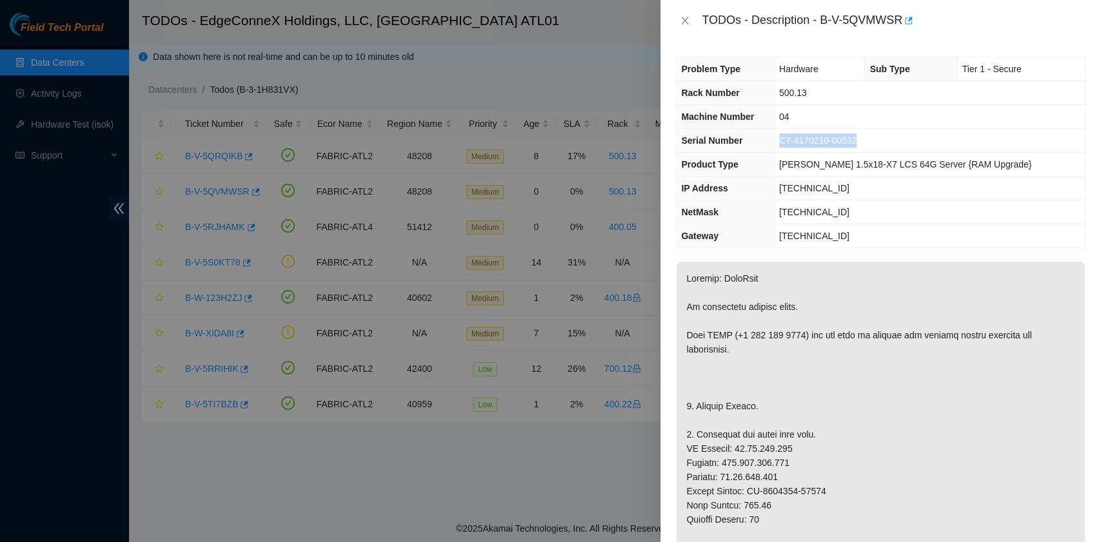
copy span "CT-4170210-00532"
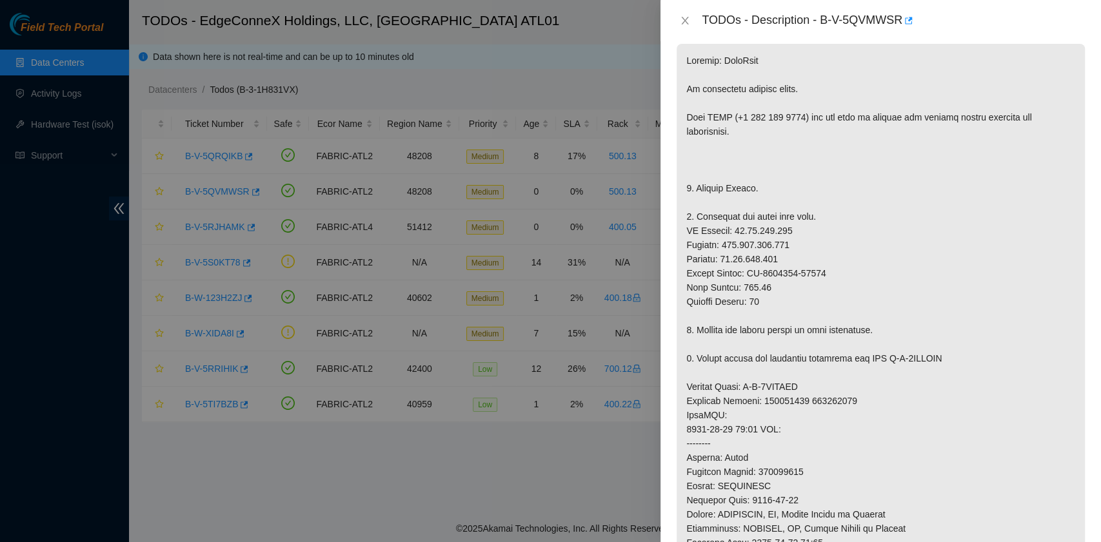
scroll to position [258, 0]
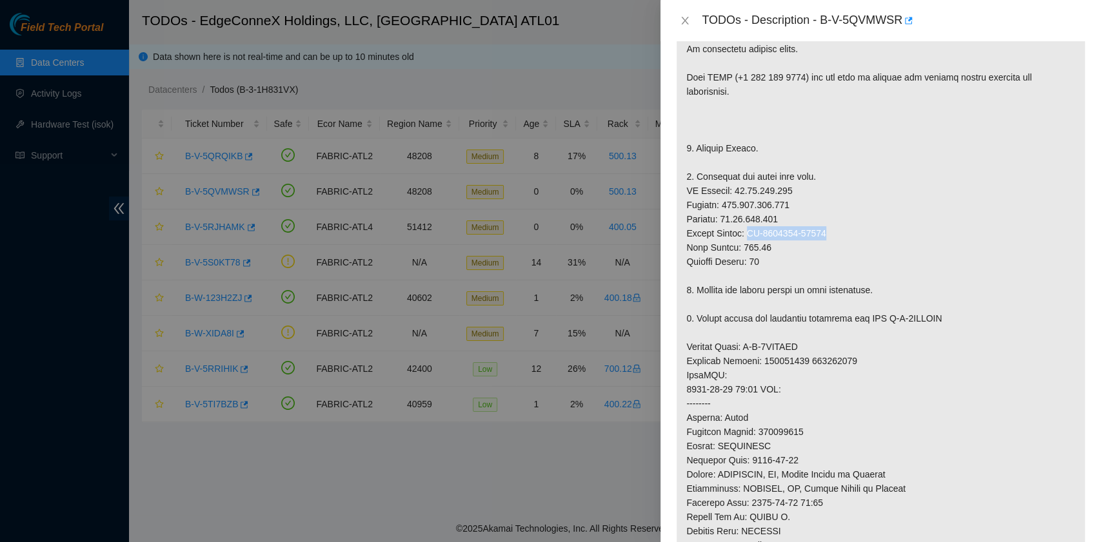
drag, startPoint x: 747, startPoint y: 230, endPoint x: 827, endPoint y: 235, distance: 80.1
click at [827, 235] on p at bounding box center [881, 368] width 408 height 729
copy p "CT-4170125-00573"
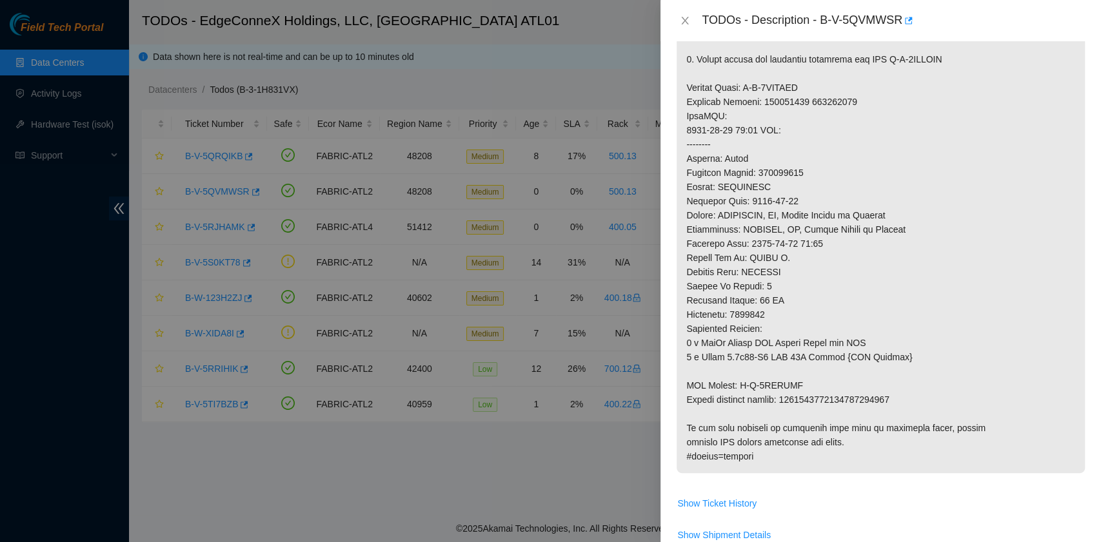
scroll to position [602, 0]
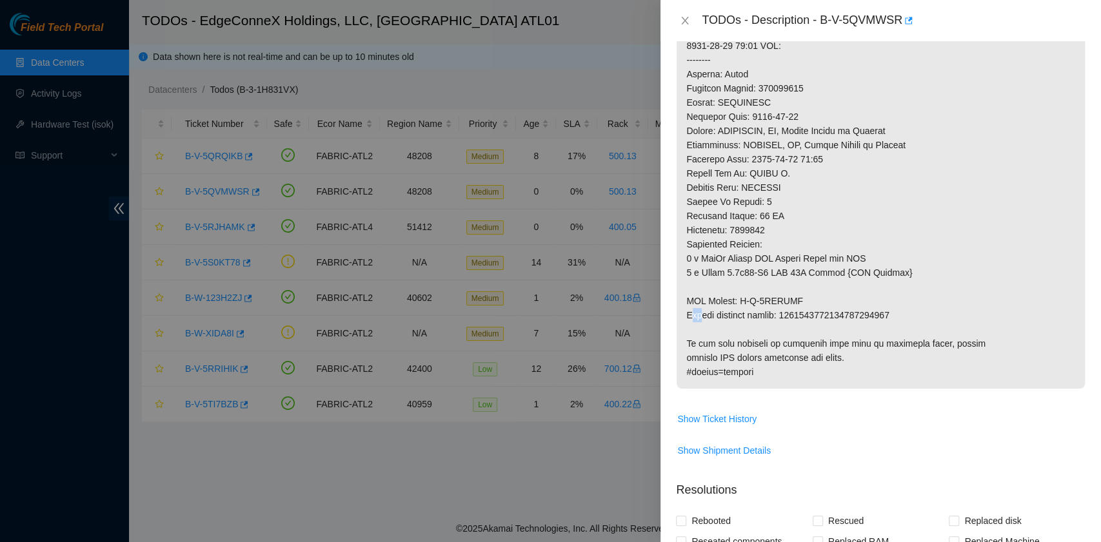
drag, startPoint x: 689, startPoint y: 314, endPoint x: 698, endPoint y: 314, distance: 8.4
click at [698, 314] on p at bounding box center [881, 24] width 408 height 729
drag, startPoint x: 681, startPoint y: 316, endPoint x: 891, endPoint y: 317, distance: 210.3
click at [891, 317] on p at bounding box center [881, 24] width 408 height 729
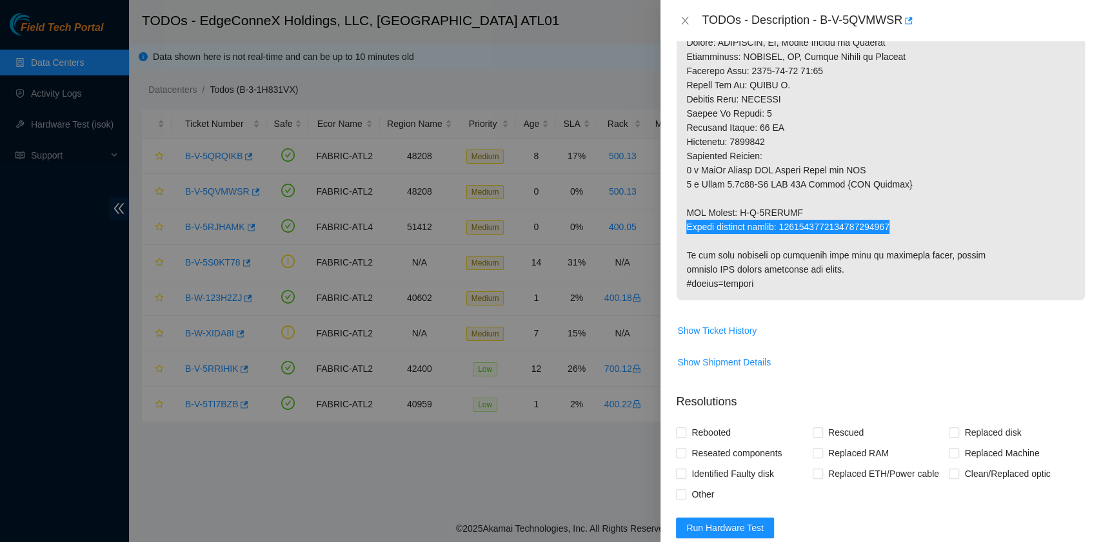
scroll to position [774, 0]
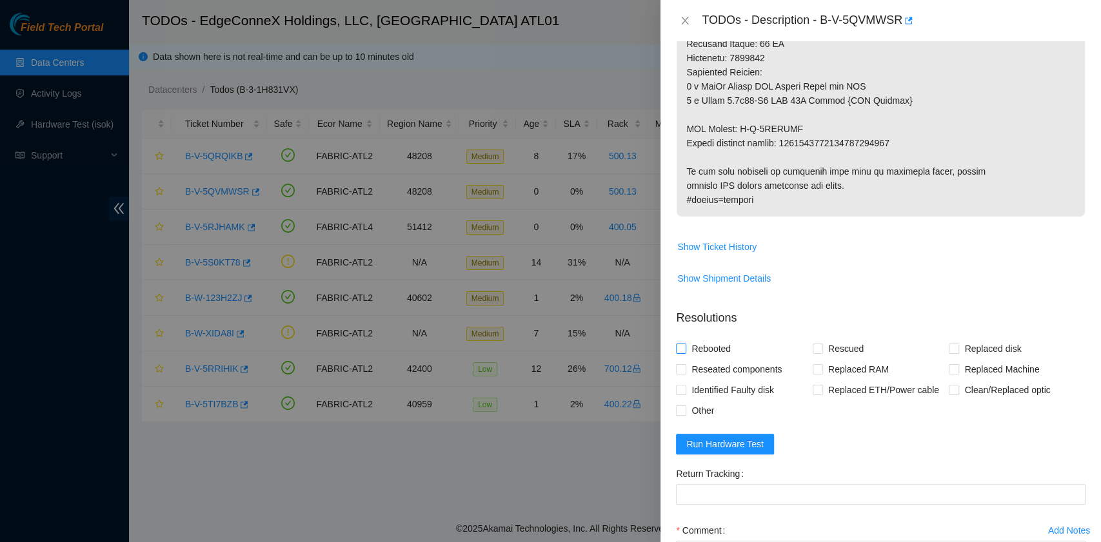
click at [720, 347] on span "Rebooted" at bounding box center [711, 349] width 50 height 21
click at [685, 347] on input "Rebooted" at bounding box center [680, 348] width 9 height 9
checkbox input "true"
click at [949, 372] on span at bounding box center [954, 369] width 10 height 10
click at [949, 372] on input "Replaced Machine" at bounding box center [953, 368] width 9 height 9
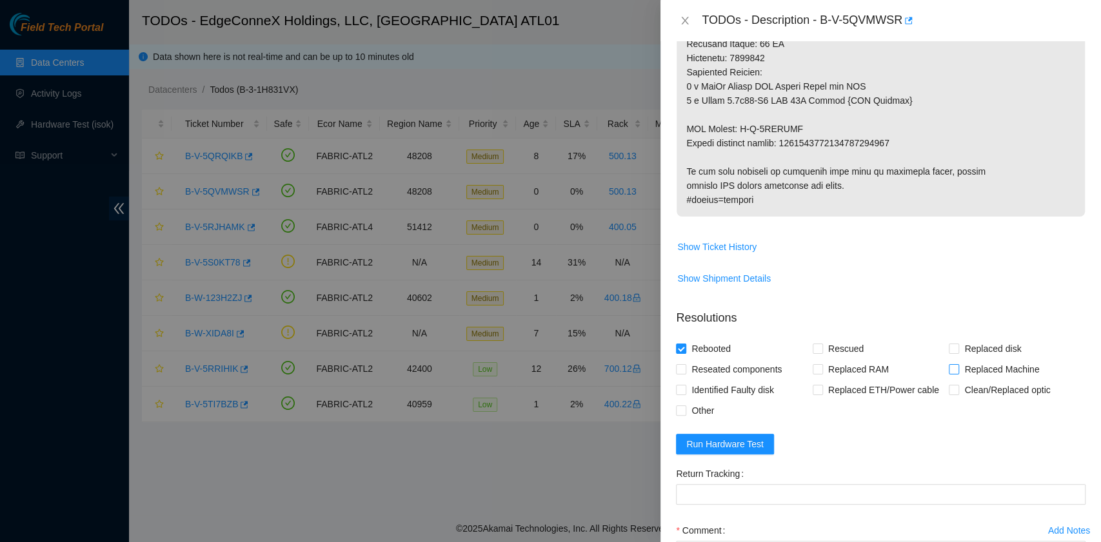
checkbox input "true"
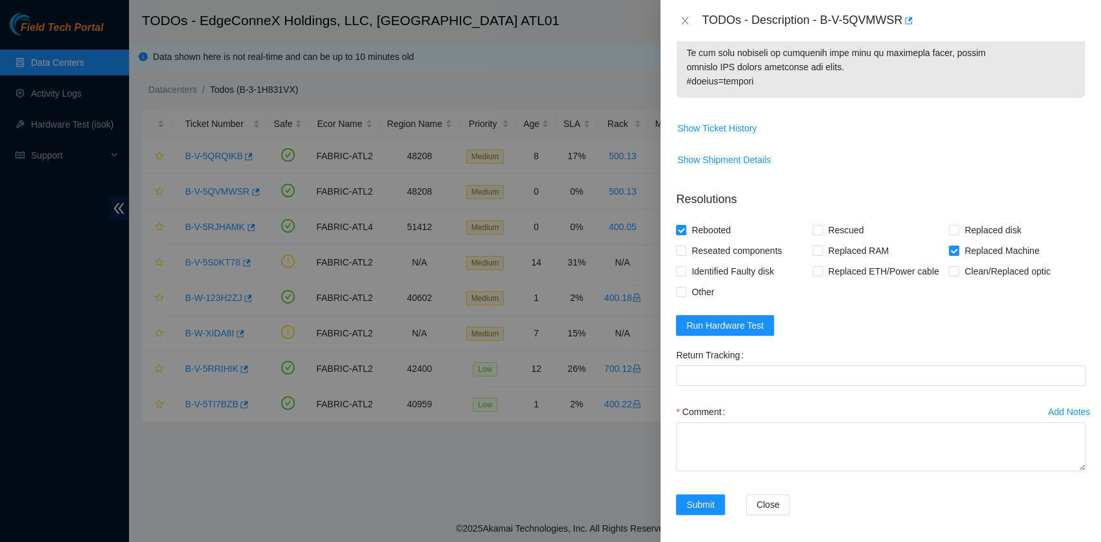
scroll to position [894, 0]
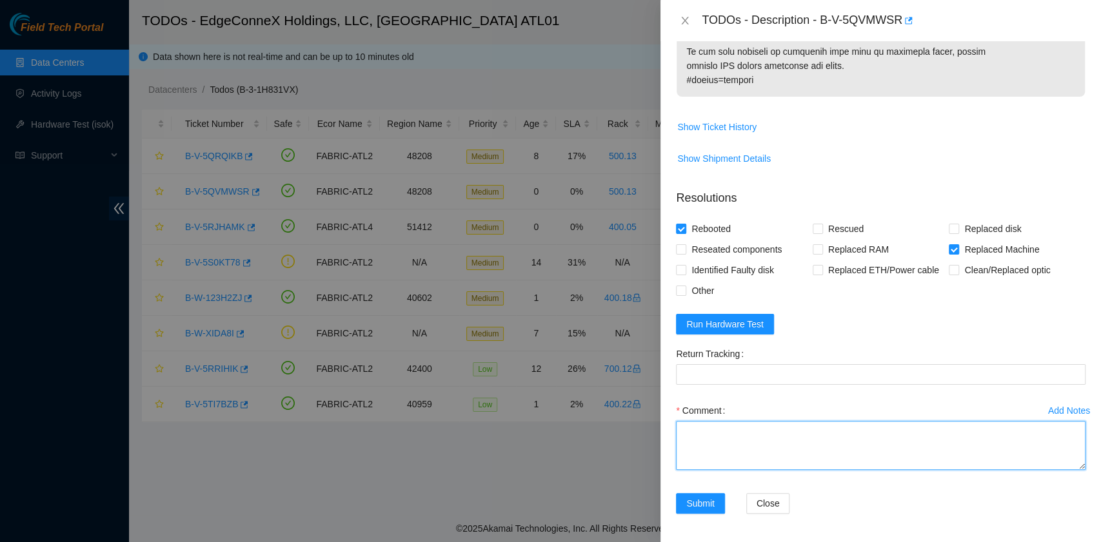
click at [747, 440] on textarea "Comment" at bounding box center [881, 445] width 410 height 49
paste textarea "B-V-5QVMWSR R:500.13 M:04 Replaced server S/N CT-4170210-00532 with CT-4170125-…"
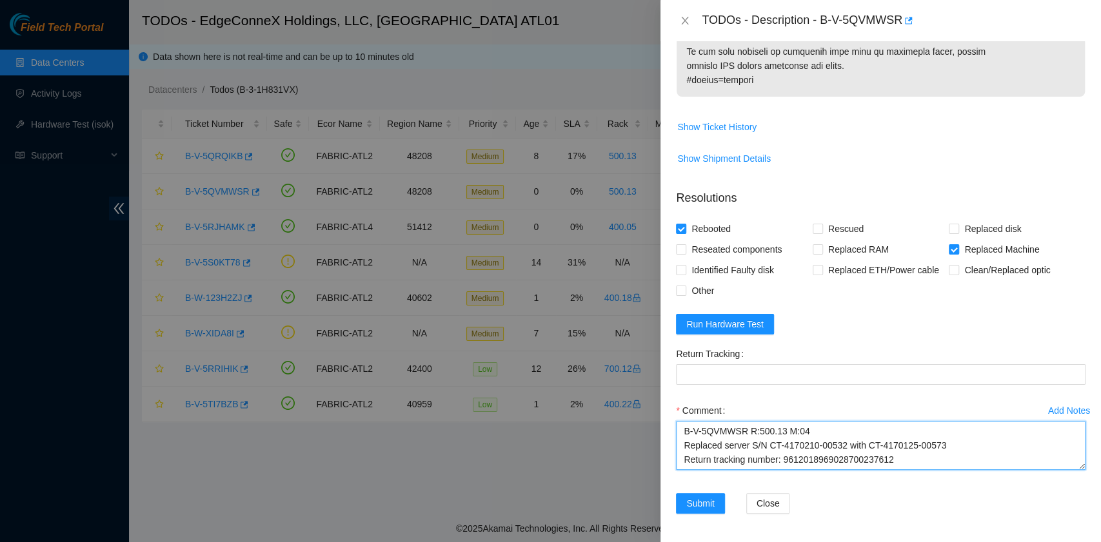
drag, startPoint x: 909, startPoint y: 462, endPoint x: 783, endPoint y: 457, distance: 126.5
click at [783, 457] on textarea "B-V-5QVMWSR R:500.13 M:04 Replaced server S/N CT-4170210-00532 with CT-4170125-…" at bounding box center [881, 445] width 410 height 49
type textarea "B-V-5QVMWSR R:500.13 M:04 Replaced server S/N CT-4170210-00532 with CT-4170125-…"
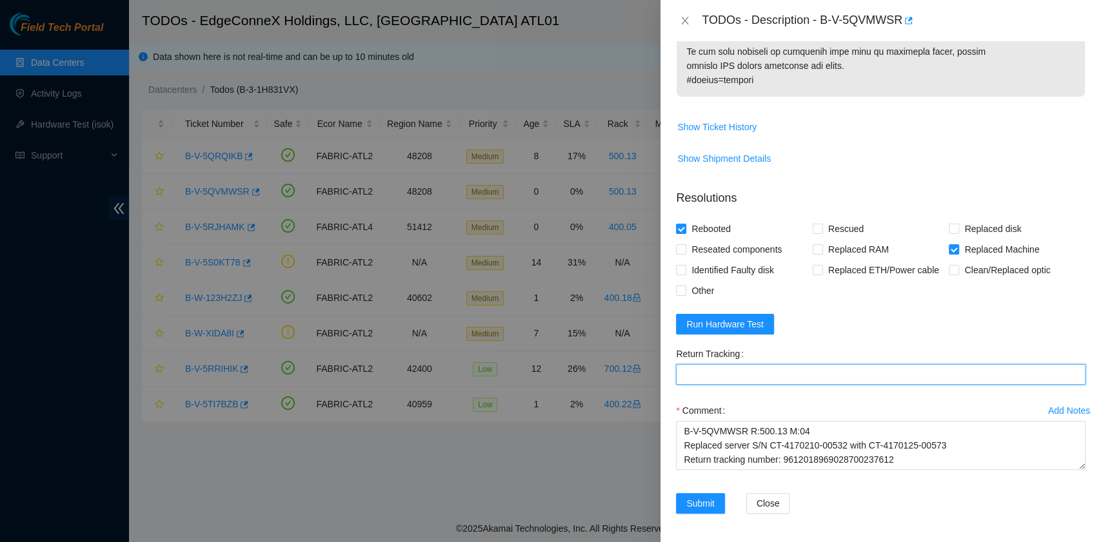
click at [722, 377] on Tracking "Return Tracking" at bounding box center [881, 374] width 410 height 21
paste Tracking "9612018969028700237612"
type Tracking "9612018969028700237612"
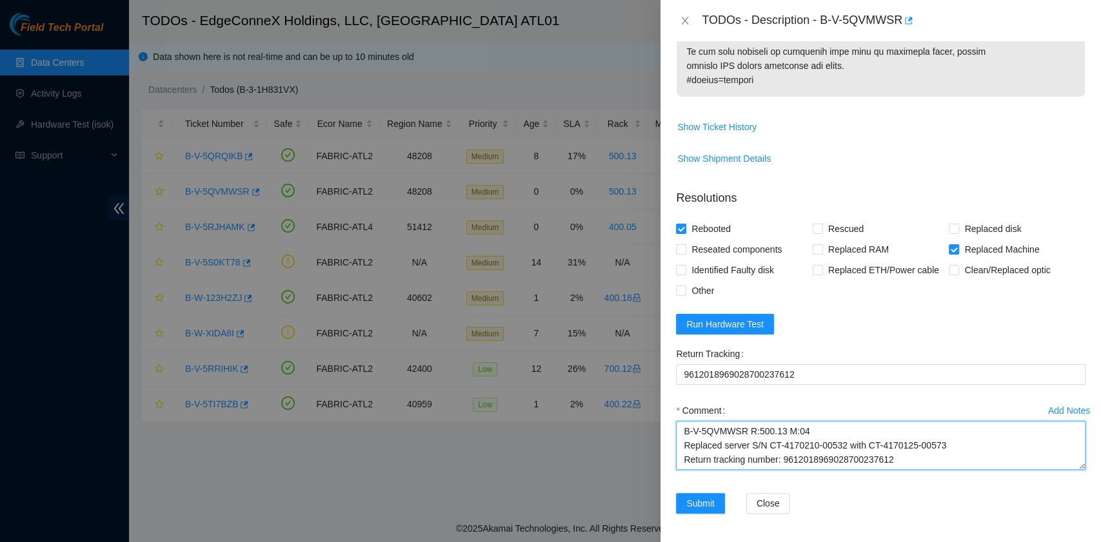
click at [896, 453] on textarea "B-V-5QVMWSR R:500.13 M:04 Replaced server S/N CT-4170210-00532 with CT-4170125-…" at bounding box center [881, 445] width 410 height 49
type textarea "B-V-5QVMWSR R:500.13 M:04 Replaced server S/N CT-4170210-00532 with CT-4170125-…"
click at [727, 326] on span "Run Hardware Test" at bounding box center [724, 324] width 77 height 14
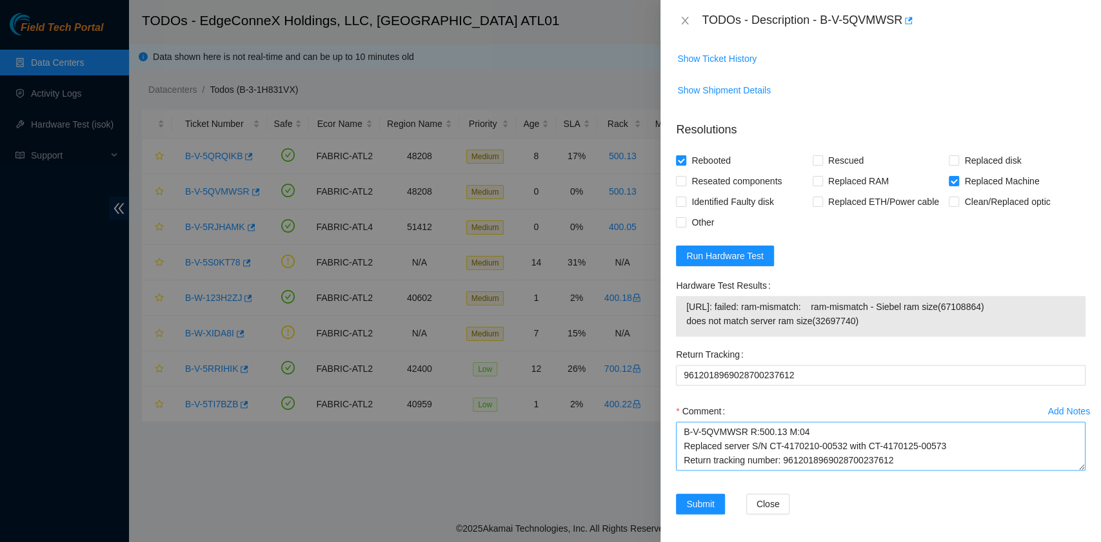
scroll to position [963, 0]
click at [741, 254] on span "Run Hardware Test" at bounding box center [724, 255] width 77 height 14
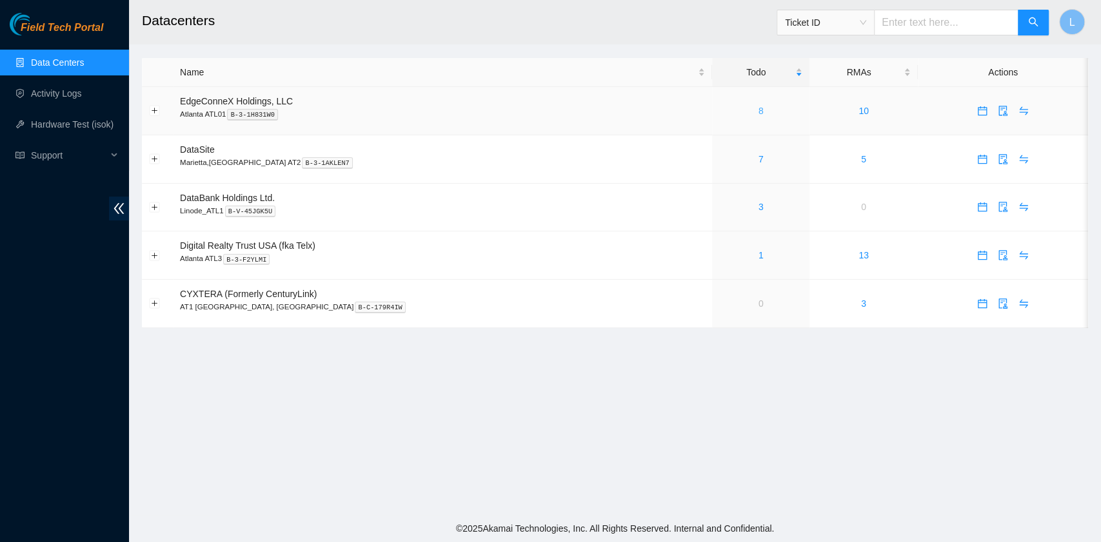
click at [758, 115] on link "8" at bounding box center [760, 111] width 5 height 10
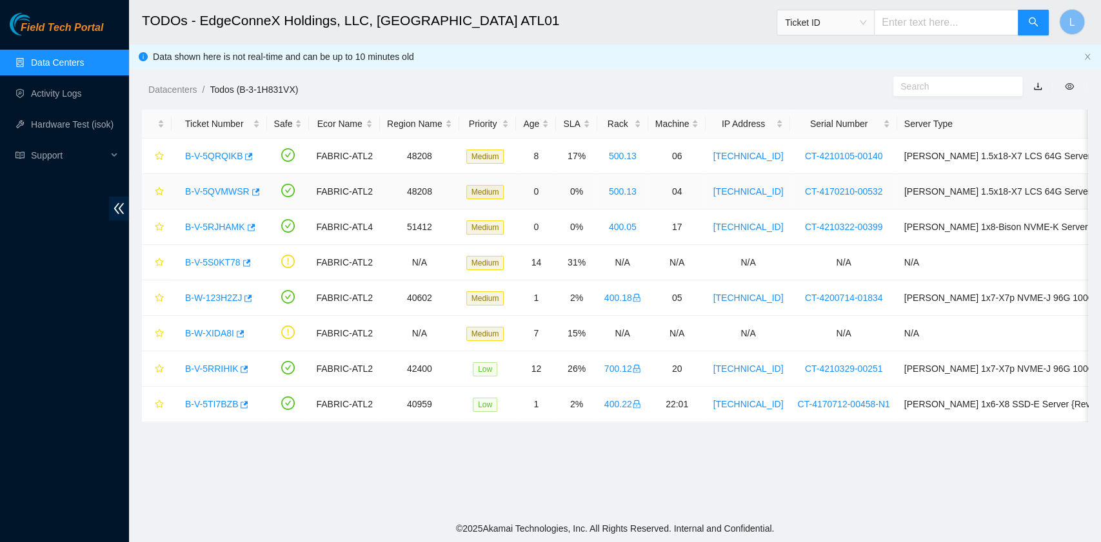
click at [239, 192] on link "B-V-5QVMWSR" at bounding box center [217, 191] width 64 height 10
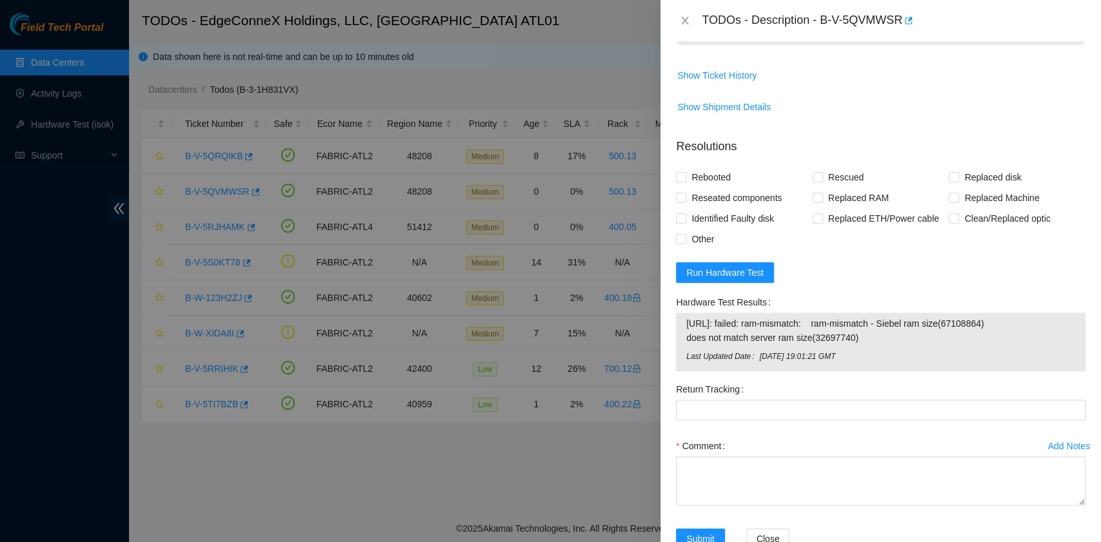
scroll to position [945, 0]
click at [724, 274] on span "Run Hardware Test" at bounding box center [724, 273] width 77 height 14
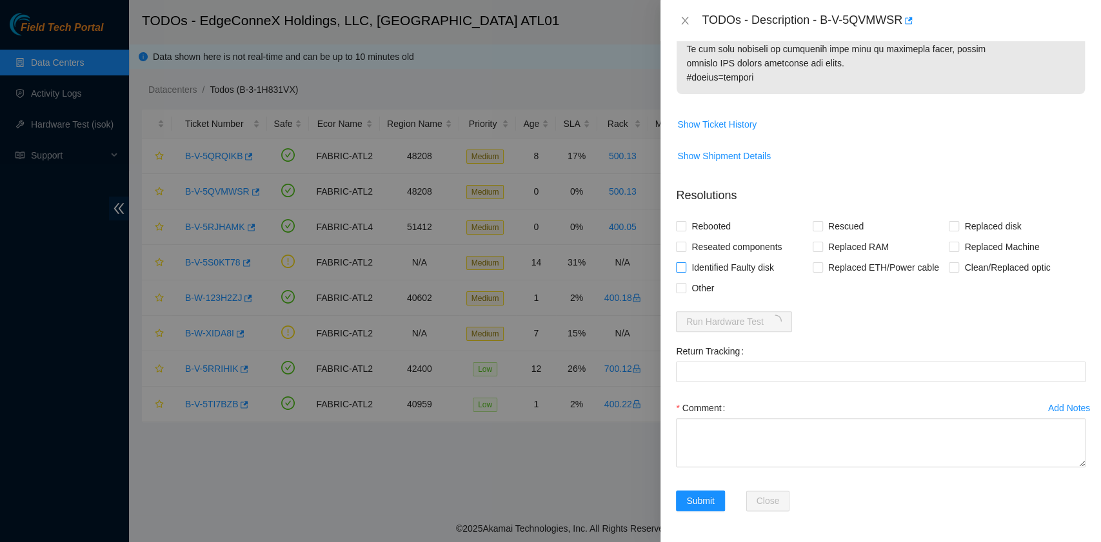
scroll to position [894, 0]
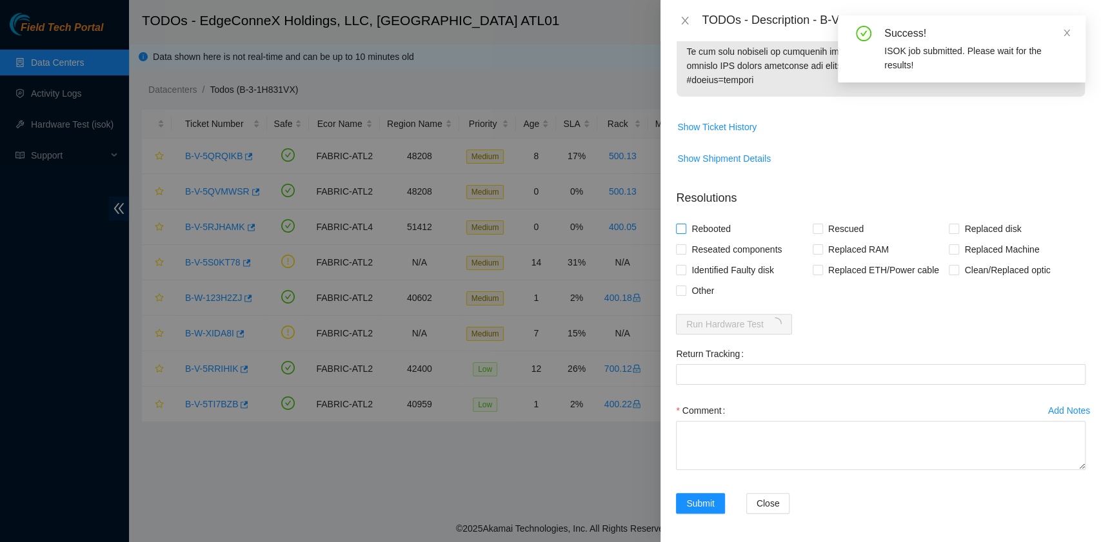
click at [699, 228] on span "Rebooted" at bounding box center [711, 229] width 50 height 21
click at [685, 228] on input "Rebooted" at bounding box center [680, 228] width 9 height 9
checkbox input "true"
click at [959, 245] on span "Replaced Machine" at bounding box center [1001, 249] width 85 height 21
click at [952, 245] on input "Replaced Machine" at bounding box center [953, 248] width 9 height 9
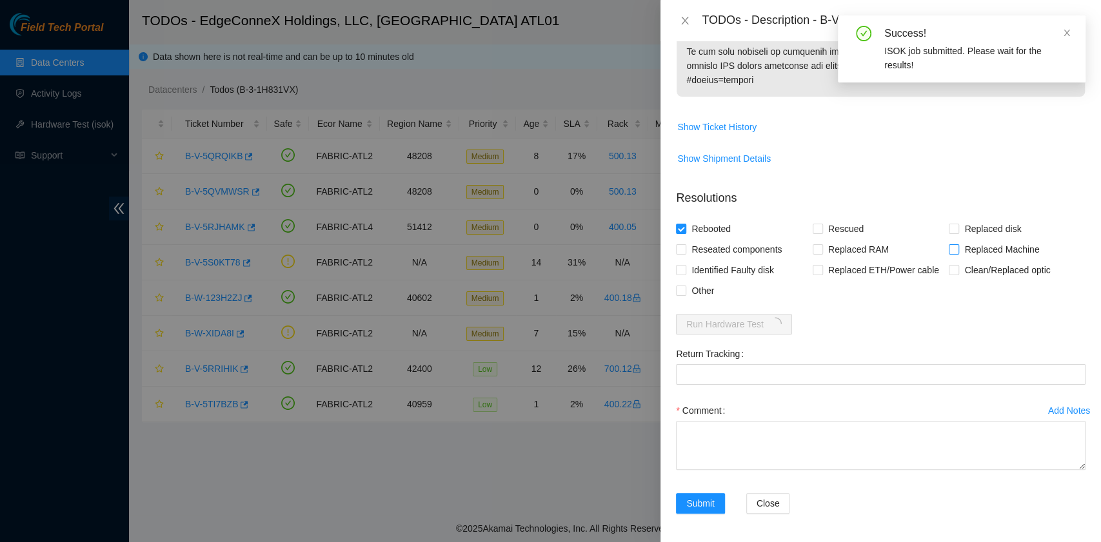
checkbox input "true"
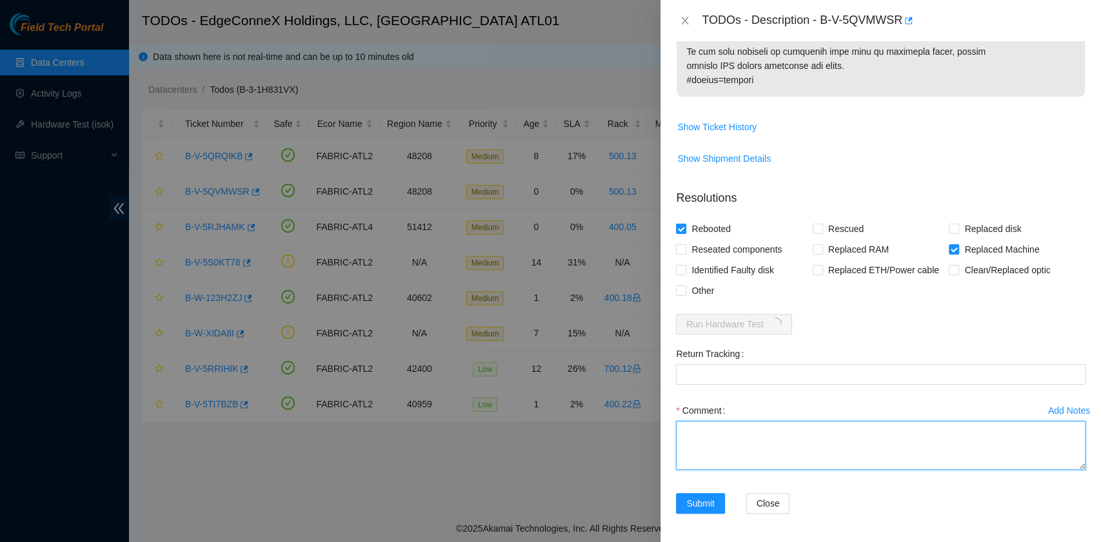
click at [789, 437] on textarea "Comment" at bounding box center [881, 445] width 410 height 49
paste textarea "B-V-5QVMWSR R:500.13 M:04 Replaced server S/N CT-4170210-00532 with CT-4170125-…"
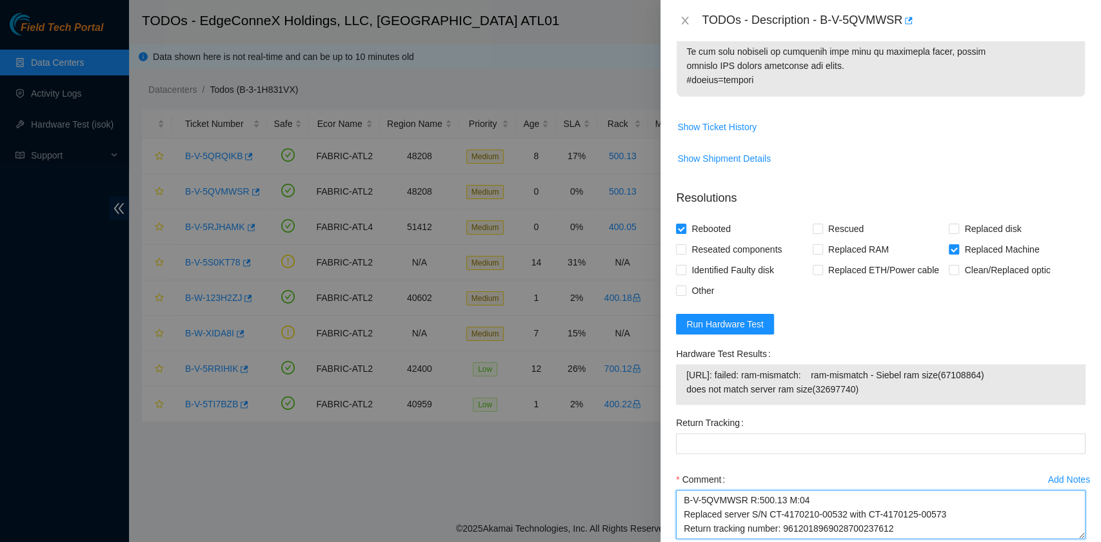
type textarea "B-V-5QVMWSR R:500.13 M:04 Replaced server S/N CT-4170210-00532 with CT-4170125-…"
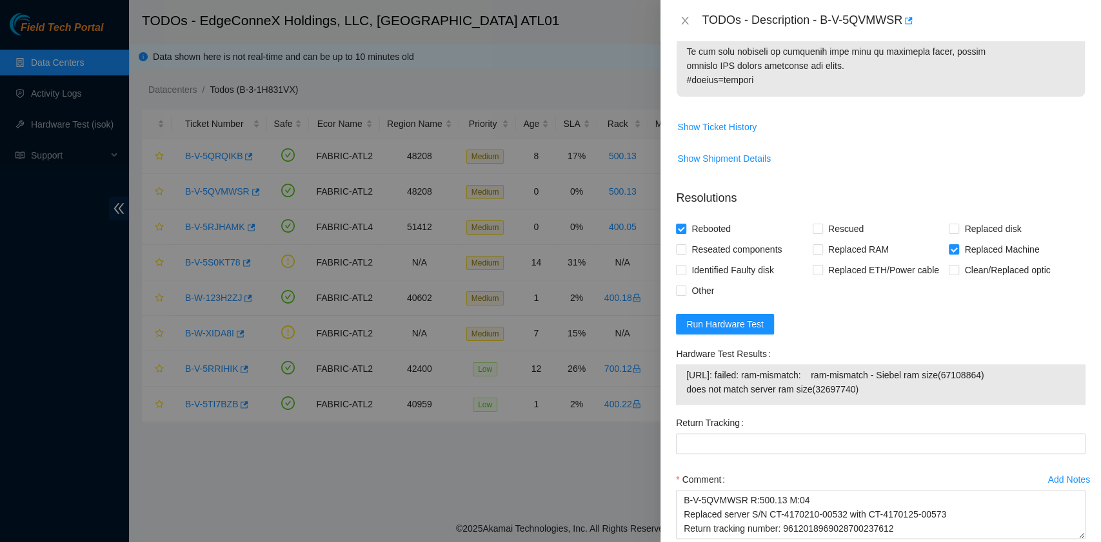
drag, startPoint x: 863, startPoint y: 390, endPoint x: 684, endPoint y: 377, distance: 179.7
click at [684, 377] on div "23.46.177.162: failed: ram-mismatch: ram-mismatch - Siebel ram size(67108864) d…" at bounding box center [881, 384] width 410 height 41
copy tbody "23.46.177.162: failed: ram-mismatch: ram-mismatch - Siebel ram size(67108864) d…"
click at [751, 328] on span "Run Hardware Test" at bounding box center [724, 324] width 77 height 14
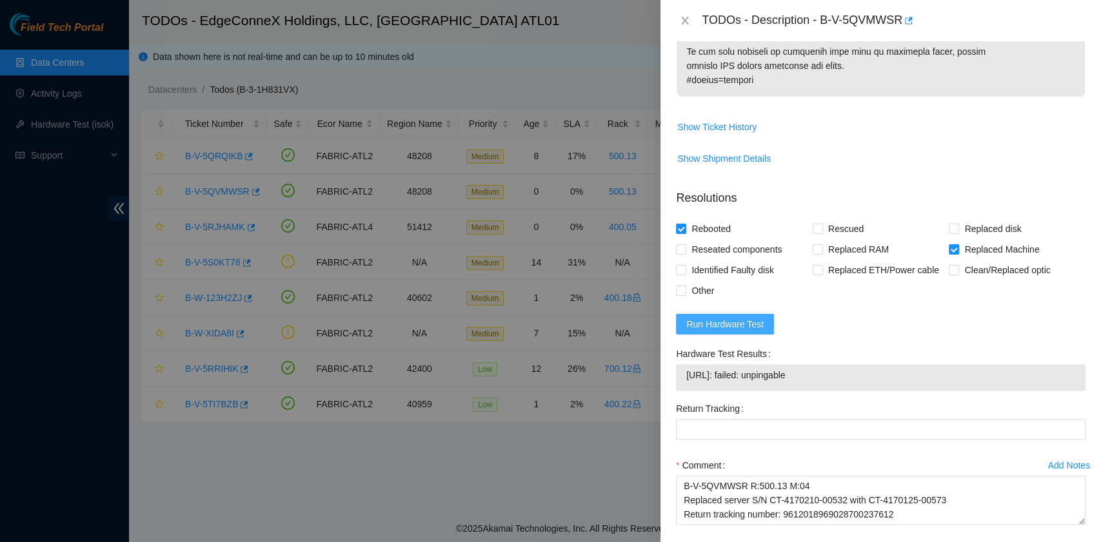
click at [743, 321] on span "Run Hardware Test" at bounding box center [724, 324] width 77 height 14
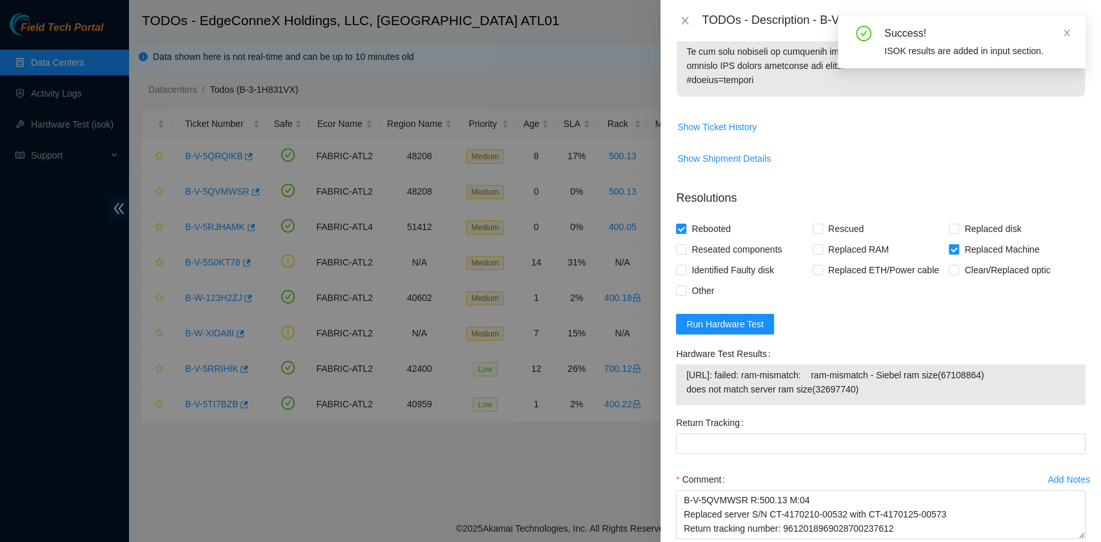
drag, startPoint x: 863, startPoint y: 382, endPoint x: 681, endPoint y: 383, distance: 181.9
click at [681, 383] on div "23.46.177.162: failed: ram-mismatch: ram-mismatch - Siebel ram size(67108864) d…" at bounding box center [881, 384] width 410 height 41
copy tbody "23.46.177.162: failed: ram-mismatch: ram-mismatch - Siebel ram size(67108864) d…"
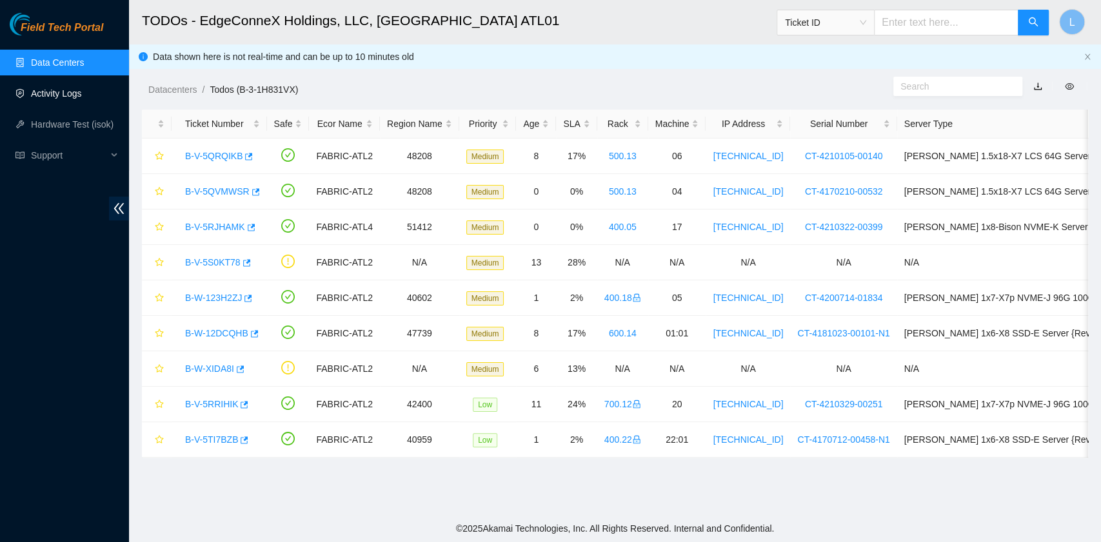
click at [62, 90] on link "Activity Logs" at bounding box center [56, 93] width 51 height 10
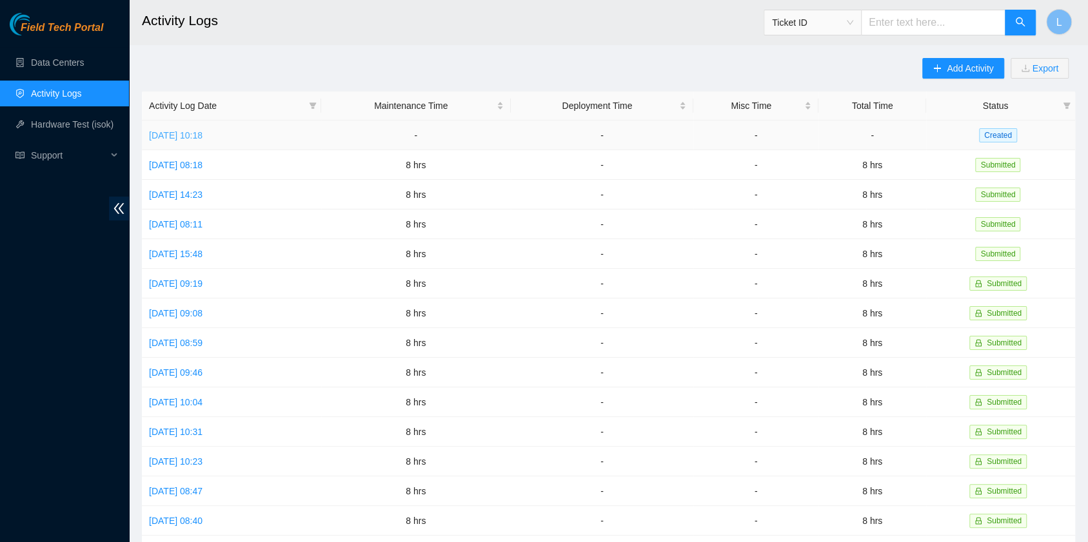
click at [203, 132] on link "[DATE] 10:18" at bounding box center [176, 135] width 54 height 10
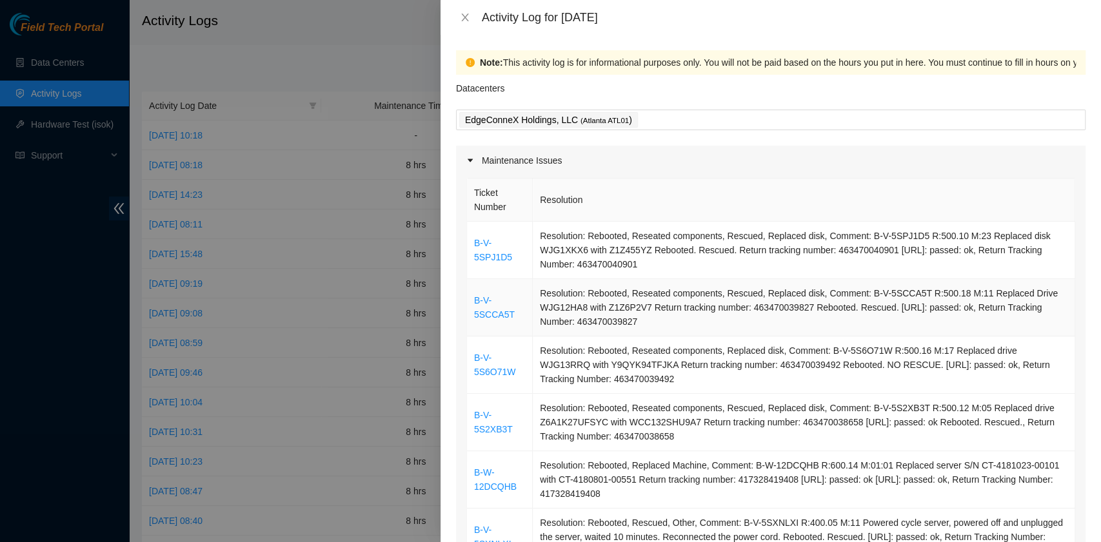
scroll to position [86, 0]
